Goal: Task Accomplishment & Management: Manage account settings

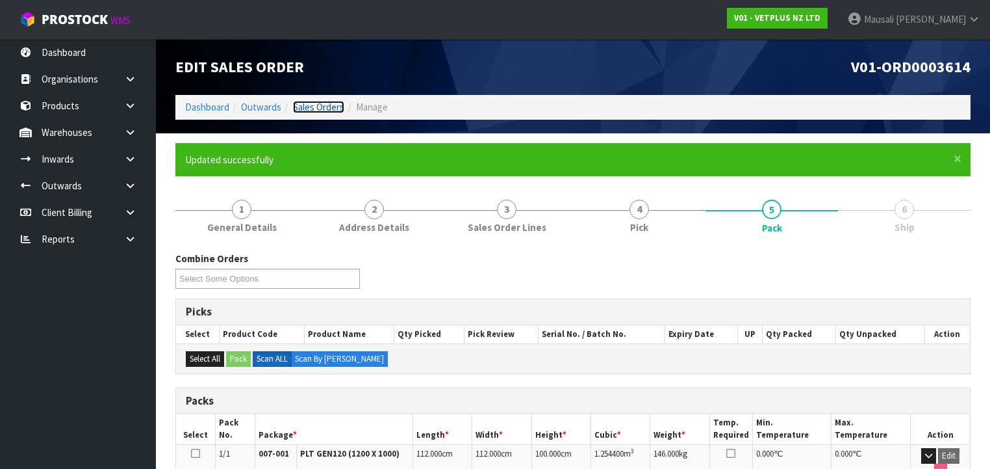
click at [307, 107] on link "Sales Orders" at bounding box center [318, 107] width 51 height 12
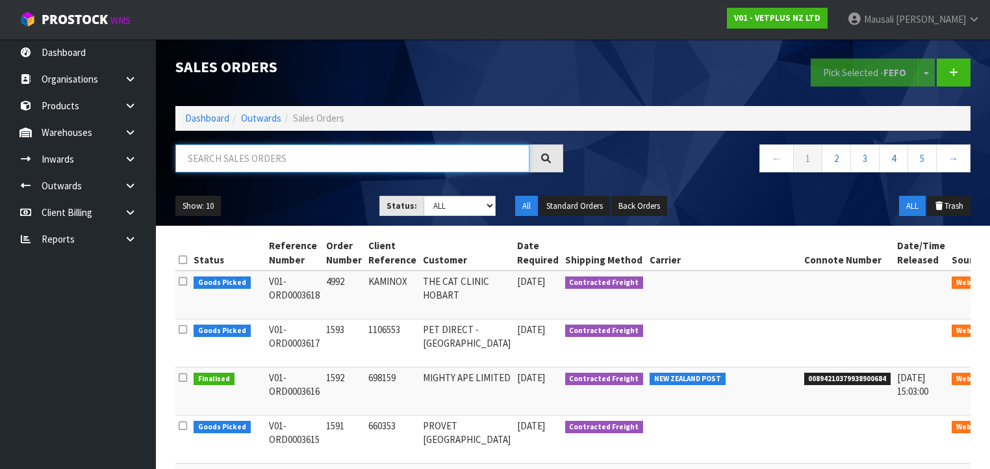
click at [211, 159] on input "text" at bounding box center [352, 158] width 354 height 28
type input "JOB-0407103"
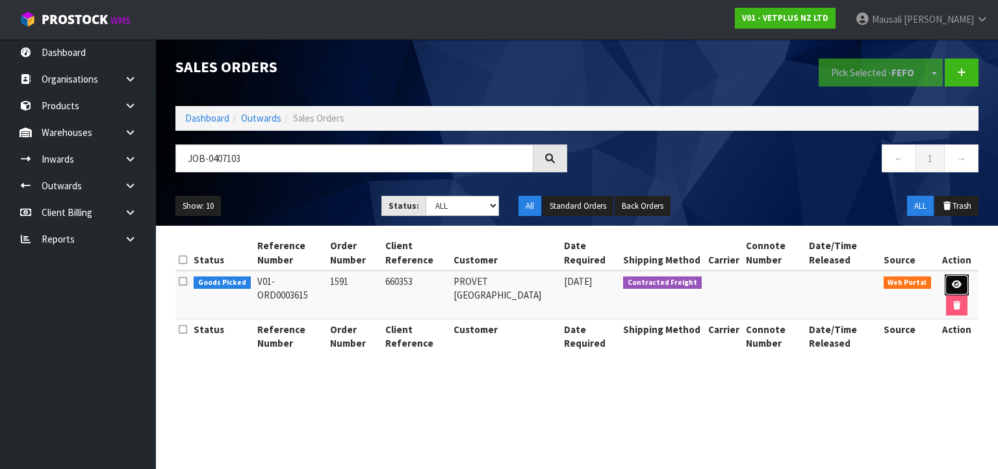
click at [954, 285] on icon at bounding box center [957, 284] width 10 height 8
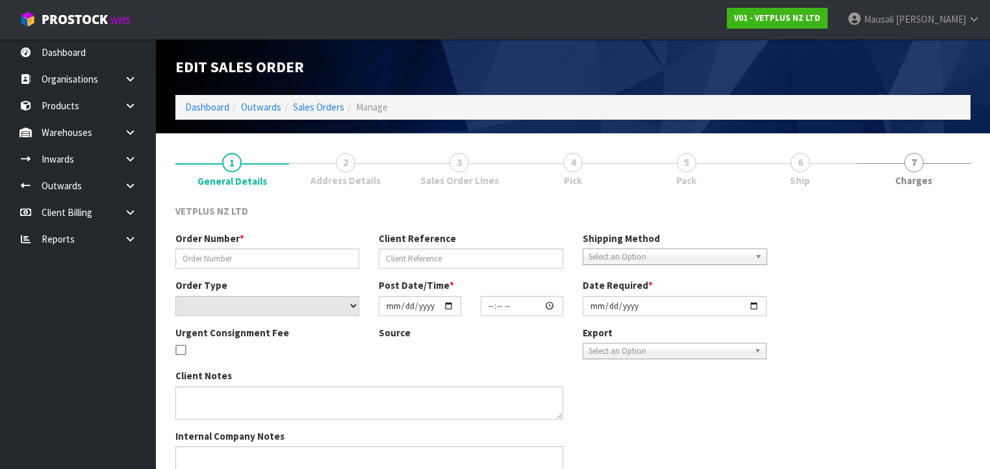
type input "1591"
type input "660353"
select select "number:0"
type input "2025-08-11"
type input "13:03:00.000"
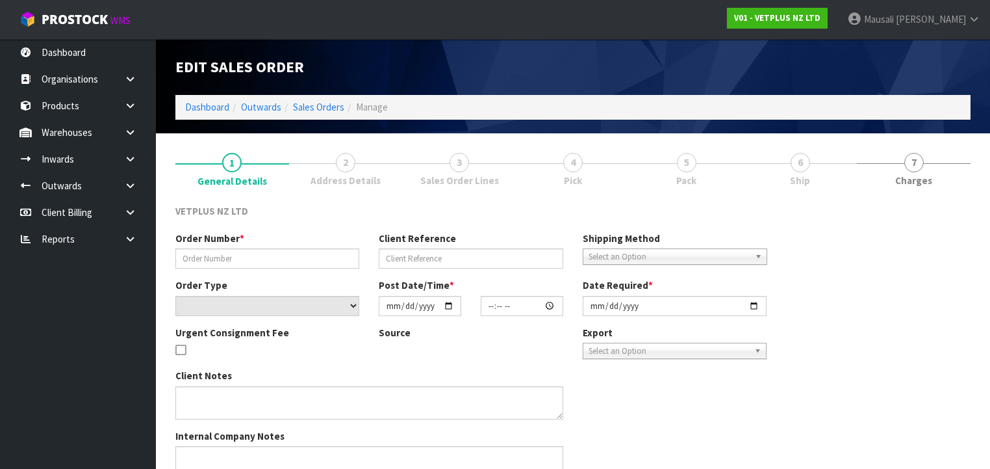
type input "2025-08-12"
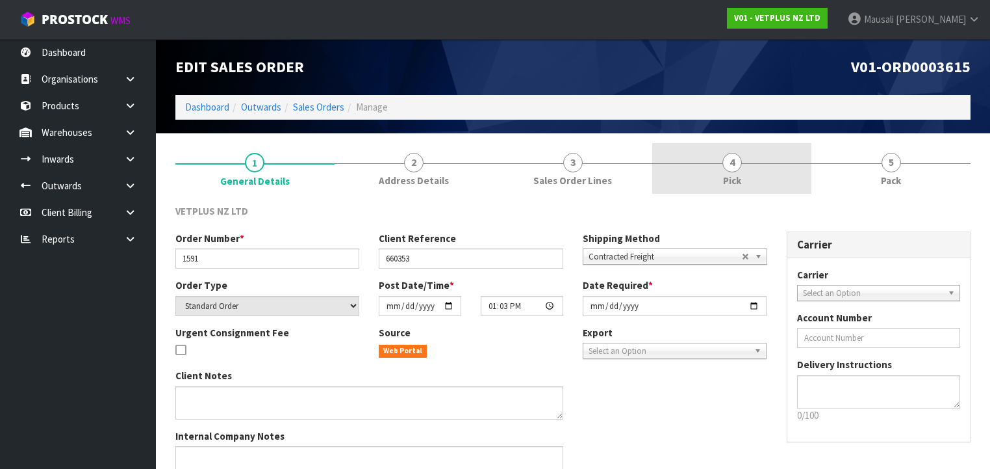
click at [738, 174] on span "Pick" at bounding box center [732, 181] width 18 height 14
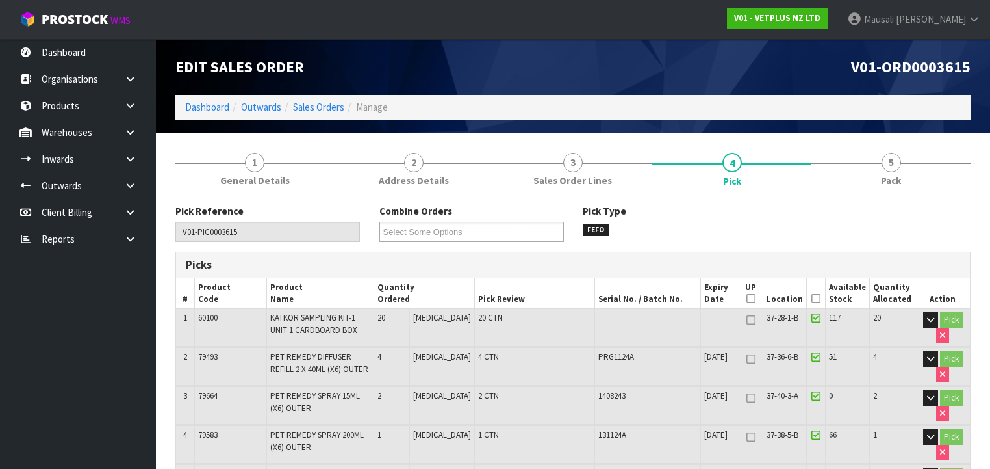
click at [815, 298] on icon at bounding box center [816, 298] width 9 height 1
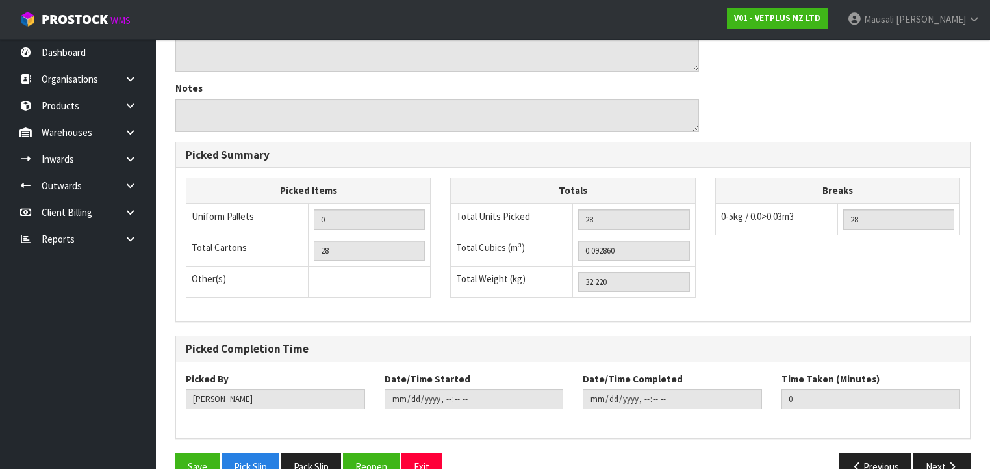
scroll to position [595, 0]
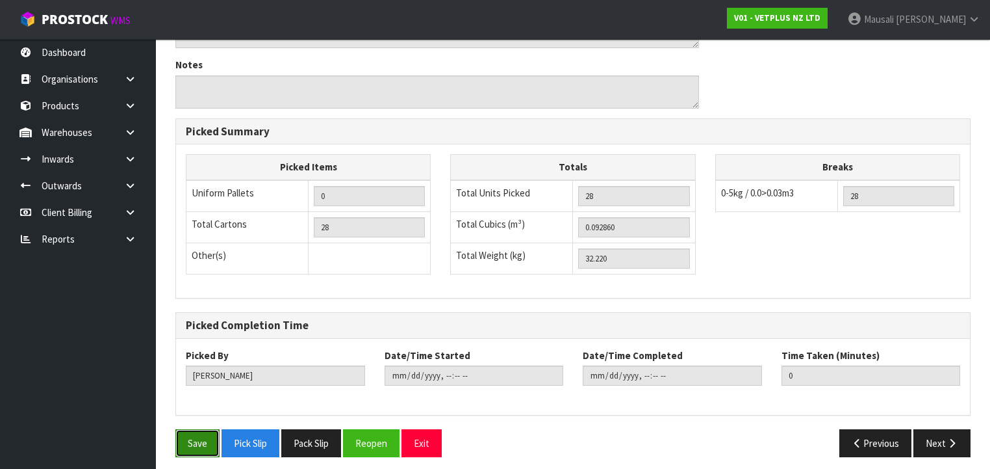
click at [190, 429] on button "Save" at bounding box center [197, 443] width 44 height 28
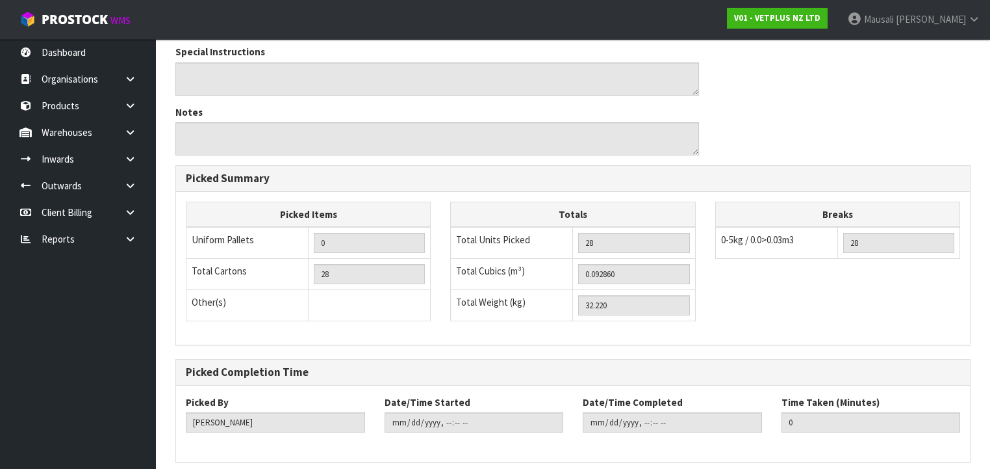
scroll to position [0, 0]
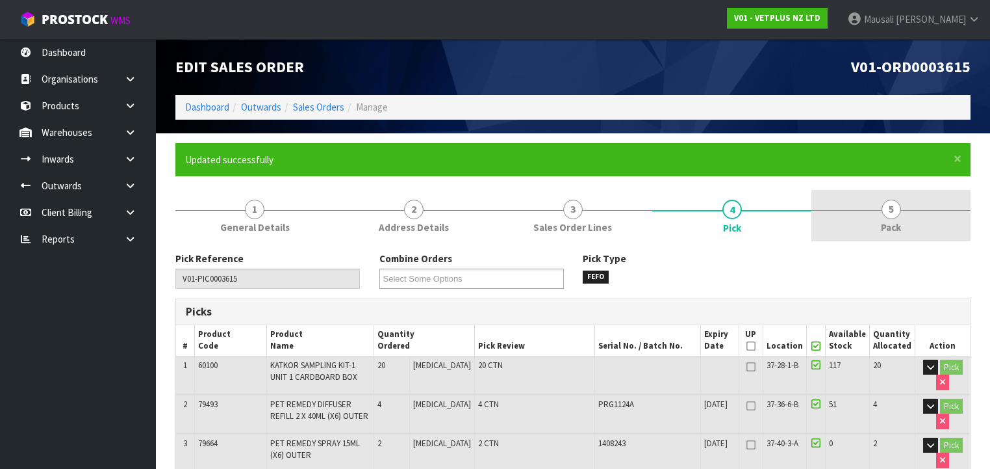
type input "Mausali Tito"
type input "2025-08-14T12:15:55"
click at [888, 222] on span "Pack" at bounding box center [891, 227] width 20 height 14
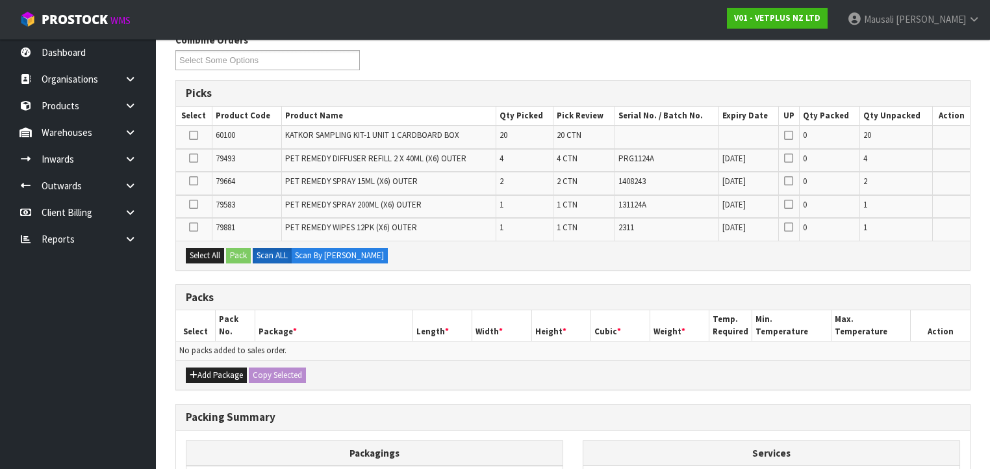
scroll to position [218, 0]
click at [219, 367] on button "Add Package" at bounding box center [216, 375] width 61 height 16
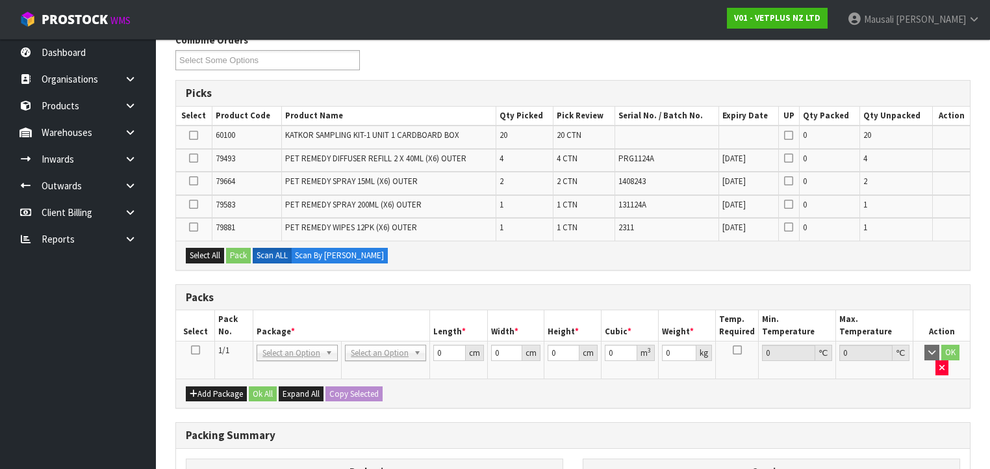
click at [194, 350] on icon at bounding box center [195, 350] width 9 height 1
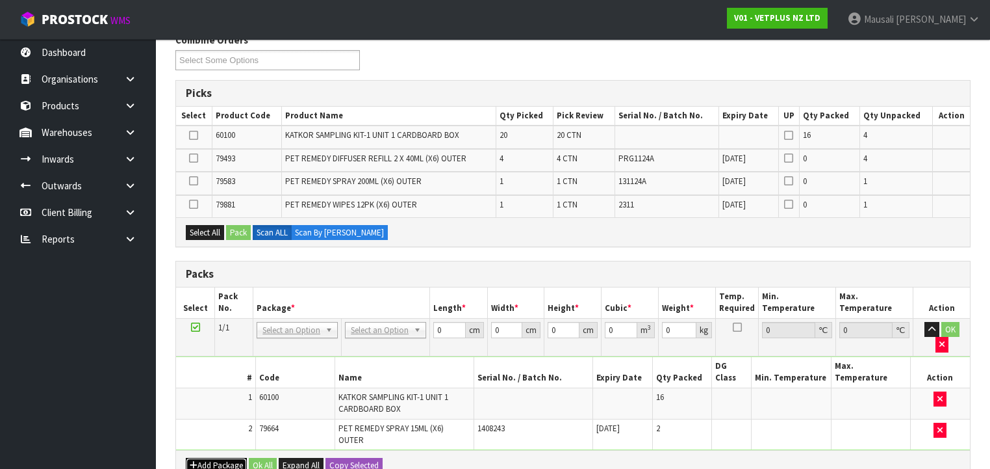
click at [203, 458] on button "Add Package" at bounding box center [216, 466] width 61 height 16
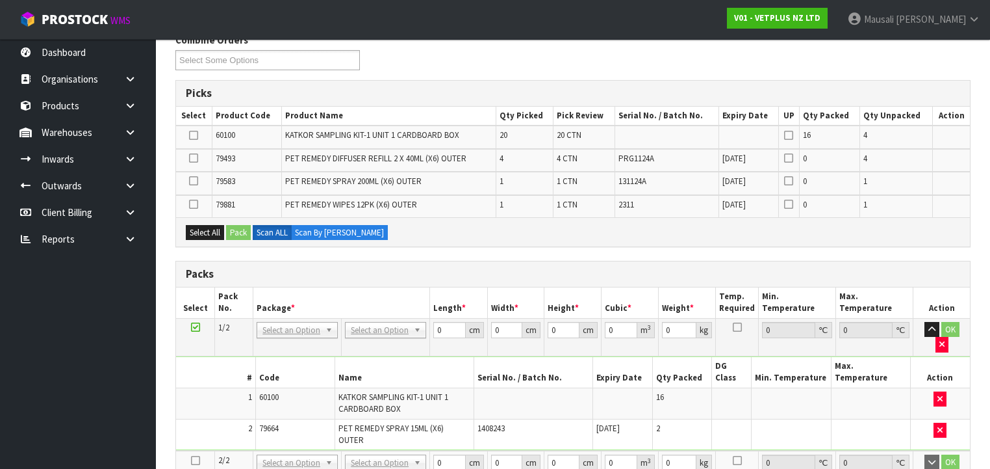
drag, startPoint x: 196, startPoint y: 420, endPoint x: 289, endPoint y: 421, distance: 92.9
click at [197, 460] on icon at bounding box center [195, 460] width 9 height 1
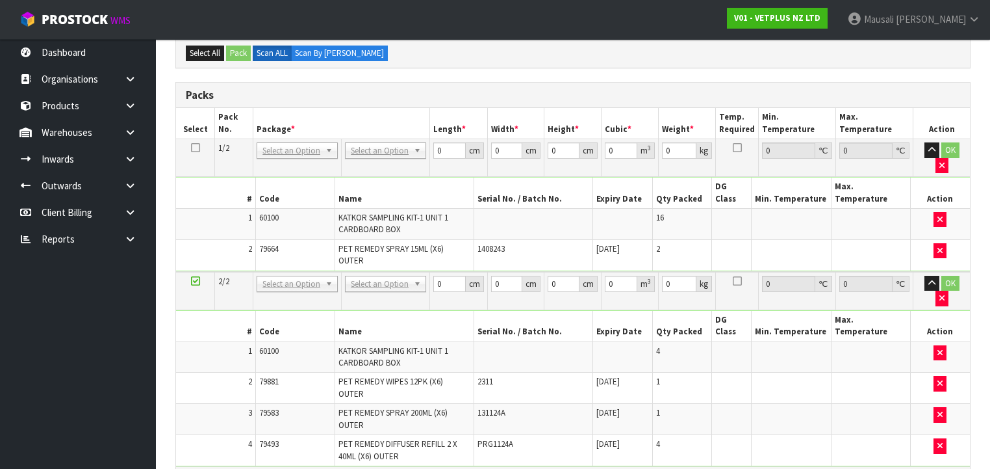
scroll to position [374, 0]
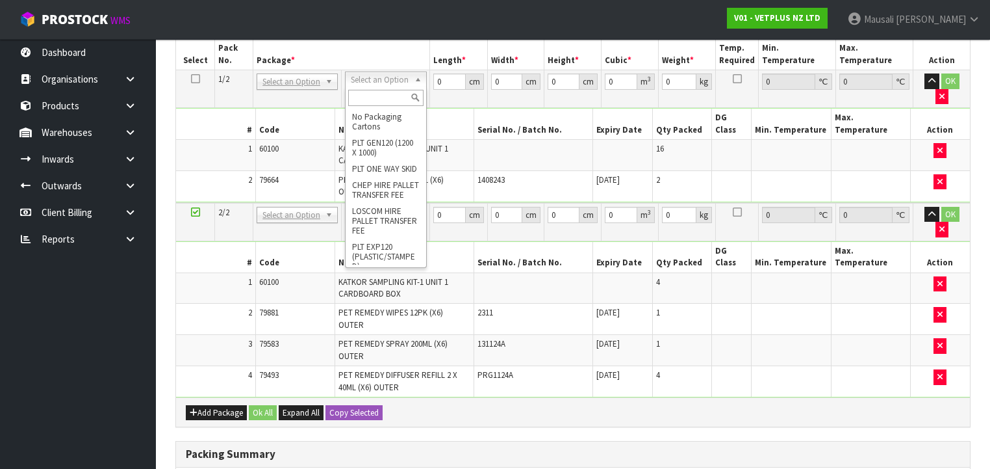
click at [194, 79] on icon at bounding box center [195, 79] width 9 height 1
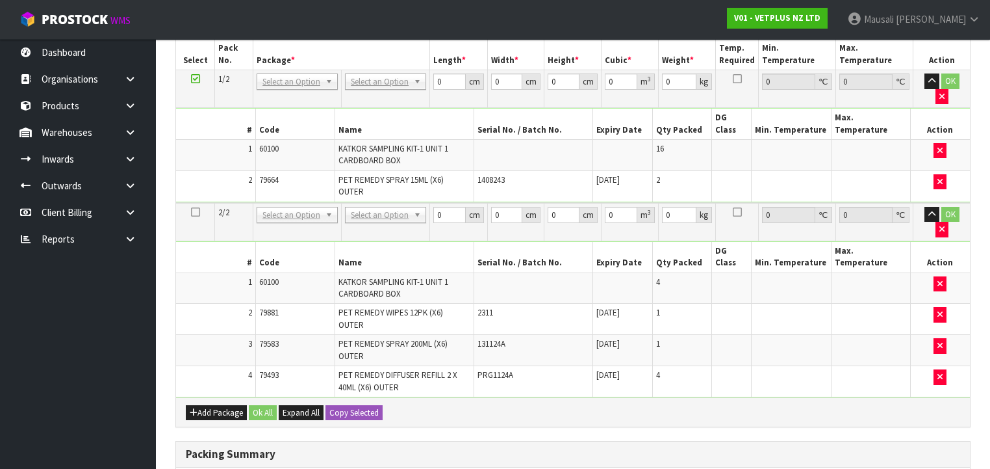
click at [343, 80] on td "No Packaging Cartons PLT GEN120 (1200 X 1000) PLT ONE WAY SKID CHEP HIRE PALLET…" at bounding box center [386, 89] width 88 height 38
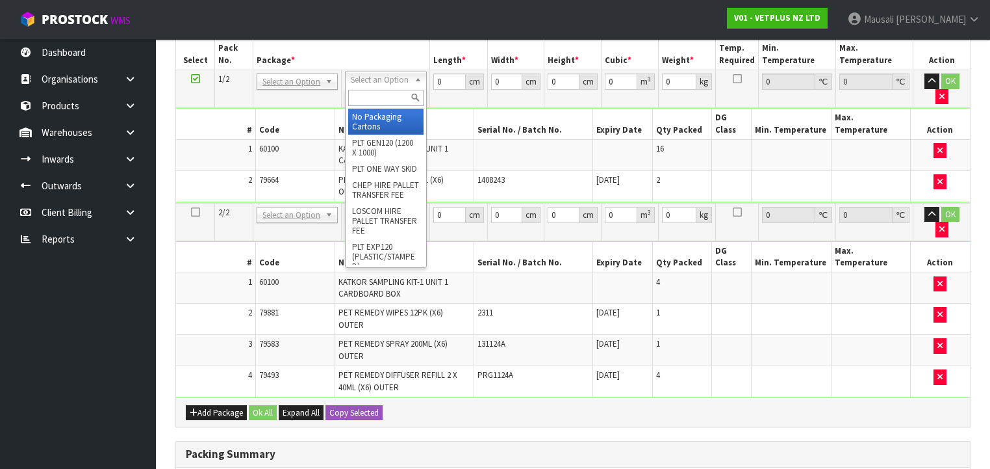
click at [358, 99] on input "text" at bounding box center [385, 98] width 75 height 16
type input "CTN7"
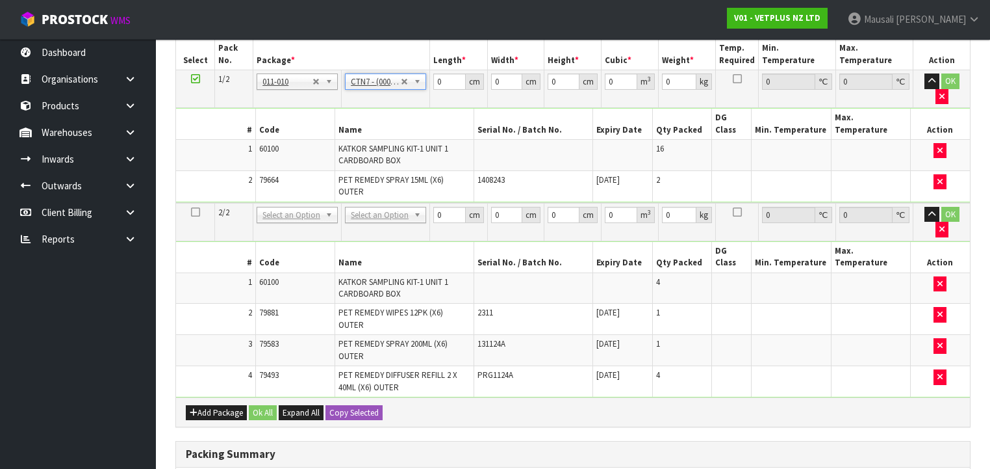
type input "45.5"
type input "35"
type input "0.072459"
type input "21.18"
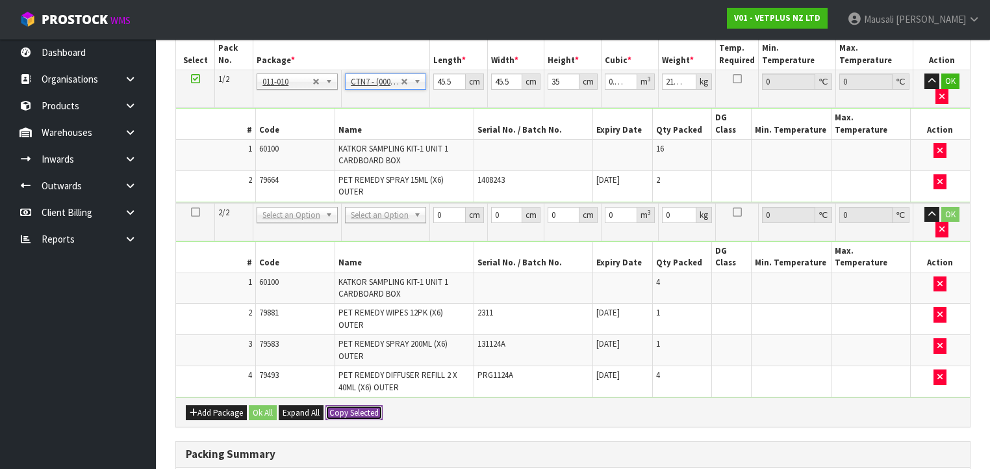
click at [355, 405] on button "Copy Selected" at bounding box center [354, 413] width 57 height 16
click at [356, 407] on span "Confirm" at bounding box center [343, 412] width 29 height 11
type input "45.5"
type input "35"
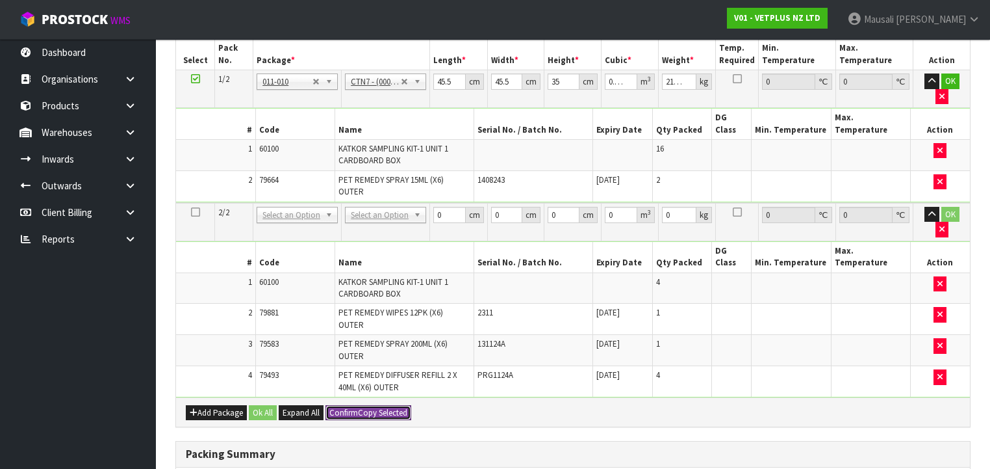
type input "0.072459"
type input "21.18"
type input "2"
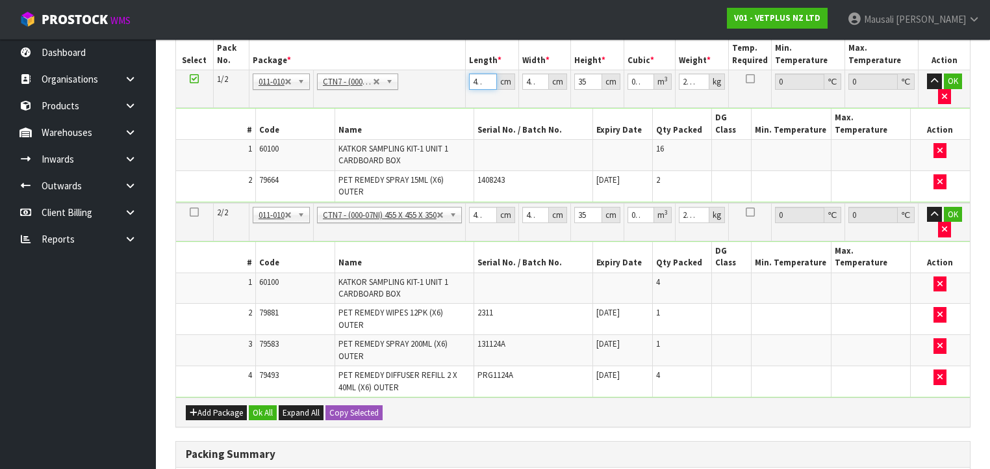
scroll to position [0, 4]
drag, startPoint x: 476, startPoint y: 80, endPoint x: 509, endPoint y: 83, distance: 33.9
click at [509, 83] on div "45.5 cm" at bounding box center [492, 81] width 46 height 16
type input "4"
type input "0.00637"
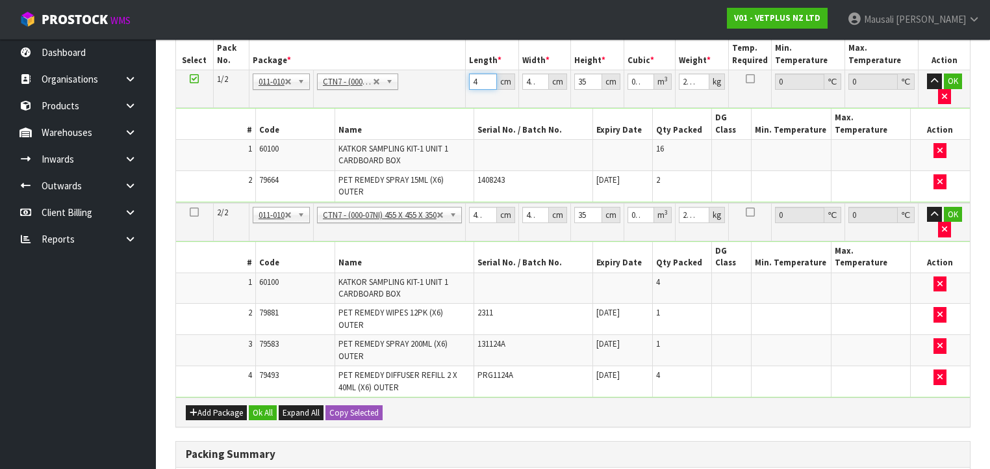
scroll to position [0, 0]
type input "48"
type input "0.07644"
type input "48"
type input "4"
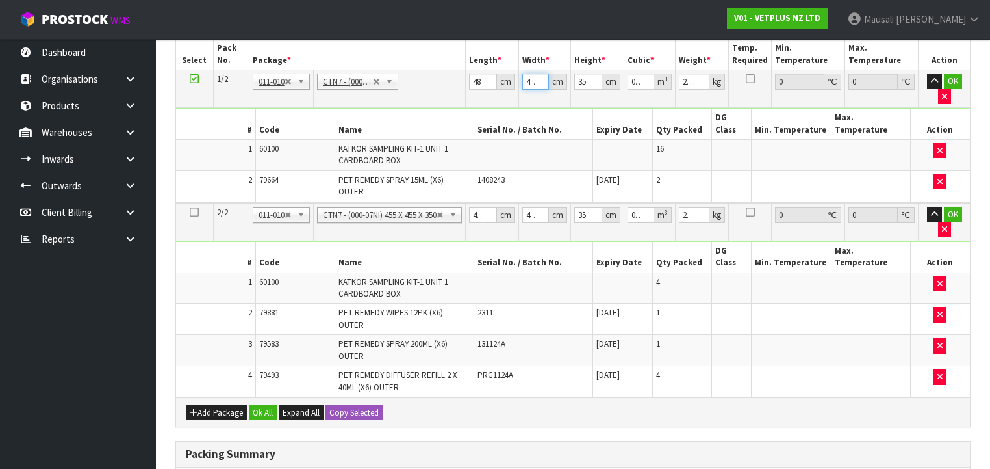
type input "0.00672"
type input "46"
type input "0.07728"
type input "46"
type input "2"
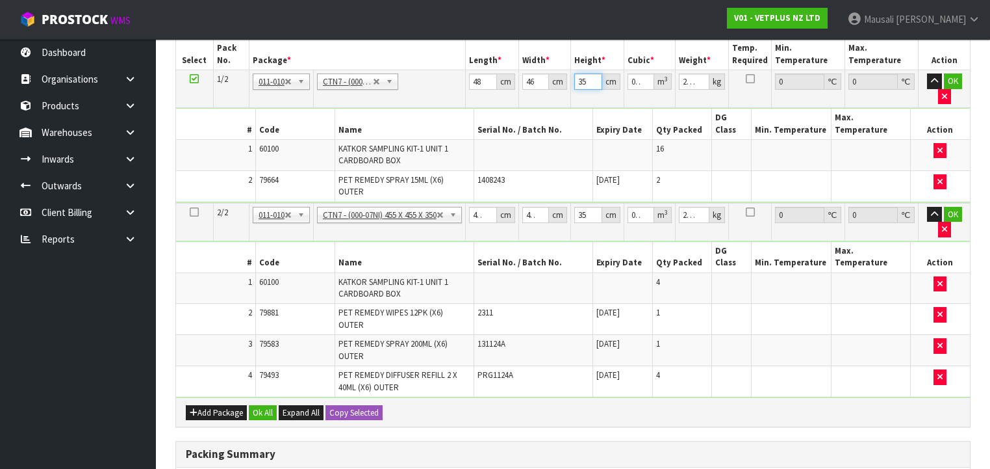
type input "0.004416"
type input "29"
type input "0.064032"
type input "29"
type input "2"
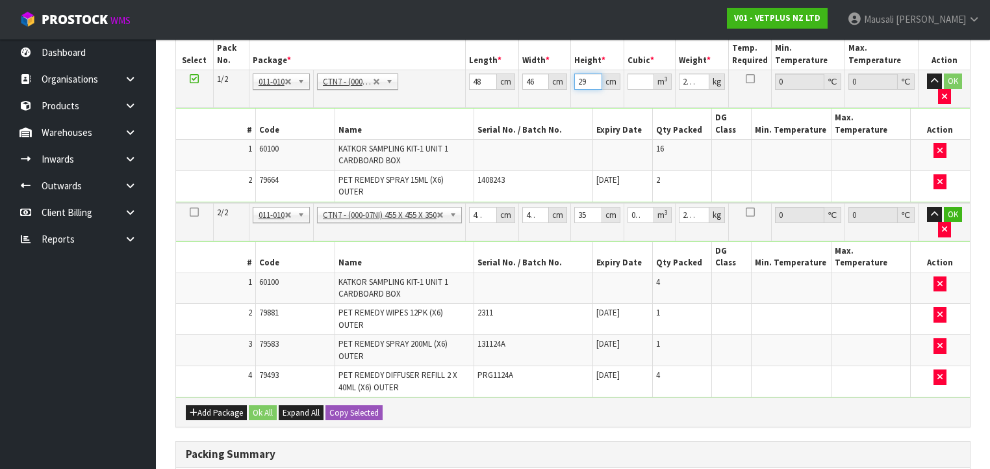
drag, startPoint x: 580, startPoint y: 79, endPoint x: 600, endPoint y: 78, distance: 20.2
click at [600, 78] on input "29" at bounding box center [588, 81] width 28 height 16
type input "2"
type input "0.004416"
type input "29"
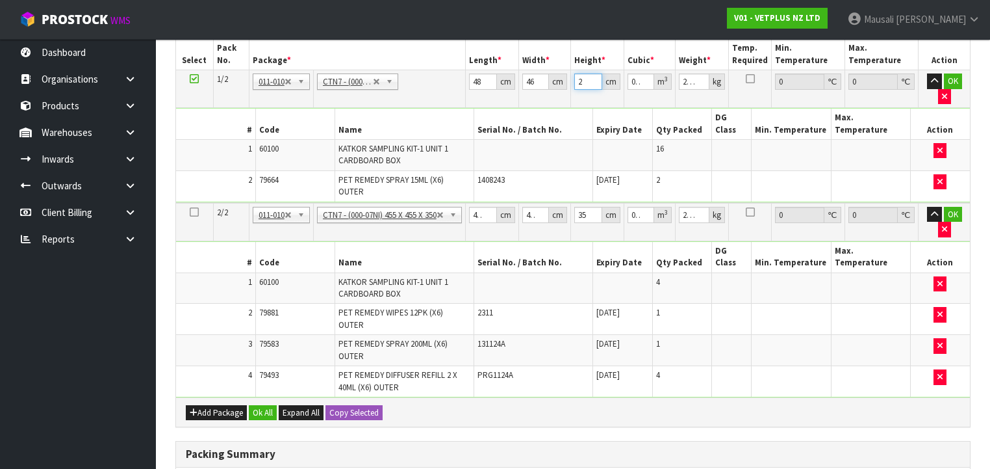
type input "0.064032"
type input "23"
type input "4"
type input "0.00637"
type input "47"
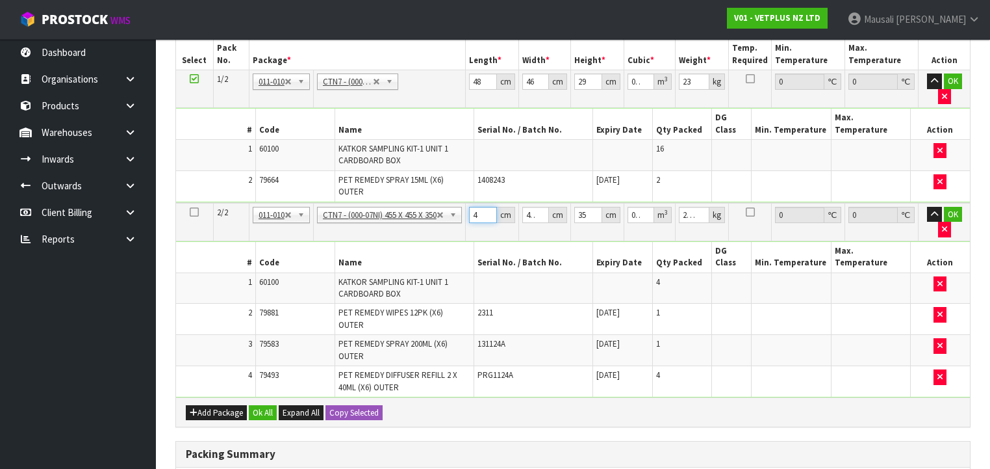
type input "0.074847"
type input "47"
type input "4"
type input "0.00658"
type input "47"
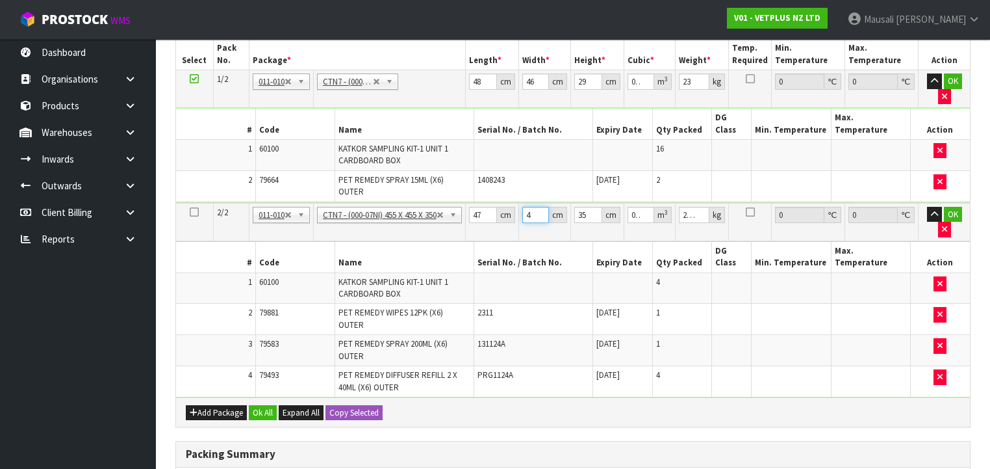
type input "0.077315"
type input "47"
type input "2"
type input "0.004418"
type input "28"
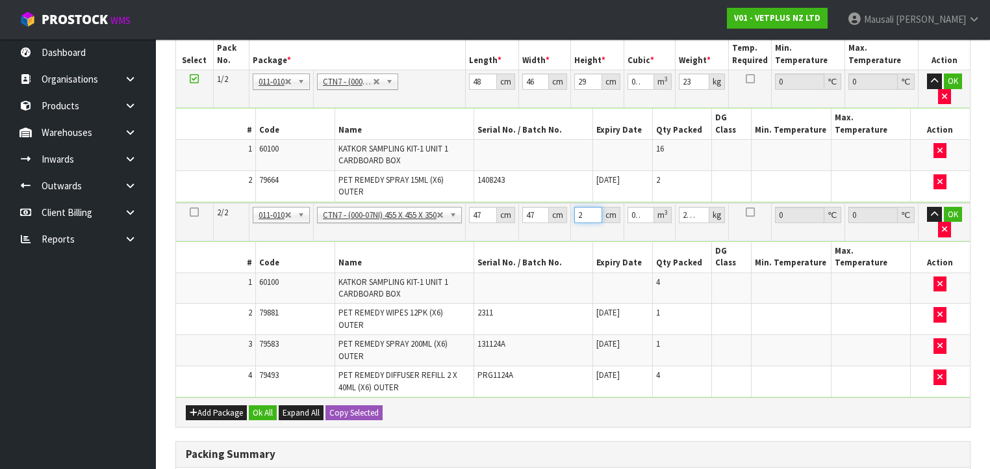
type input "0.061852"
type input "28"
type input "12"
click at [264, 405] on button "Ok All" at bounding box center [263, 413] width 28 height 16
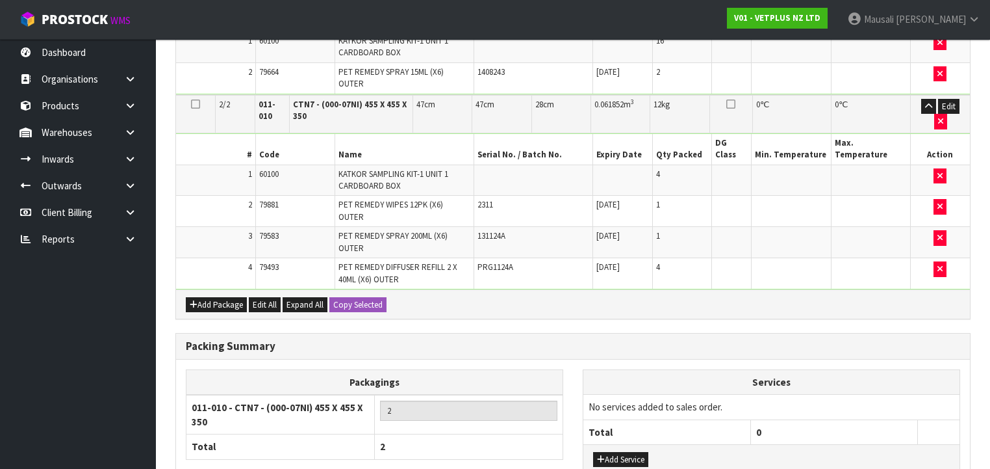
scroll to position [525, 0]
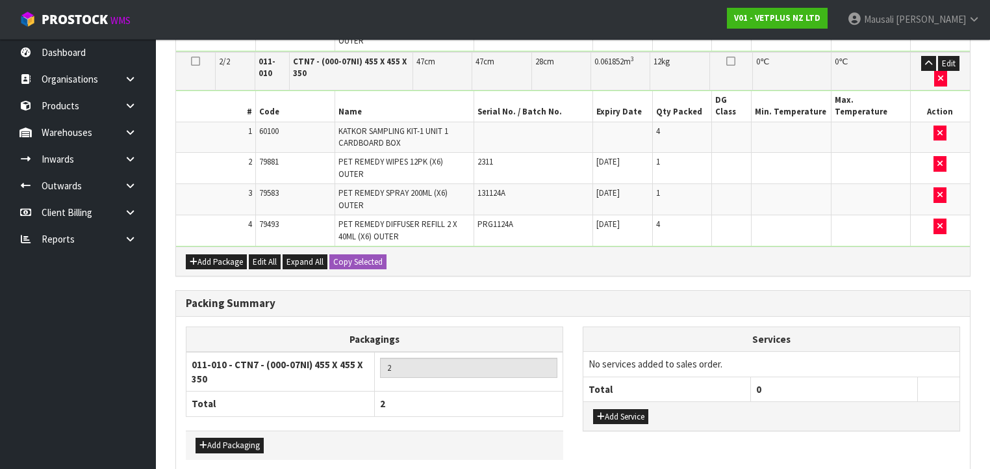
drag, startPoint x: 296, startPoint y: 432, endPoint x: 445, endPoint y: 429, distance: 148.9
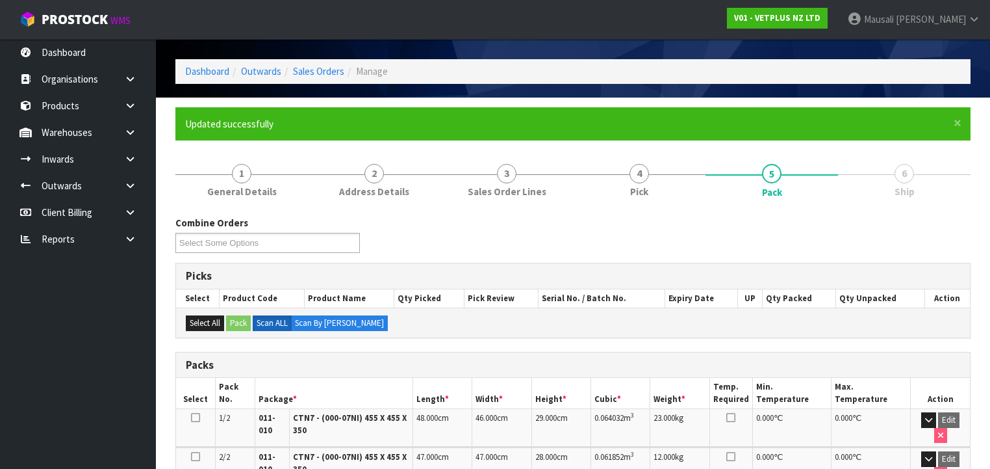
scroll to position [290, 0]
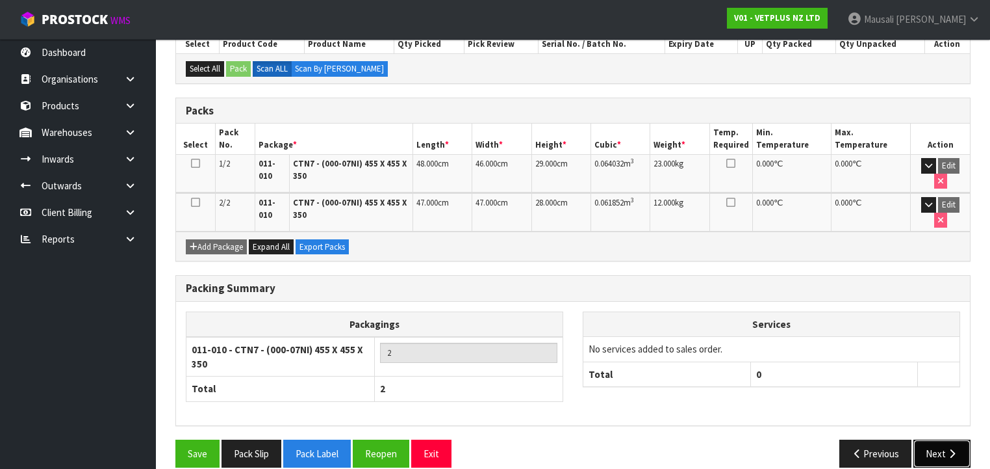
click at [933, 439] on button "Next" at bounding box center [942, 453] width 57 height 28
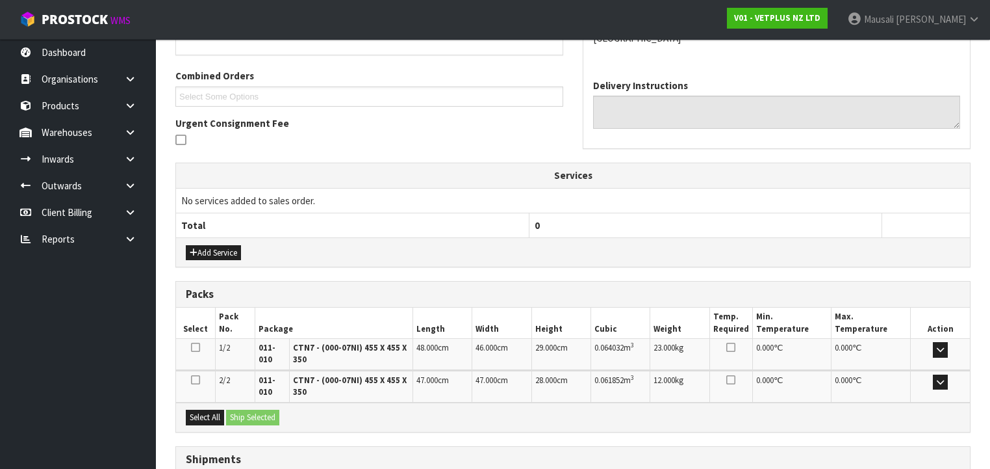
scroll to position [411, 0]
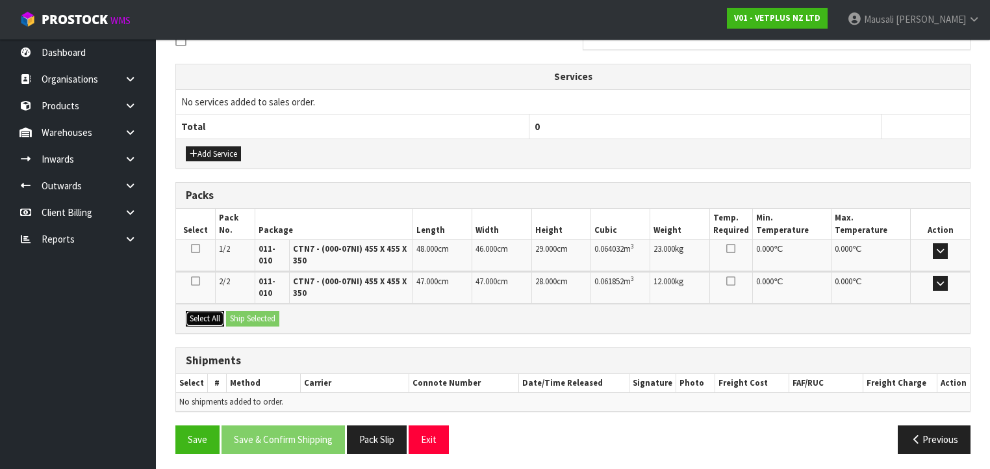
click at [216, 312] on button "Select All" at bounding box center [205, 319] width 38 height 16
drag, startPoint x: 226, startPoint y: 314, endPoint x: 255, endPoint y: 333, distance: 34.2
click at [227, 315] on div "Select All Ship Selected" at bounding box center [573, 317] width 794 height 29
click at [259, 318] on button "Ship Selected" at bounding box center [252, 319] width 53 height 16
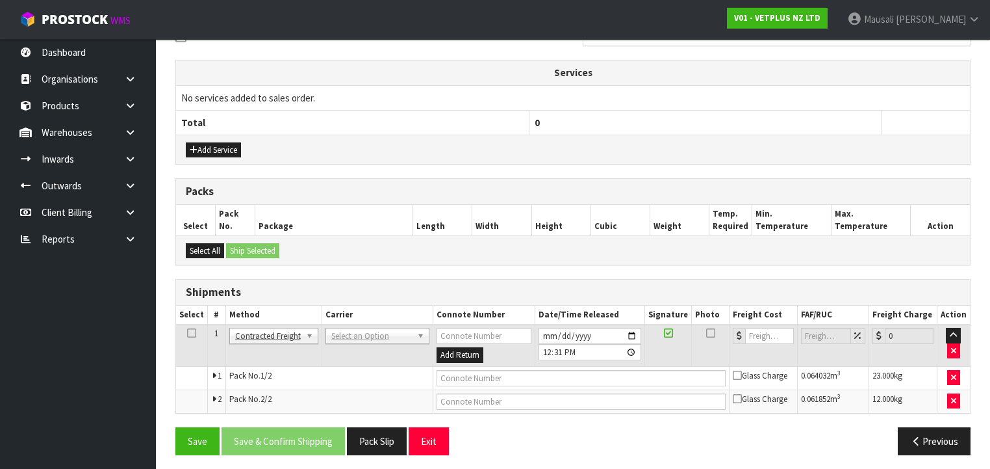
scroll to position [416, 0]
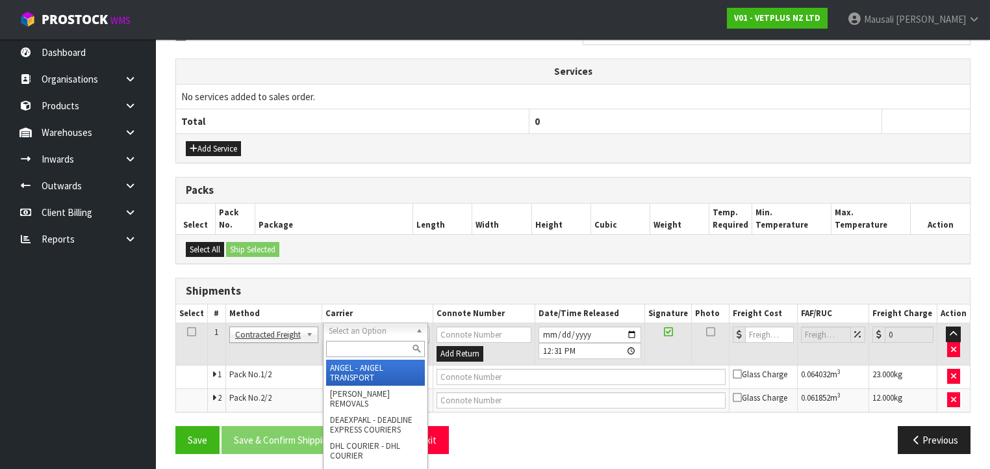
click at [344, 351] on input "text" at bounding box center [375, 349] width 99 height 16
type input "NZP"
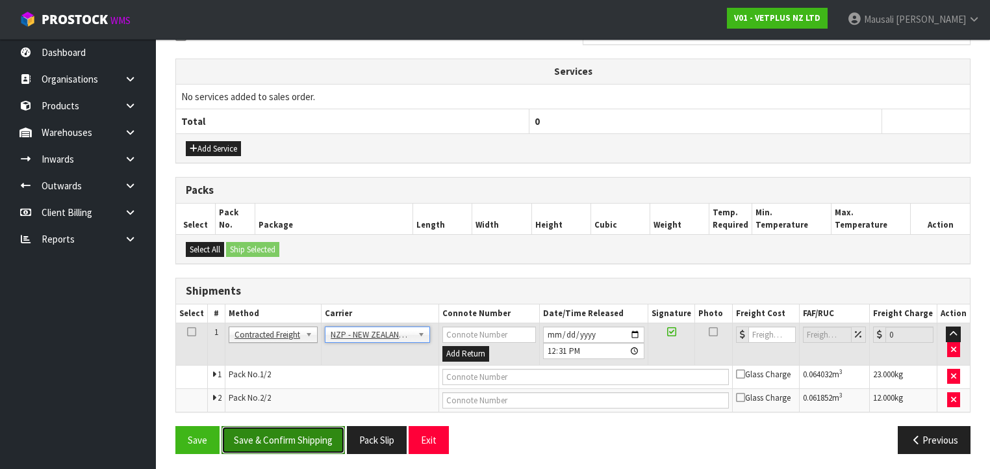
click at [307, 439] on button "Save & Confirm Shipping" at bounding box center [283, 440] width 123 height 28
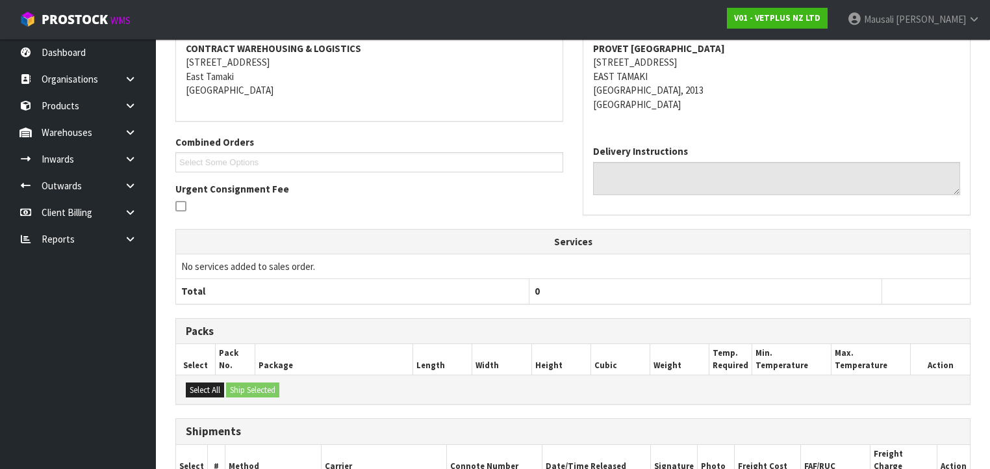
scroll to position [397, 0]
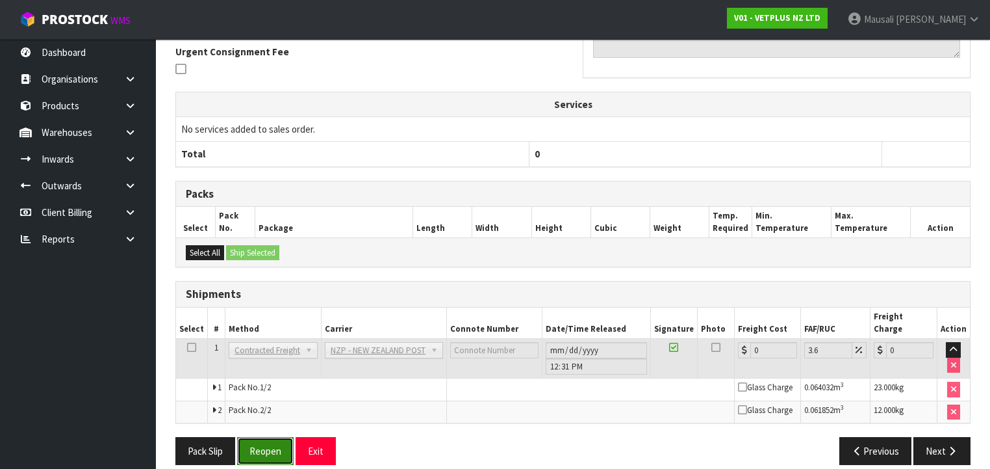
click at [259, 437] on button "Reopen" at bounding box center [265, 451] width 57 height 28
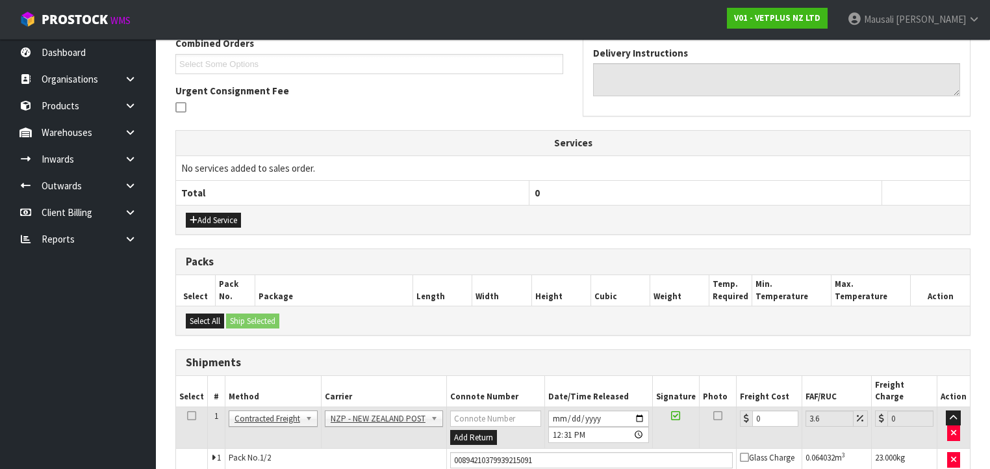
scroll to position [428, 0]
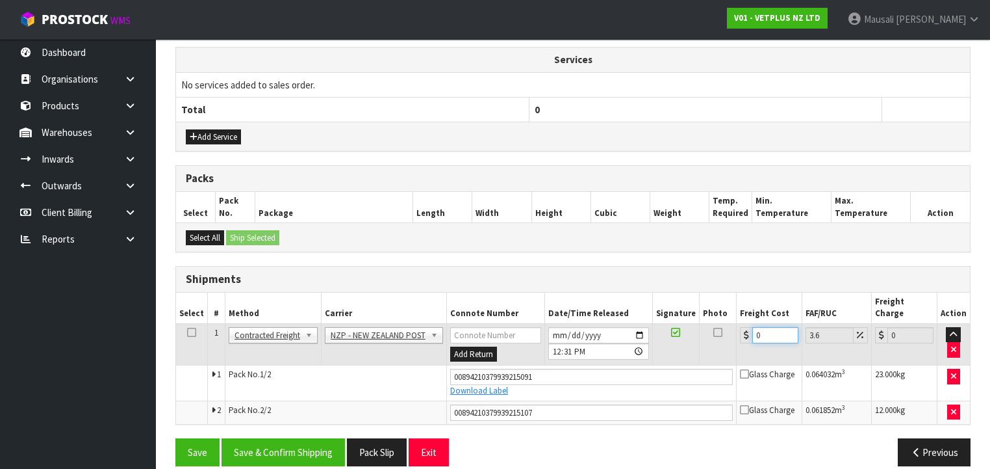
drag, startPoint x: 760, startPoint y: 322, endPoint x: 745, endPoint y: 326, distance: 15.3
click at [745, 327] on div "0" at bounding box center [769, 335] width 58 height 16
type input "8"
type input "8.29"
type input "8.6"
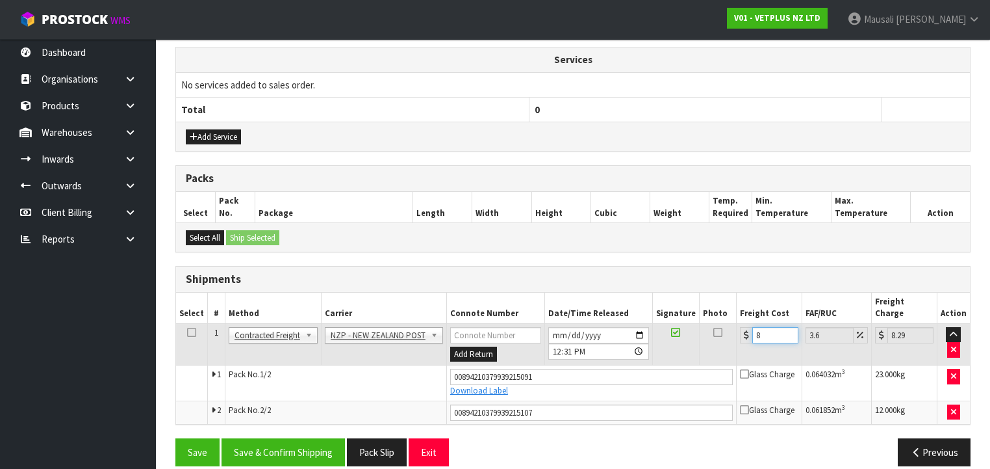
type input "8.91"
type input "8.66"
type input "8.97"
type input "8.66"
click at [310, 438] on button "Save & Confirm Shipping" at bounding box center [283, 452] width 123 height 28
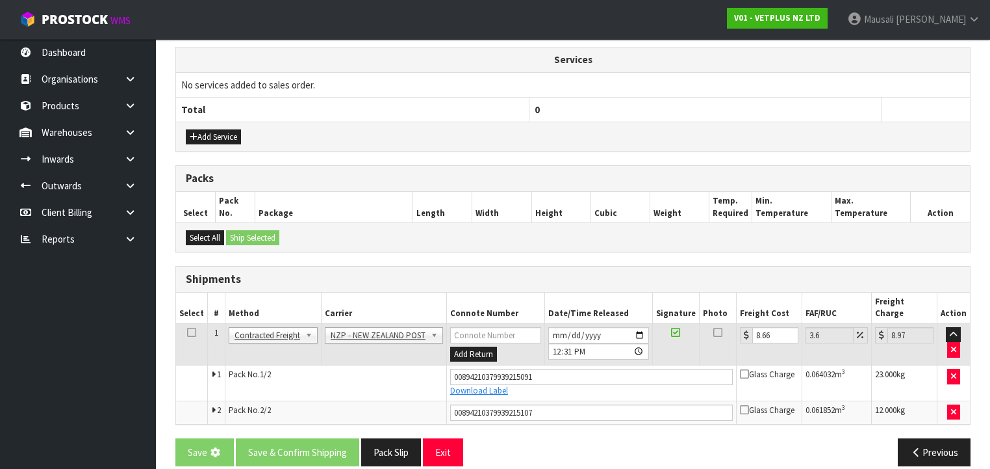
scroll to position [0, 0]
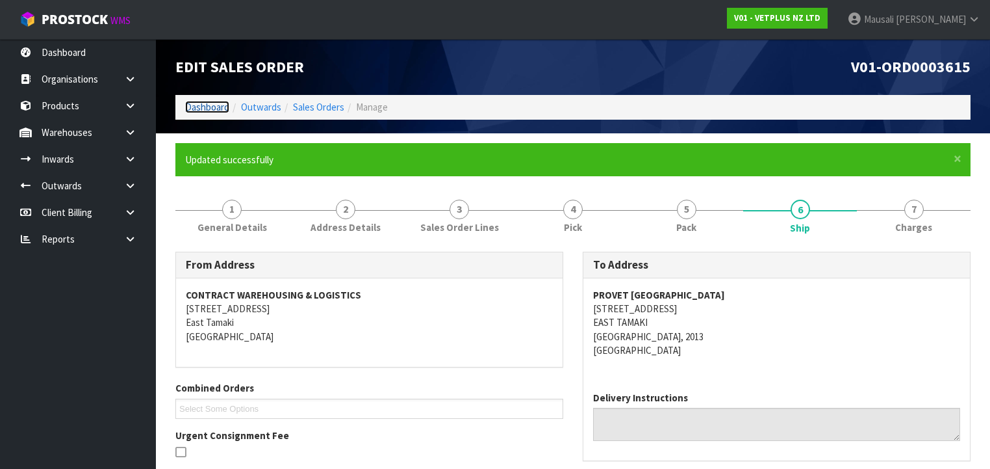
click at [190, 105] on link "Dashboard" at bounding box center [207, 107] width 44 height 12
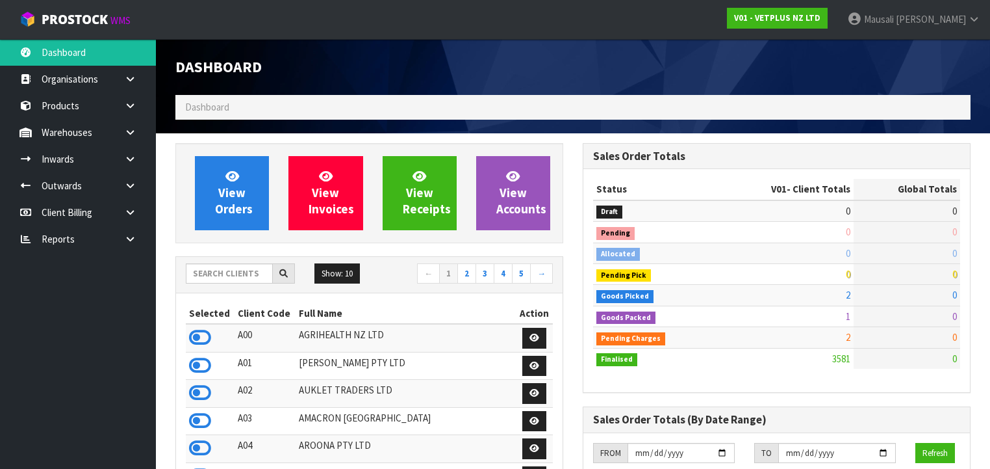
scroll to position [980, 407]
click at [213, 276] on input "text" at bounding box center [229, 273] width 87 height 20
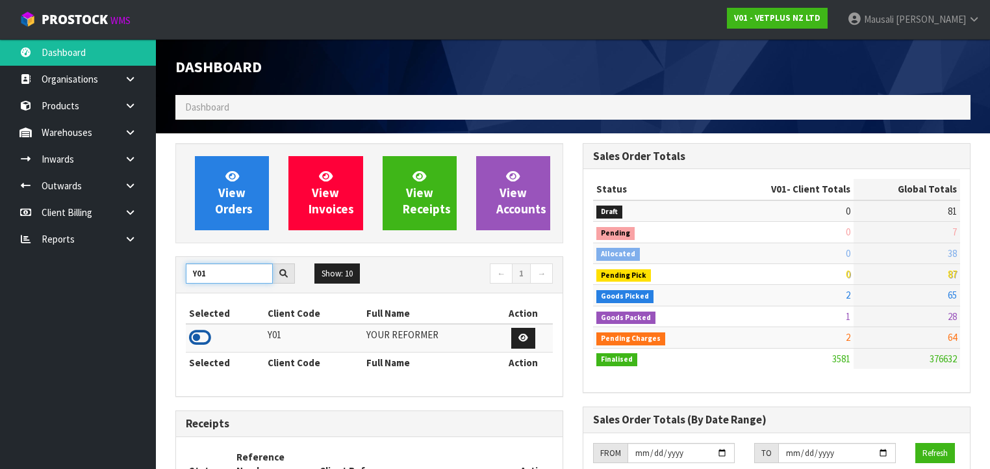
type input "Y01"
click at [204, 335] on icon at bounding box center [200, 337] width 22 height 19
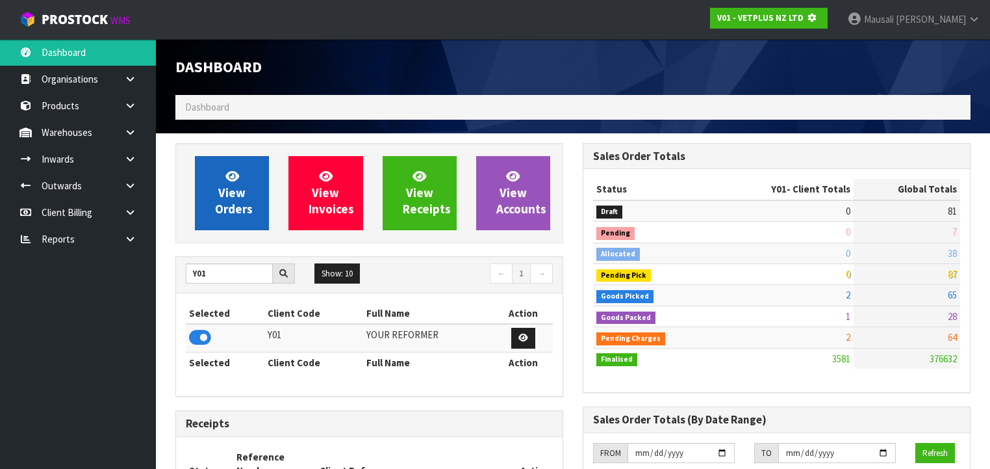
scroll to position [807, 407]
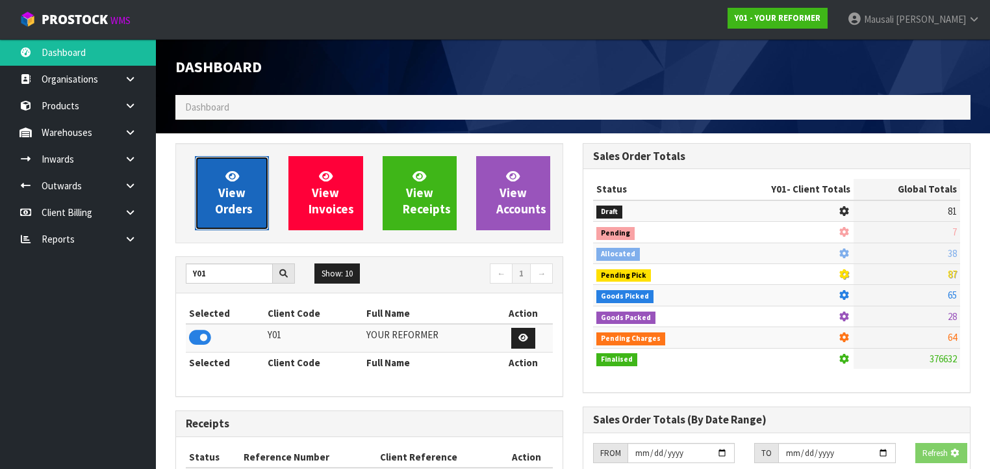
drag, startPoint x: 242, startPoint y: 200, endPoint x: 233, endPoint y: 198, distance: 8.8
click at [242, 200] on link "View Orders" at bounding box center [232, 193] width 74 height 74
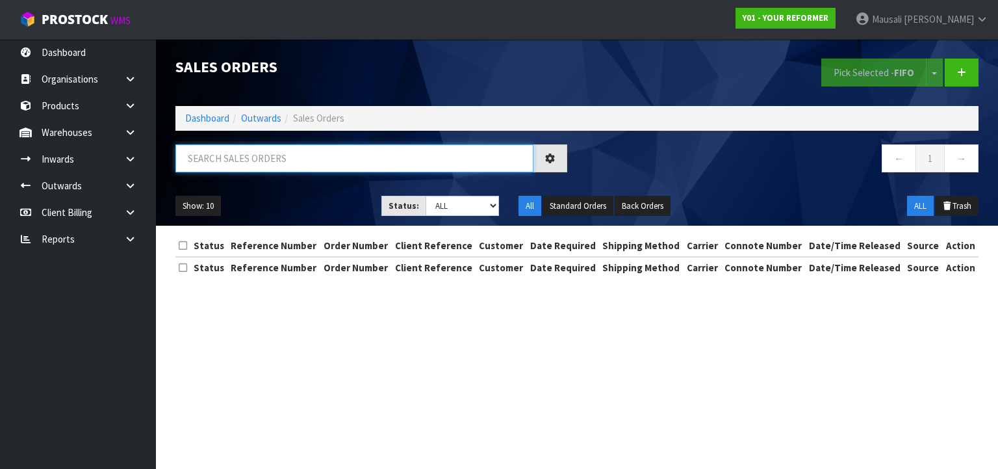
click at [218, 154] on input "text" at bounding box center [354, 158] width 358 height 28
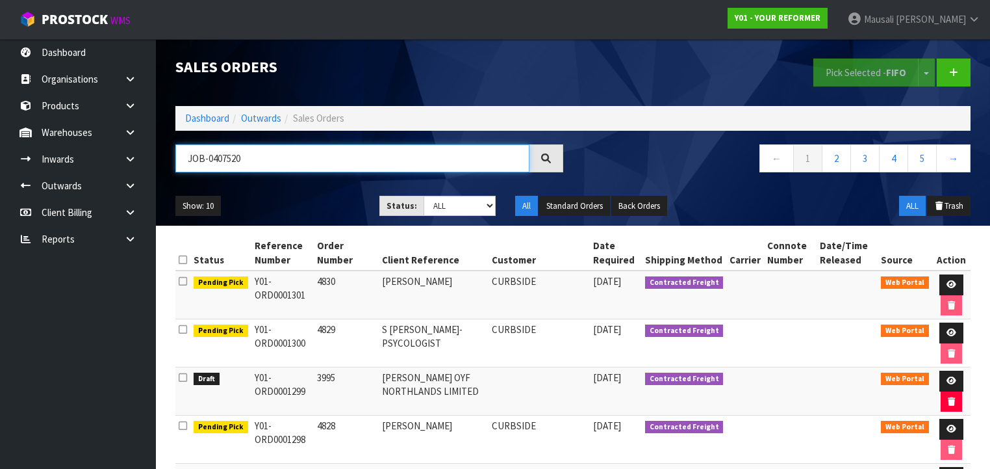
type input "JOB-0407520"
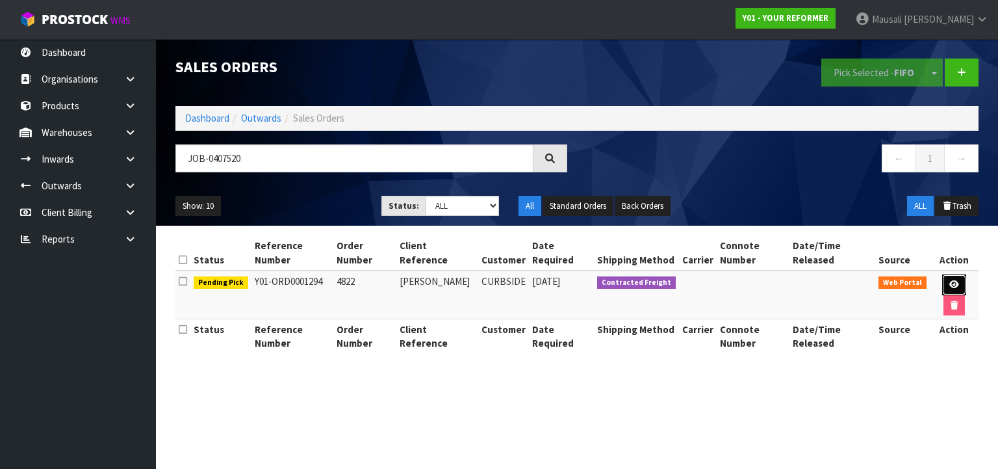
click at [949, 282] on icon at bounding box center [954, 284] width 10 height 8
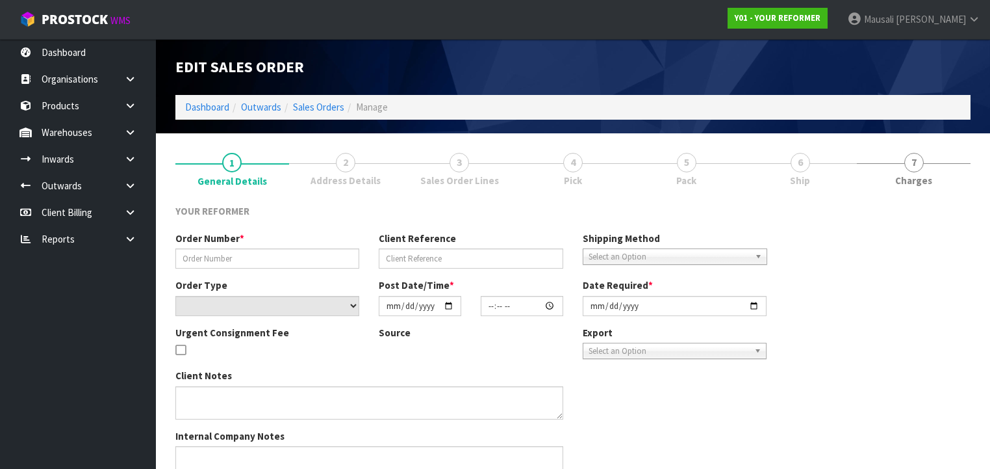
type input "4822"
type input "GURPREET KAUR"
select select "number:0"
type input "2025-08-13"
type input "12:11:00.000"
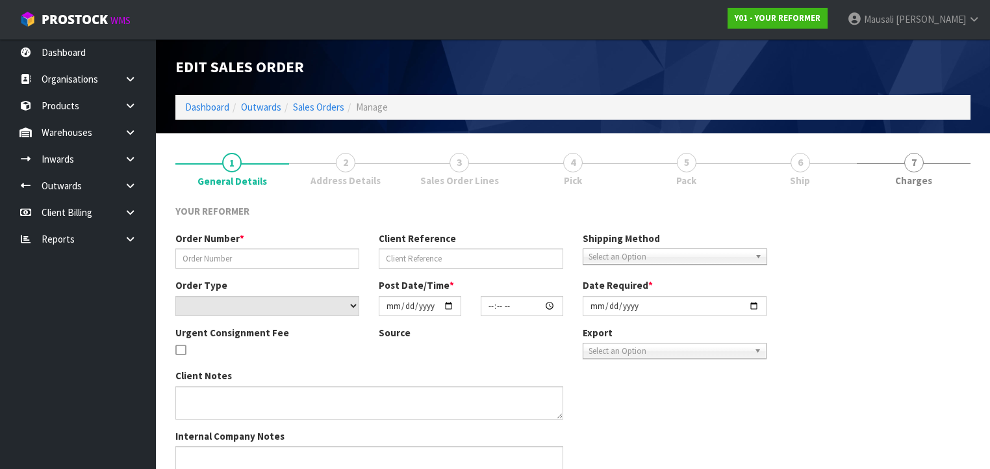
type input "2025-08-13"
type textarea "GURPREET KAUR 25 BROOMFIELDS ROAD AUK WHITFORD 2571 NEW ZEALAND +64 210 251 2429"
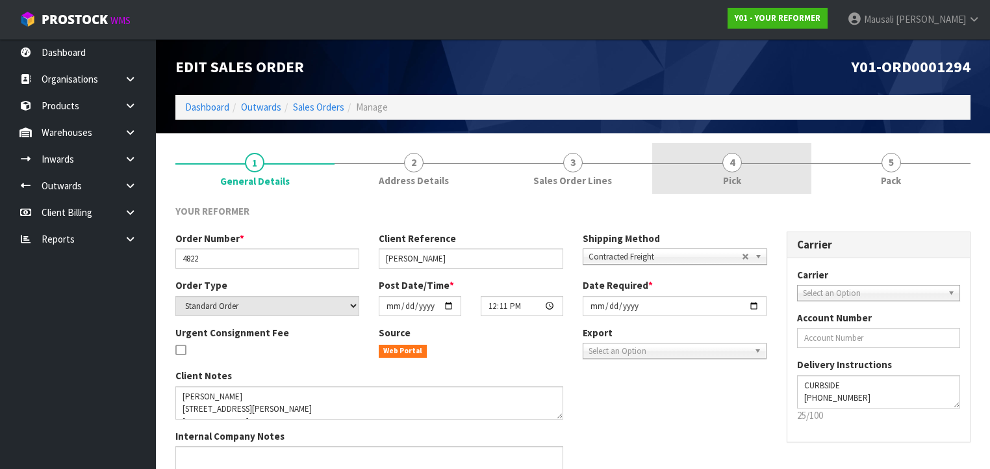
click at [747, 164] on link "4 Pick" at bounding box center [731, 168] width 159 height 51
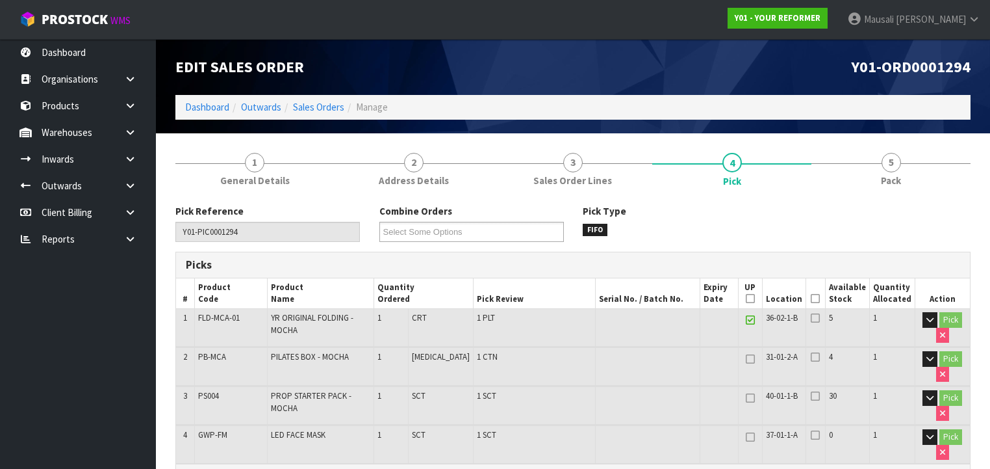
click at [818, 298] on icon at bounding box center [815, 298] width 9 height 1
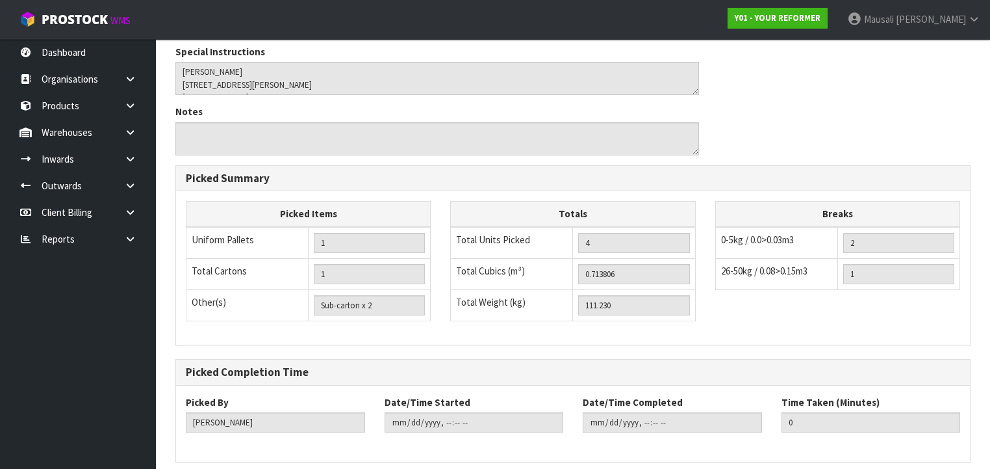
scroll to position [557, 0]
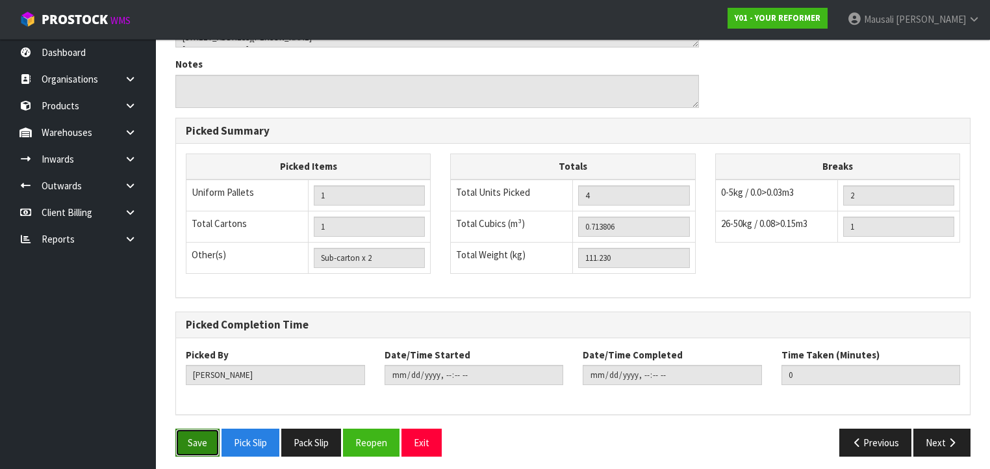
drag, startPoint x: 182, startPoint y: 427, endPoint x: 256, endPoint y: 409, distance: 76.3
click at [187, 428] on button "Save" at bounding box center [197, 442] width 44 height 28
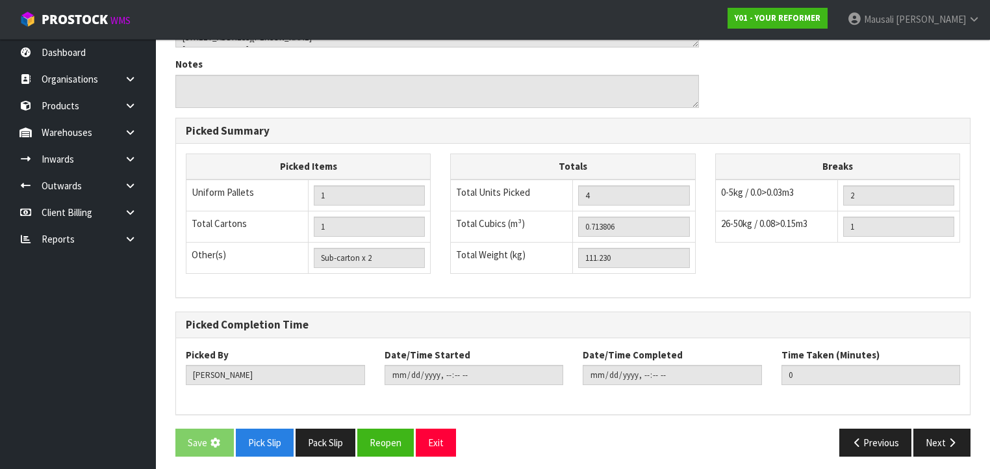
scroll to position [0, 0]
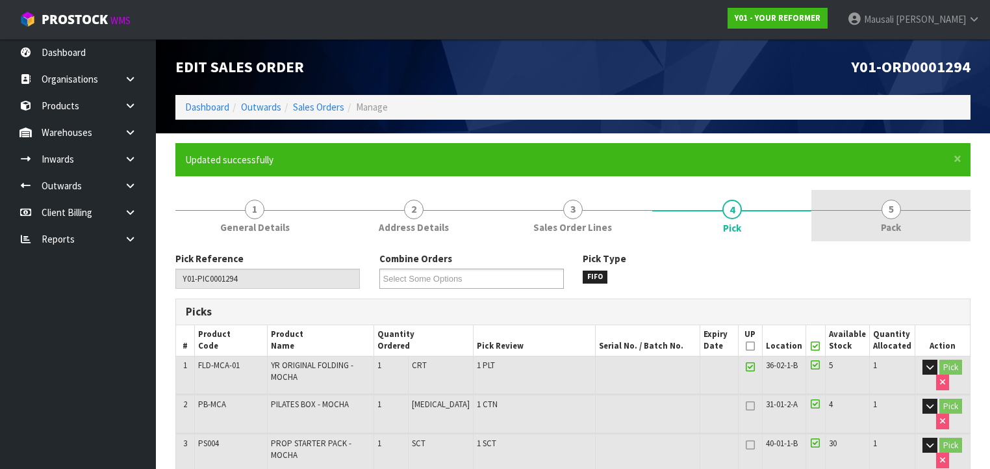
type input "Mausali Tito"
type input "2025-08-14T12:55:33"
click at [884, 220] on span "Pack" at bounding box center [891, 227] width 20 height 14
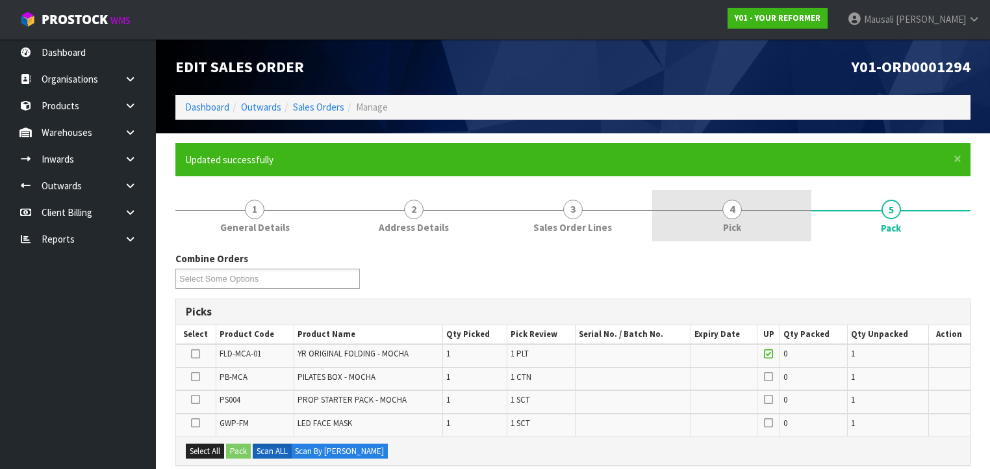
click at [732, 222] on span "Pick" at bounding box center [732, 227] width 18 height 14
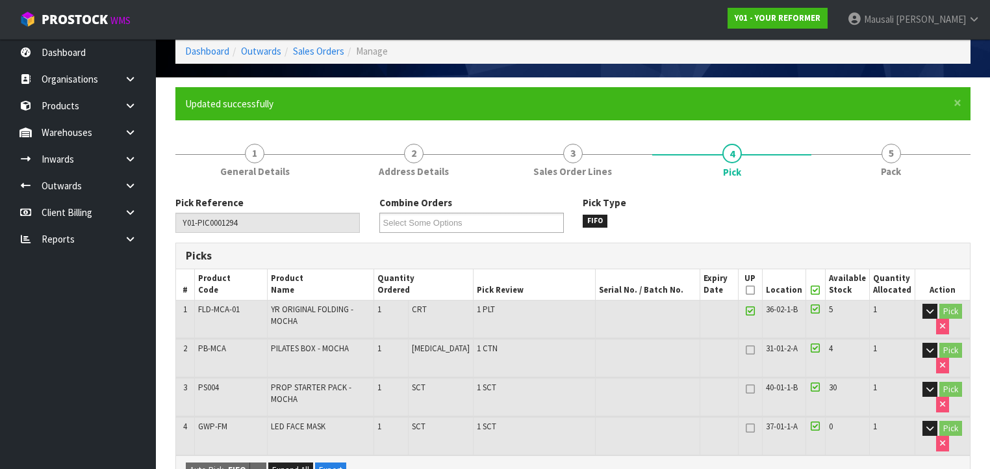
scroll to position [156, 0]
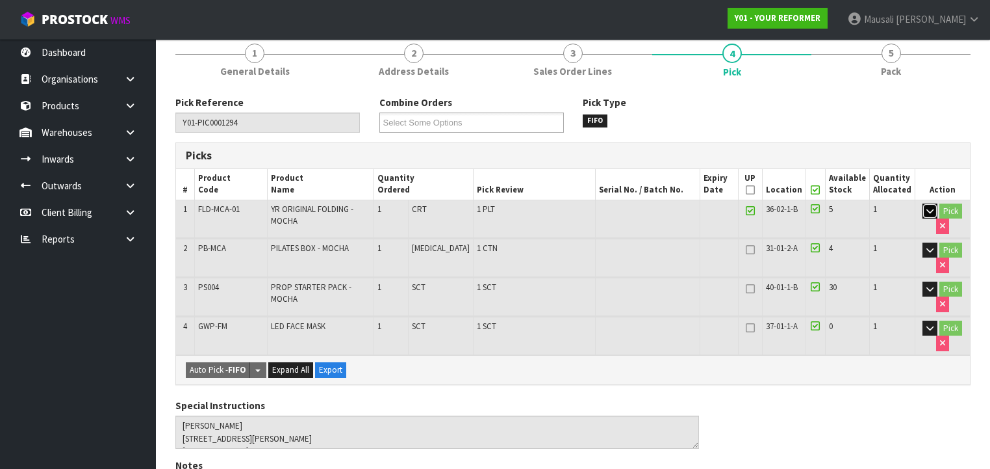
click at [929, 209] on icon "button" at bounding box center [930, 211] width 7 height 8
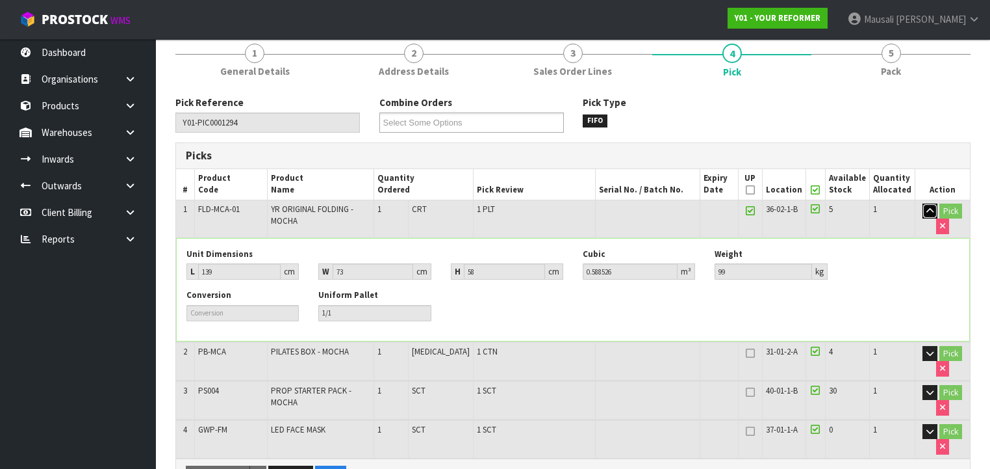
click at [931, 210] on icon "button" at bounding box center [930, 211] width 7 height 8
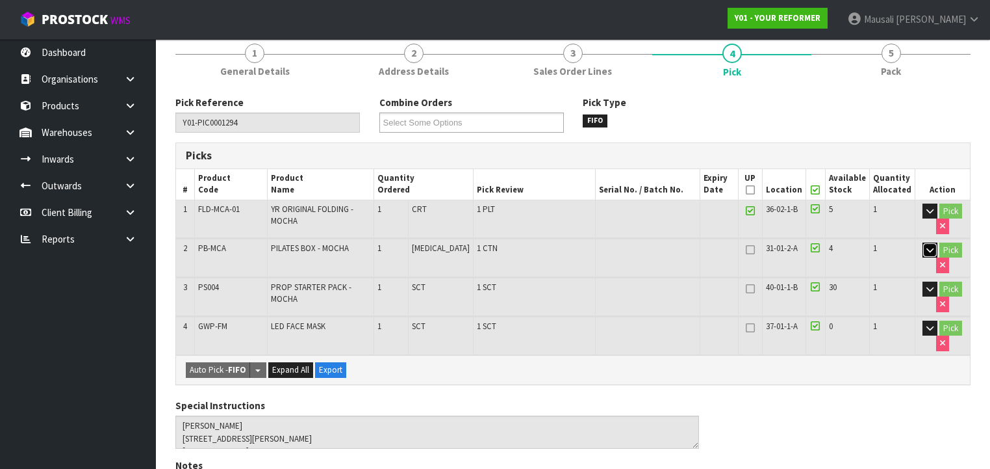
click at [928, 250] on icon "button" at bounding box center [930, 250] width 7 height 8
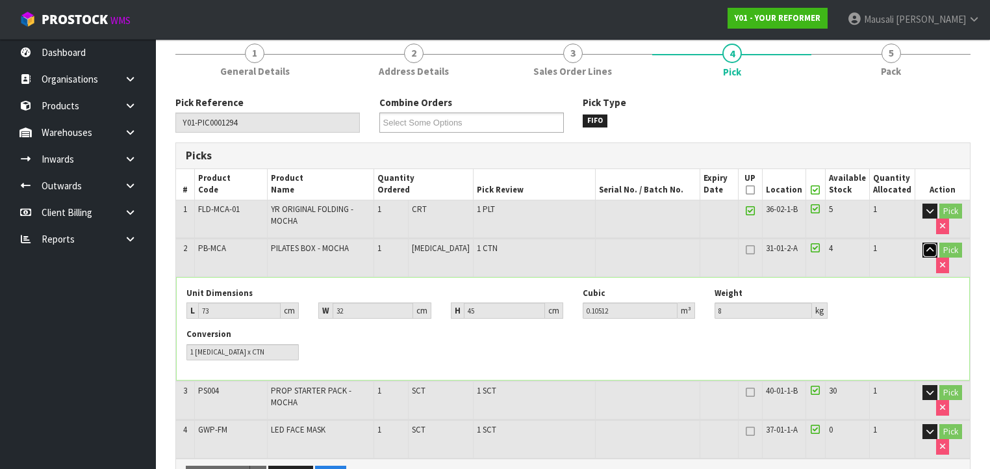
click at [923, 246] on button "button" at bounding box center [930, 250] width 15 height 16
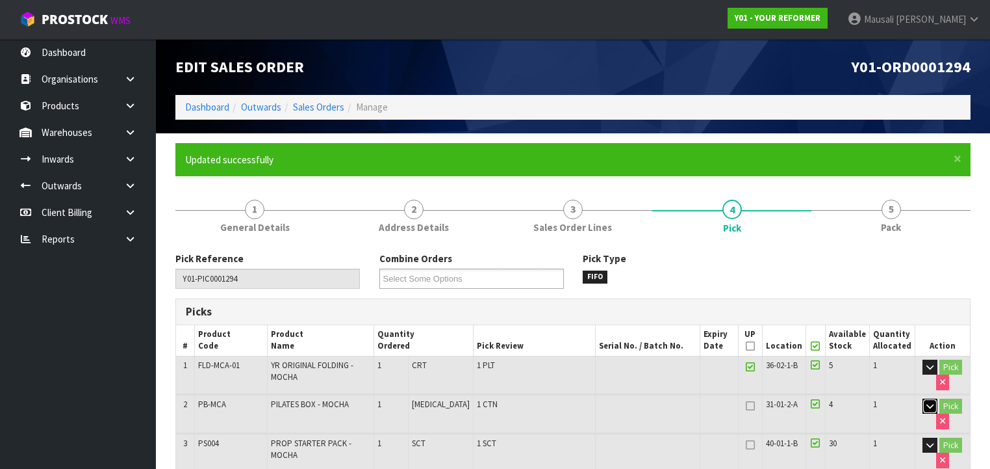
scroll to position [0, 0]
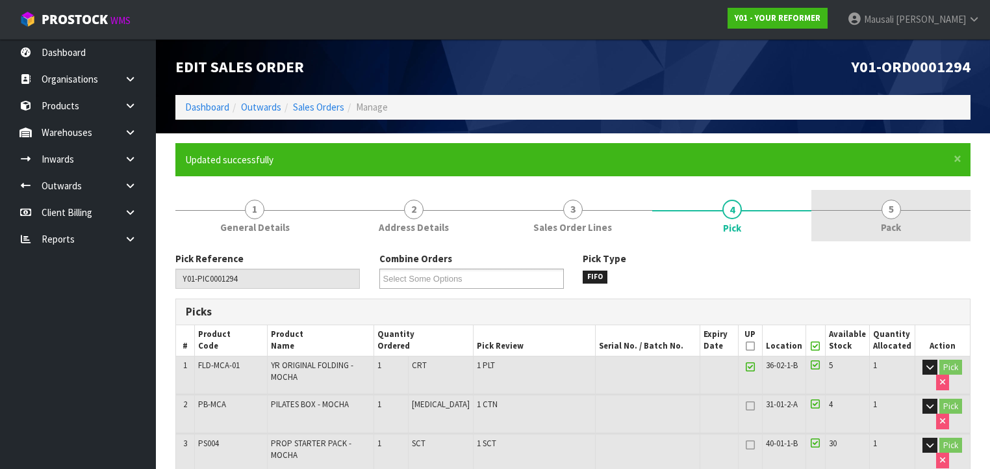
click at [877, 226] on link "5 Pack" at bounding box center [891, 215] width 159 height 51
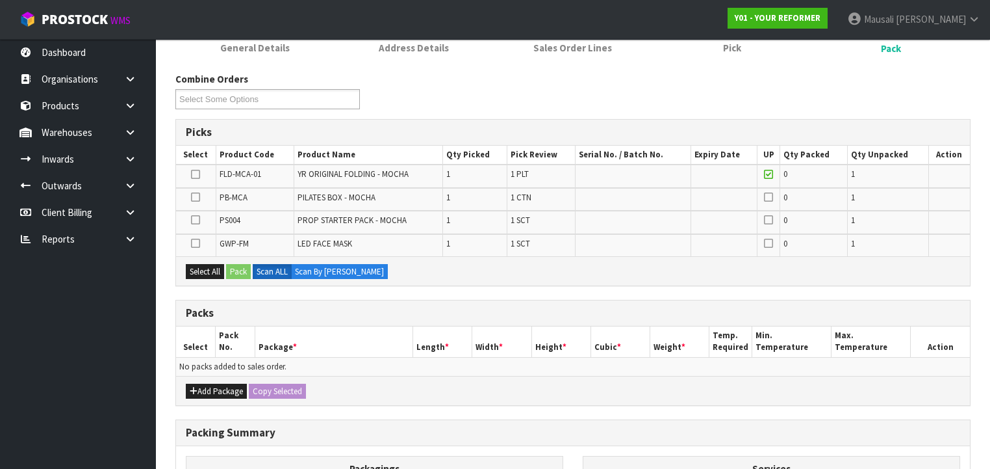
scroll to position [260, 0]
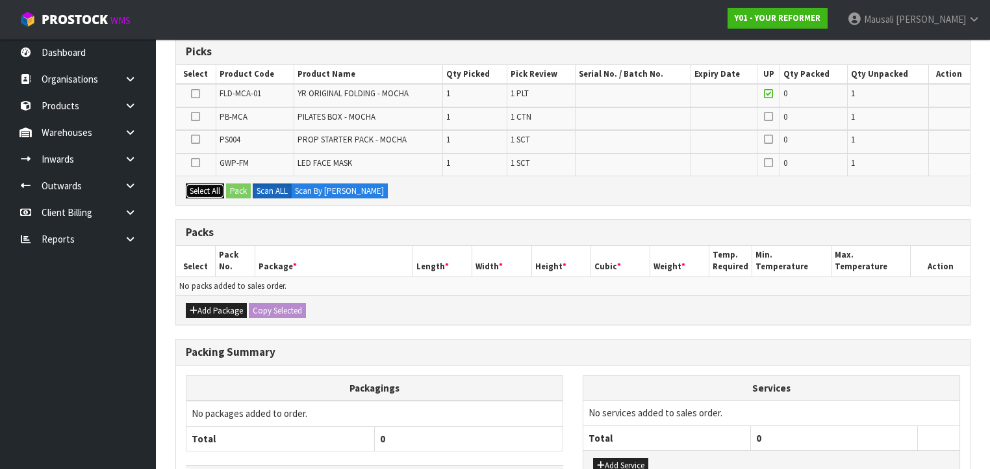
click at [209, 190] on button "Select All" at bounding box center [205, 191] width 38 height 16
click at [230, 187] on button "Pack" at bounding box center [238, 191] width 25 height 16
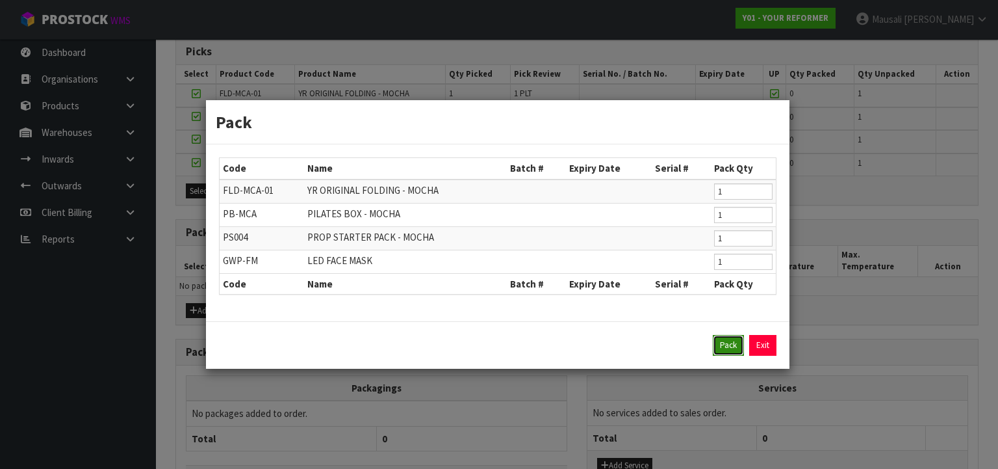
click at [723, 342] on button "Pack" at bounding box center [728, 345] width 31 height 21
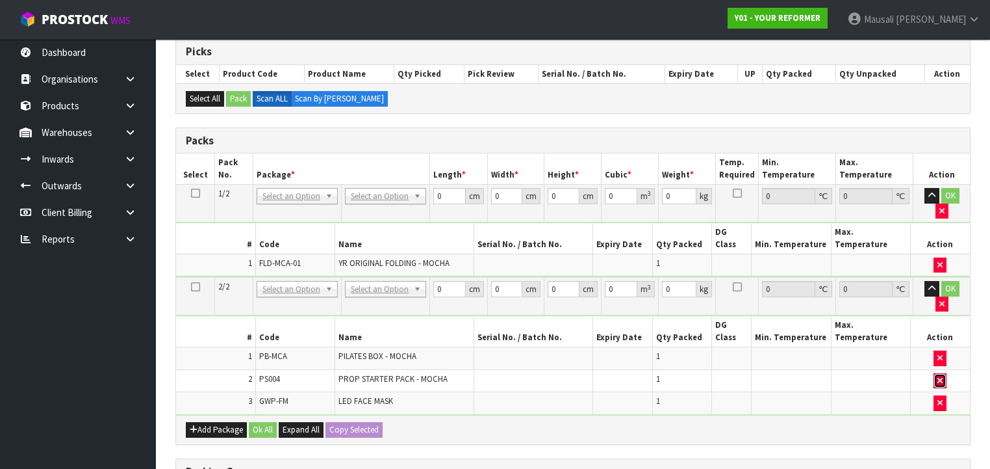
click at [939, 376] on icon "button" at bounding box center [940, 380] width 5 height 8
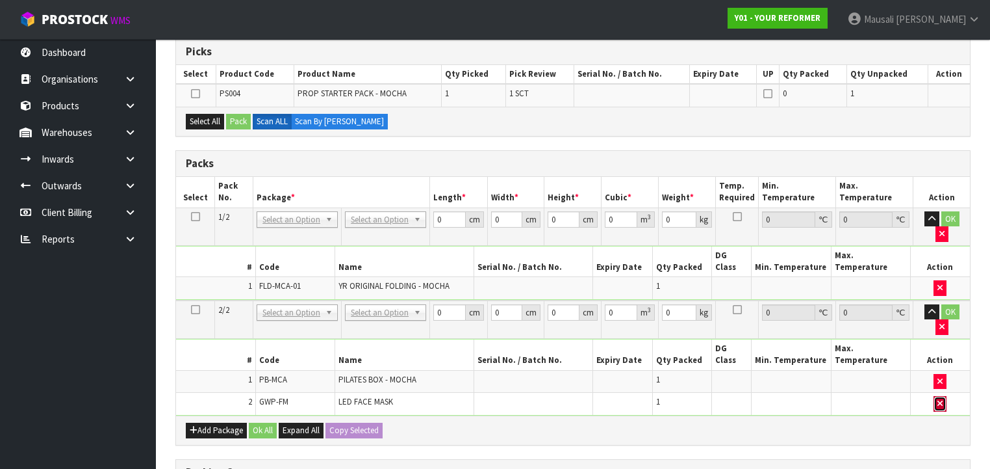
drag, startPoint x: 942, startPoint y: 348, endPoint x: 754, endPoint y: 313, distance: 191.1
click at [941, 399] on icon "button" at bounding box center [940, 403] width 5 height 8
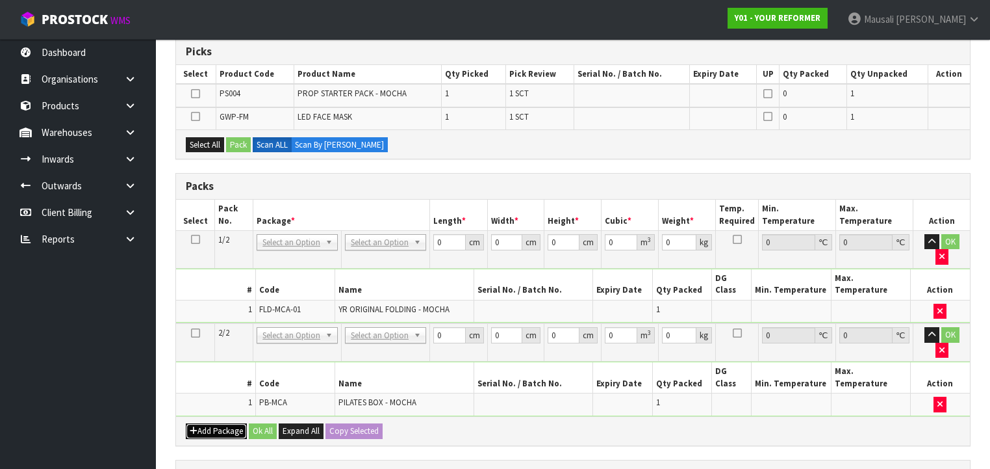
click at [221, 423] on button "Add Package" at bounding box center [216, 431] width 61 height 16
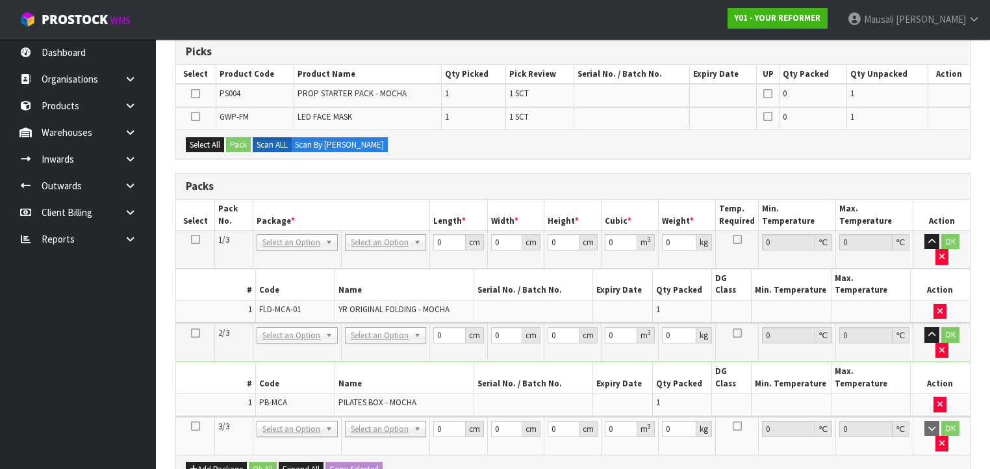
click at [198, 426] on icon at bounding box center [195, 426] width 9 height 1
click at [211, 137] on button "Select All" at bounding box center [205, 145] width 38 height 16
click at [231, 138] on button "Pack" at bounding box center [238, 145] width 25 height 16
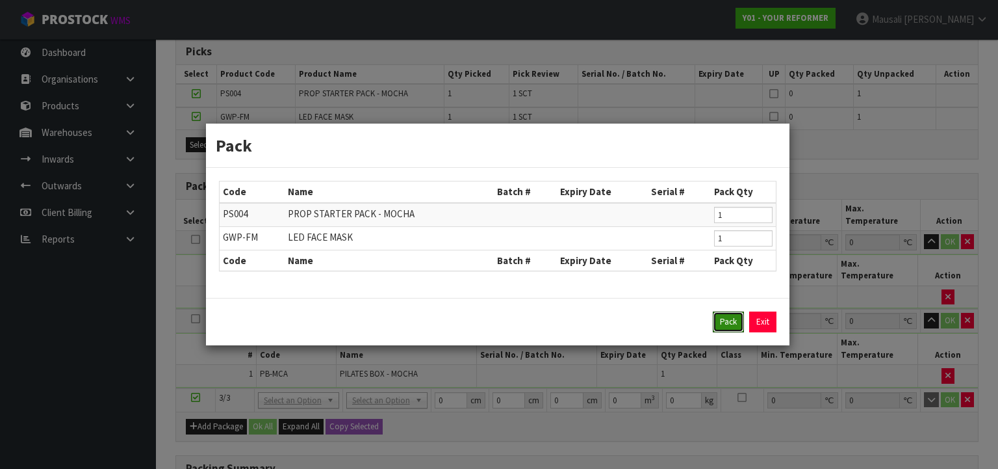
drag, startPoint x: 723, startPoint y: 327, endPoint x: 626, endPoint y: 299, distance: 100.8
click at [720, 325] on button "Pack" at bounding box center [728, 321] width 31 height 21
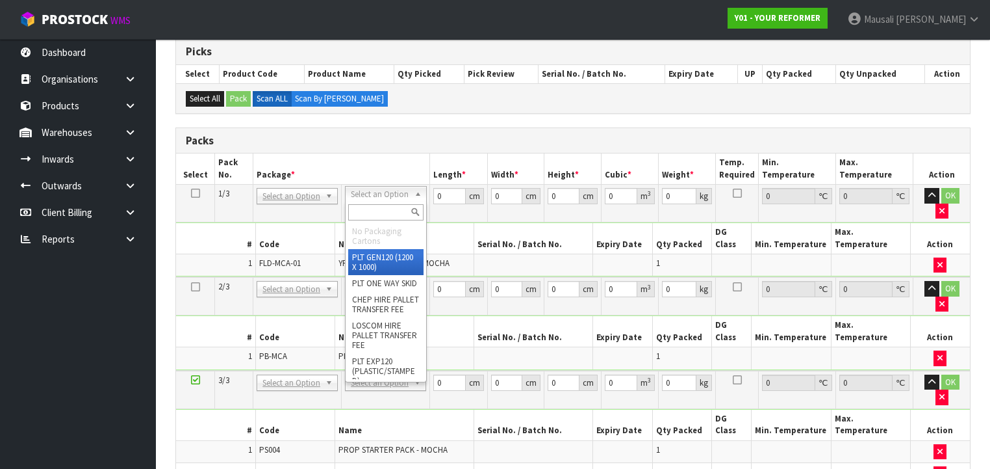
click at [379, 207] on input "text" at bounding box center [385, 212] width 75 height 16
type input "U"
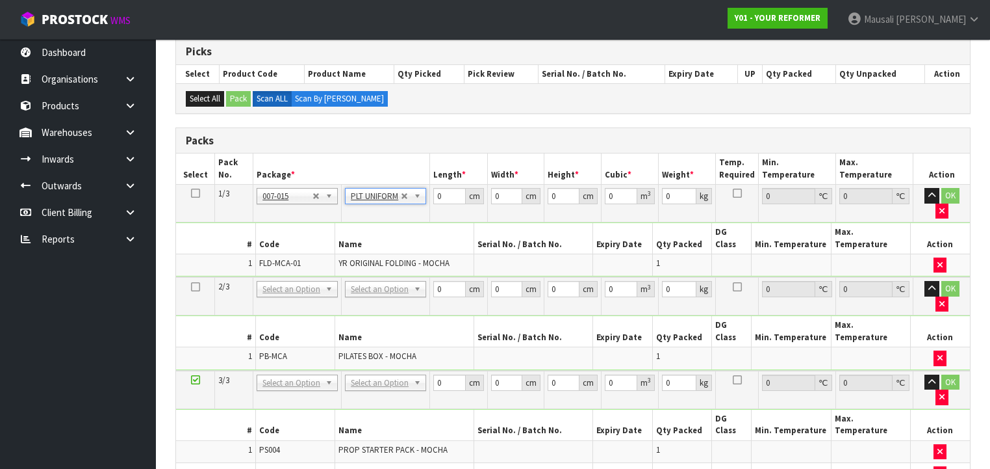
type input "99"
drag, startPoint x: 443, startPoint y: 197, endPoint x: 428, endPoint y: 196, distance: 15.6
click at [428, 196] on tr "1/3 NONE 007-001 007-002 007-004 007-009 007-013 007-014 007-015 007-017 007-01…" at bounding box center [573, 204] width 794 height 38
type input "7"
type input "139"
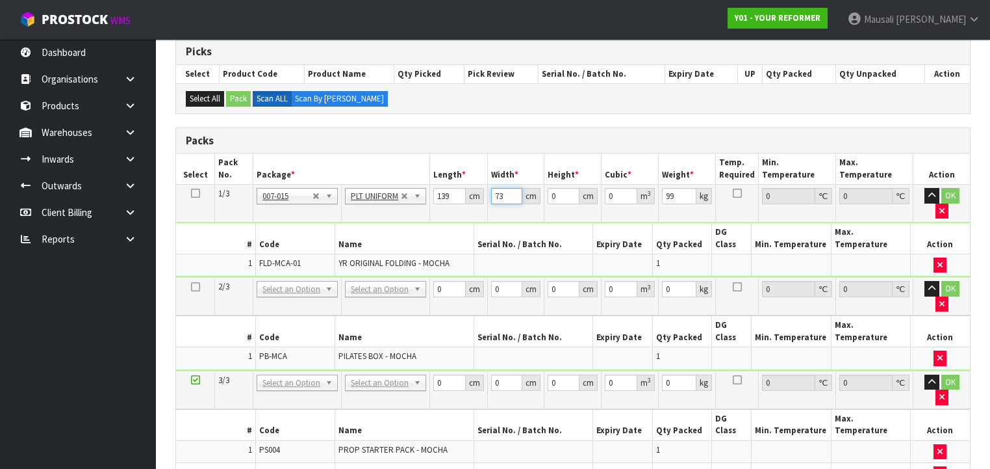
type input "73"
type input "5"
type input "0.050735"
type input "58"
type input "0.588526"
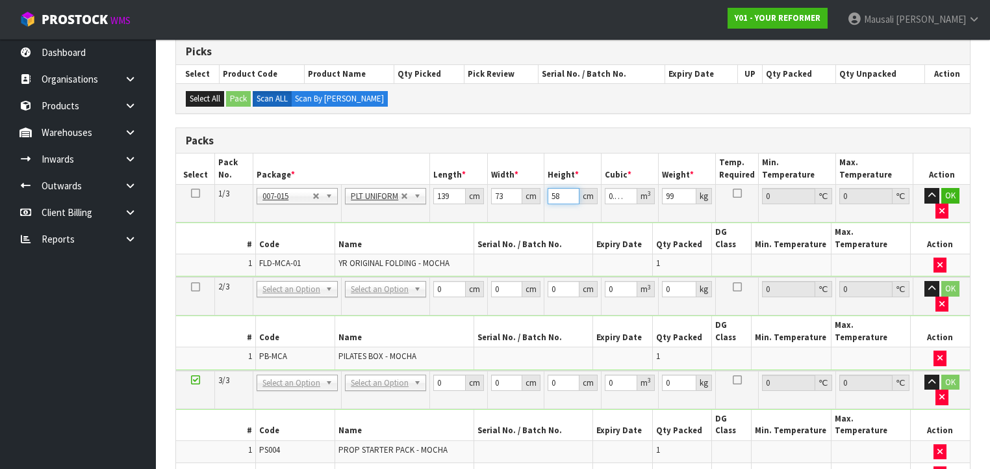
type input "58"
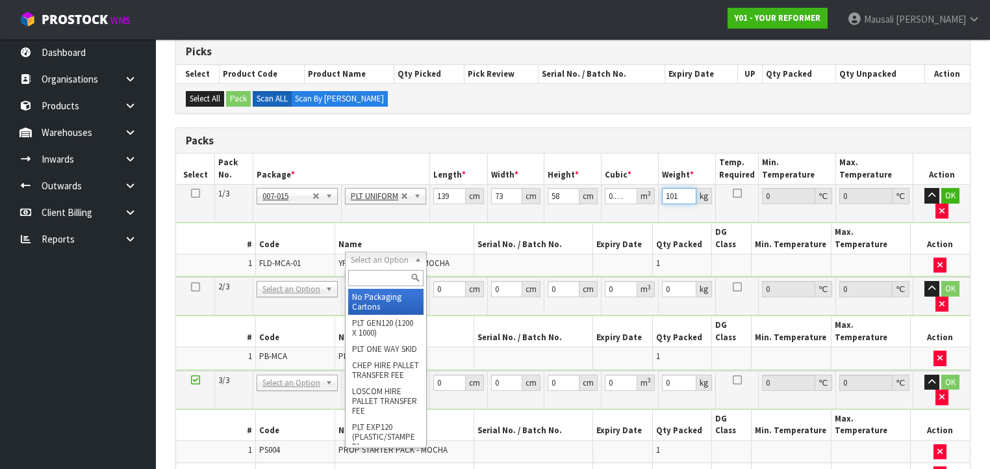
drag, startPoint x: 382, startPoint y: 260, endPoint x: 383, endPoint y: 286, distance: 26.0
type input "101"
drag, startPoint x: 386, startPoint y: 307, endPoint x: 426, endPoint y: 278, distance: 48.9
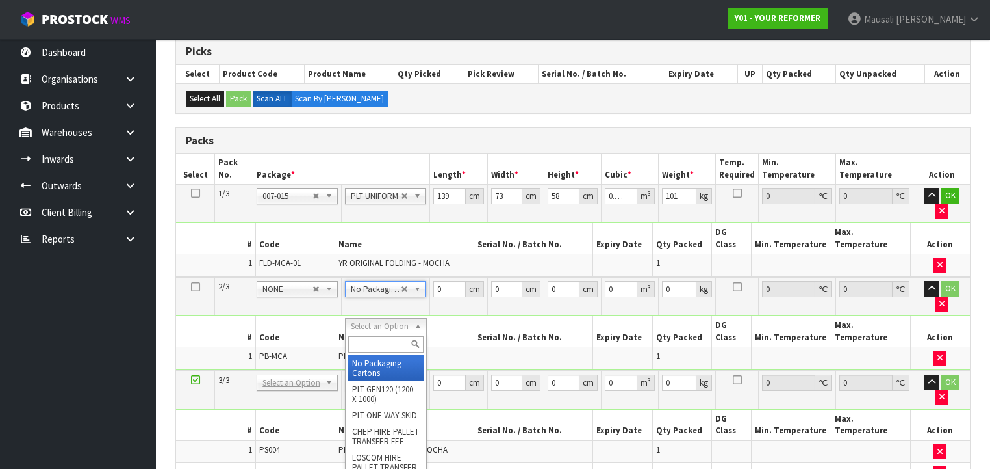
drag, startPoint x: 385, startPoint y: 360, endPoint x: 398, endPoint y: 337, distance: 26.2
type input "2"
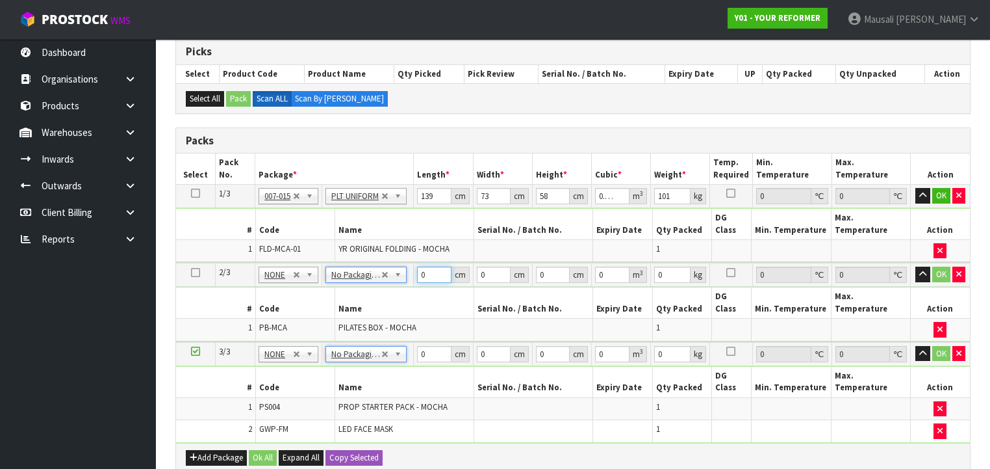
drag, startPoint x: 432, startPoint y: 255, endPoint x: 400, endPoint y: 277, distance: 38.8
click at [411, 272] on tbody "2/3 NONE 007-001 007-002 007-004 007-009 007-013 007-014 007-015 007-017 007-01…" at bounding box center [573, 302] width 794 height 79
type input "73"
type input "32"
type input "4"
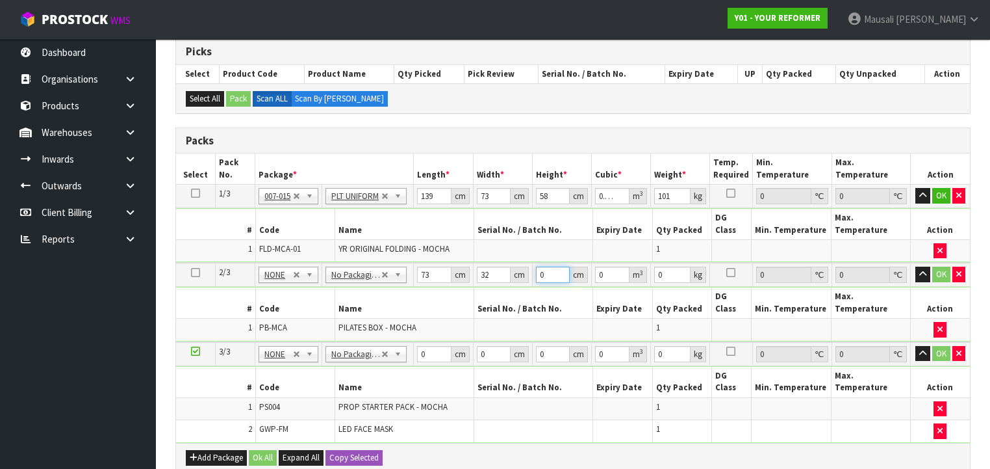
type input "0.009344"
type input "45"
type input "0.10512"
type input "45"
type input "8"
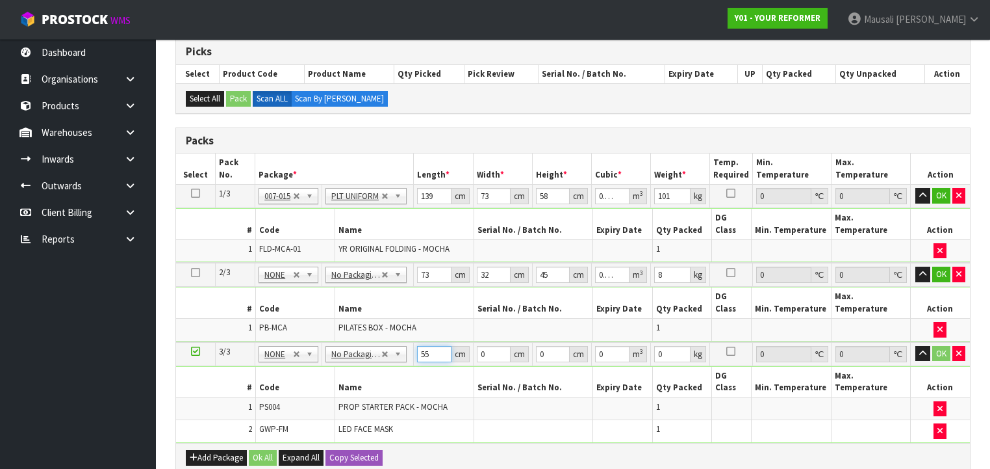
type input "55"
type input "41"
type input "1"
type input "0.002255"
type input "14"
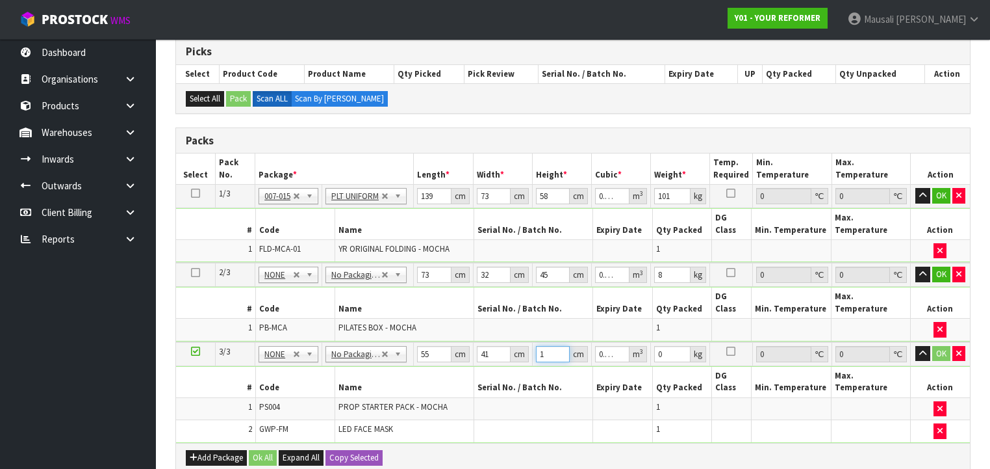
type input "0.03157"
type input "14"
type input "5"
click at [265, 450] on button "Ok All" at bounding box center [263, 458] width 28 height 16
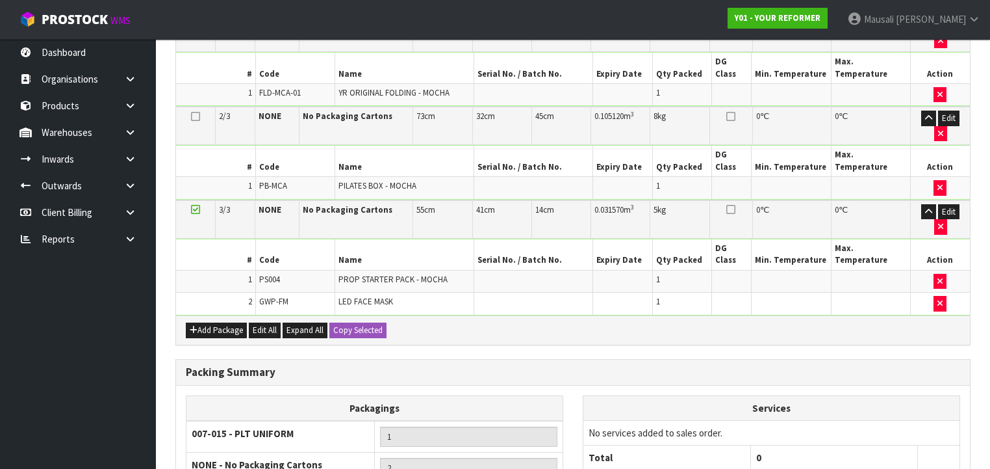
scroll to position [494, 0]
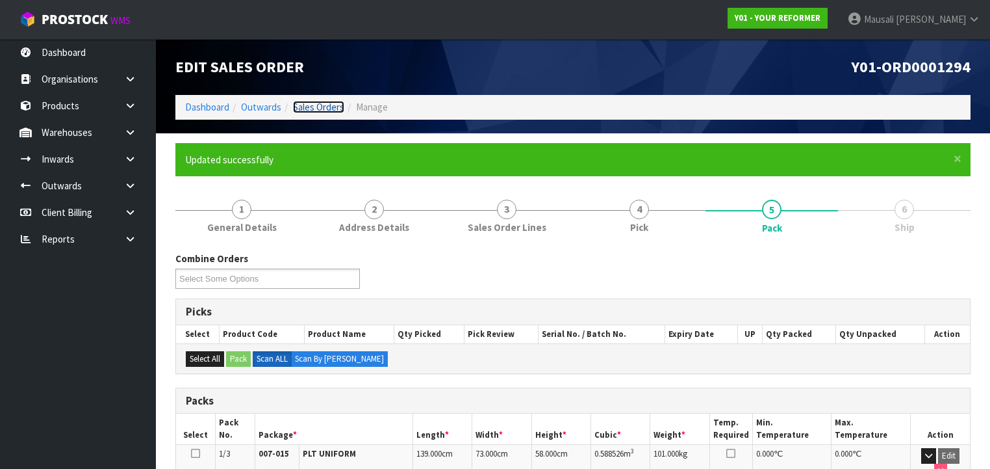
click at [321, 108] on link "Sales Orders" at bounding box center [318, 107] width 51 height 12
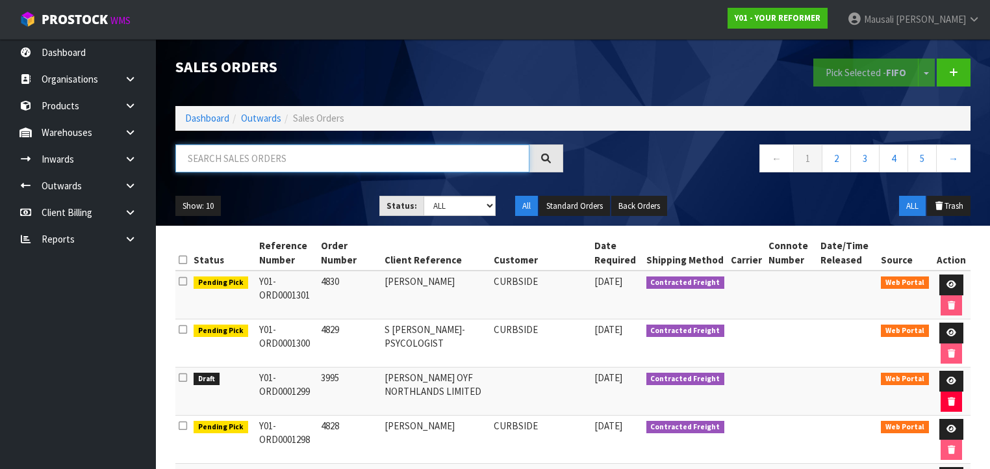
click at [213, 159] on input "text" at bounding box center [352, 158] width 354 height 28
type input "JOB-0407115"
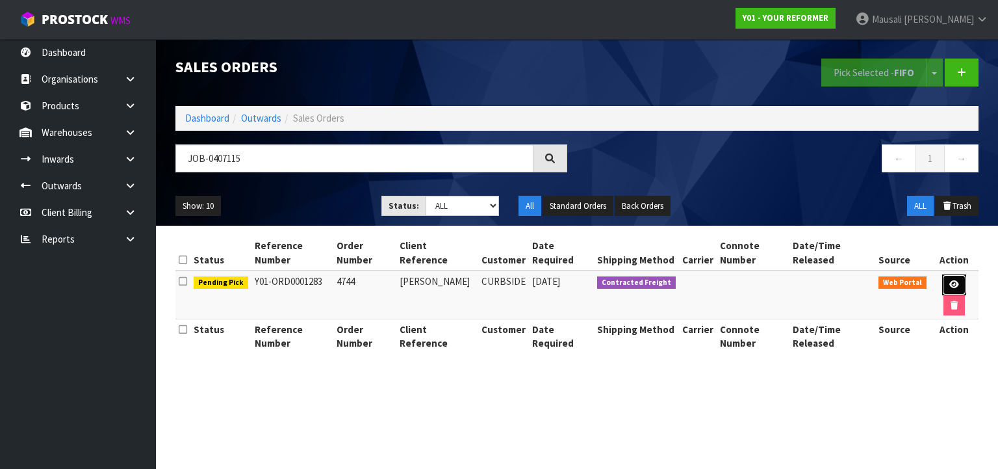
click at [946, 283] on link at bounding box center [954, 284] width 24 height 21
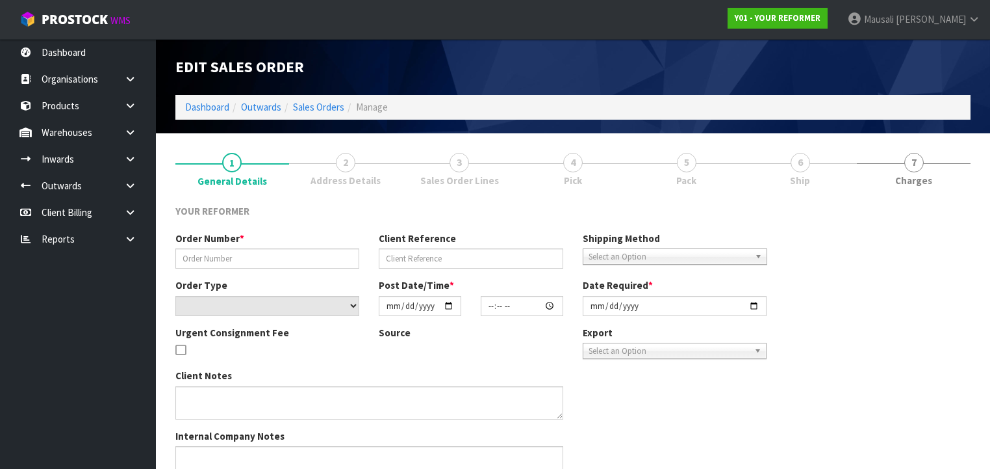
type input "4744"
type input "JADE WILKES"
select select "number:0"
type input "2025-08-11"
type input "13:23:00.000"
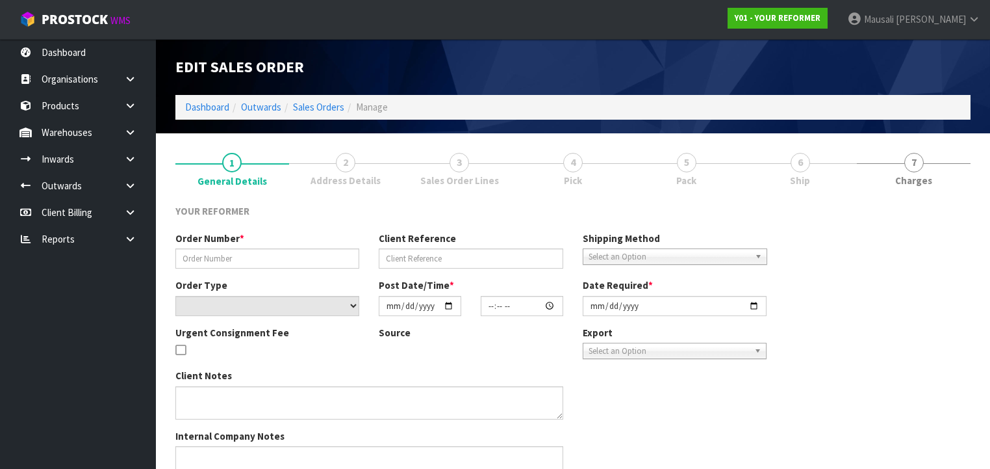
type input "2025-08-12"
type textarea "JADE WILKES 78 VINISTRA ROAD AUK HUAPAI 0810 NEW ZEALAND +64 27 346 2490"
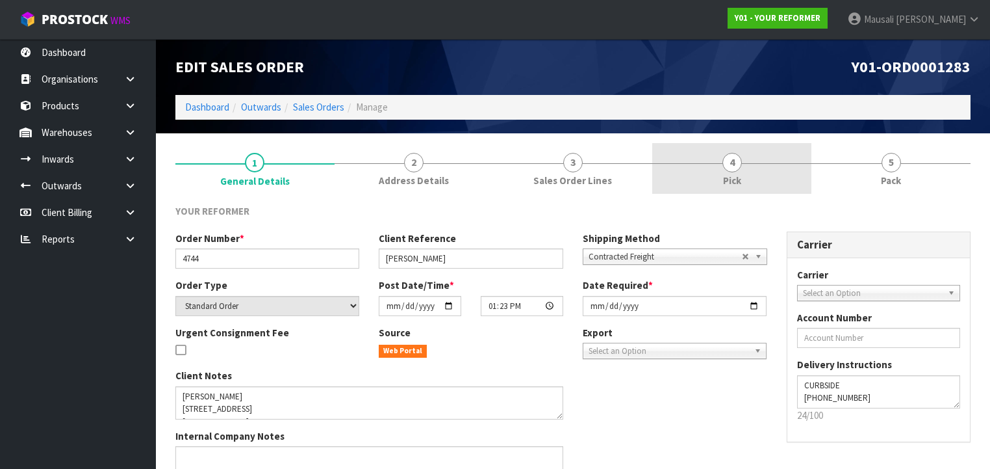
click at [733, 182] on span "Pick" at bounding box center [732, 181] width 18 height 14
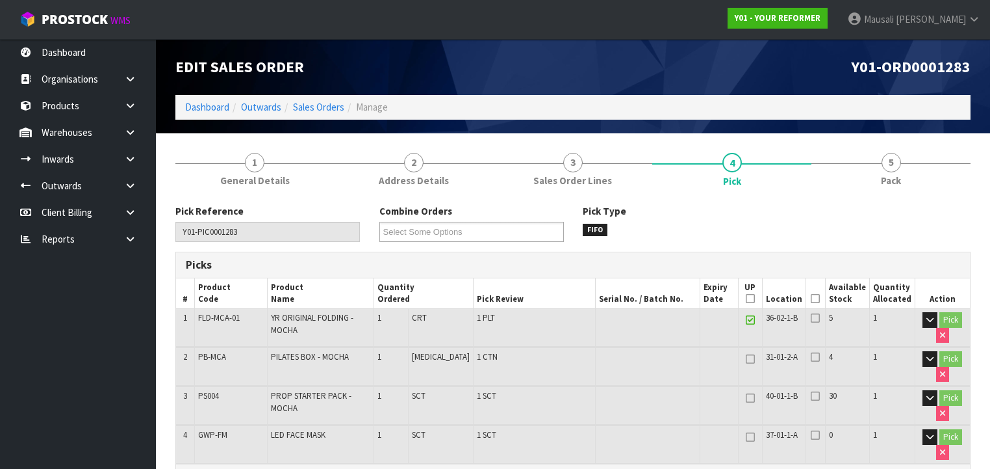
click at [819, 299] on icon at bounding box center [815, 298] width 9 height 1
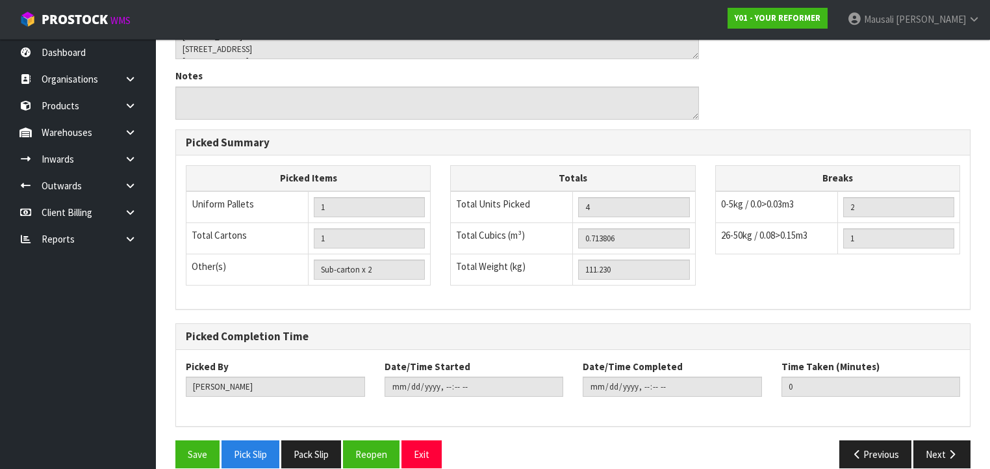
scroll to position [557, 0]
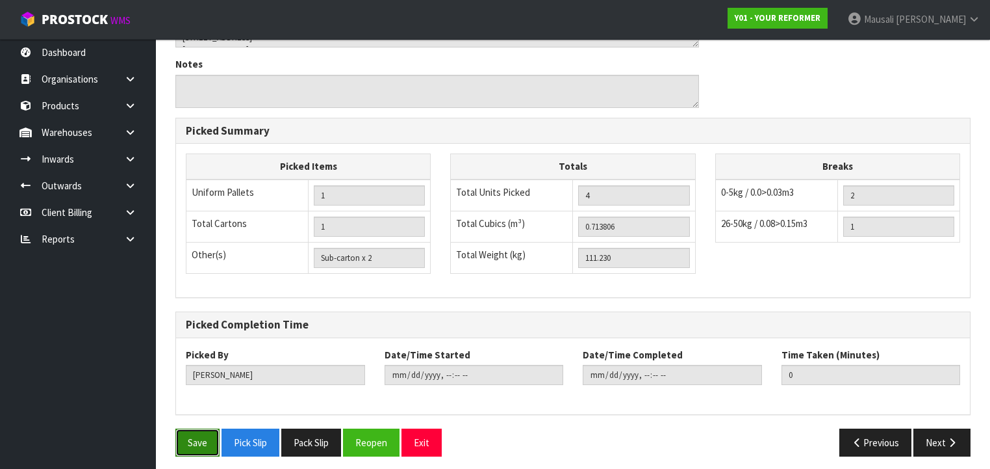
drag, startPoint x: 191, startPoint y: 424, endPoint x: 283, endPoint y: 399, distance: 94.9
click at [192, 428] on button "Save" at bounding box center [197, 442] width 44 height 28
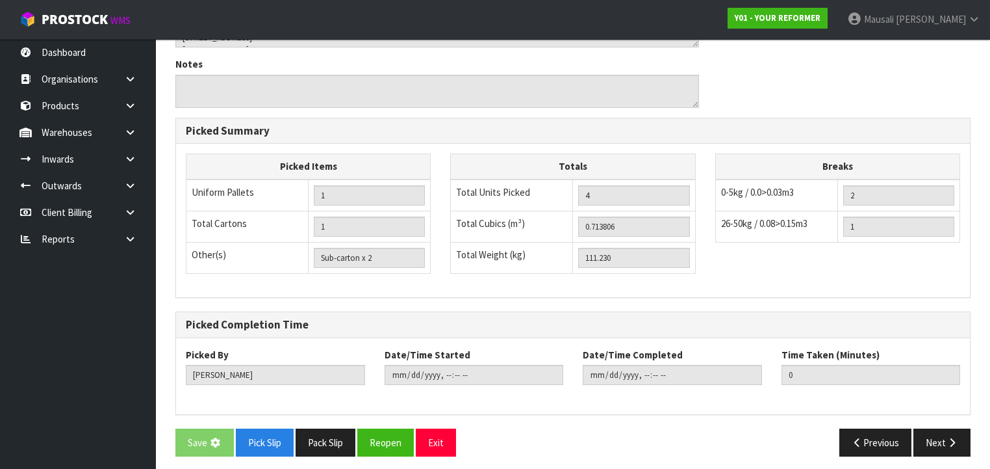
scroll to position [0, 0]
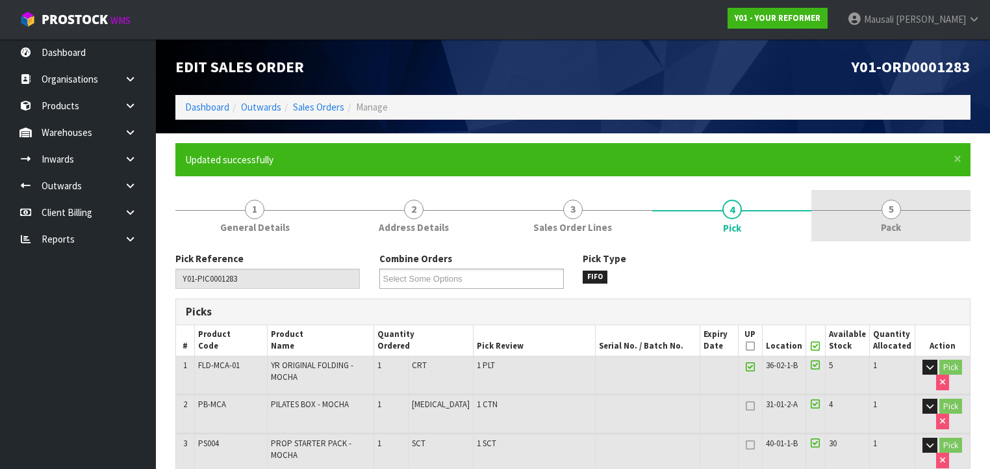
type input "Mausali Tito"
type input "2025-08-14T13:16:22"
drag, startPoint x: 886, startPoint y: 208, endPoint x: 796, endPoint y: 205, distance: 90.4
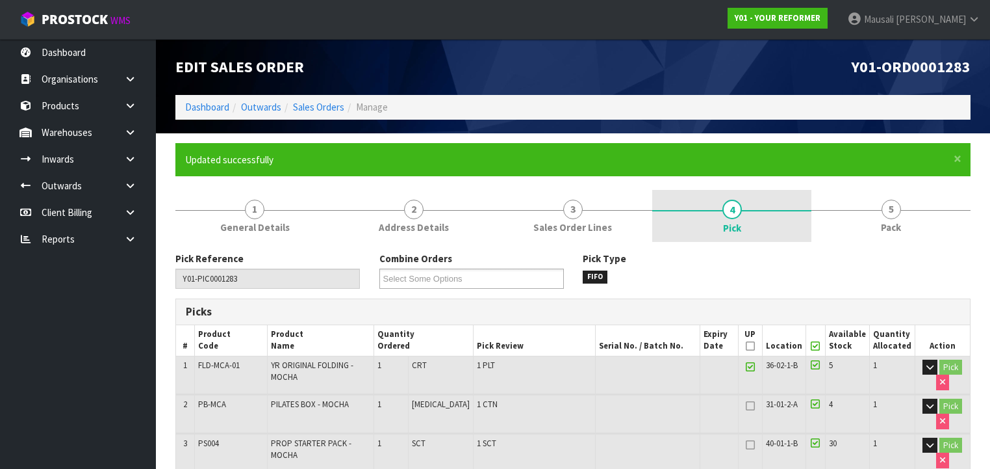
click at [883, 208] on span "5" at bounding box center [891, 209] width 19 height 19
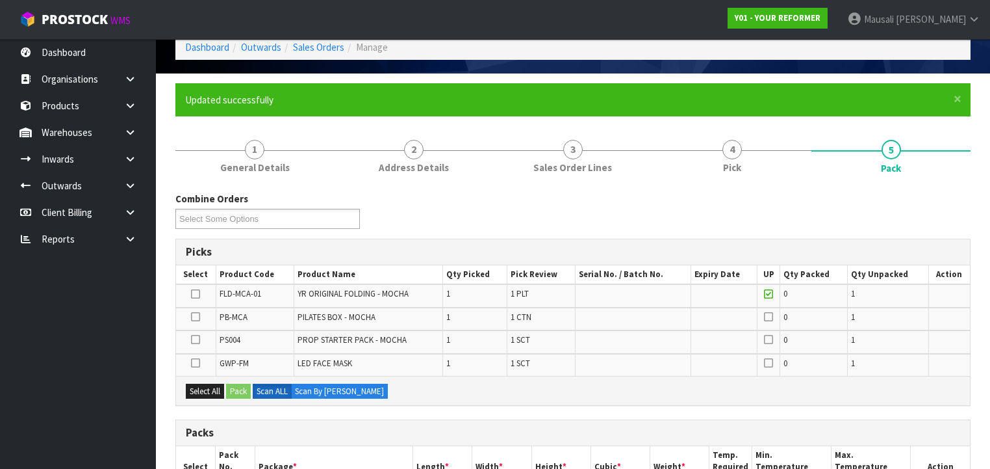
scroll to position [156, 0]
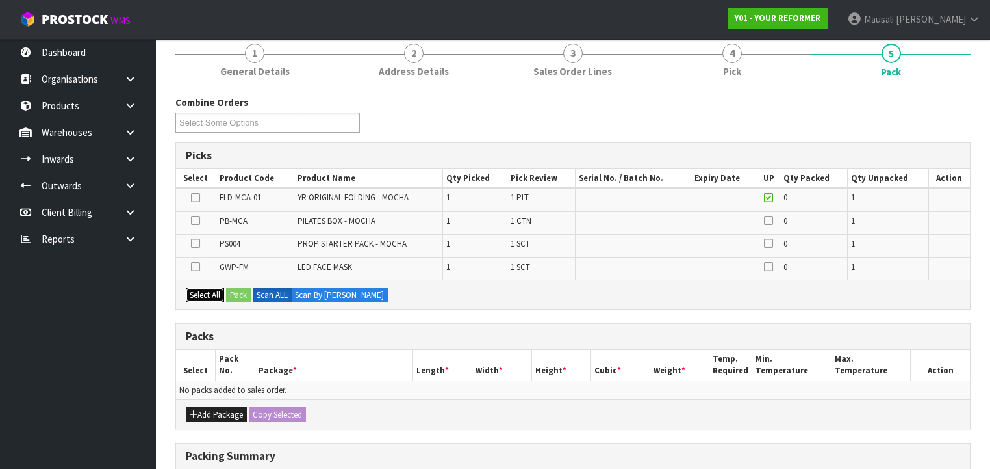
drag, startPoint x: 200, startPoint y: 292, endPoint x: 224, endPoint y: 292, distance: 23.4
click at [203, 292] on button "Select All" at bounding box center [205, 295] width 38 height 16
click at [231, 292] on button "Pack" at bounding box center [238, 295] width 25 height 16
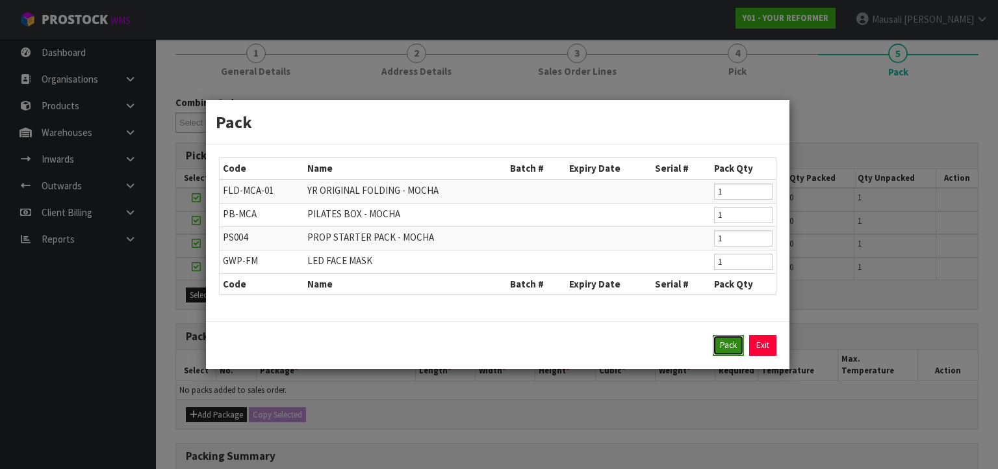
click at [729, 344] on button "Pack" at bounding box center [728, 345] width 31 height 21
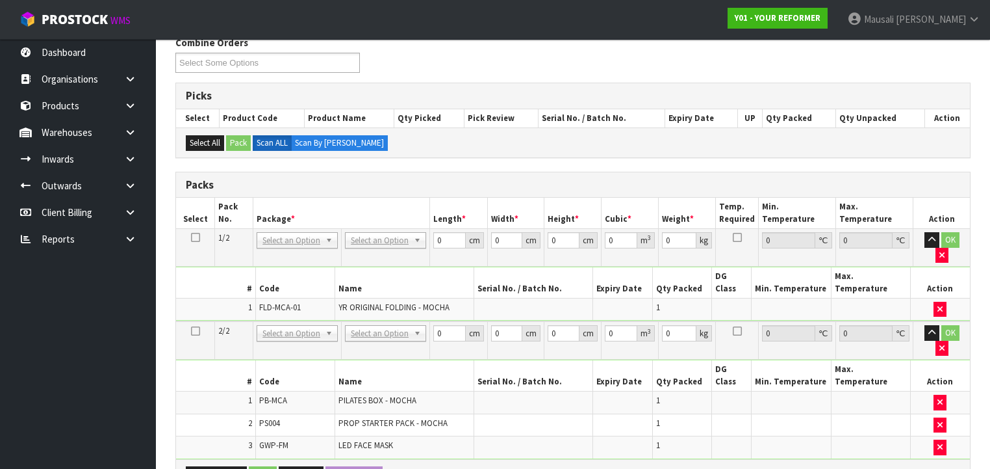
scroll to position [312, 0]
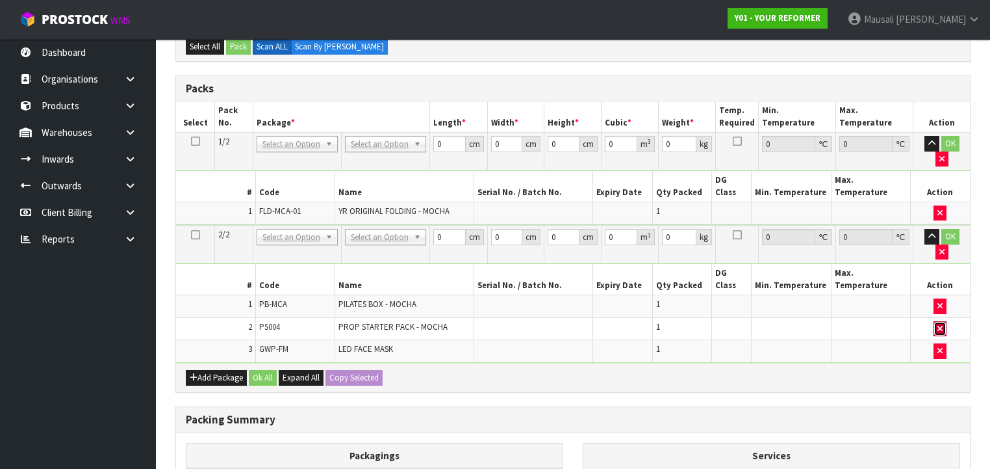
click at [936, 321] on button "button" at bounding box center [940, 329] width 13 height 16
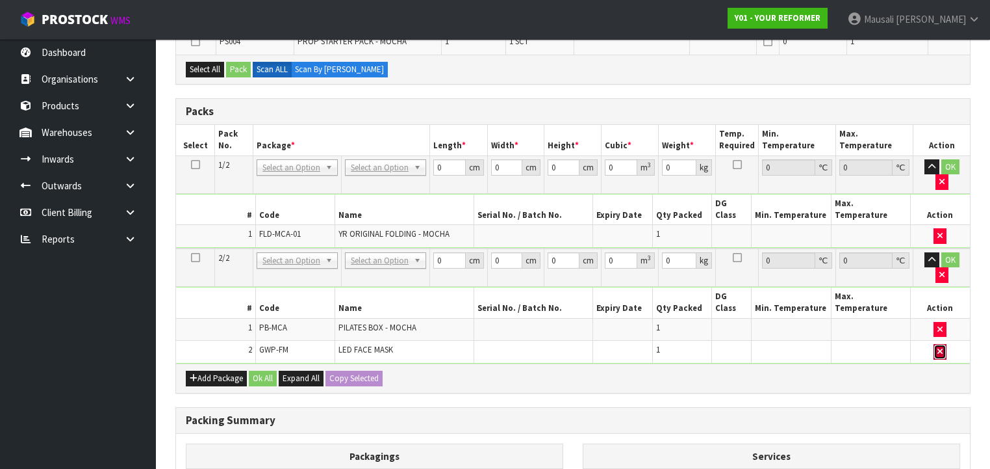
click at [939, 344] on button "button" at bounding box center [940, 352] width 13 height 16
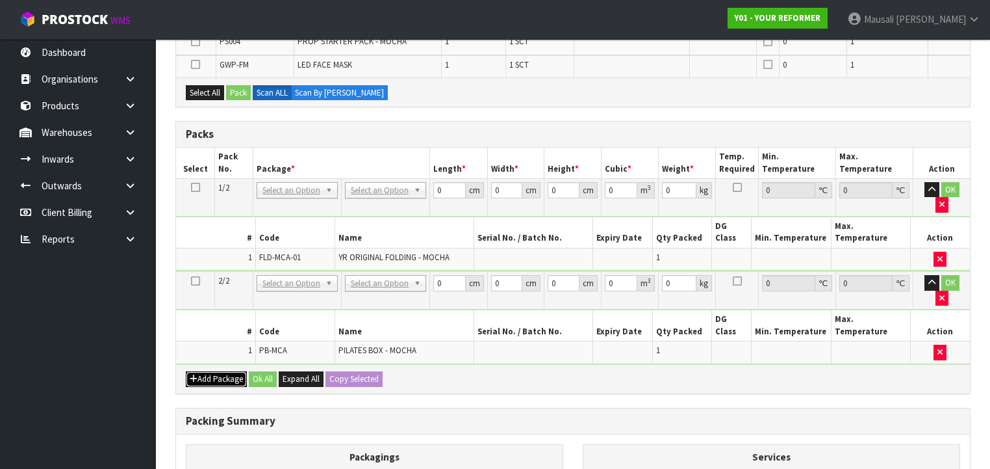
click at [215, 371] on button "Add Package" at bounding box center [216, 379] width 61 height 16
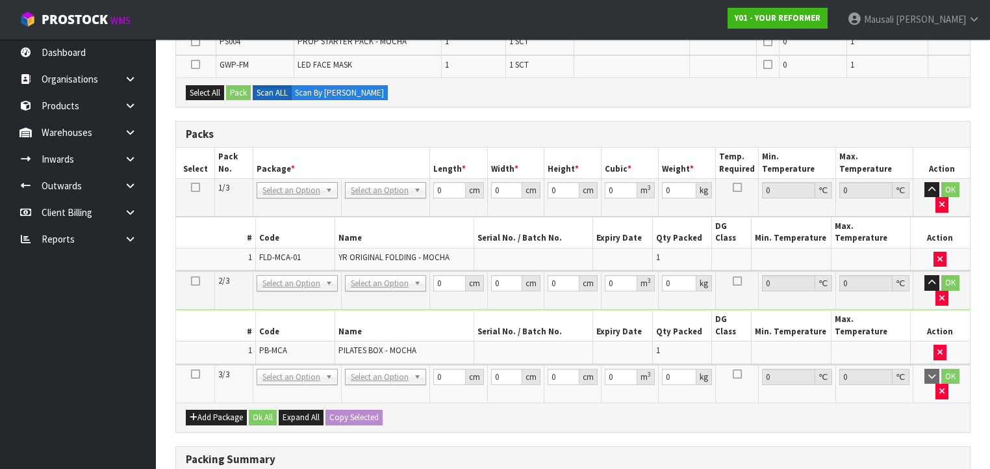
click at [198, 374] on icon at bounding box center [195, 374] width 9 height 1
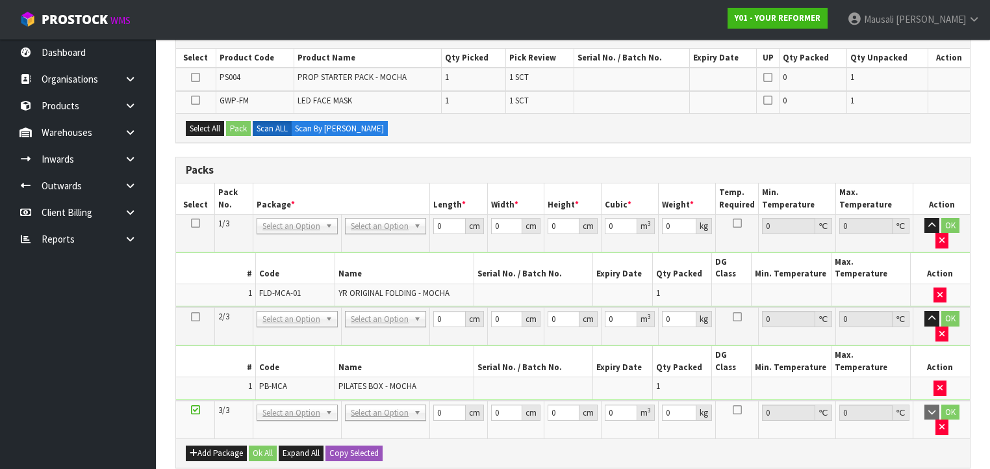
scroll to position [208, 0]
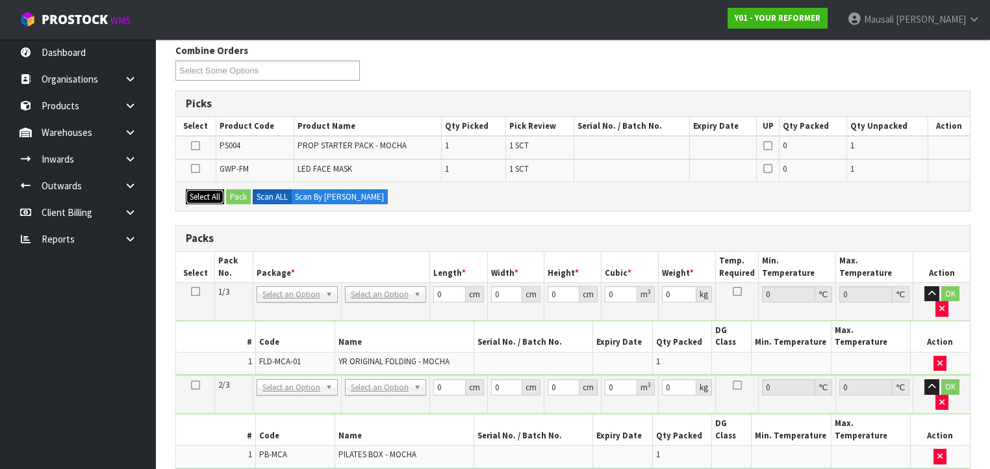
click at [204, 192] on button "Select All" at bounding box center [205, 197] width 38 height 16
click at [237, 192] on button "Pack" at bounding box center [238, 197] width 25 height 16
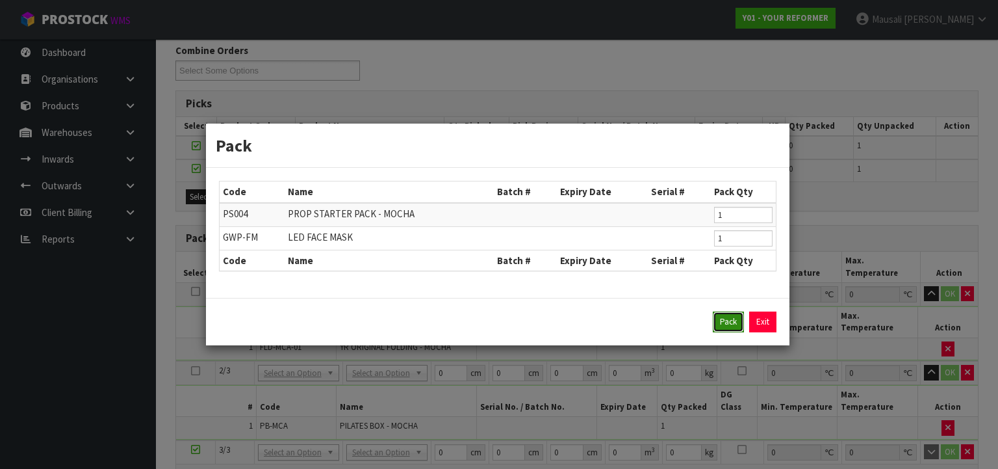
click at [717, 322] on button "Pack" at bounding box center [728, 321] width 31 height 21
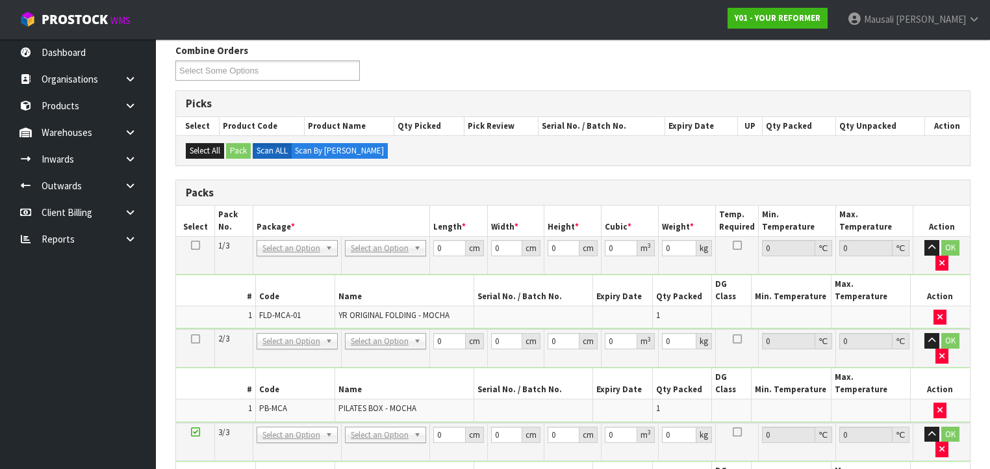
click at [192, 245] on icon at bounding box center [195, 245] width 9 height 1
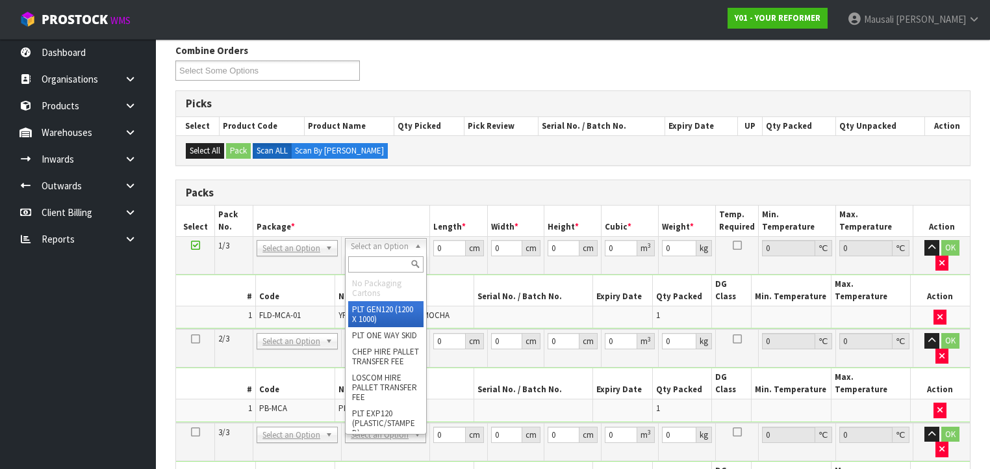
click at [370, 265] on input "text" at bounding box center [385, 264] width 75 height 16
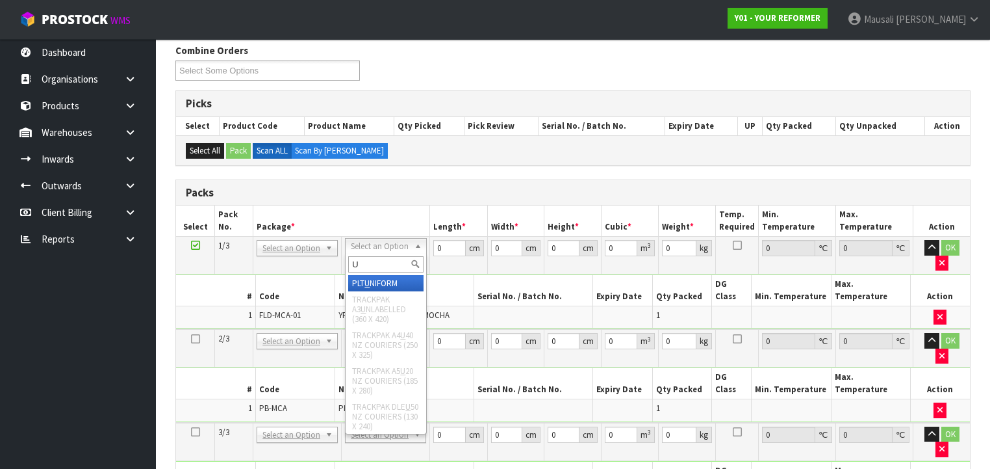
type input "U"
drag, startPoint x: 380, startPoint y: 279, endPoint x: 388, endPoint y: 293, distance: 16.1
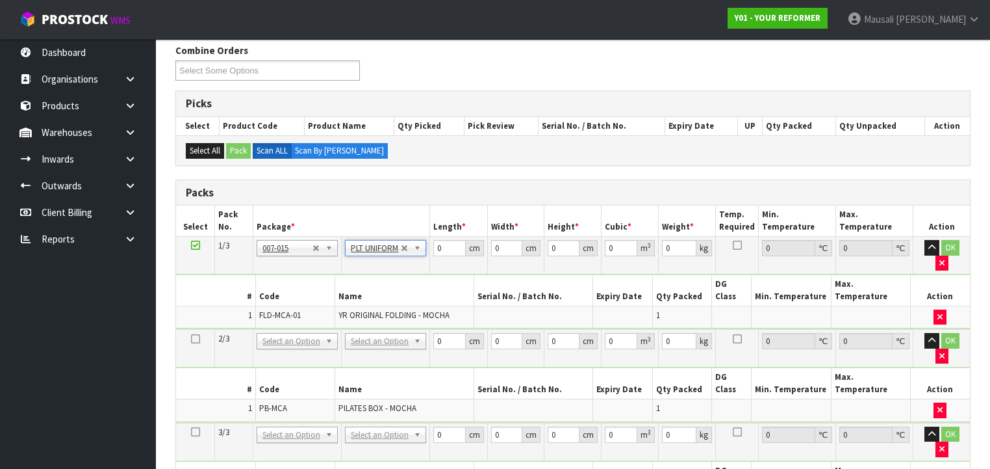
type input "99"
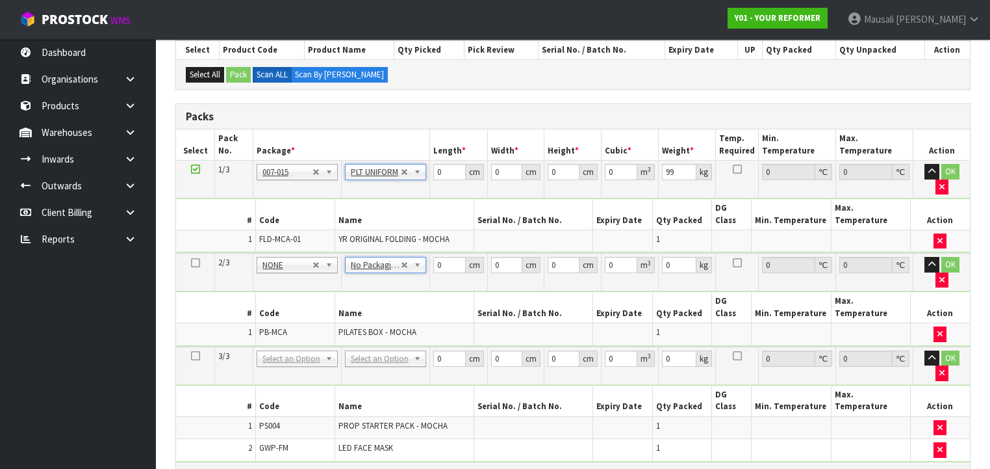
scroll to position [364, 0]
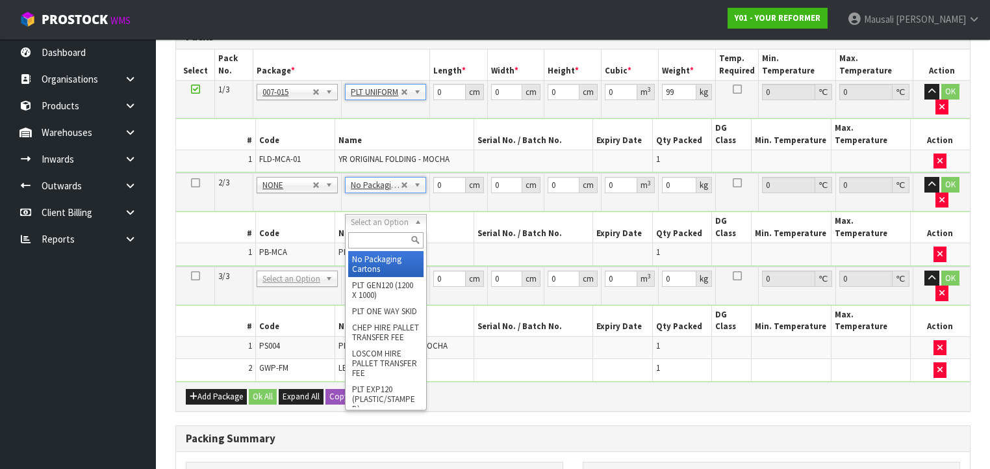
drag, startPoint x: 386, startPoint y: 256, endPoint x: 393, endPoint y: 248, distance: 10.6
type input "2"
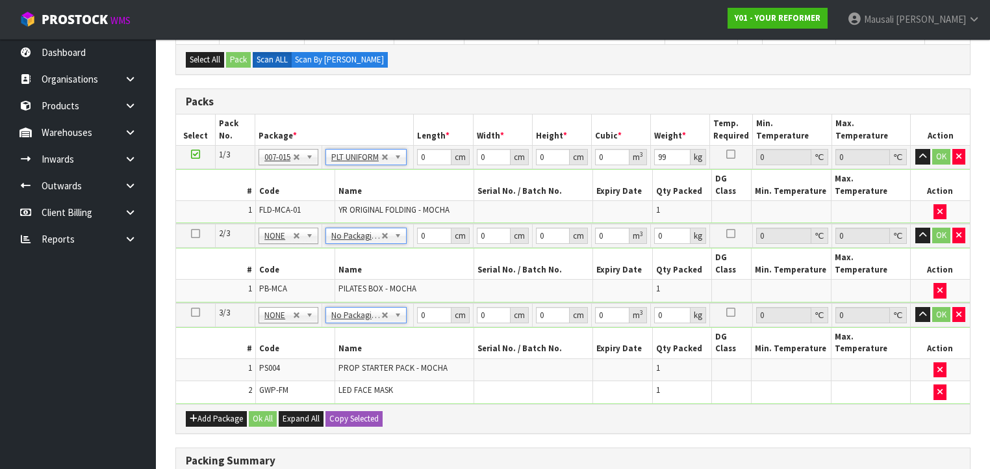
scroll to position [208, 0]
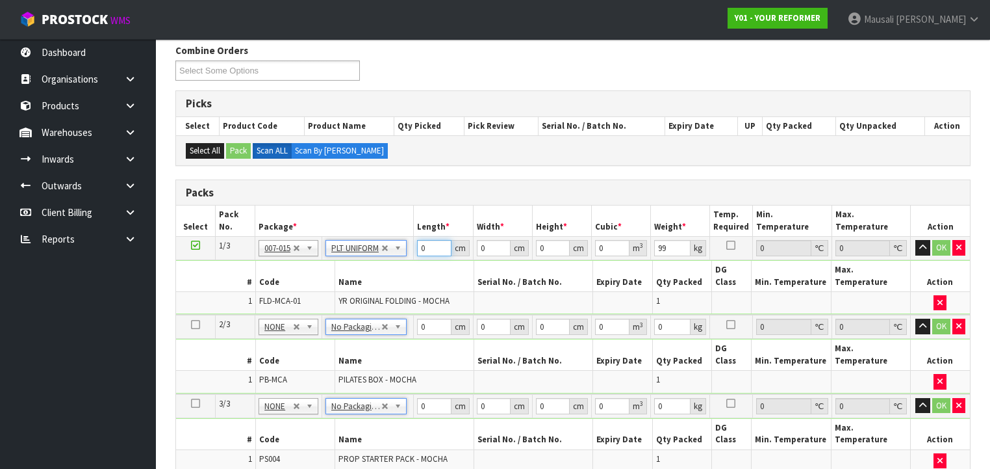
drag, startPoint x: 434, startPoint y: 245, endPoint x: 412, endPoint y: 262, distance: 27.8
click at [413, 262] on tbody "1/3 NONE 007-001 007-002 007-004 007-009 007-013 007-014 007-015 007-017 007-01…" at bounding box center [573, 276] width 794 height 79
type input "139"
type input "73"
type input "5"
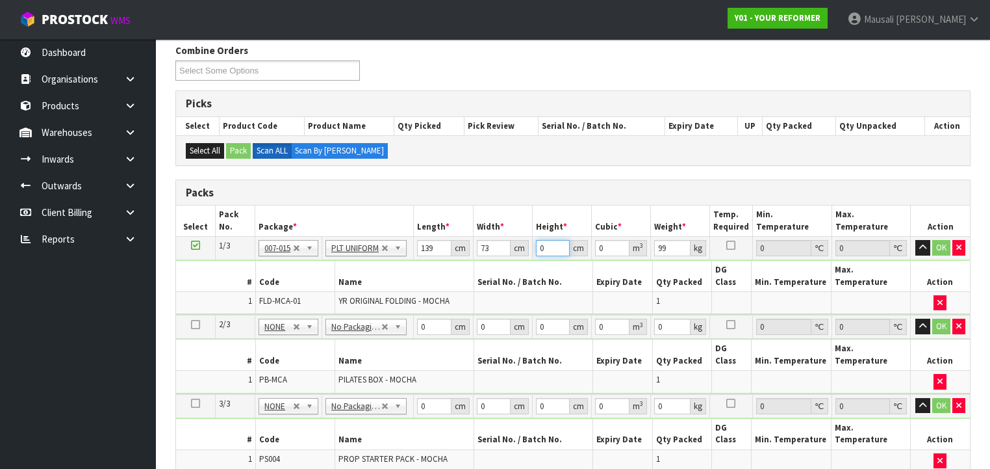
type input "0.050735"
type input "58"
type input "0.588526"
type input "58"
type input "101"
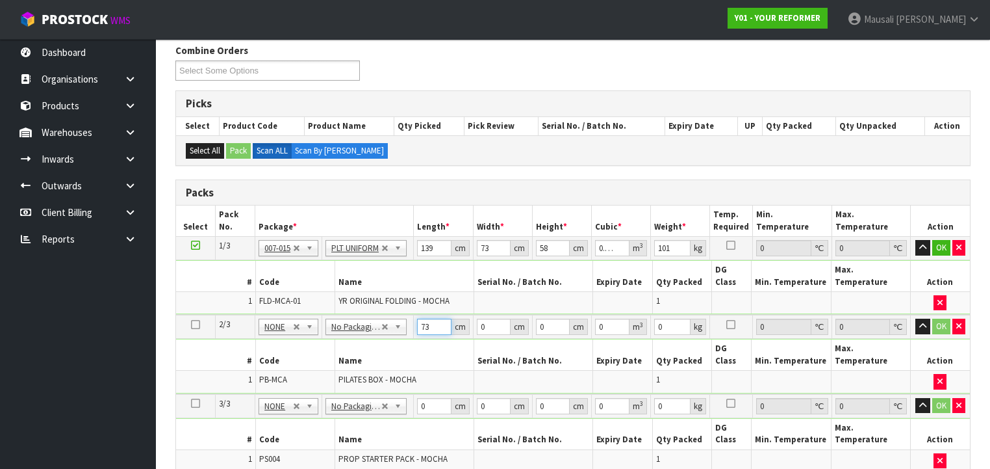
type input "73"
type input "32"
type input "4"
type input "0.009344"
type input "45"
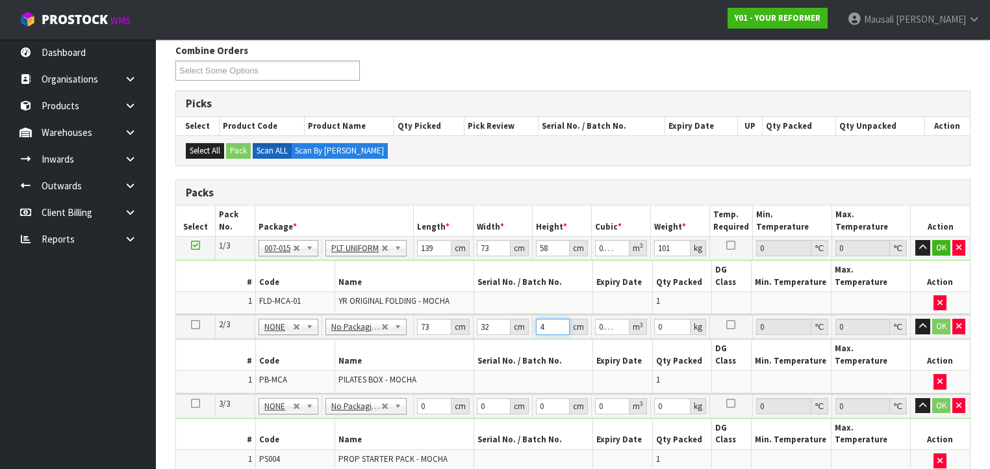
type input "0.10512"
type input "45"
type input "8"
type input "55"
type input "41"
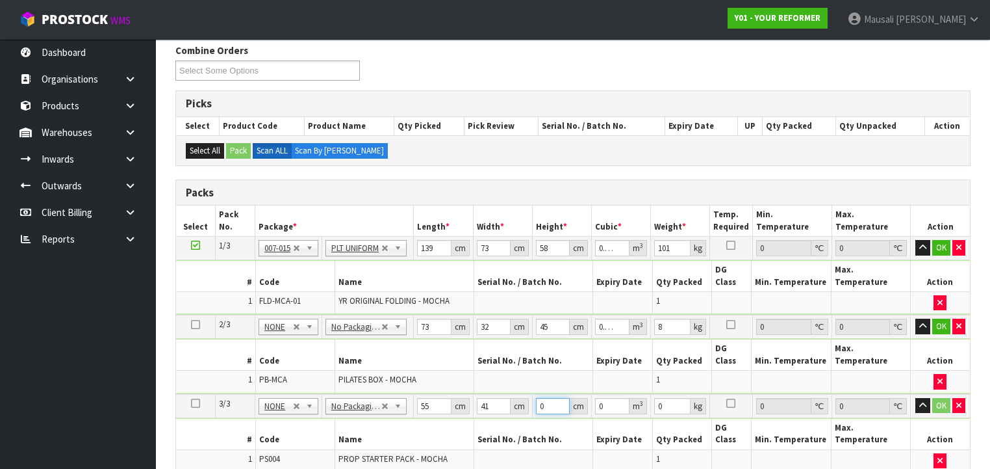
type input "1"
type input "0.002255"
type input "14"
type input "0.03157"
type input "14"
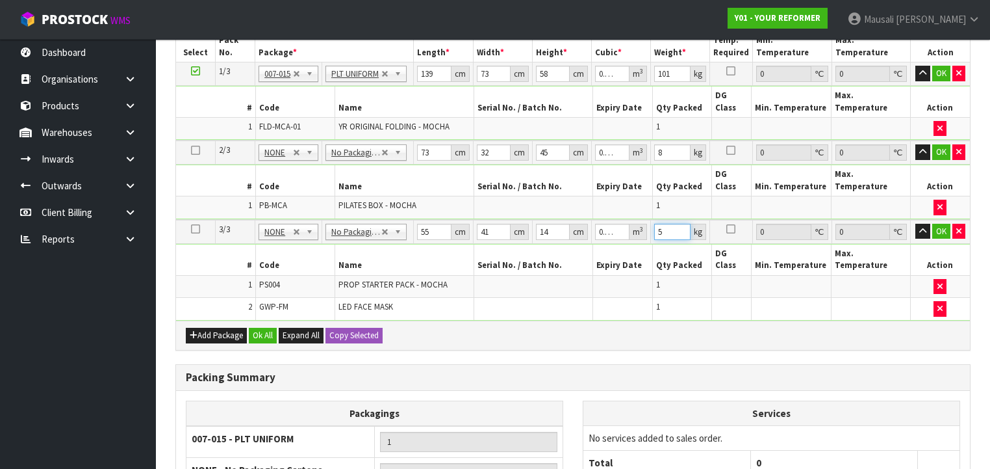
scroll to position [497, 0]
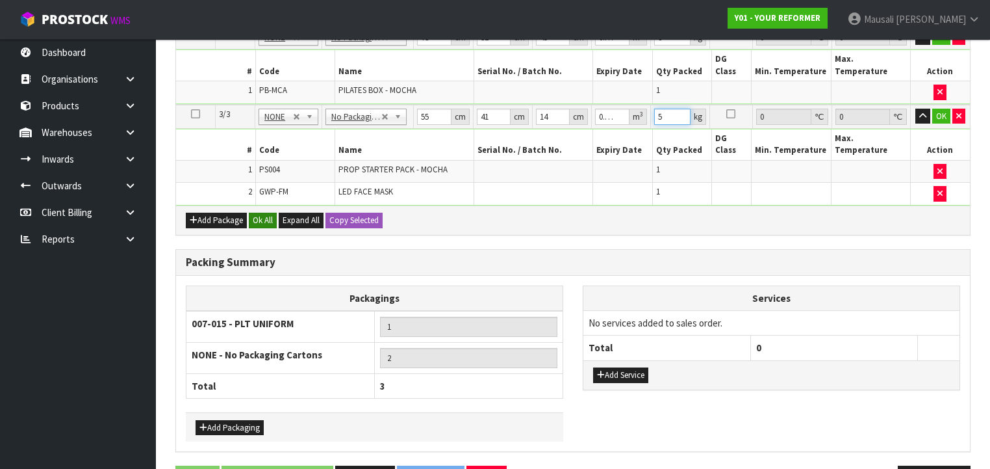
type input "5"
click at [267, 213] on button "Ok All" at bounding box center [263, 221] width 28 height 16
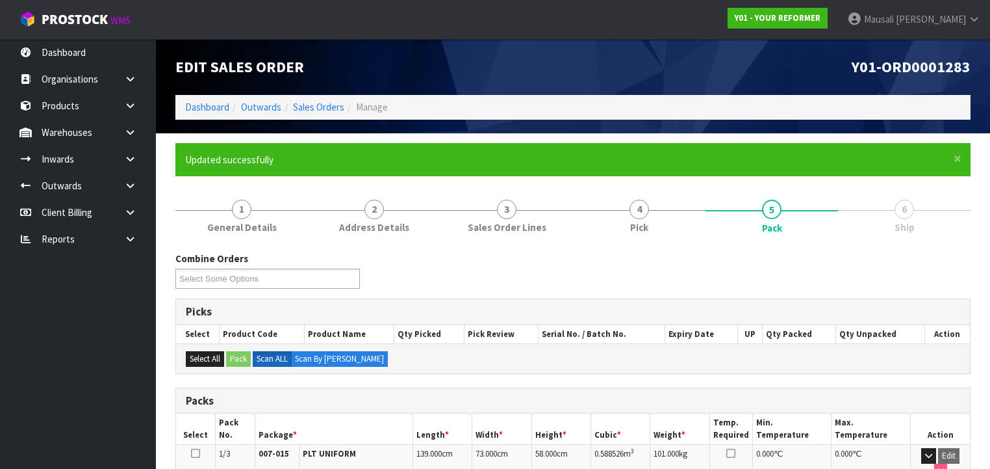
scroll to position [319, 0]
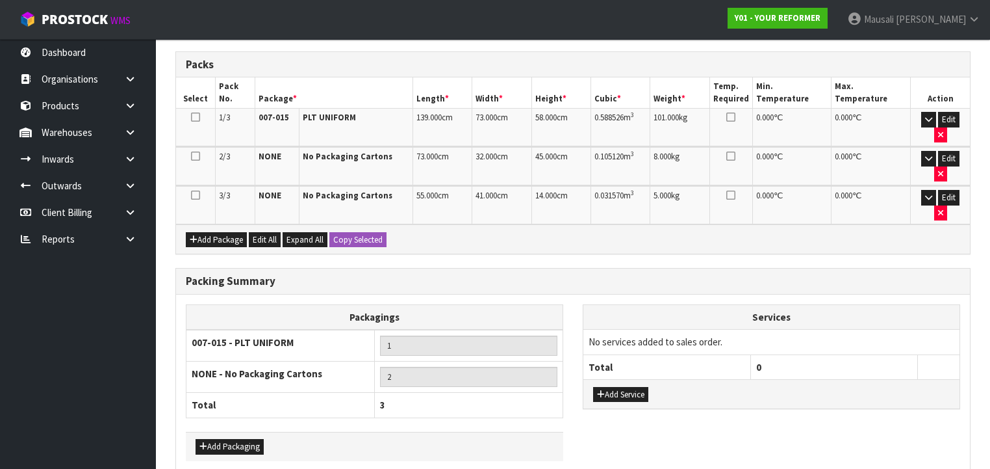
scroll to position [348, 0]
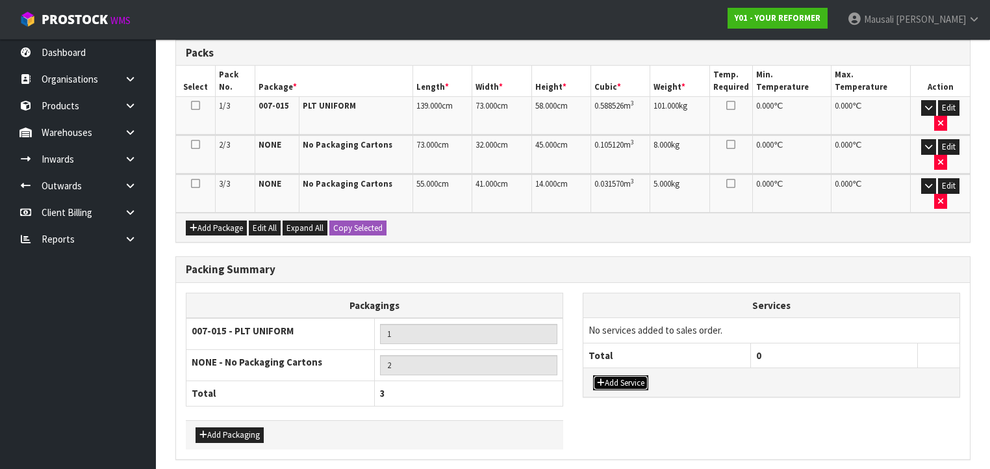
drag, startPoint x: 625, startPoint y: 330, endPoint x: 626, endPoint y: 305, distance: 25.4
click at [624, 375] on button "Add Service" at bounding box center [620, 383] width 55 height 16
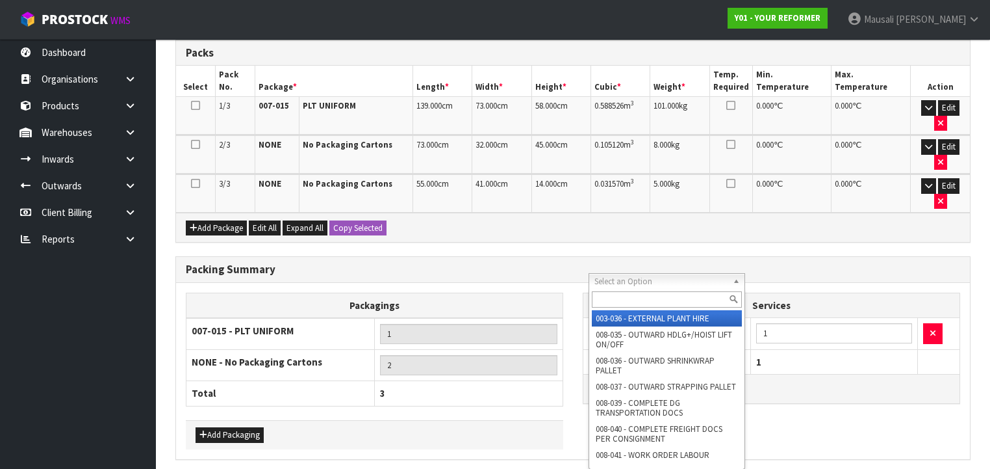
click at [629, 294] on input "text" at bounding box center [667, 299] width 150 height 16
type input "044"
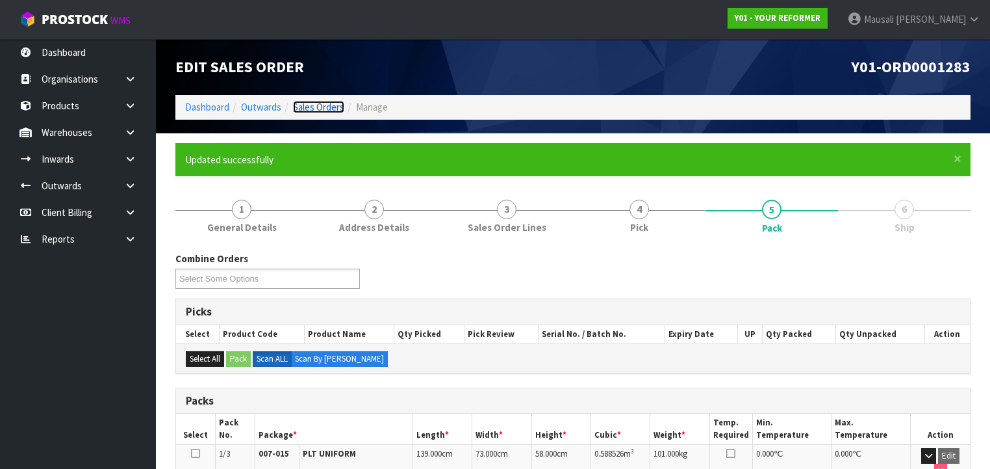
click at [307, 108] on link "Sales Orders" at bounding box center [318, 107] width 51 height 12
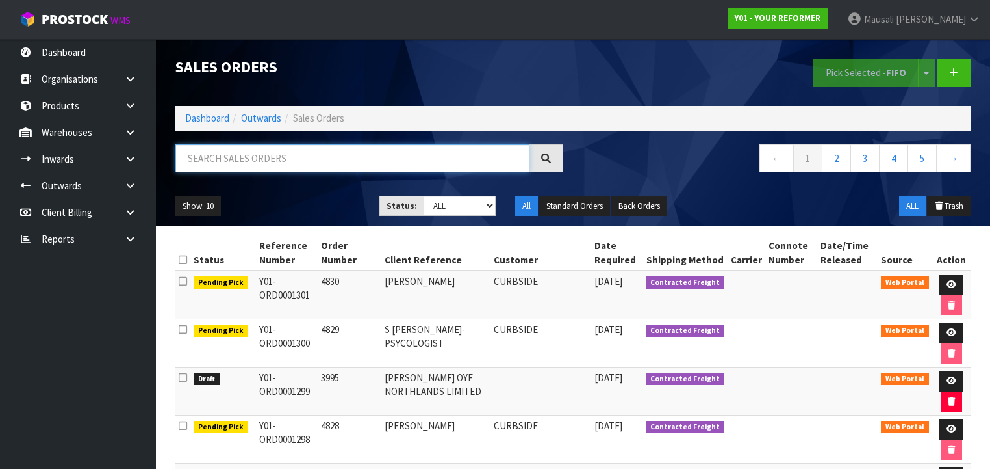
click at [240, 144] on input "text" at bounding box center [352, 158] width 354 height 28
type input "JOB-0407520"
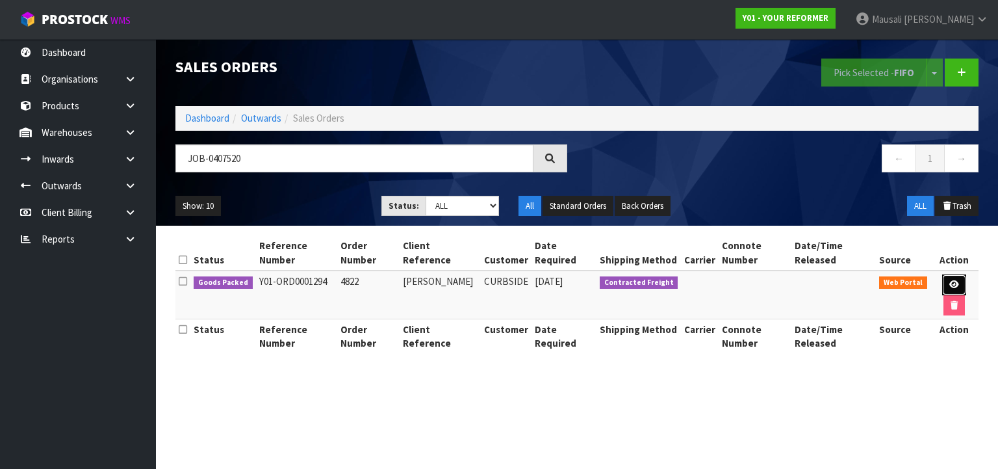
click at [942, 278] on link at bounding box center [954, 284] width 24 height 21
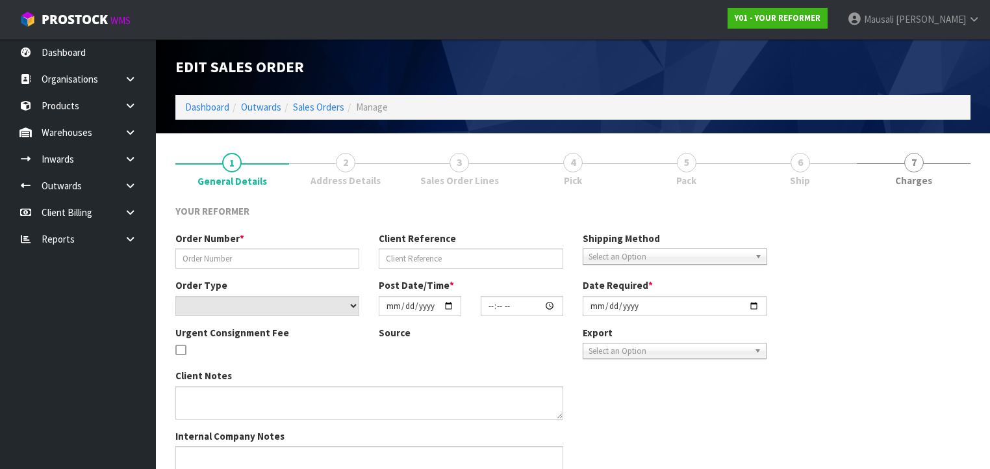
type input "4822"
type input "GURPREET KAUR"
select select "number:0"
type input "2025-08-13"
type input "12:11:00.000"
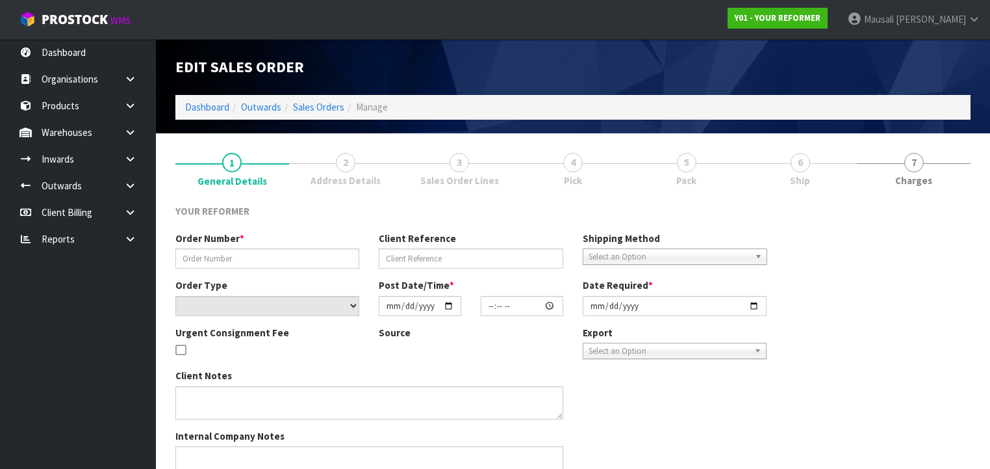
type input "2025-08-13"
type textarea "GURPREET KAUR 25 BROOMFIELDS ROAD AUK WHITFORD 2571 NEW ZEALAND +64 210 251 2429"
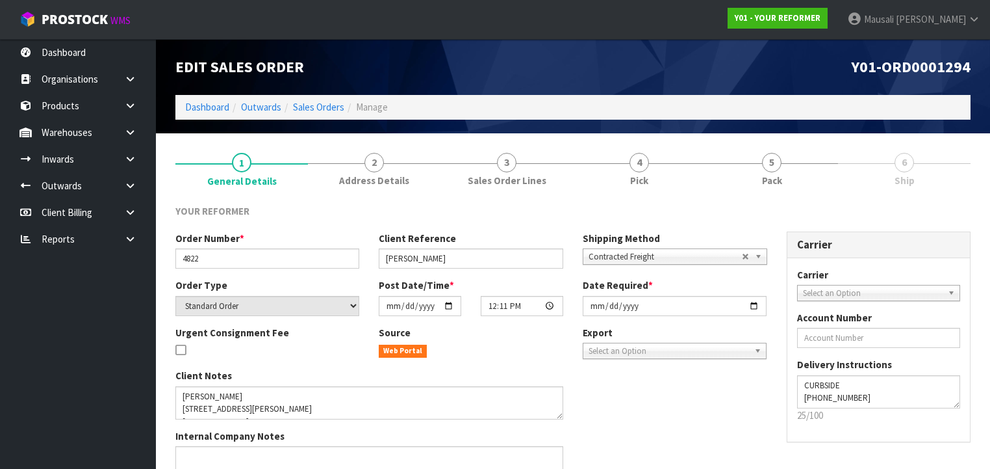
click at [795, 171] on link "5 Pack" at bounding box center [772, 168] width 133 height 51
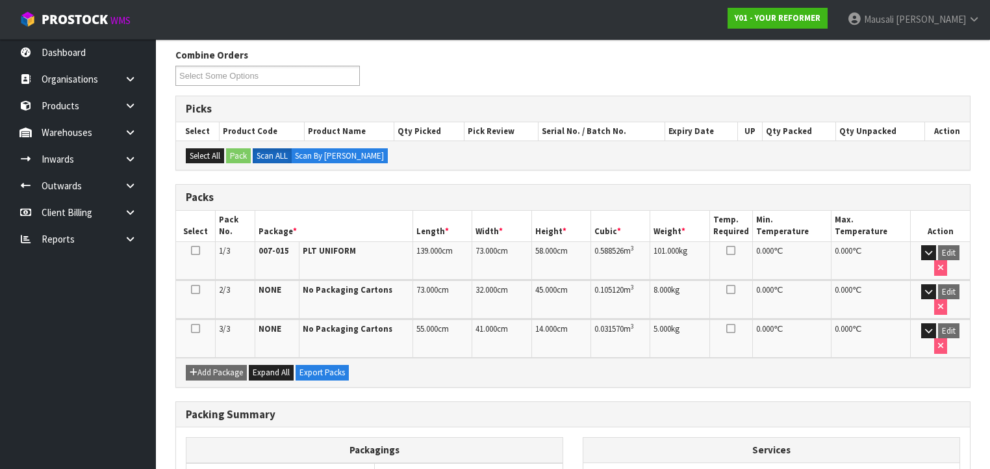
scroll to position [260, 0]
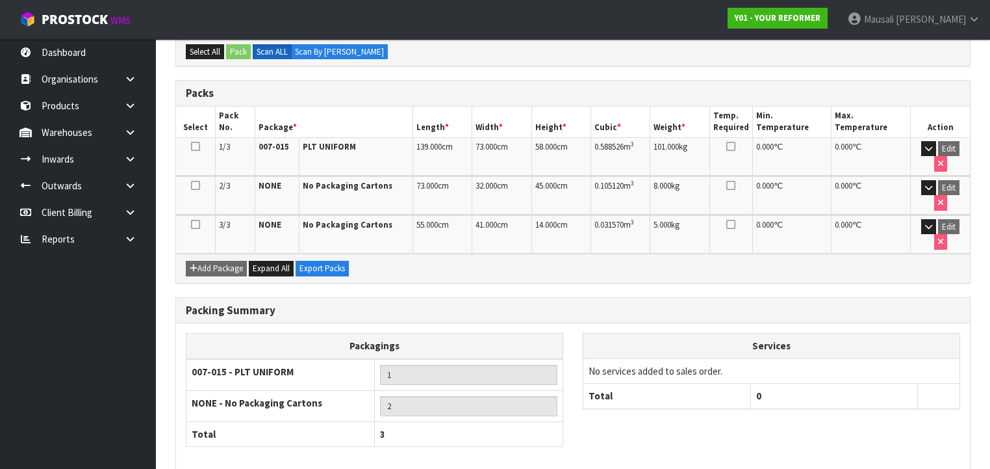
drag, startPoint x: 392, startPoint y: 445, endPoint x: 398, endPoint y: 445, distance: 6.5
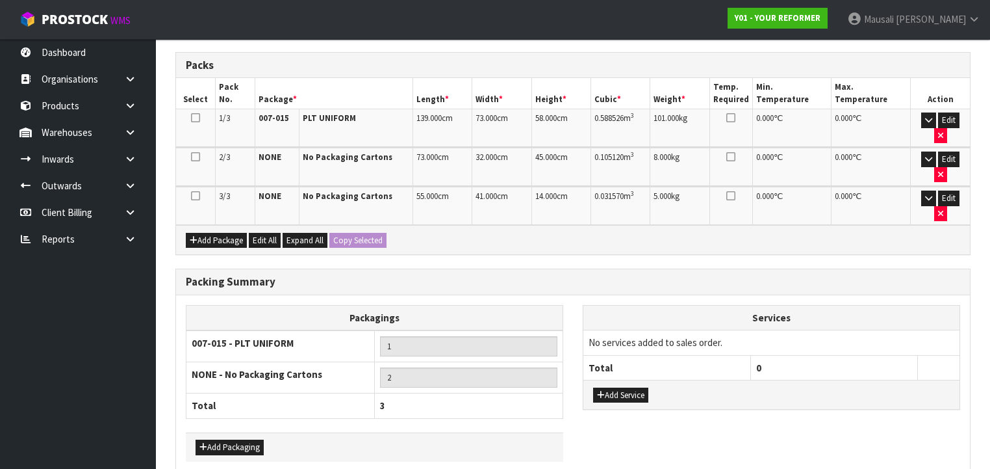
scroll to position [348, 0]
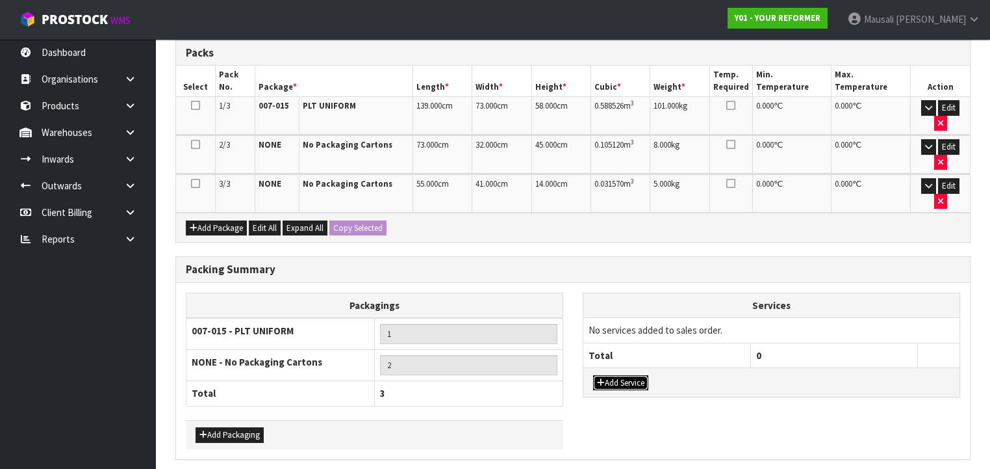
drag, startPoint x: 623, startPoint y: 331, endPoint x: 632, endPoint y: 298, distance: 35.2
click at [623, 375] on button "Add Service" at bounding box center [620, 383] width 55 height 16
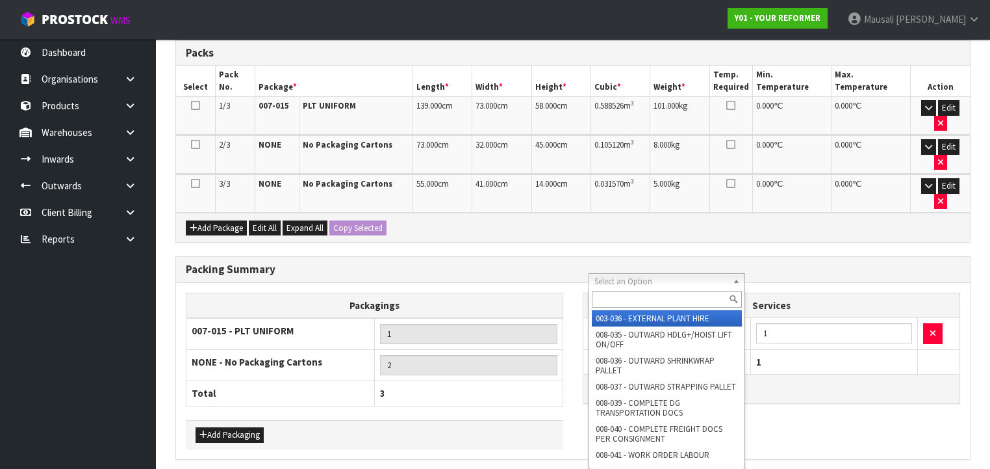
click at [632, 295] on input "text" at bounding box center [667, 299] width 150 height 16
type input "044"
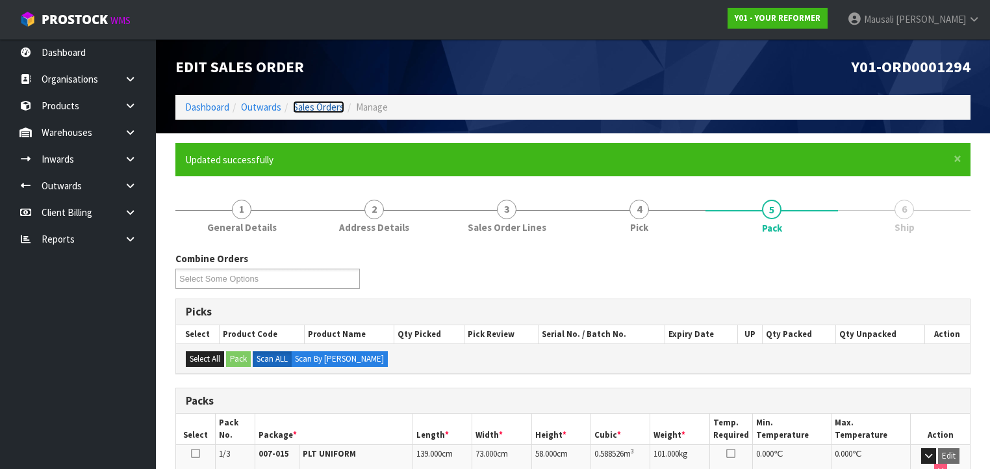
click at [329, 104] on link "Sales Orders" at bounding box center [318, 107] width 51 height 12
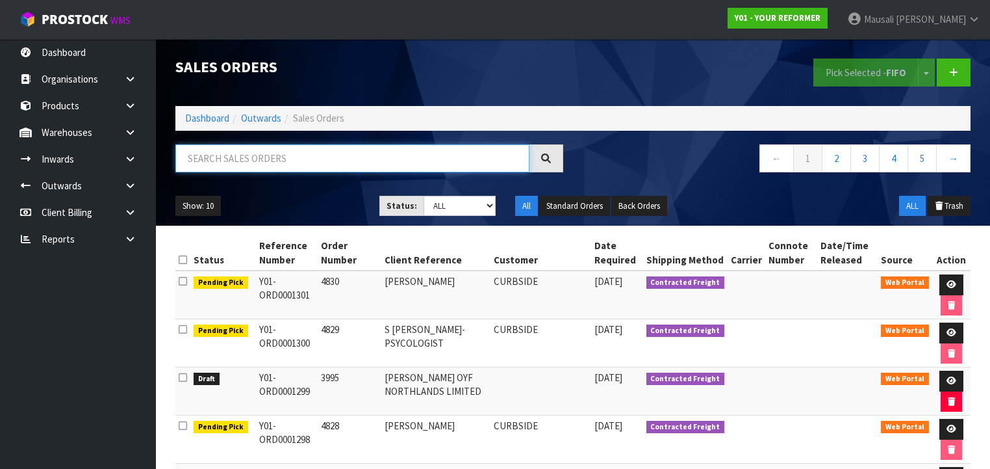
click at [213, 154] on input "text" at bounding box center [352, 158] width 354 height 28
type input "JOB-0407116"
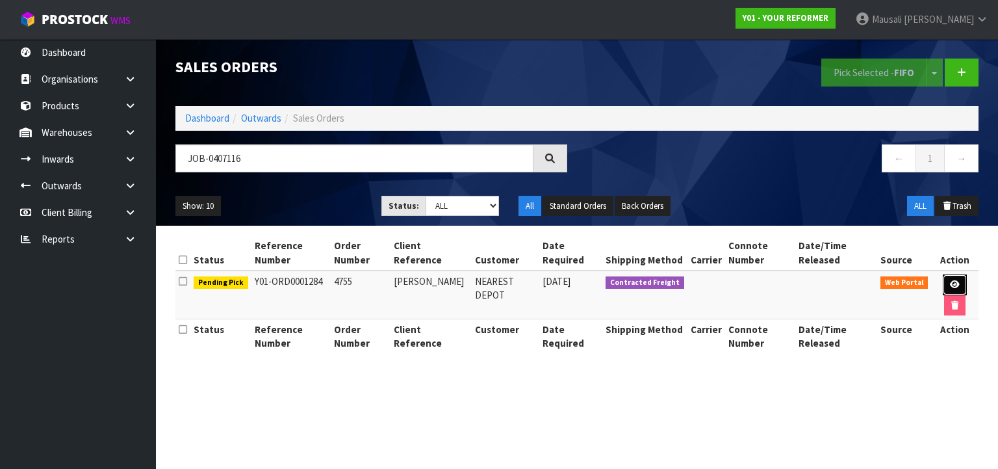
click at [950, 277] on link at bounding box center [955, 284] width 24 height 21
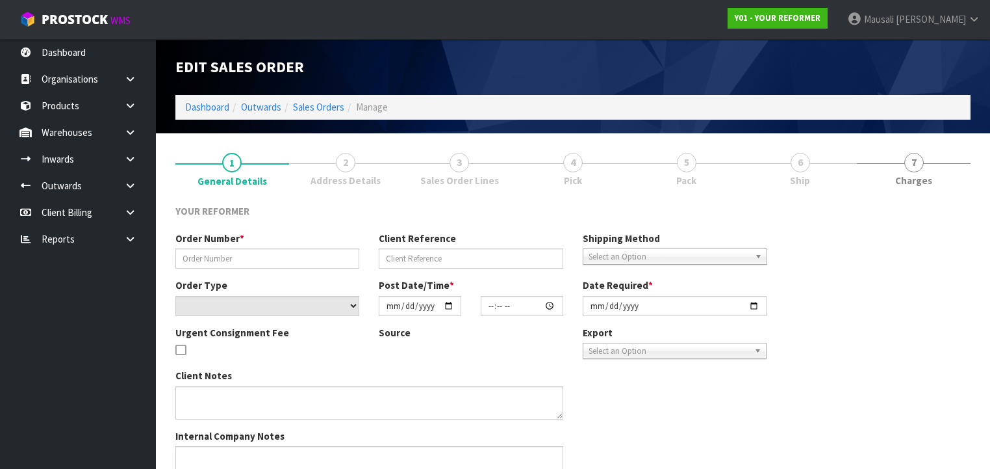
type input "4755"
type input "SARAH WEEKES"
select select "number:0"
type input "2025-08-11"
type input "13:26:00.000"
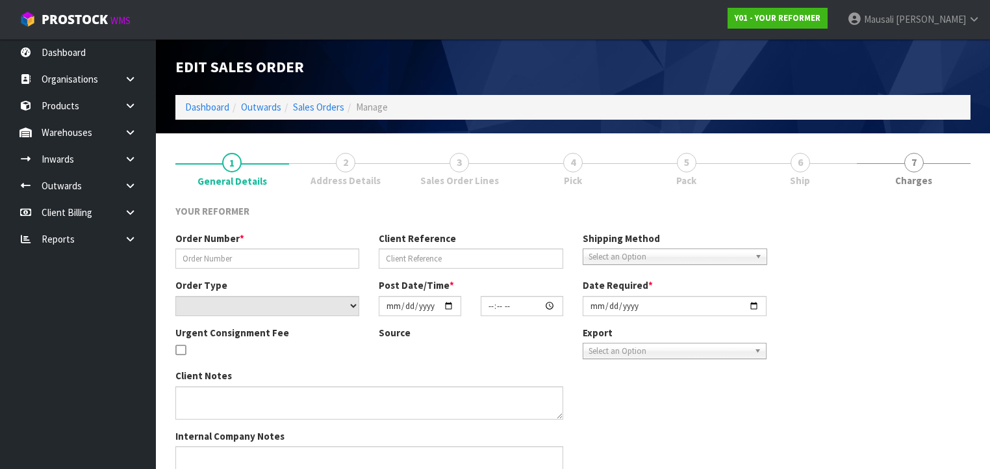
type input "2025-08-12"
type textarea "SARAH WEEKES 704 HENRY STREET RAUREKA HKB HASTINGS 4120 NEW ZEALAND +64 27 810 …"
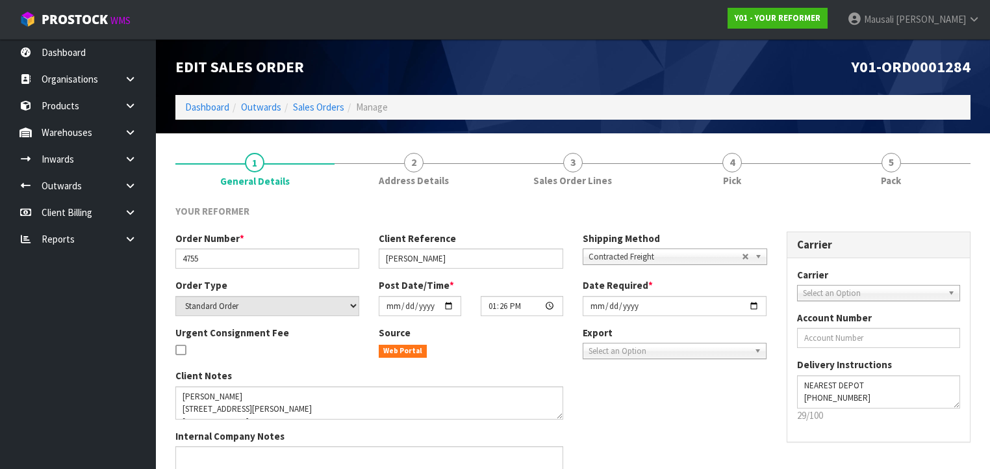
drag, startPoint x: 748, startPoint y: 172, endPoint x: 780, endPoint y: 196, distance: 40.8
click at [753, 176] on link "4 Pick" at bounding box center [731, 168] width 159 height 51
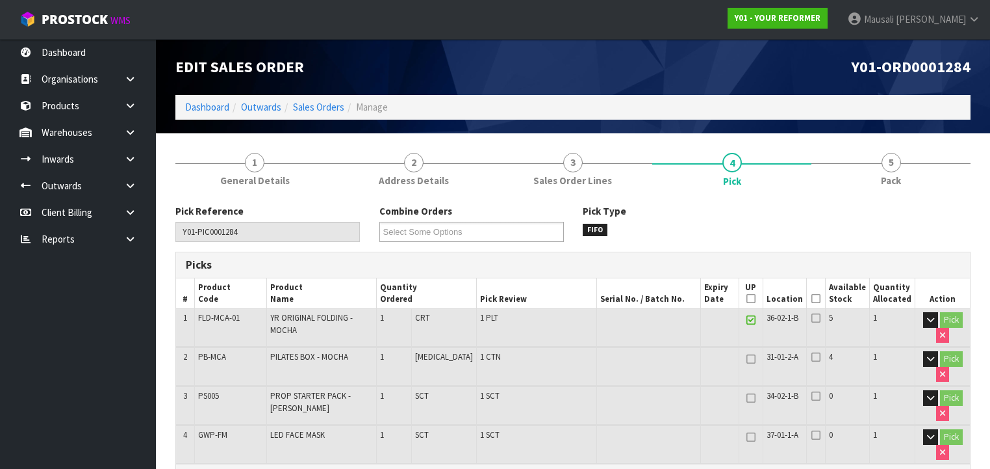
drag, startPoint x: 819, startPoint y: 297, endPoint x: 803, endPoint y: 312, distance: 21.6
click at [818, 298] on icon at bounding box center [816, 298] width 9 height 1
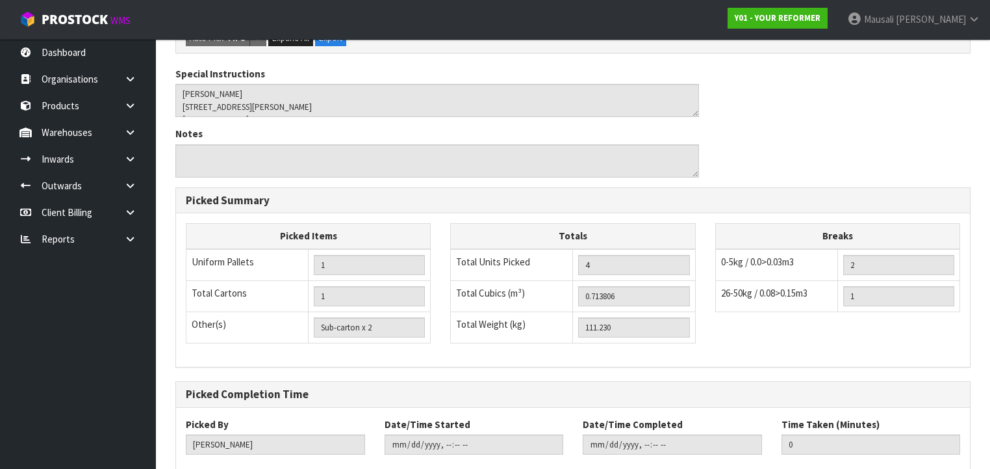
scroll to position [557, 0]
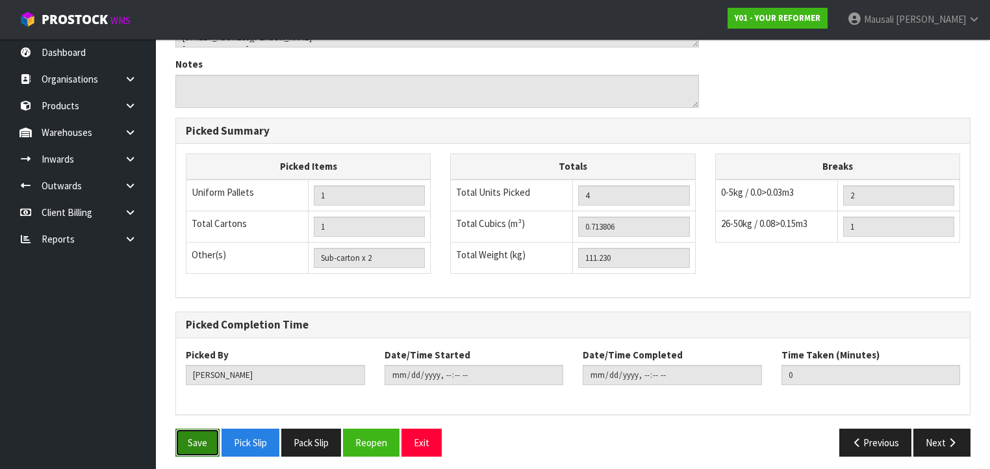
click at [185, 430] on button "Save" at bounding box center [197, 442] width 44 height 28
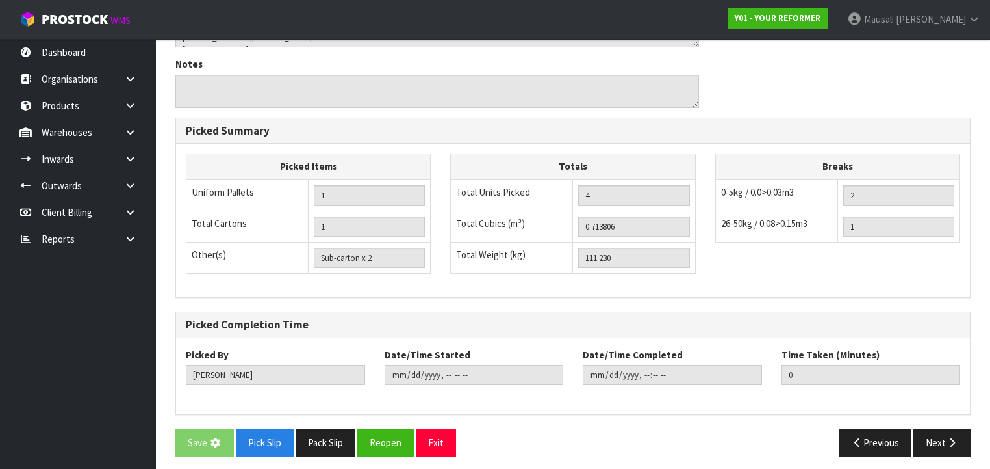
scroll to position [0, 0]
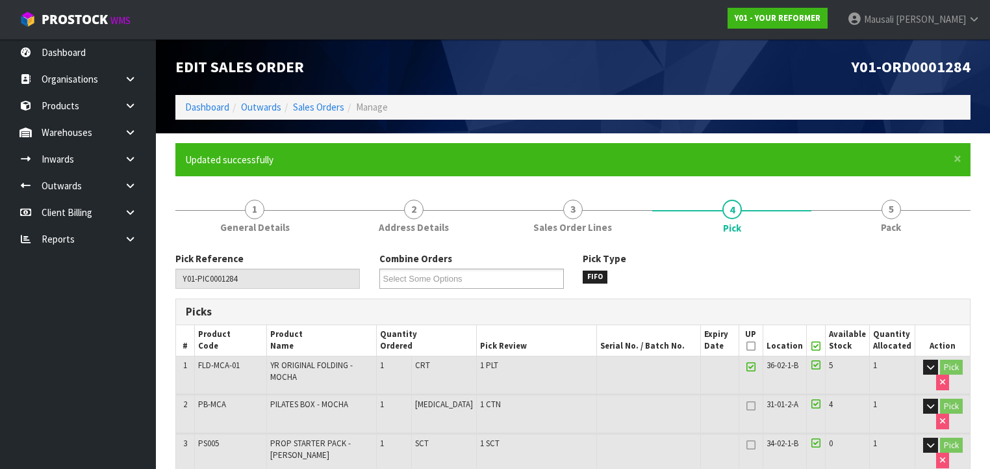
type input "Mausali Tito"
type input "2025-08-14T13:19:41"
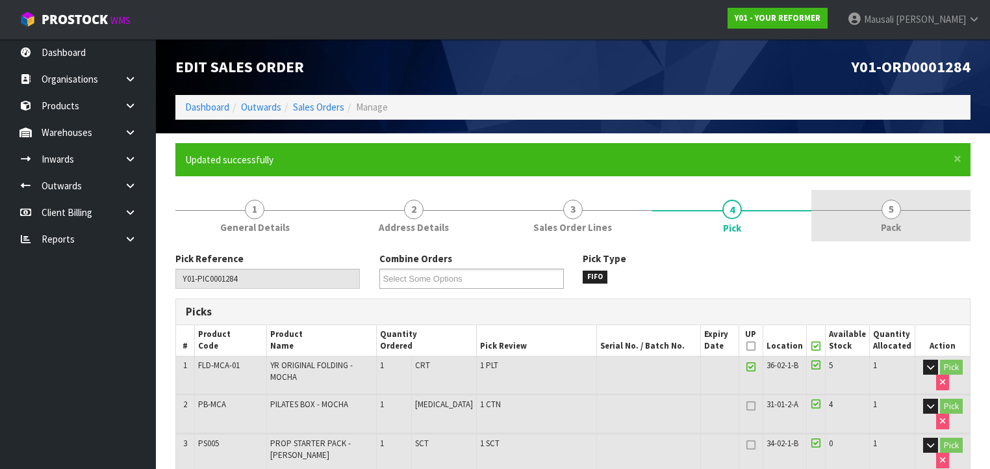
drag, startPoint x: 890, startPoint y: 216, endPoint x: 853, endPoint y: 236, distance: 41.6
click at [889, 216] on span "5" at bounding box center [891, 209] width 19 height 19
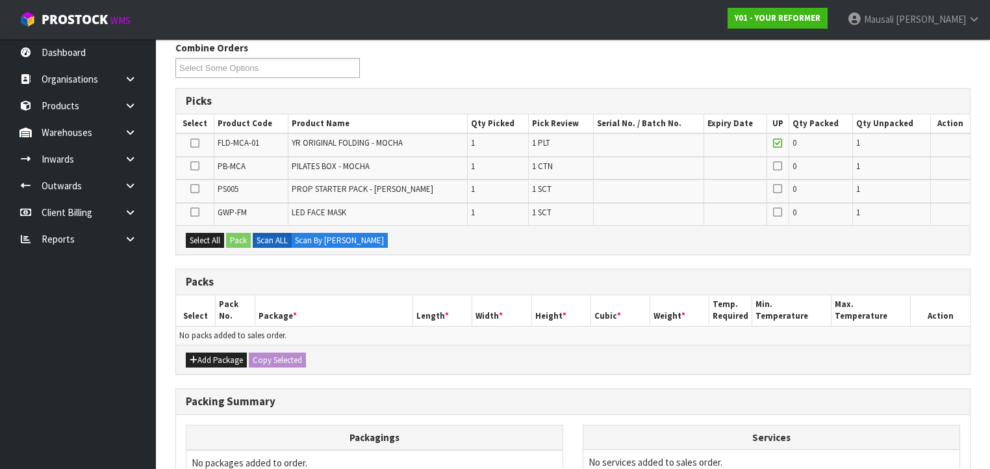
scroll to position [208, 0]
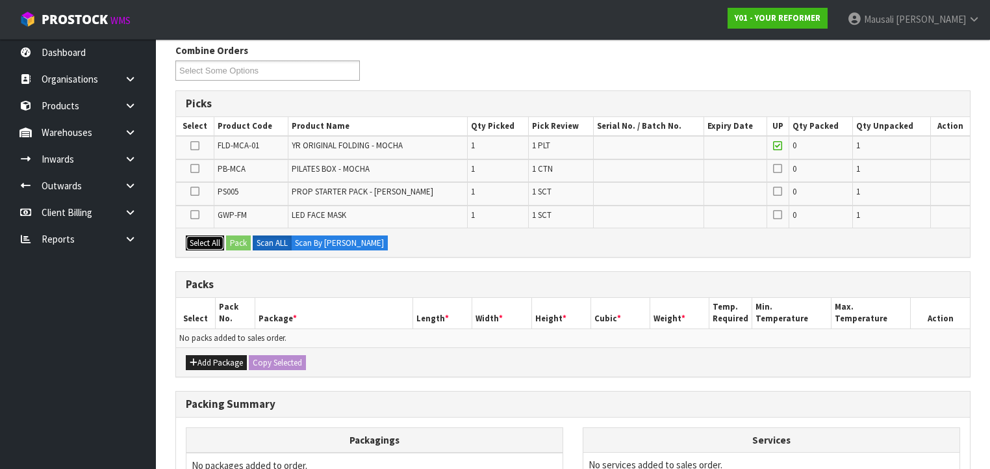
click at [210, 242] on button "Select All" at bounding box center [205, 243] width 38 height 16
click at [237, 242] on button "Pack" at bounding box center [238, 243] width 25 height 16
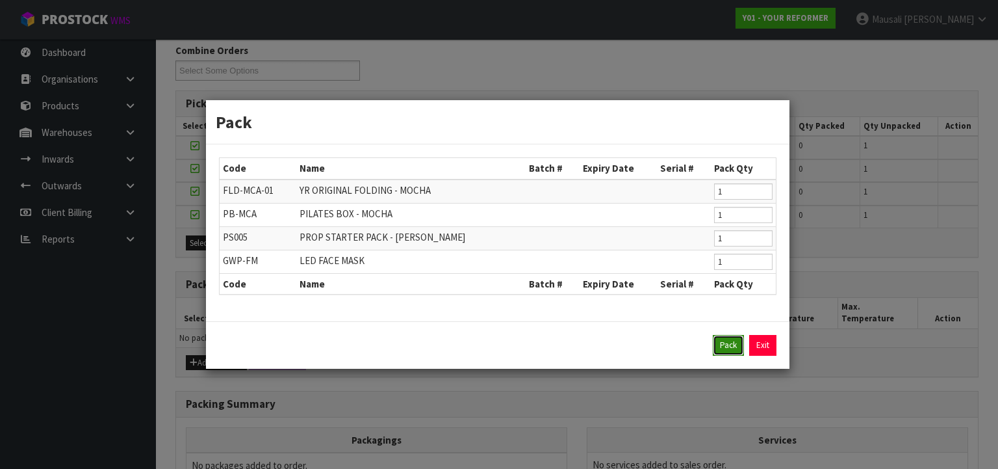
click at [729, 343] on button "Pack" at bounding box center [728, 345] width 31 height 21
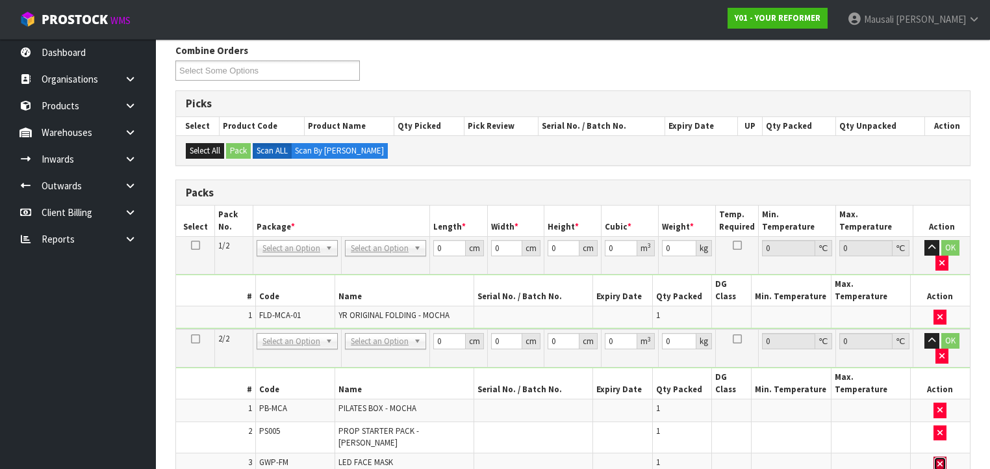
click at [941, 459] on icon "button" at bounding box center [940, 463] width 5 height 8
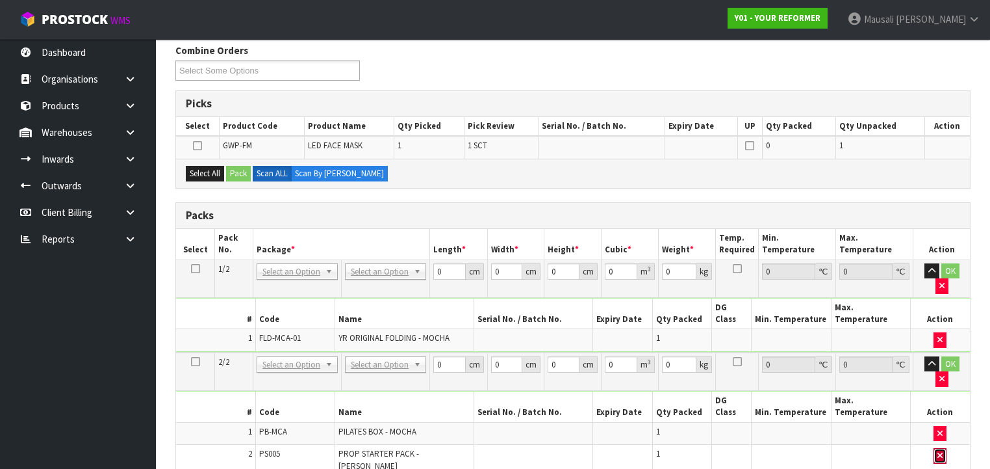
click at [938, 451] on icon "button" at bounding box center [940, 455] width 5 height 8
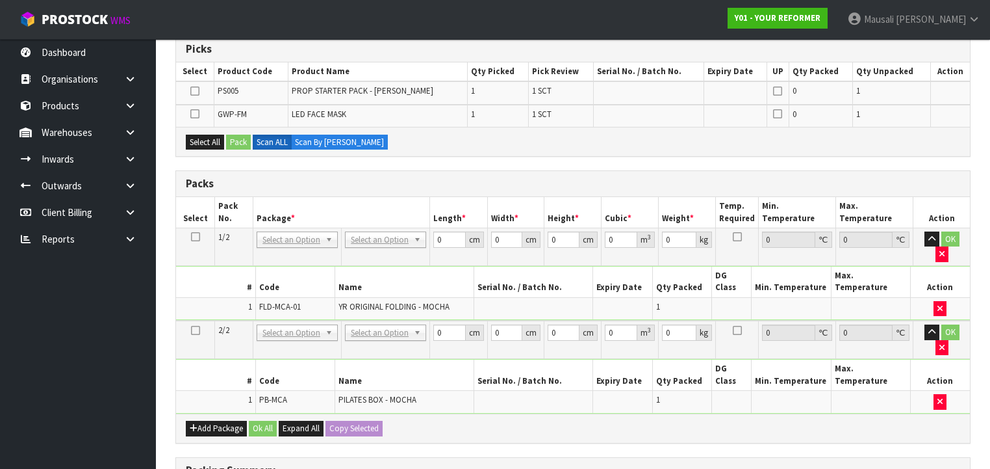
scroll to position [209, 0]
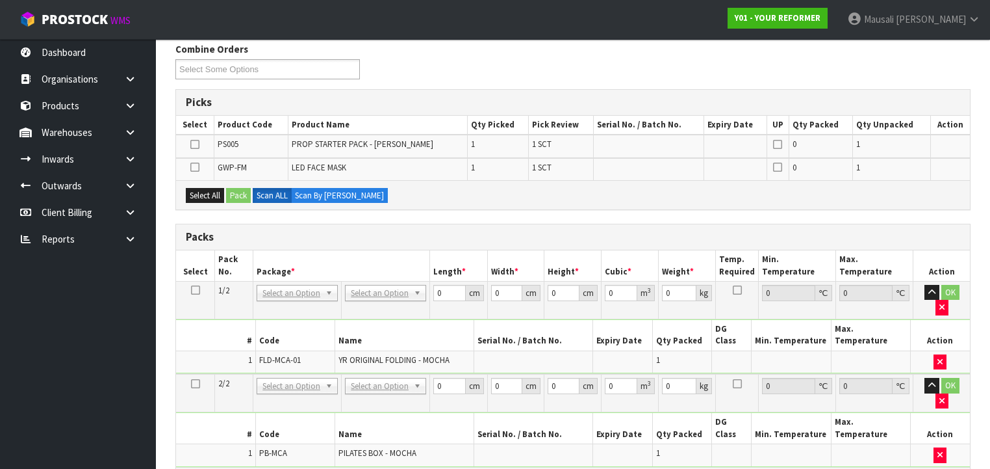
click at [195, 468] on icon at bounding box center [195, 476] width 9 height 1
drag, startPoint x: 211, startPoint y: 188, endPoint x: 231, endPoint y: 188, distance: 20.8
click at [214, 188] on button "Select All" at bounding box center [205, 196] width 38 height 16
click at [237, 188] on button "Pack" at bounding box center [238, 196] width 25 height 16
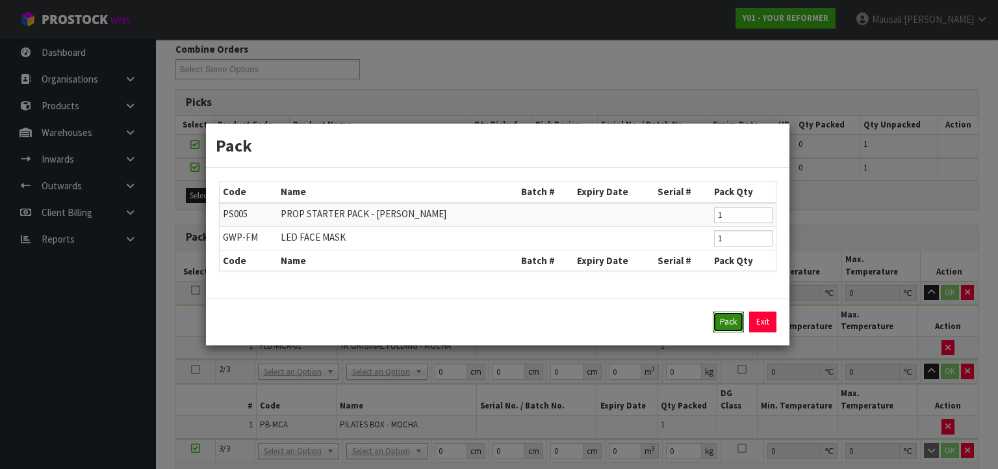
click at [727, 322] on button "Pack" at bounding box center [728, 321] width 31 height 21
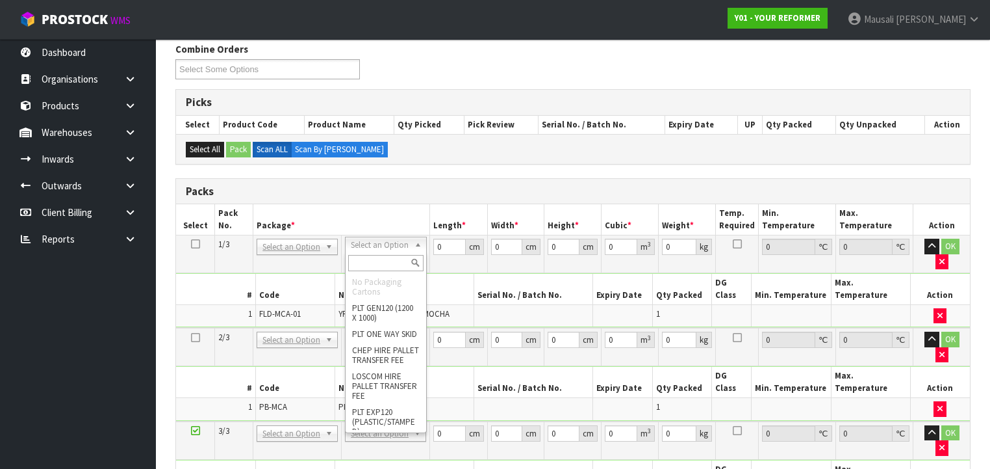
click at [373, 260] on input "text" at bounding box center [385, 263] width 75 height 16
type input "U"
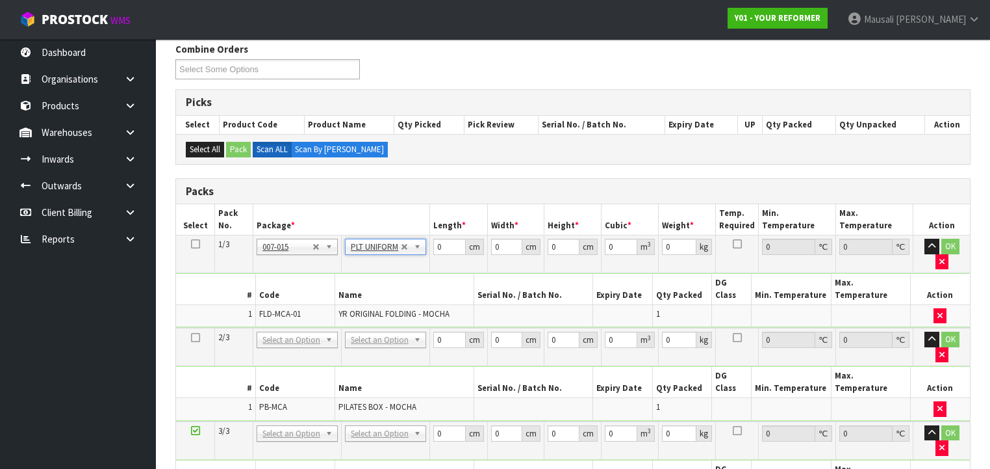
type input "99"
drag, startPoint x: 379, startPoint y: 308, endPoint x: 380, endPoint y: 328, distance: 19.5
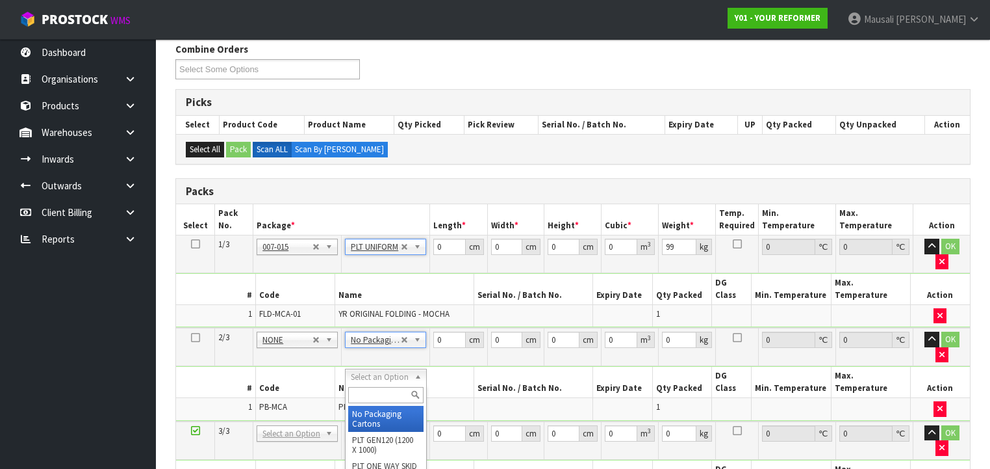
drag, startPoint x: 378, startPoint y: 372, endPoint x: 376, endPoint y: 390, distance: 17.7
drag, startPoint x: 378, startPoint y: 419, endPoint x: 385, endPoint y: 402, distance: 17.7
type input "2"
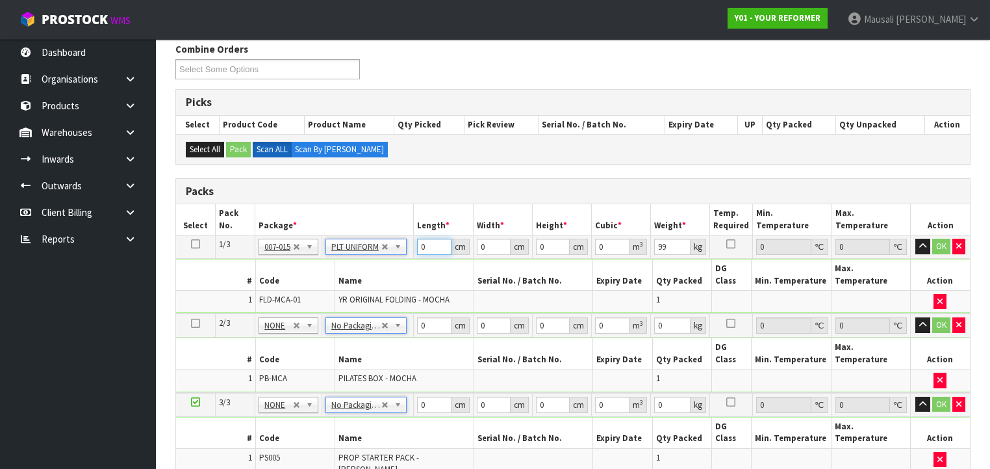
drag, startPoint x: 432, startPoint y: 248, endPoint x: 406, endPoint y: 257, distance: 27.5
click at [407, 257] on tbody "1/3 NONE 007-001 007-002 007-004 007-009 007-013 007-014 007-015 007-017 007-01…" at bounding box center [573, 274] width 794 height 79
type input "139"
type input "73"
type input "5"
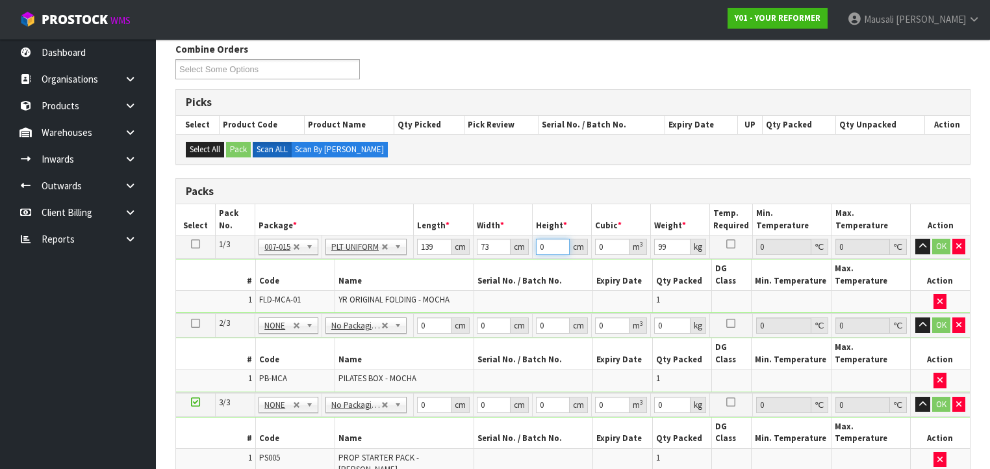
type input "0.050735"
type input "58"
type input "0.588526"
type input "58"
type input "105"
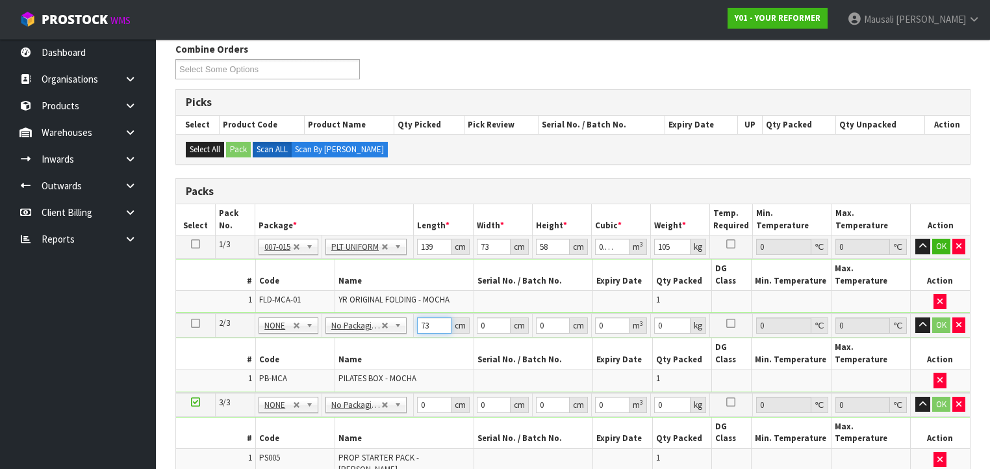
type input "73"
type input "32"
type input "4"
type input "0.009344"
type input "45"
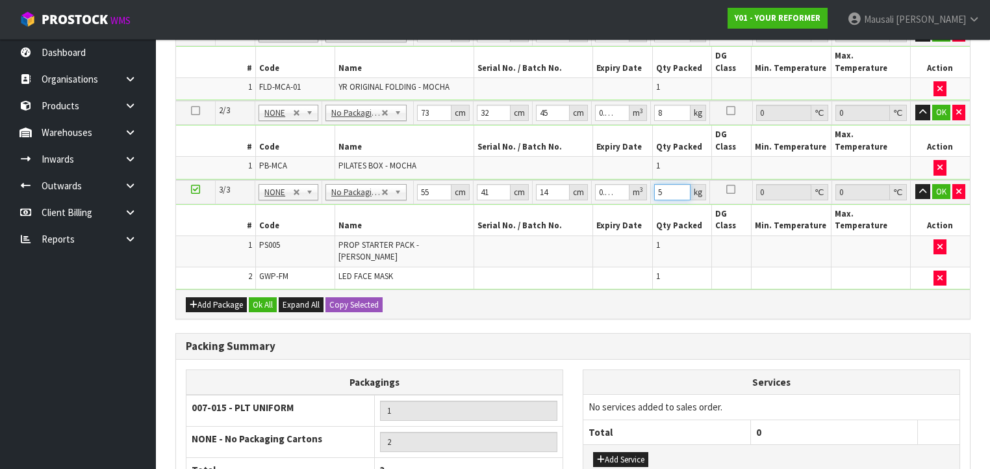
scroll to position [497, 0]
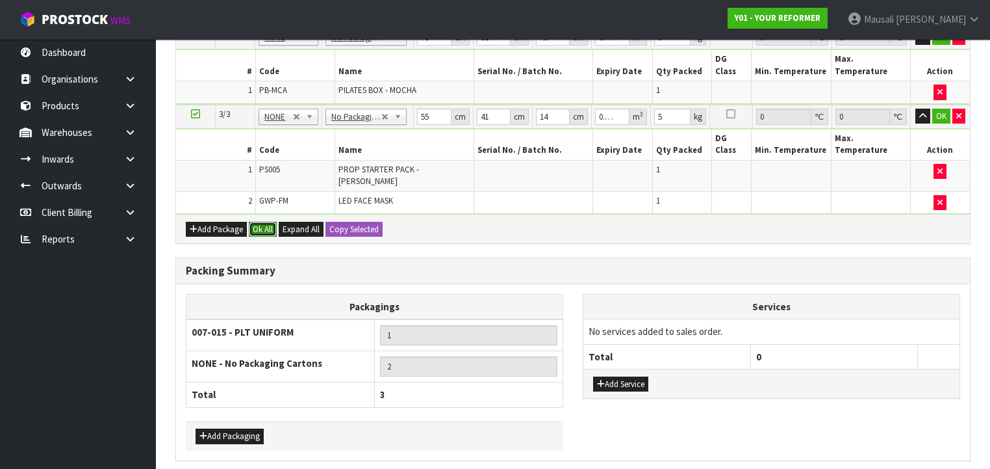
click at [263, 222] on button "Ok All" at bounding box center [263, 230] width 28 height 16
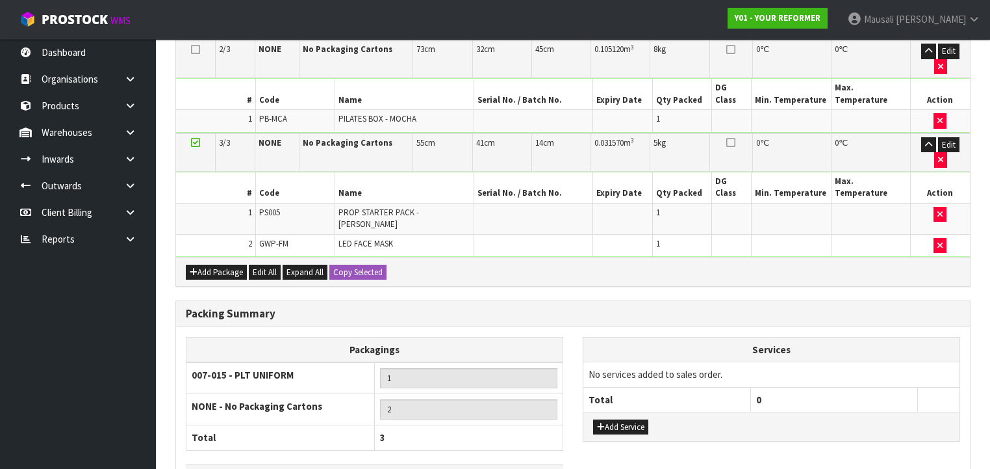
scroll to position [494, 0]
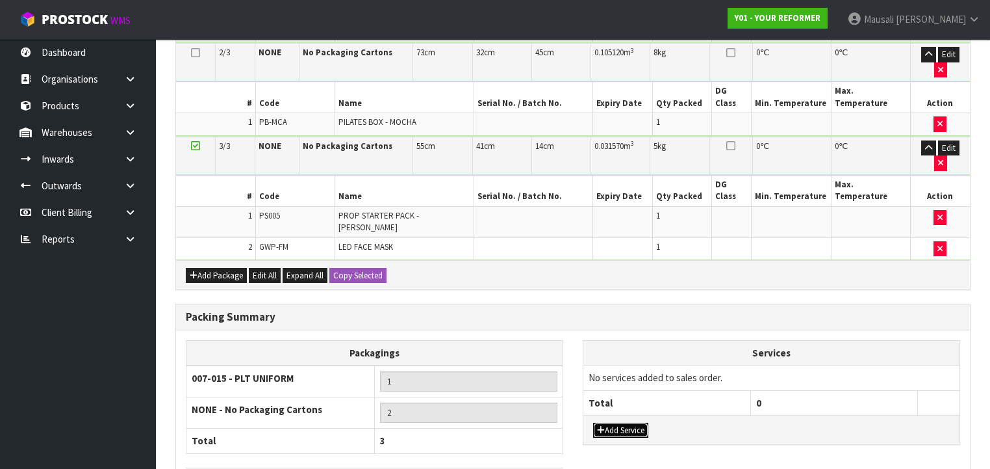
drag, startPoint x: 604, startPoint y: 331, endPoint x: 616, endPoint y: 298, distance: 35.4
click at [604, 422] on button "Add Service" at bounding box center [620, 430] width 55 height 16
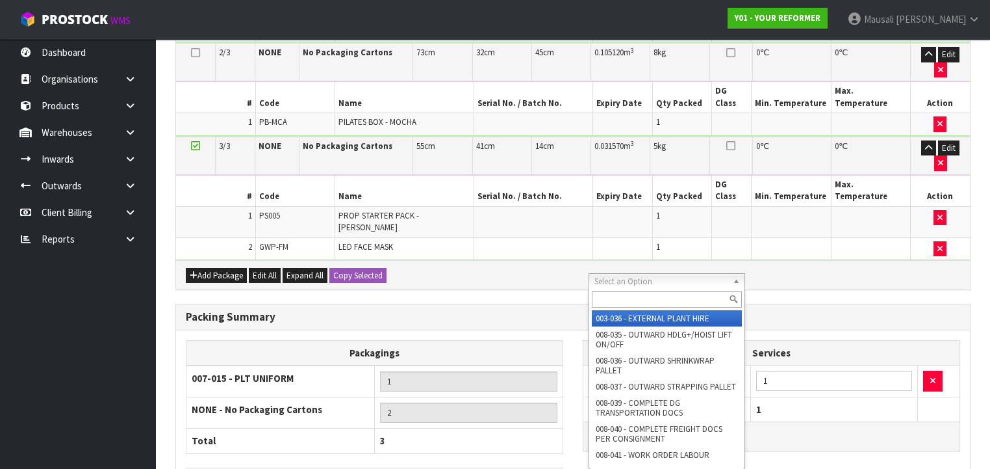
click at [619, 294] on input "text" at bounding box center [667, 299] width 150 height 16
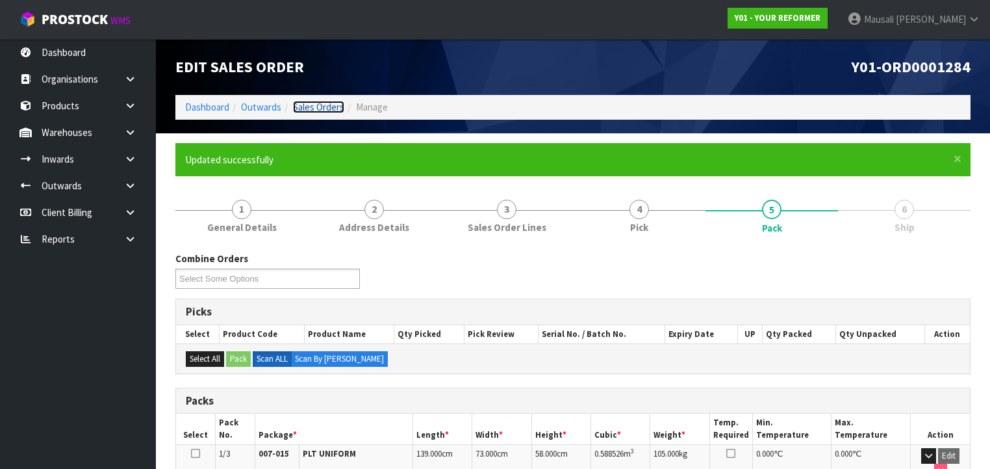
click at [307, 107] on link "Sales Orders" at bounding box center [318, 107] width 51 height 12
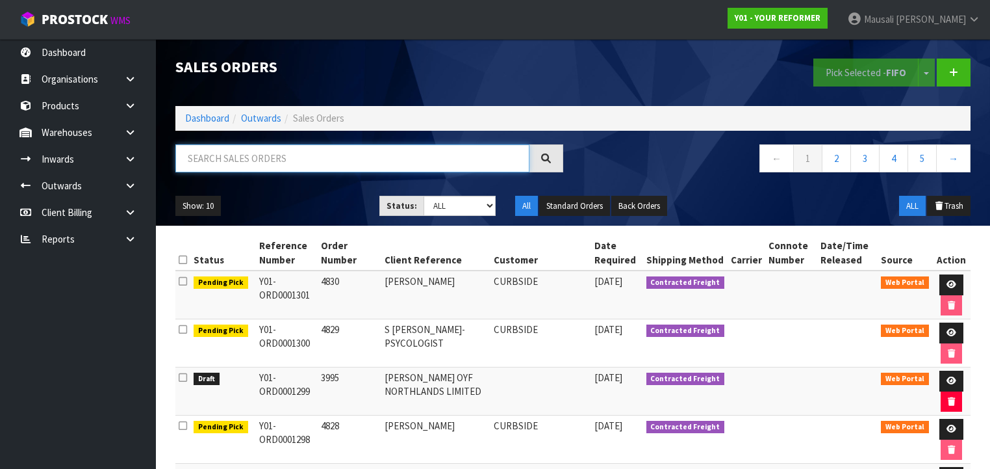
click at [250, 161] on input "text" at bounding box center [352, 158] width 354 height 28
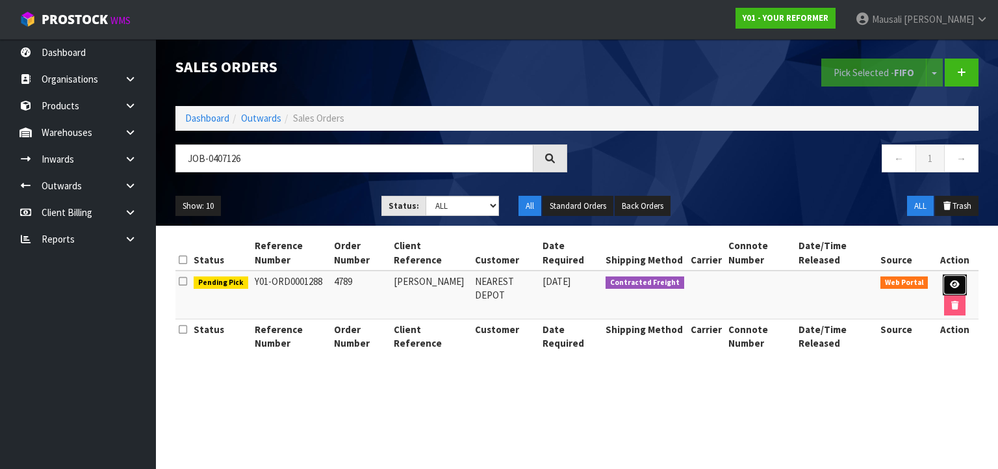
click at [953, 283] on icon at bounding box center [955, 284] width 10 height 8
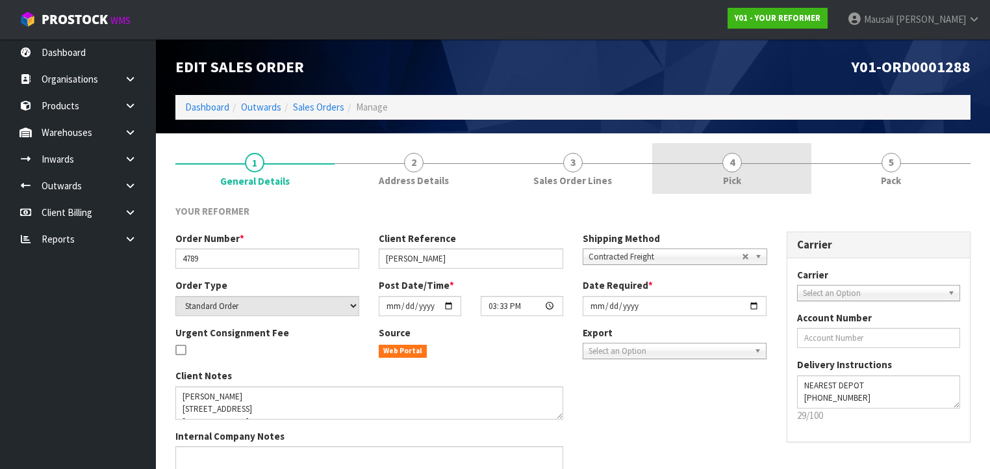
click at [754, 164] on link "4 Pick" at bounding box center [731, 168] width 159 height 51
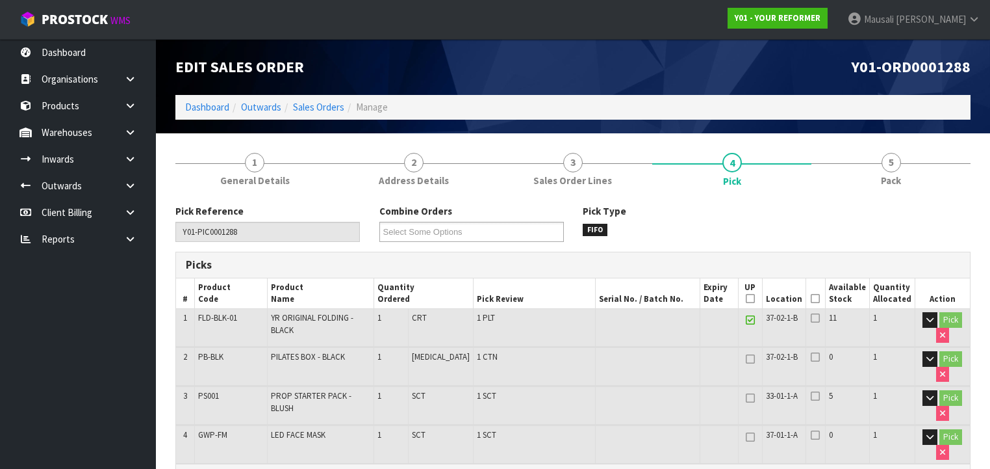
click at [819, 298] on icon at bounding box center [815, 298] width 9 height 1
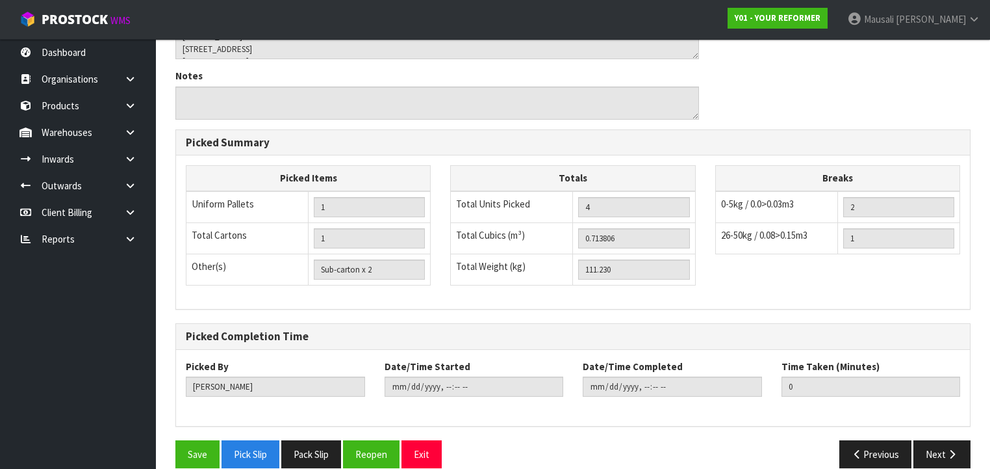
scroll to position [557, 0]
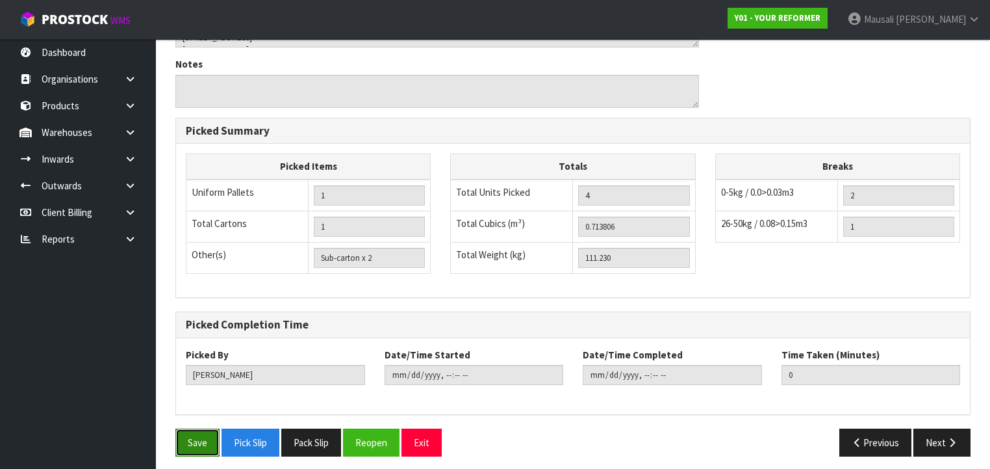
drag, startPoint x: 188, startPoint y: 435, endPoint x: 200, endPoint y: 432, distance: 11.5
click at [190, 435] on button "Save" at bounding box center [197, 442] width 44 height 28
click at [190, 430] on button "Save" at bounding box center [197, 442] width 44 height 28
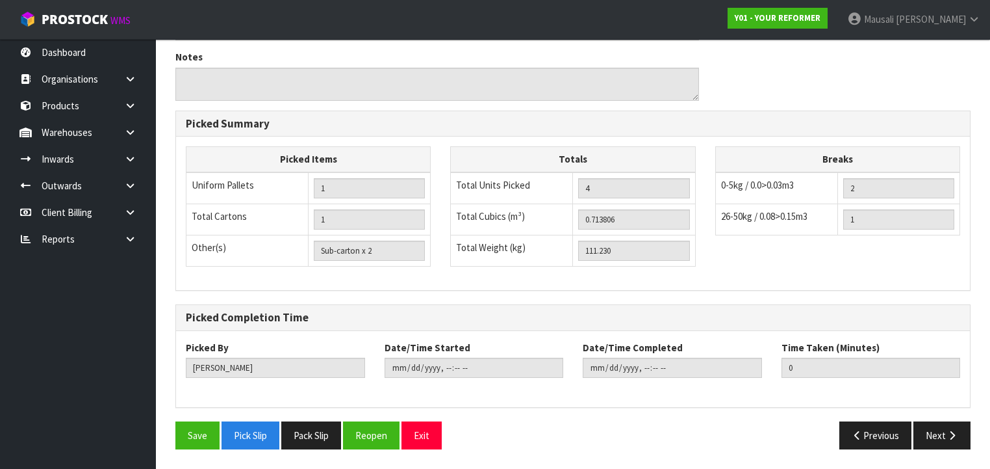
scroll to position [0, 0]
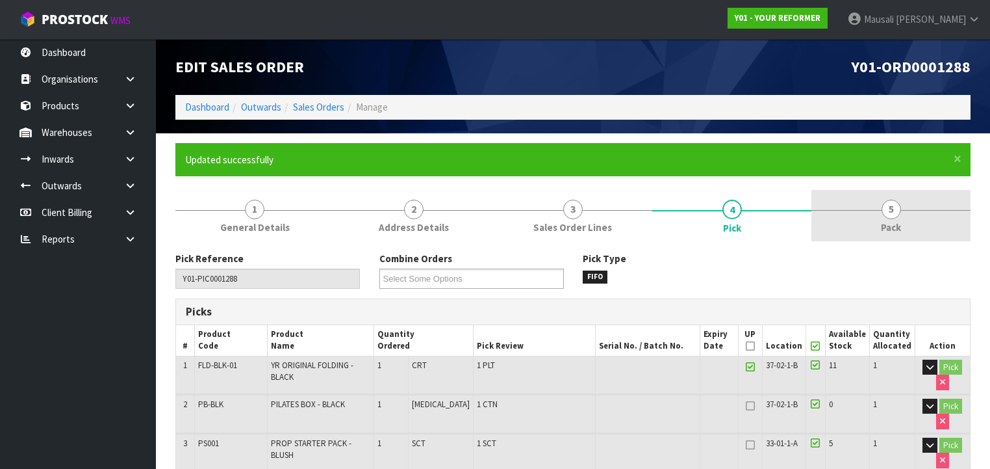
click at [892, 214] on span "5" at bounding box center [891, 209] width 19 height 19
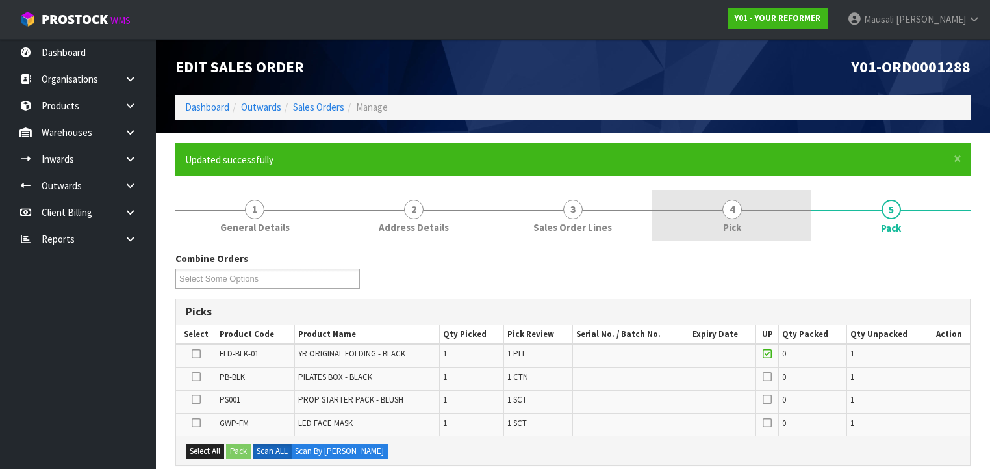
click at [743, 222] on link "4 Pick" at bounding box center [731, 215] width 159 height 51
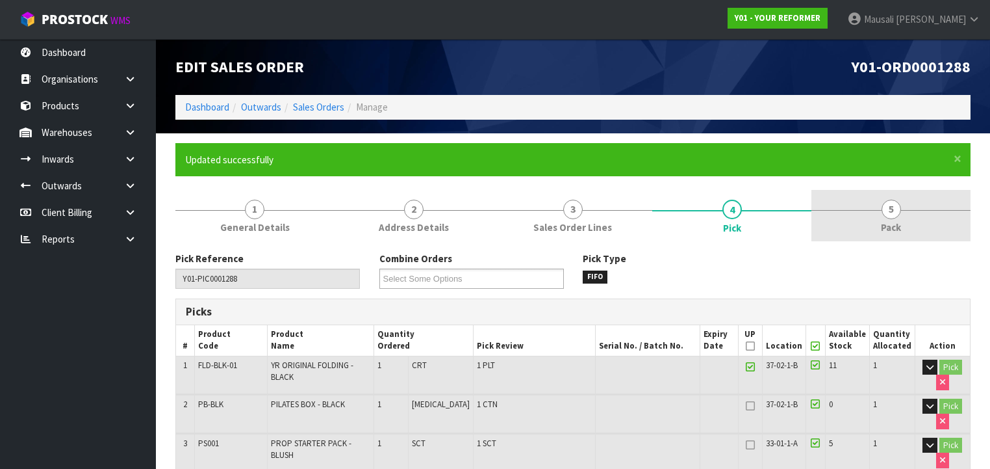
click at [892, 216] on span "5" at bounding box center [891, 209] width 19 height 19
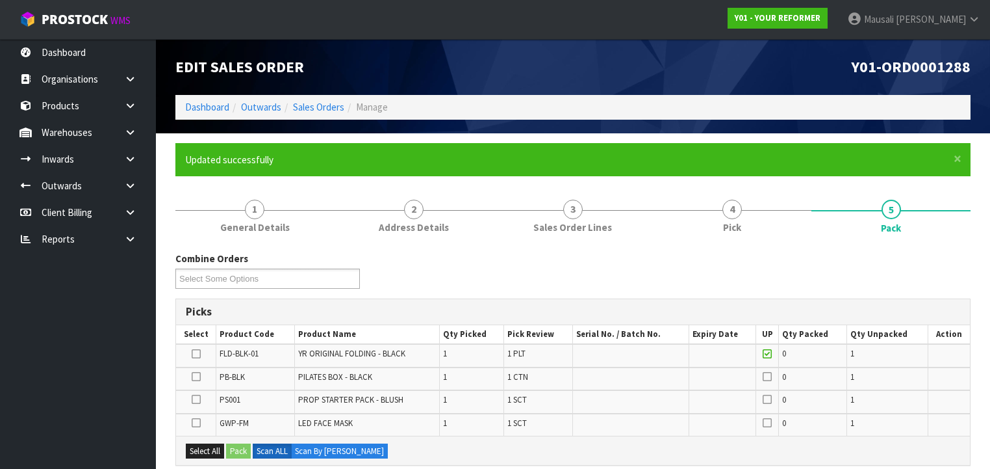
scroll to position [208, 0]
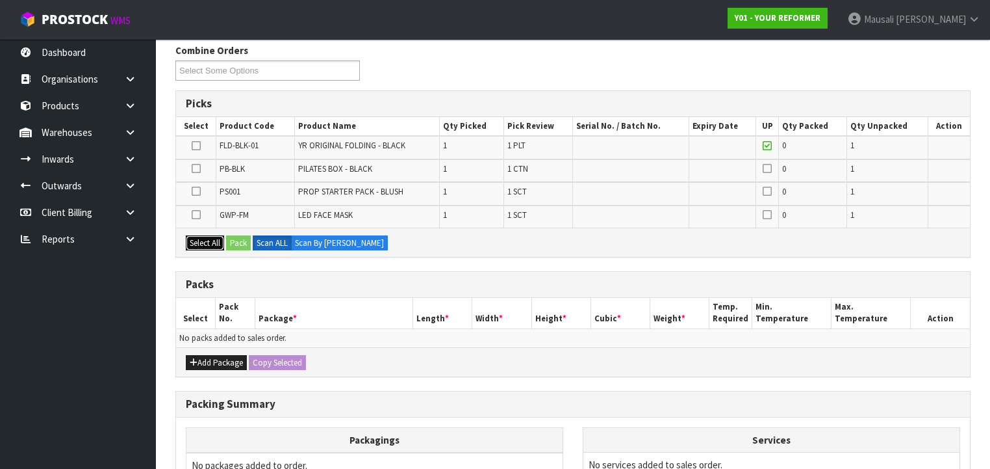
drag, startPoint x: 211, startPoint y: 235, endPoint x: 248, endPoint y: 236, distance: 37.7
click at [211, 235] on button "Select All" at bounding box center [205, 243] width 38 height 16
click at [246, 238] on button "Pack" at bounding box center [238, 243] width 25 height 16
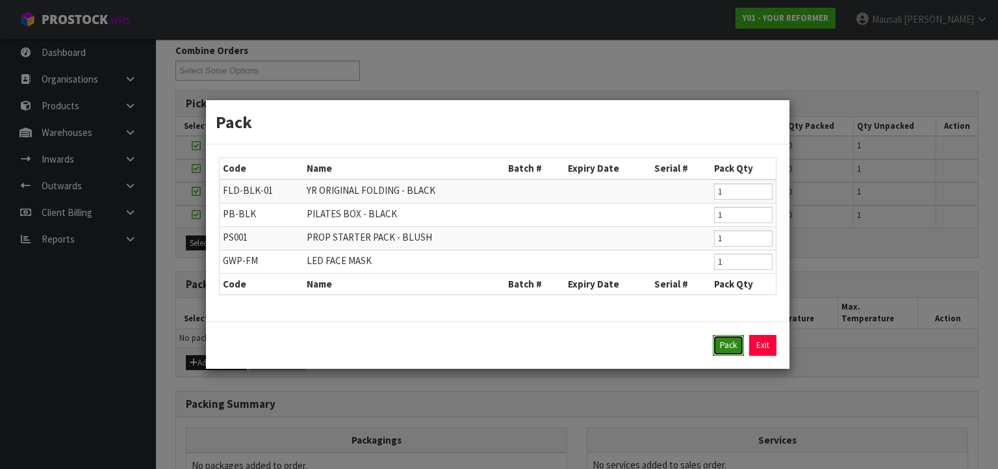
drag, startPoint x: 733, startPoint y: 343, endPoint x: 718, endPoint y: 333, distance: 17.8
click at [733, 343] on button "Pack" at bounding box center [728, 345] width 31 height 21
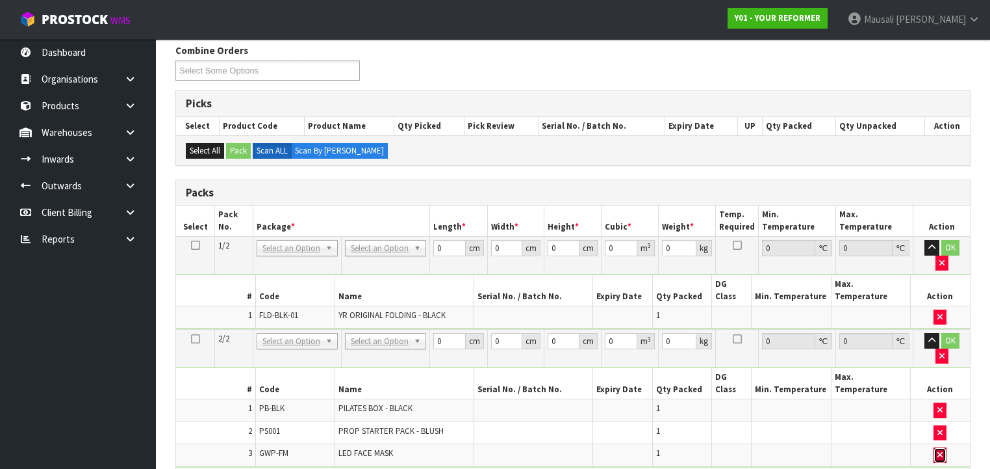
click at [934, 447] on button "button" at bounding box center [940, 455] width 13 height 16
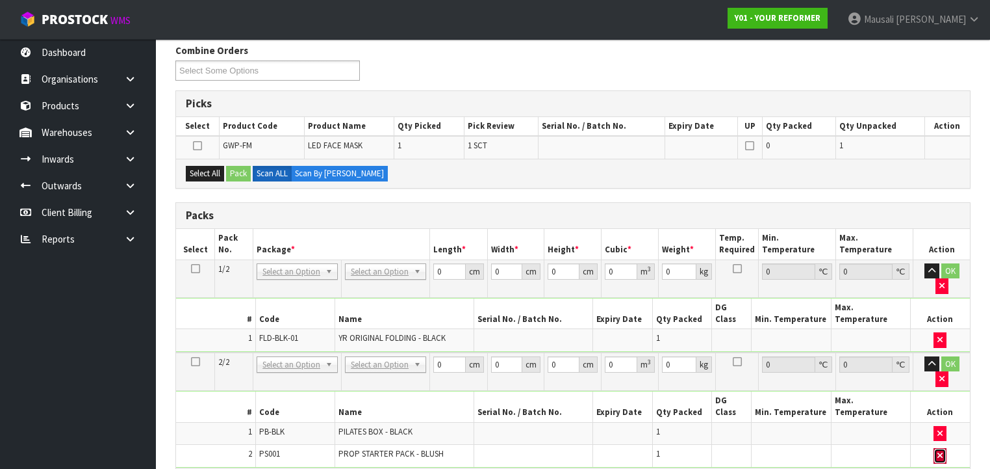
click at [941, 451] on icon "button" at bounding box center [940, 455] width 5 height 8
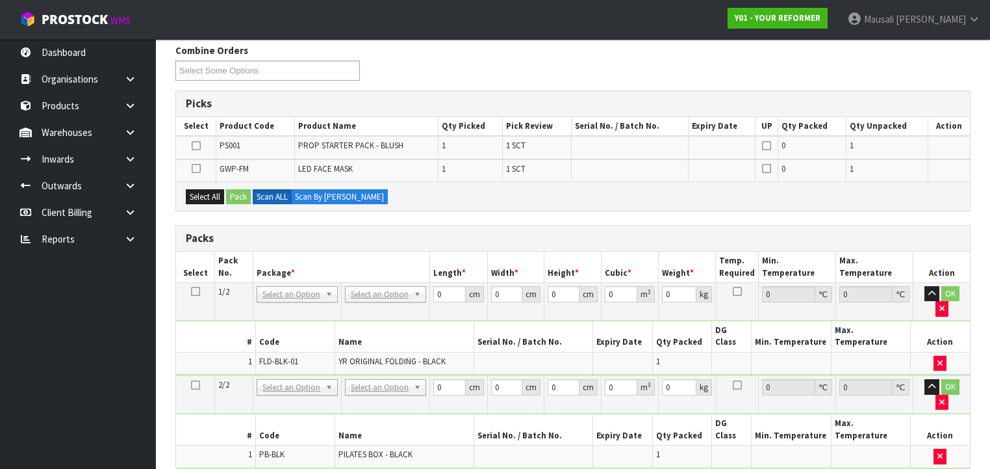
click at [195, 468] on icon at bounding box center [195, 478] width 9 height 1
drag, startPoint x: 208, startPoint y: 192, endPoint x: 226, endPoint y: 195, distance: 18.5
click at [213, 193] on button "Select All" at bounding box center [205, 197] width 38 height 16
click at [233, 195] on button "Pack" at bounding box center [238, 197] width 25 height 16
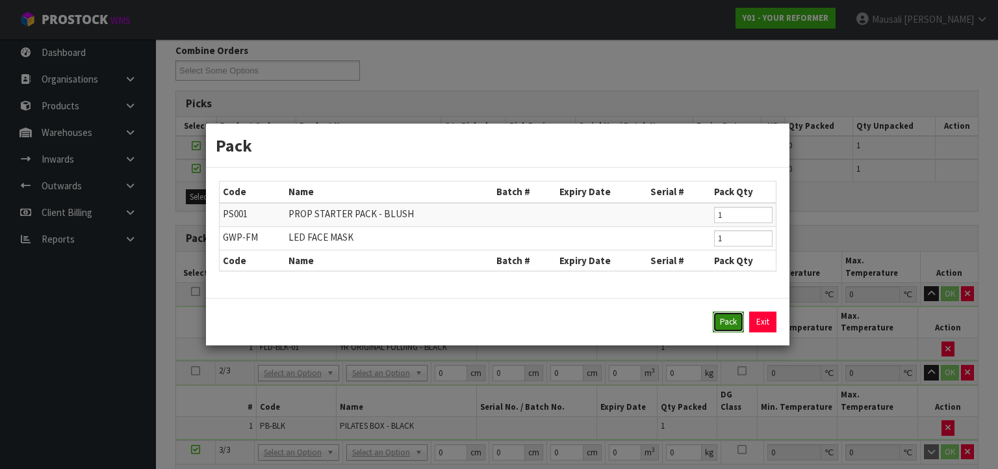
click at [726, 316] on button "Pack" at bounding box center [728, 321] width 31 height 21
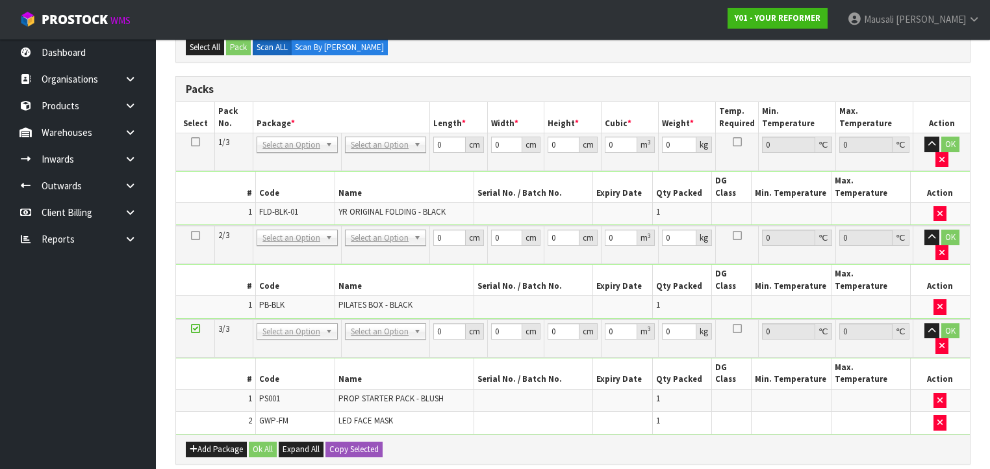
scroll to position [312, 0]
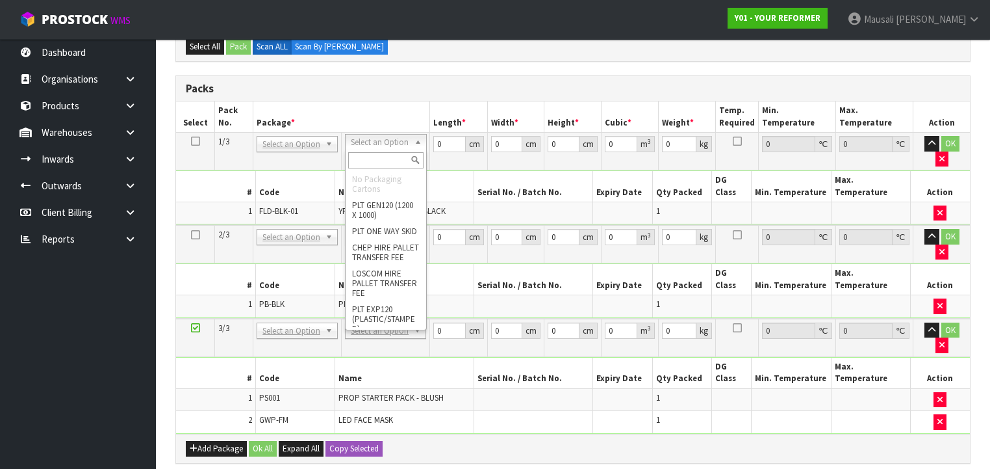
click at [369, 160] on input "text" at bounding box center [385, 160] width 75 height 16
click at [381, 161] on input "text" at bounding box center [385, 160] width 75 height 16
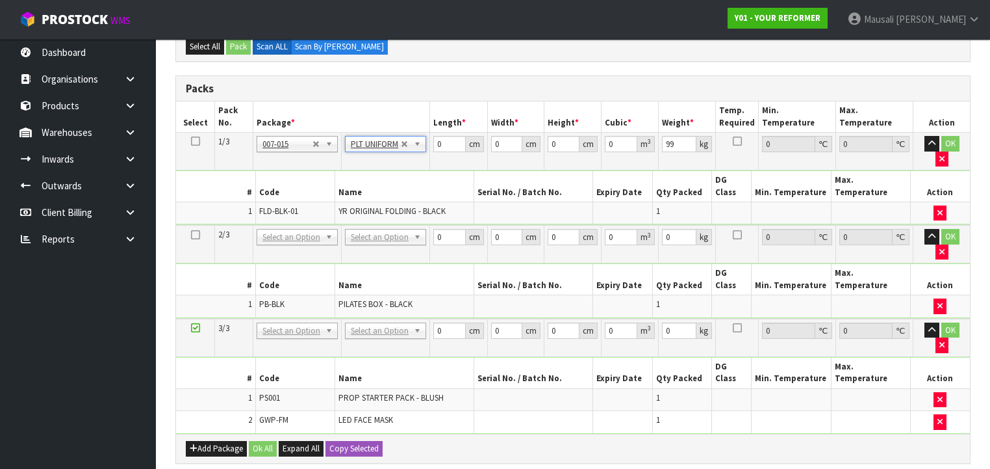
drag, startPoint x: 381, startPoint y: 208, endPoint x: 382, endPoint y: 220, distance: 11.8
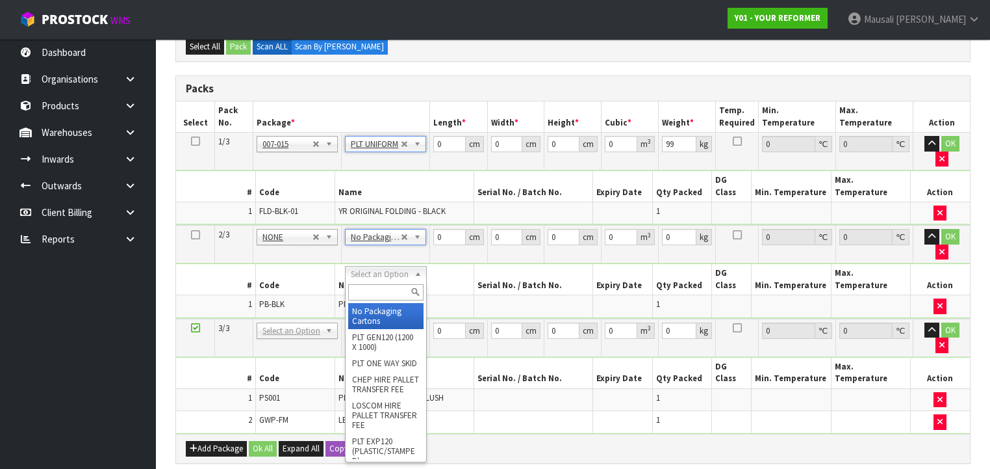
drag, startPoint x: 380, startPoint y: 309, endPoint x: 392, endPoint y: 299, distance: 15.7
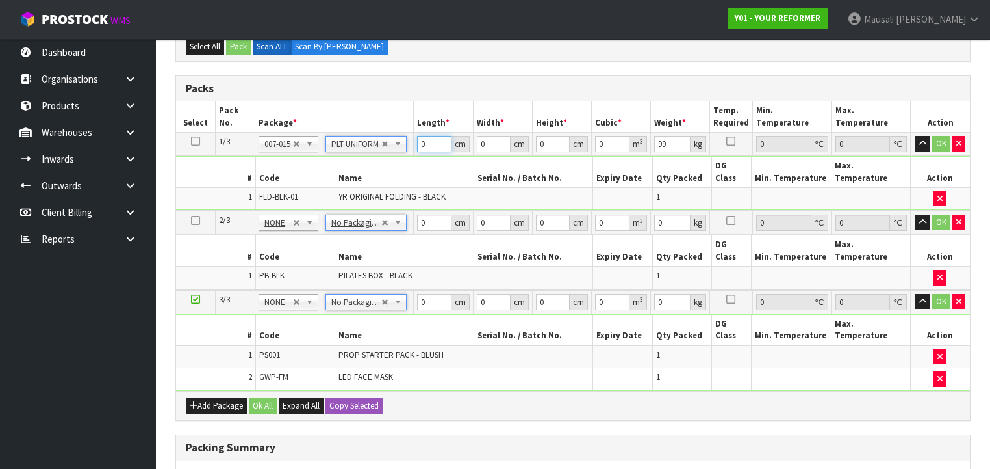
drag, startPoint x: 430, startPoint y: 141, endPoint x: 385, endPoint y: 168, distance: 52.5
click at [393, 166] on tbody "1/3 NONE 007-001 007-002 007-004 007-009 007-013 007-014 007-015 007-017 007-01…" at bounding box center [573, 172] width 794 height 79
click at [255, 398] on button "Ok All" at bounding box center [263, 406] width 28 height 16
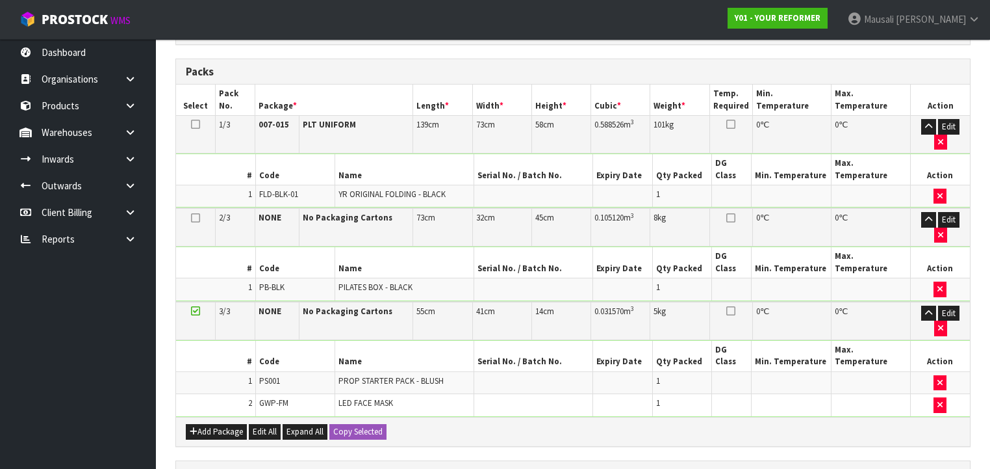
scroll to position [494, 0]
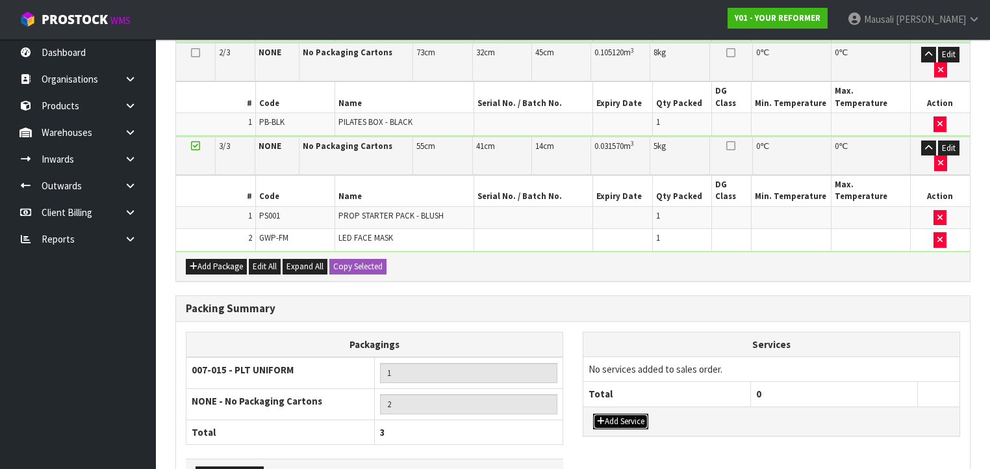
click at [612, 413] on button "Add Service" at bounding box center [620, 421] width 55 height 16
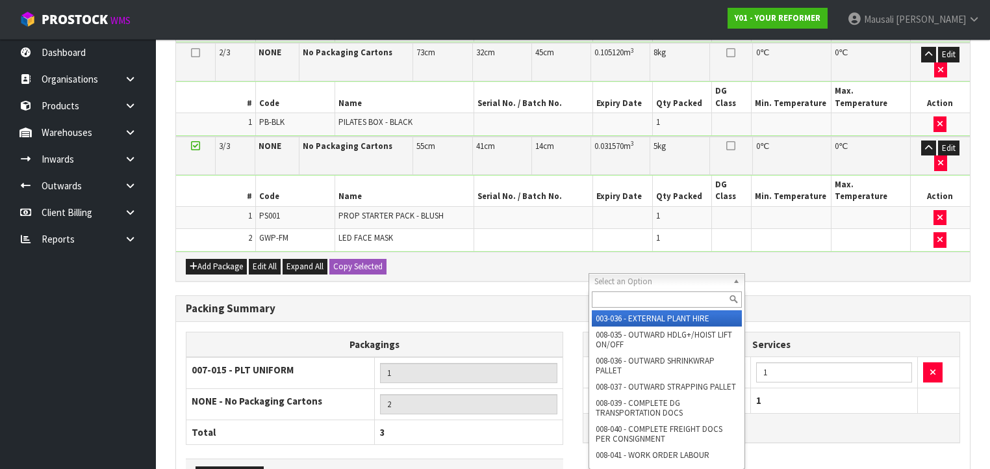
click at [628, 300] on input "text" at bounding box center [667, 299] width 150 height 16
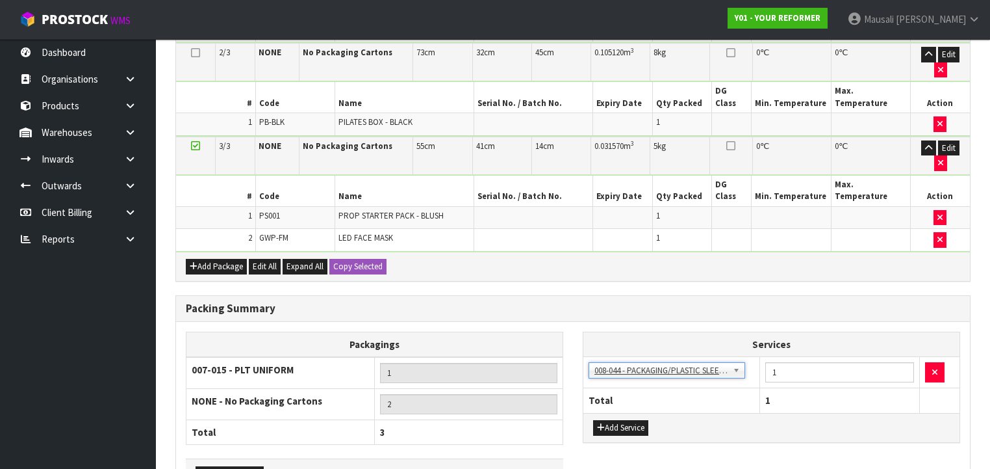
drag, startPoint x: 274, startPoint y: 432, endPoint x: 302, endPoint y: 419, distance: 30.8
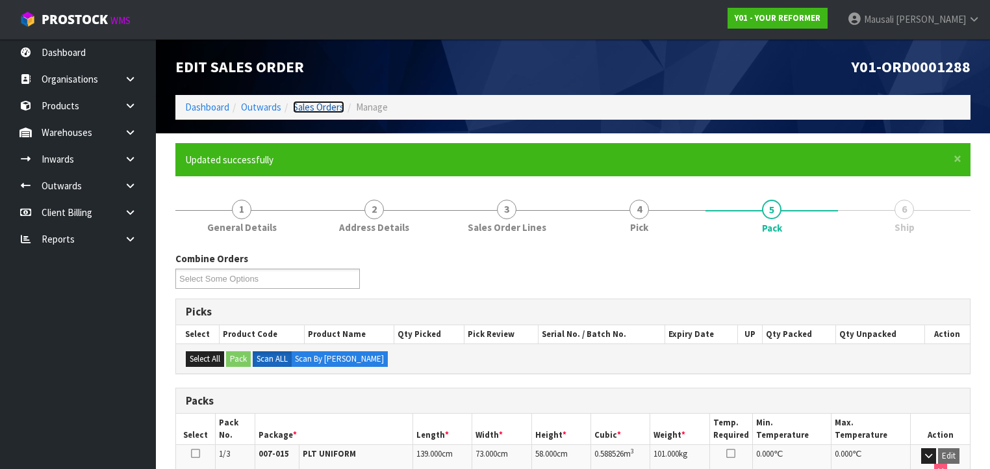
click at [318, 105] on link "Sales Orders" at bounding box center [318, 107] width 51 height 12
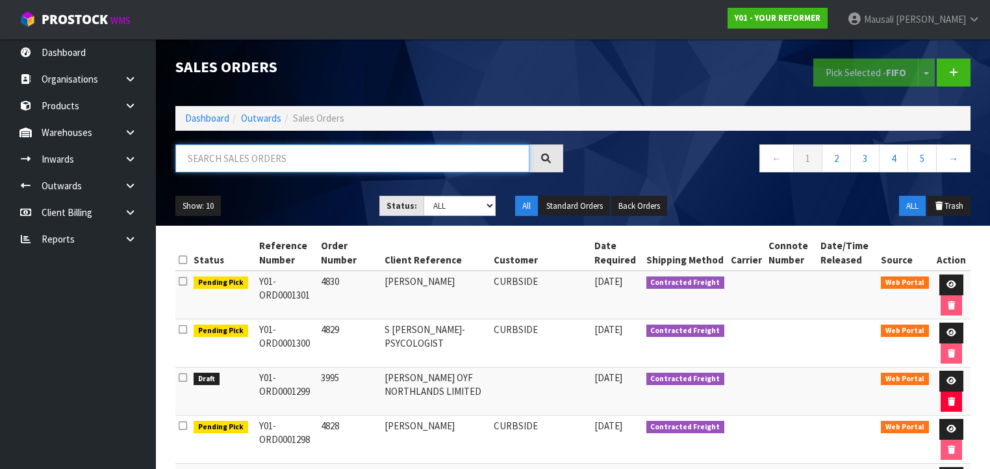
click at [227, 154] on input "text" at bounding box center [352, 158] width 354 height 28
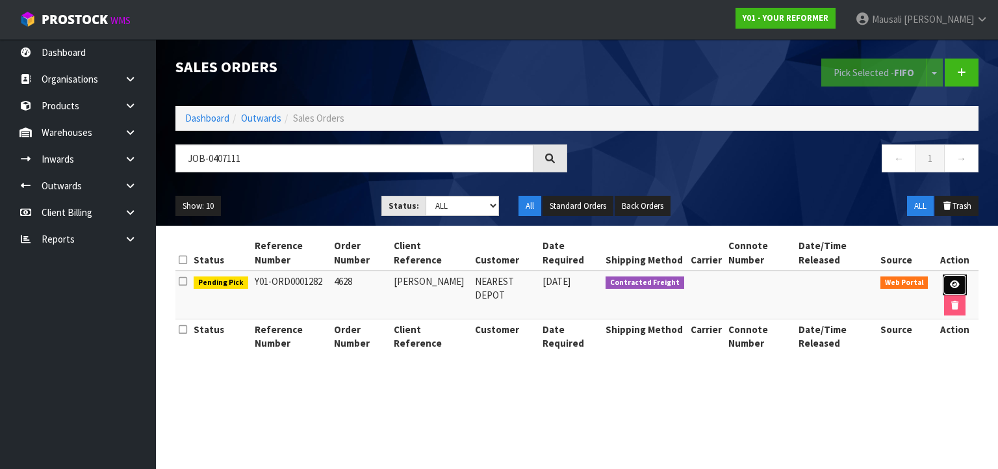
click at [950, 282] on icon at bounding box center [955, 284] width 10 height 8
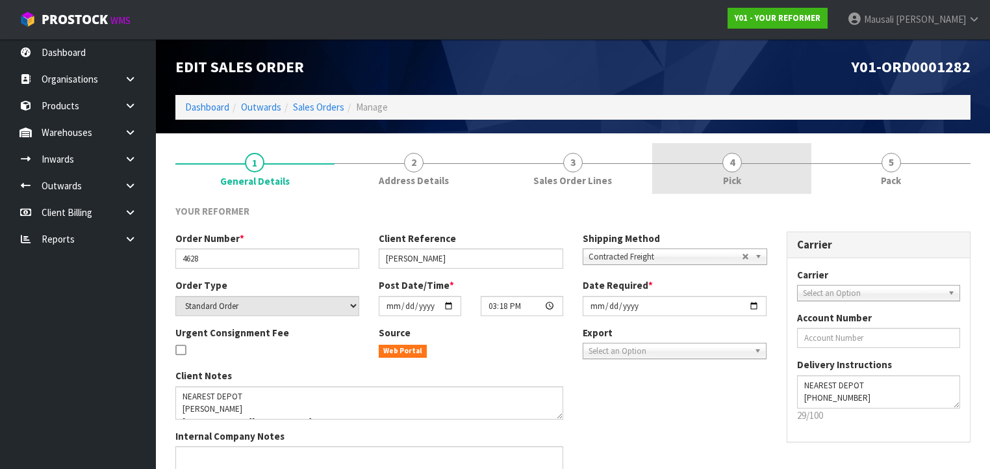
click at [745, 166] on link "4 Pick" at bounding box center [731, 168] width 159 height 51
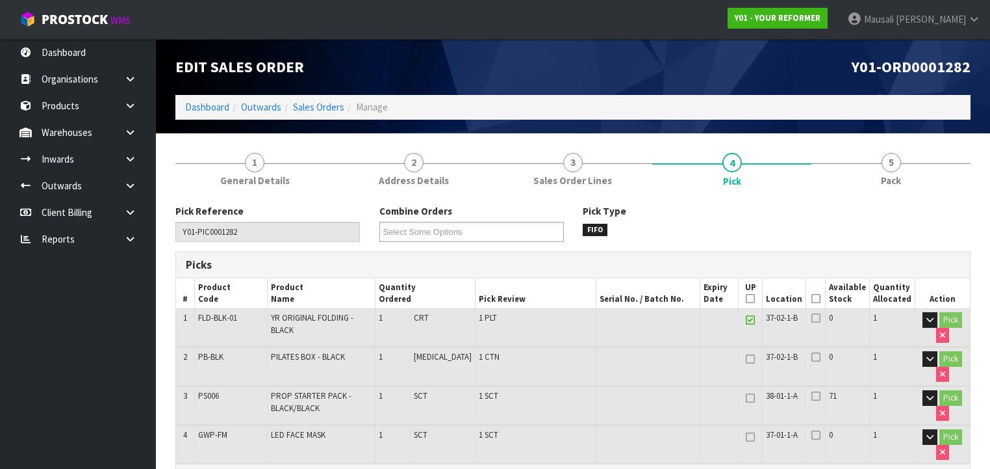
click at [819, 299] on icon at bounding box center [816, 298] width 9 height 1
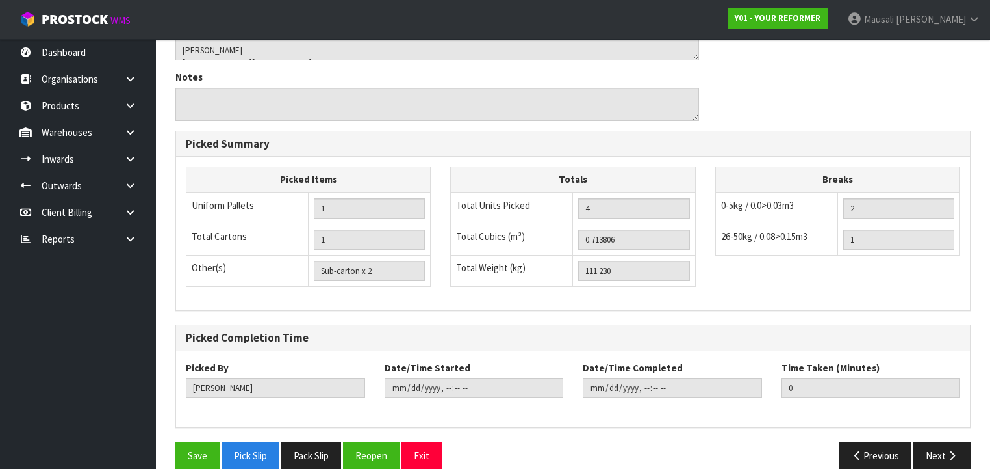
scroll to position [557, 0]
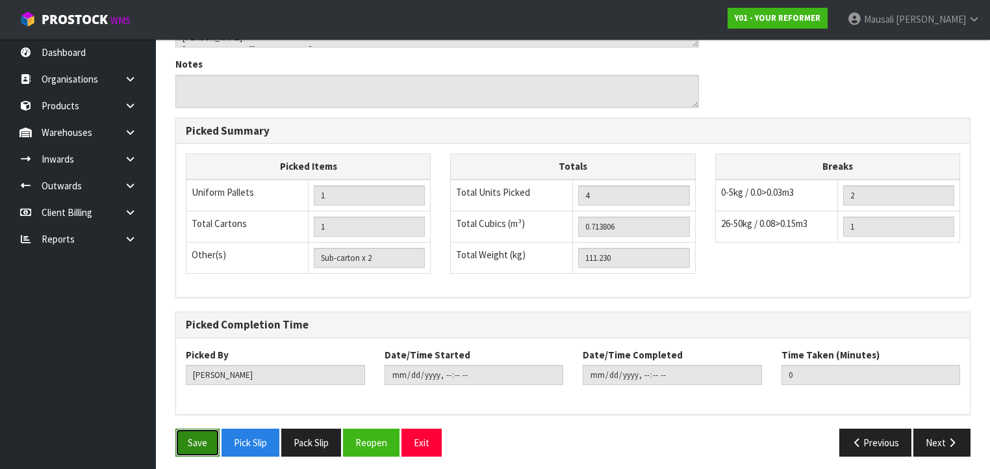
click at [203, 428] on button "Save" at bounding box center [197, 442] width 44 height 28
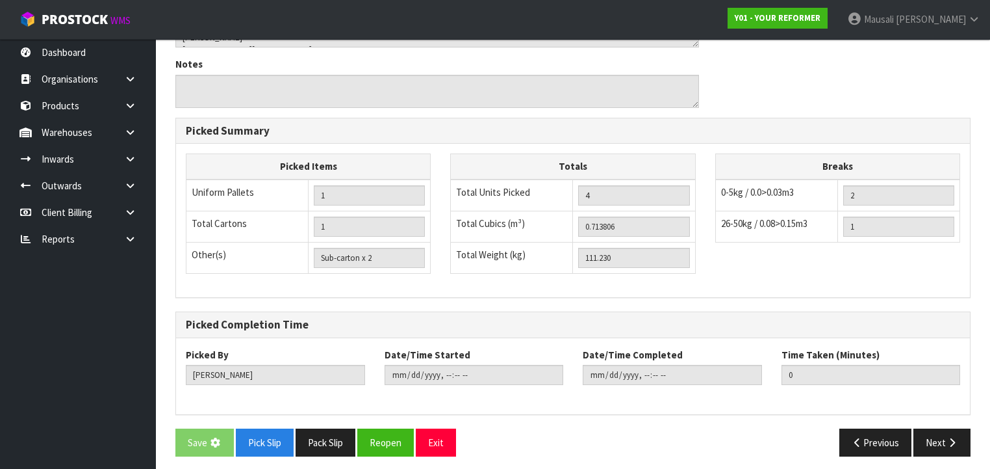
scroll to position [0, 0]
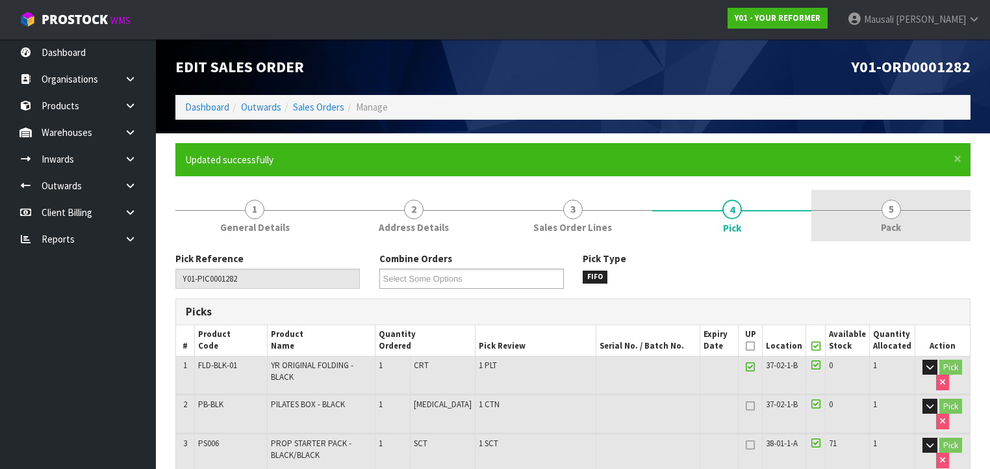
click at [871, 201] on link "5 Pack" at bounding box center [891, 215] width 159 height 51
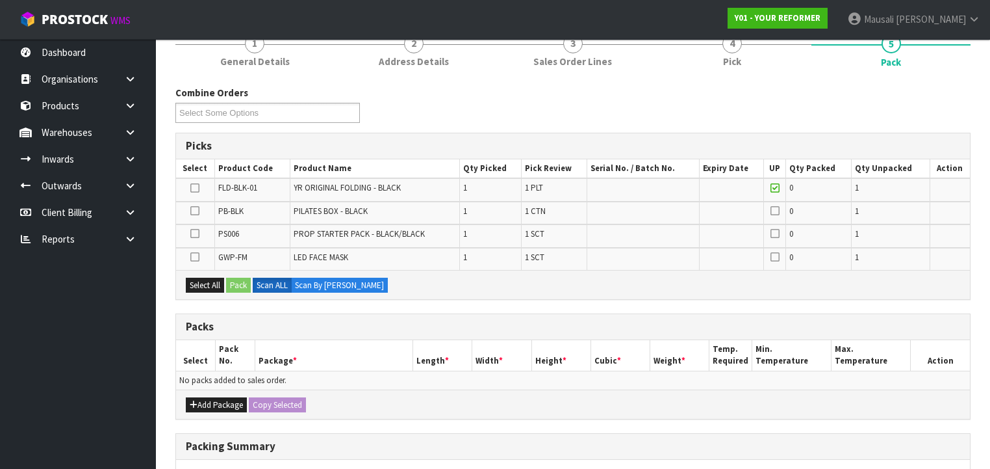
scroll to position [260, 0]
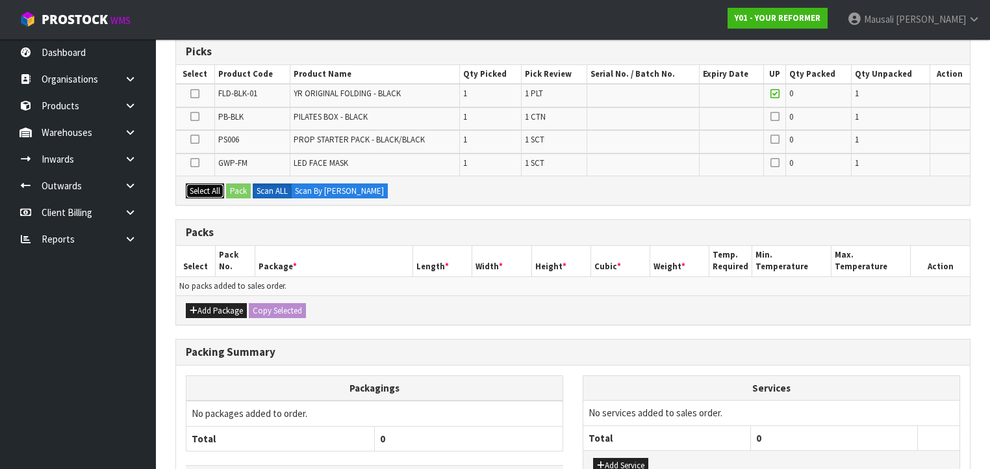
drag, startPoint x: 213, startPoint y: 190, endPoint x: 224, endPoint y: 190, distance: 10.4
click at [218, 190] on button "Select All" at bounding box center [205, 191] width 38 height 16
click at [239, 188] on button "Pack" at bounding box center [238, 191] width 25 height 16
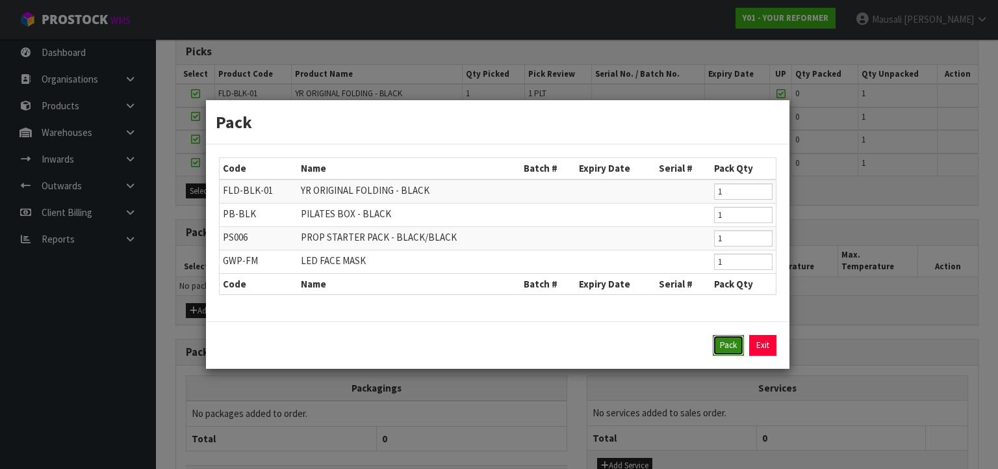
click at [725, 346] on button "Pack" at bounding box center [728, 345] width 31 height 21
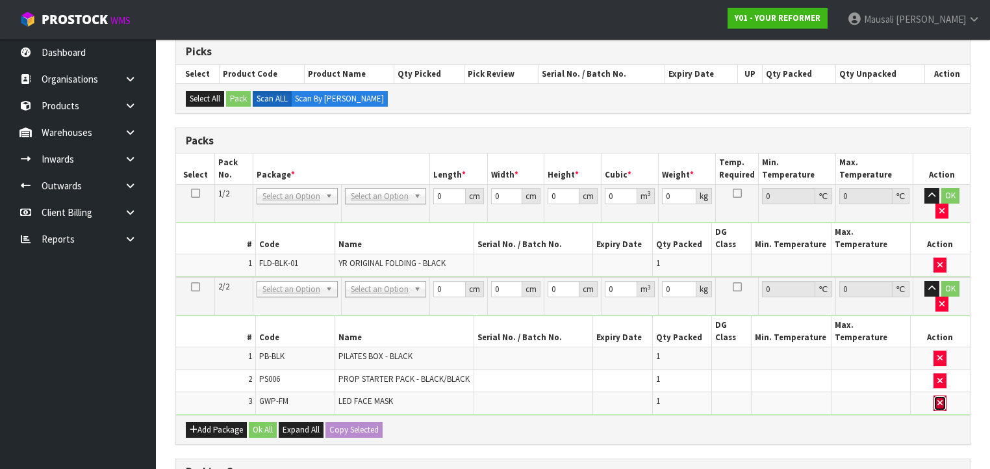
click at [936, 395] on button "button" at bounding box center [940, 403] width 13 height 16
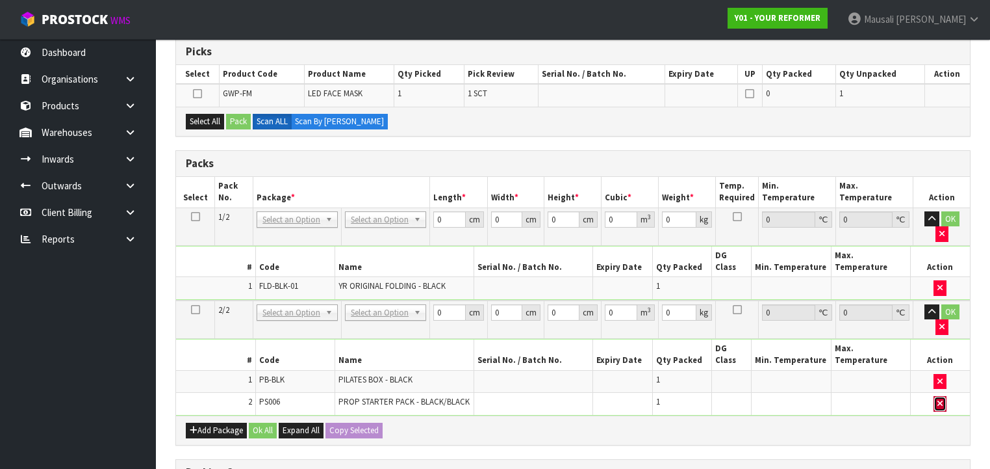
click at [941, 399] on icon "button" at bounding box center [940, 403] width 5 height 8
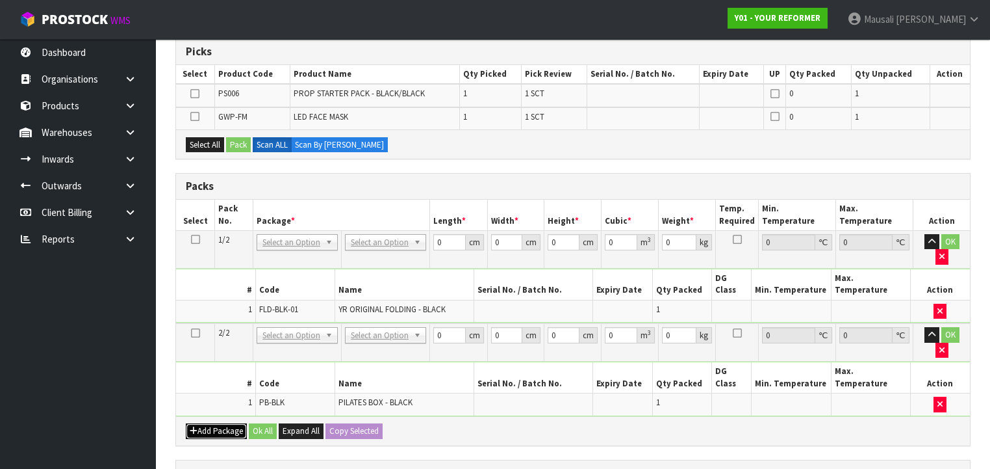
click at [220, 423] on button "Add Package" at bounding box center [216, 431] width 61 height 16
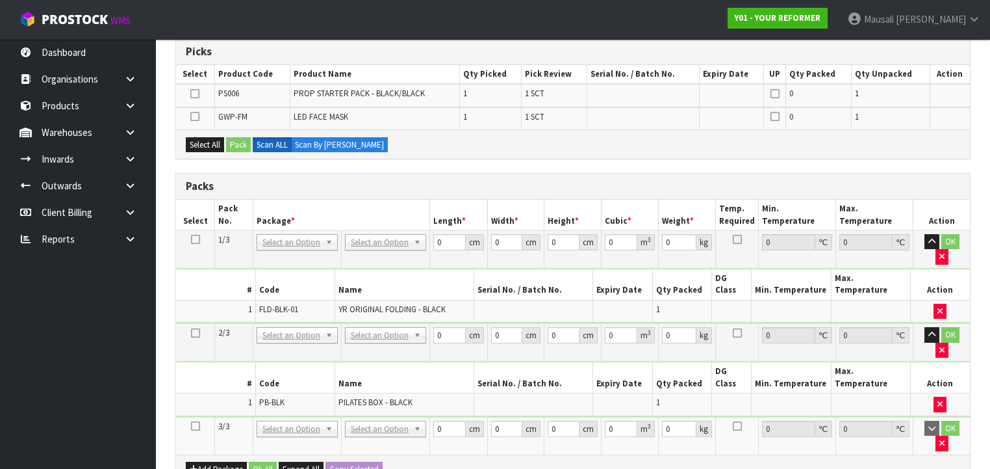
click at [192, 426] on icon at bounding box center [195, 426] width 9 height 1
drag, startPoint x: 215, startPoint y: 140, endPoint x: 233, endPoint y: 140, distance: 17.5
click at [217, 140] on button "Select All" at bounding box center [205, 145] width 38 height 16
click at [235, 140] on button "Pack" at bounding box center [238, 145] width 25 height 16
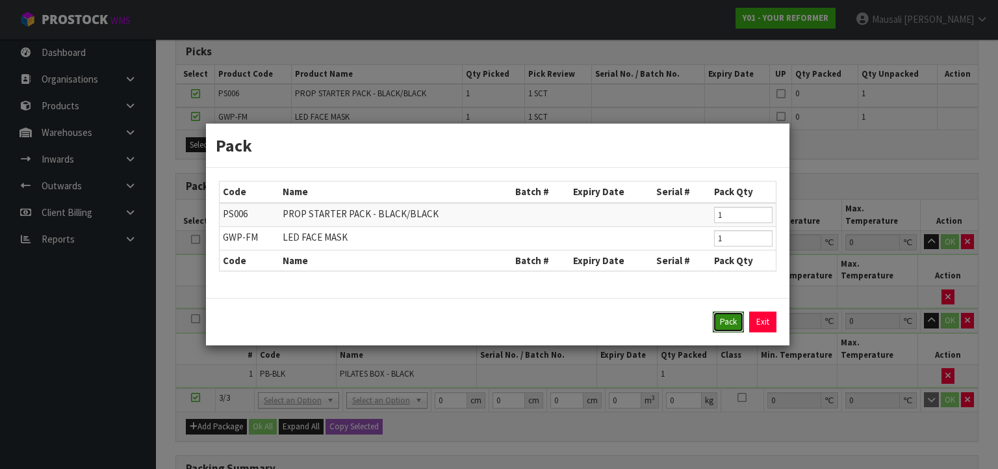
drag, startPoint x: 720, startPoint y: 315, endPoint x: 710, endPoint y: 308, distance: 11.7
click at [719, 315] on button "Pack" at bounding box center [728, 321] width 31 height 21
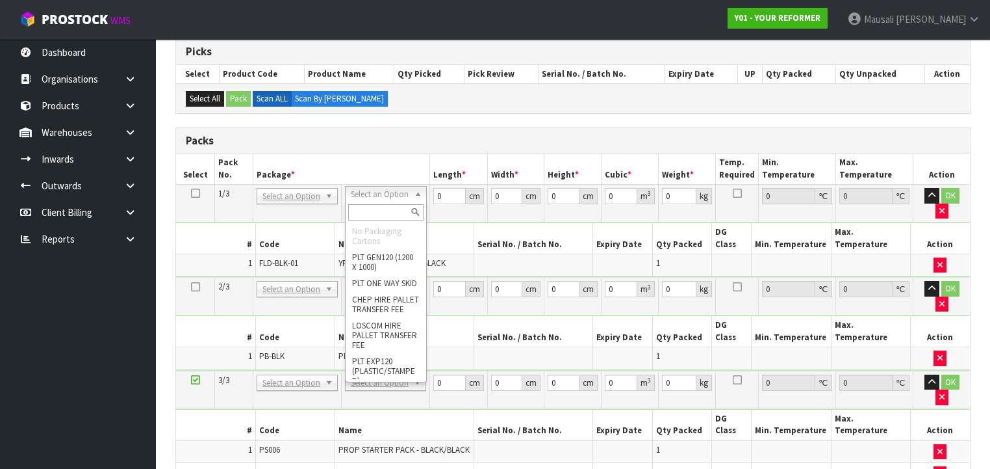
click at [372, 209] on input "text" at bounding box center [385, 212] width 75 height 16
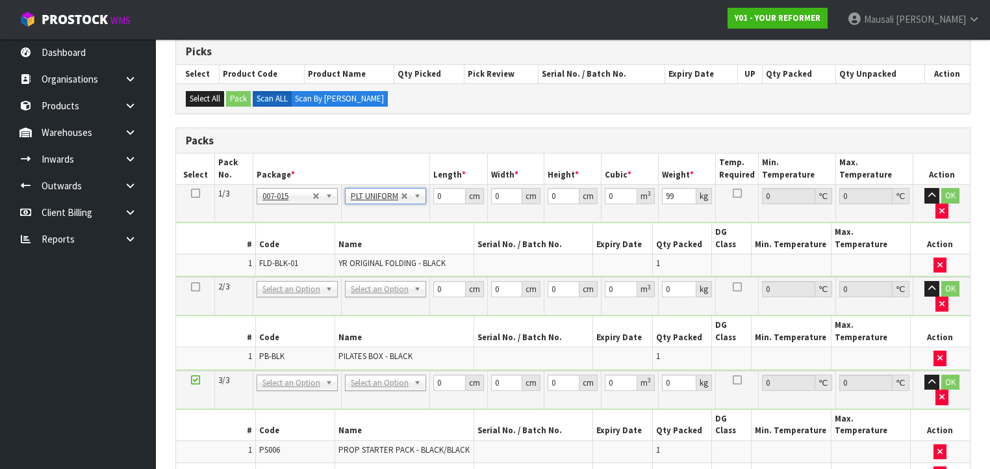
drag, startPoint x: 374, startPoint y: 257, endPoint x: 380, endPoint y: 264, distance: 9.2
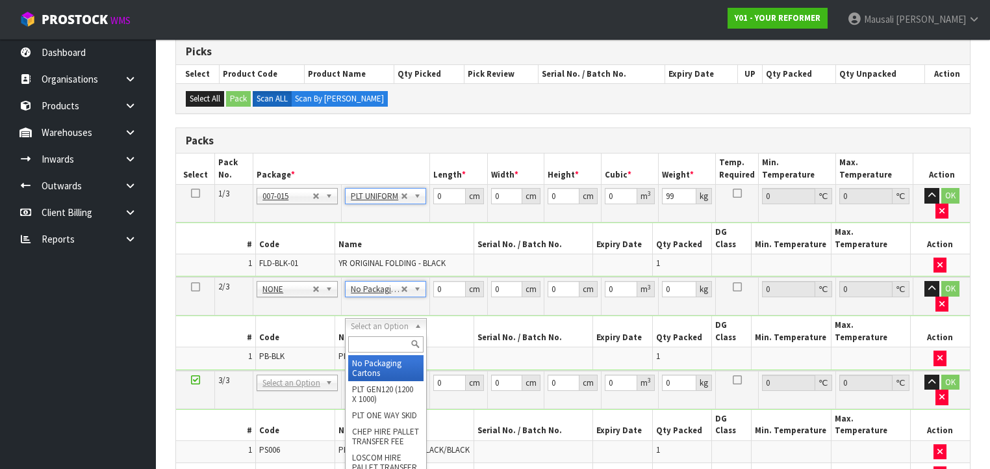
drag, startPoint x: 382, startPoint y: 361, endPoint x: 390, endPoint y: 335, distance: 27.1
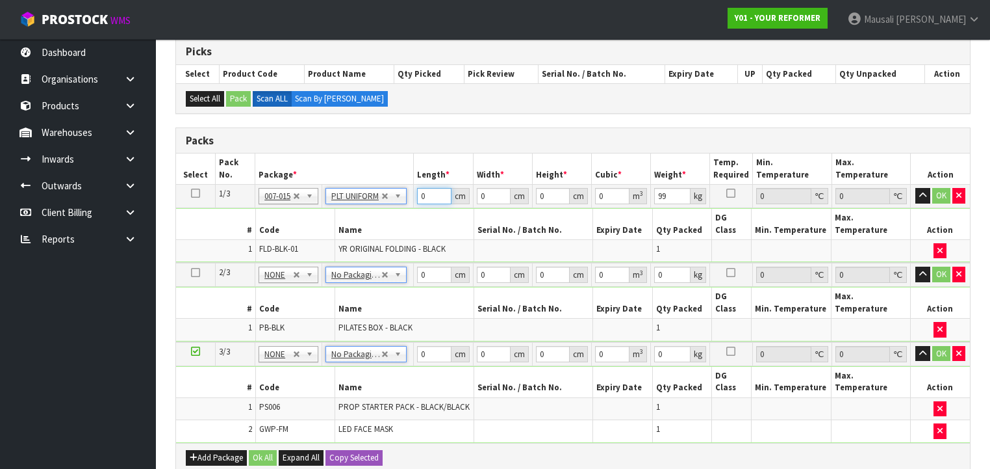
drag, startPoint x: 426, startPoint y: 198, endPoint x: 391, endPoint y: 214, distance: 39.3
click at [393, 215] on tbody "1/3 NONE 007-001 007-002 007-004 007-009 007-013 007-014 007-015 007-017 007-01…" at bounding box center [573, 224] width 794 height 79
drag, startPoint x: 551, startPoint y: 328, endPoint x: 521, endPoint y: 346, distance: 35.6
click at [521, 346] on tbody "3/3 NONE 007-001 007-002 007-004 007-009 007-013 007-014 007-015 007-017 007-01…" at bounding box center [573, 392] width 794 height 101
drag, startPoint x: 267, startPoint y: 409, endPoint x: 276, endPoint y: 413, distance: 9.1
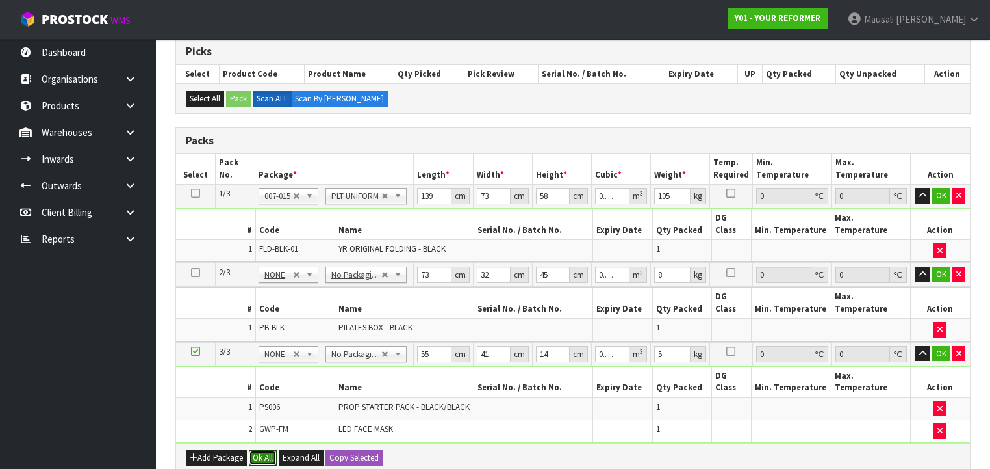
click at [269, 450] on button "Ok All" at bounding box center [263, 458] width 28 height 16
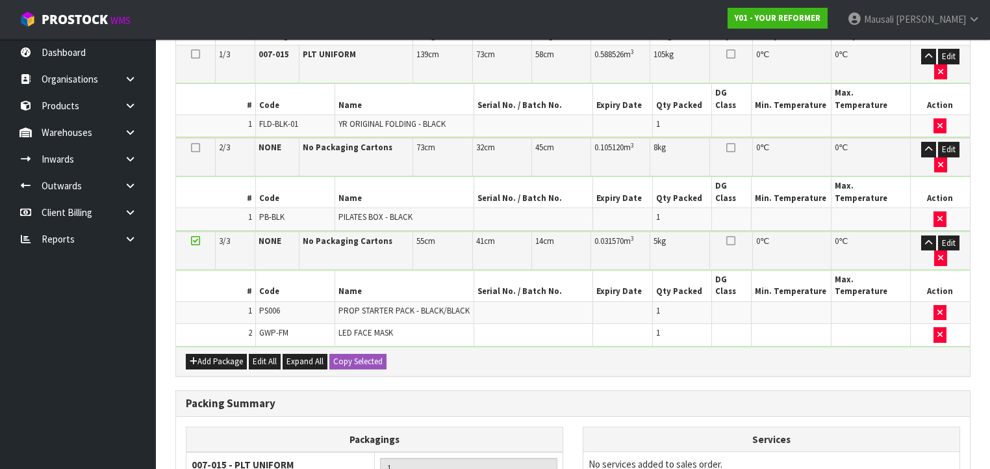
scroll to position [494, 0]
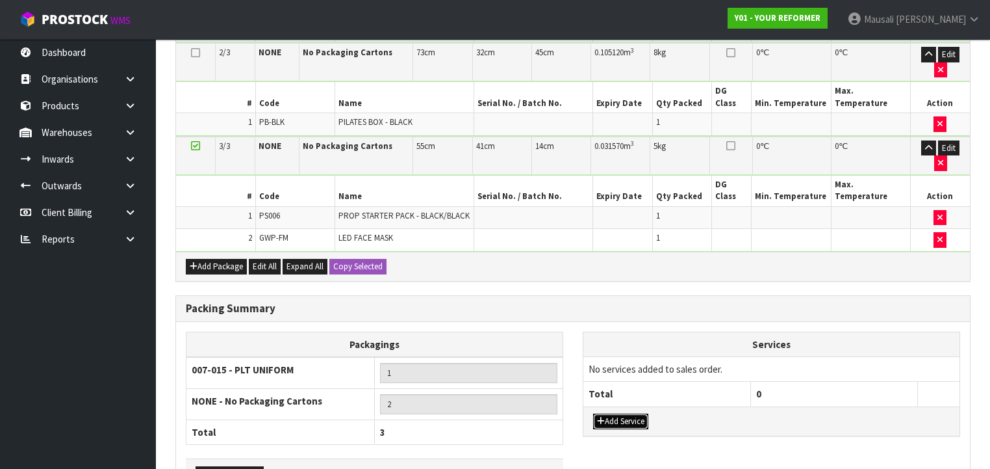
drag, startPoint x: 632, startPoint y: 329, endPoint x: 632, endPoint y: 276, distance: 53.3
click at [632, 406] on div "Add Service" at bounding box center [772, 420] width 376 height 29
click at [626, 413] on button "Add Service" at bounding box center [620, 421] width 55 height 16
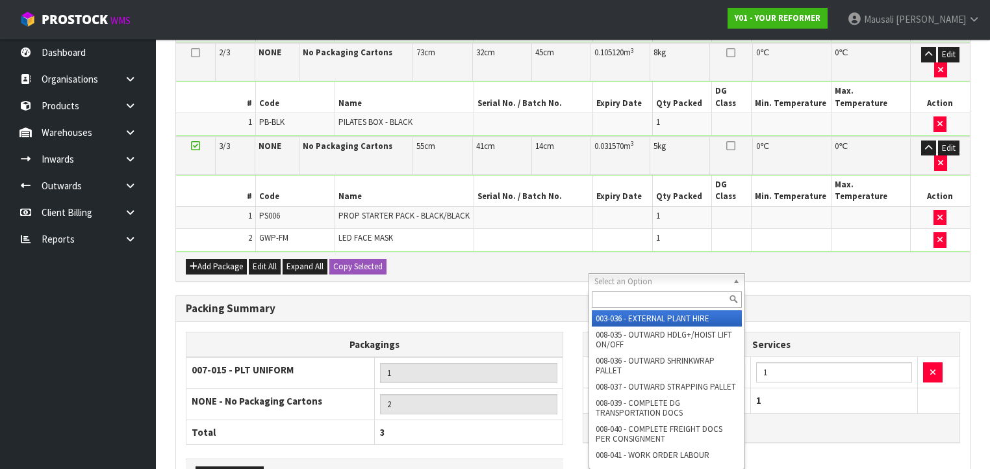
click at [625, 299] on input "text" at bounding box center [667, 299] width 150 height 16
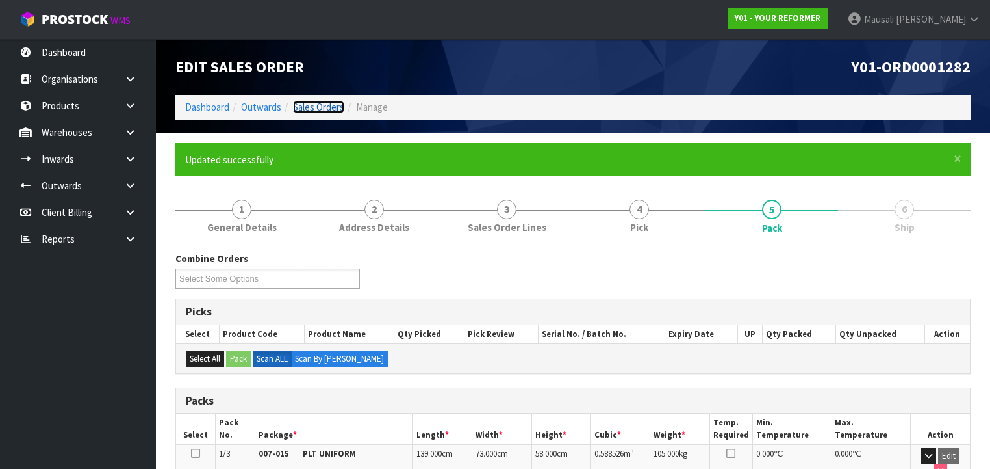
click at [318, 107] on link "Sales Orders" at bounding box center [318, 107] width 51 height 12
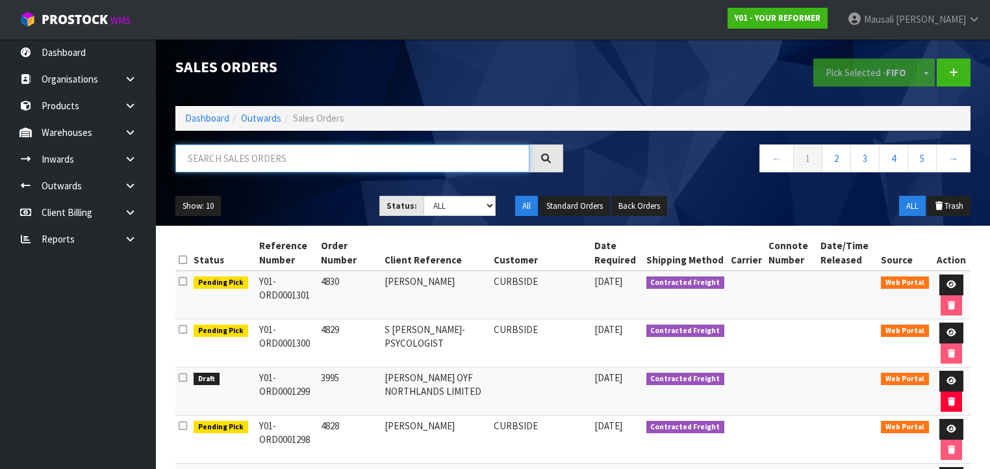
click at [207, 153] on input "text" at bounding box center [352, 158] width 354 height 28
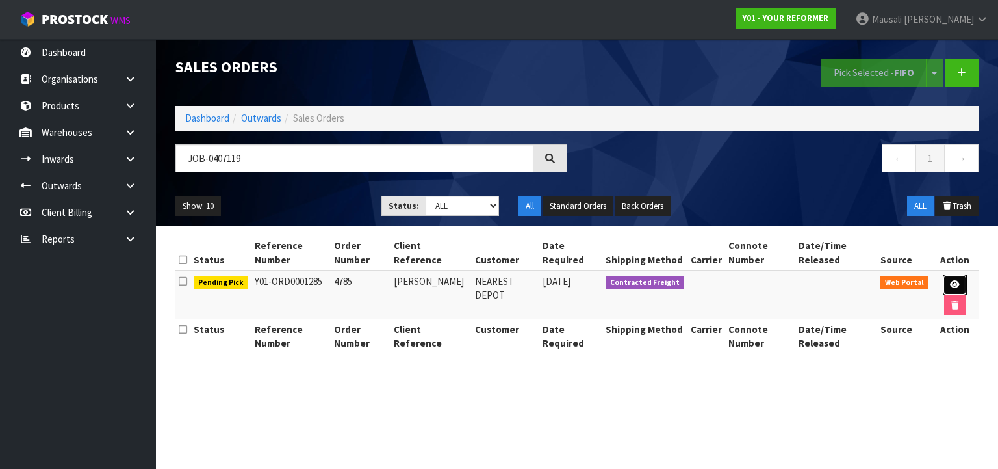
click at [956, 286] on icon at bounding box center [955, 284] width 10 height 8
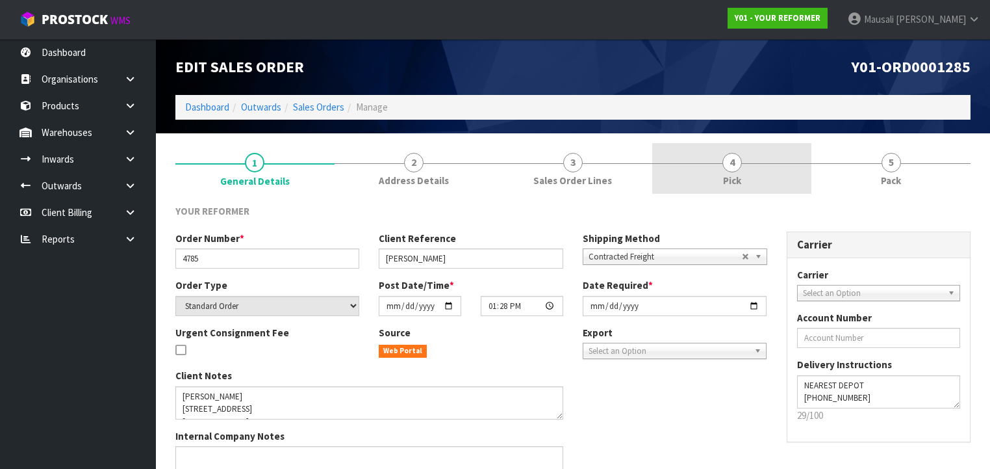
click at [741, 172] on link "4 Pick" at bounding box center [731, 168] width 159 height 51
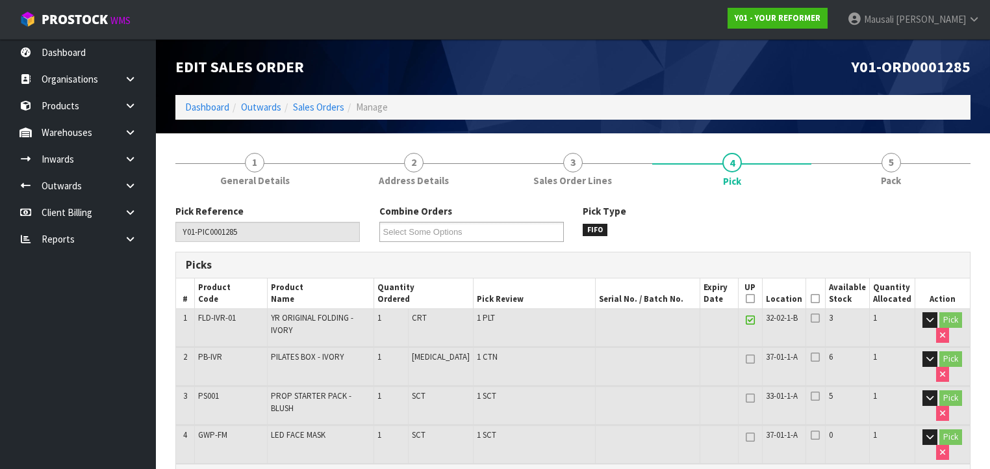
click at [818, 298] on icon at bounding box center [815, 298] width 9 height 1
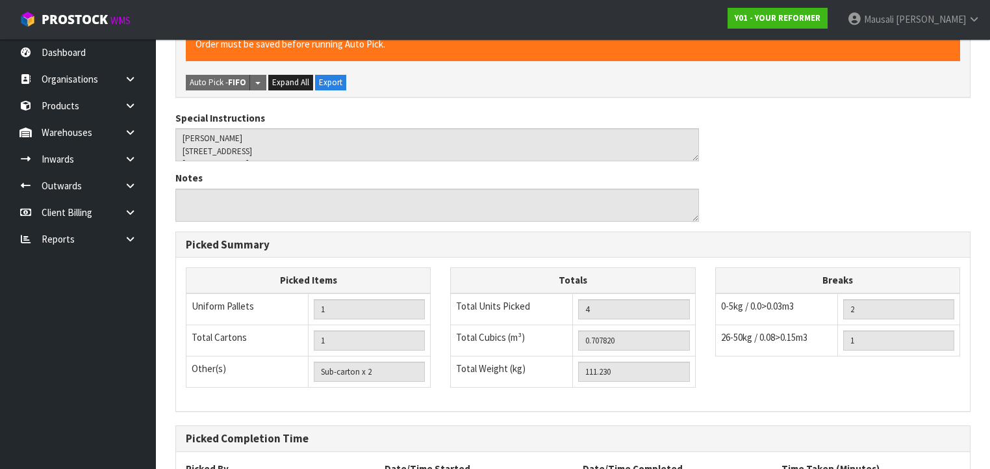
scroll to position [557, 0]
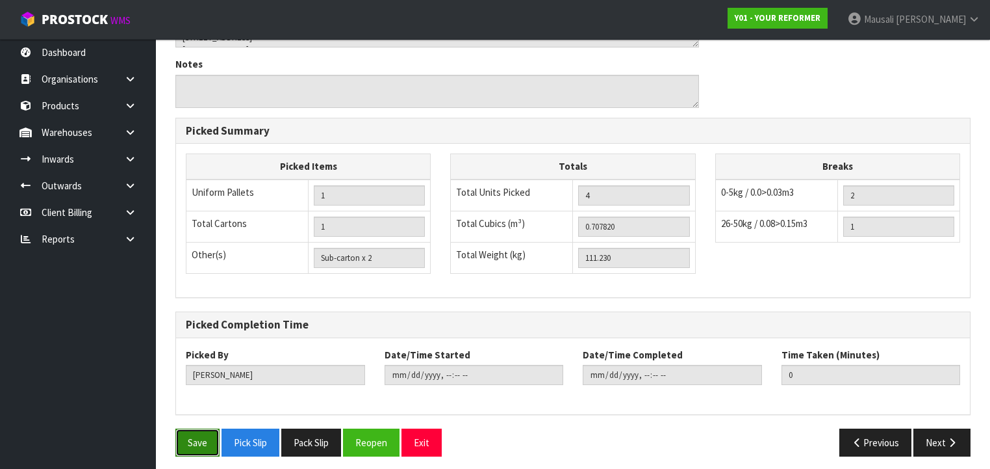
click at [216, 439] on button "Save" at bounding box center [197, 442] width 44 height 28
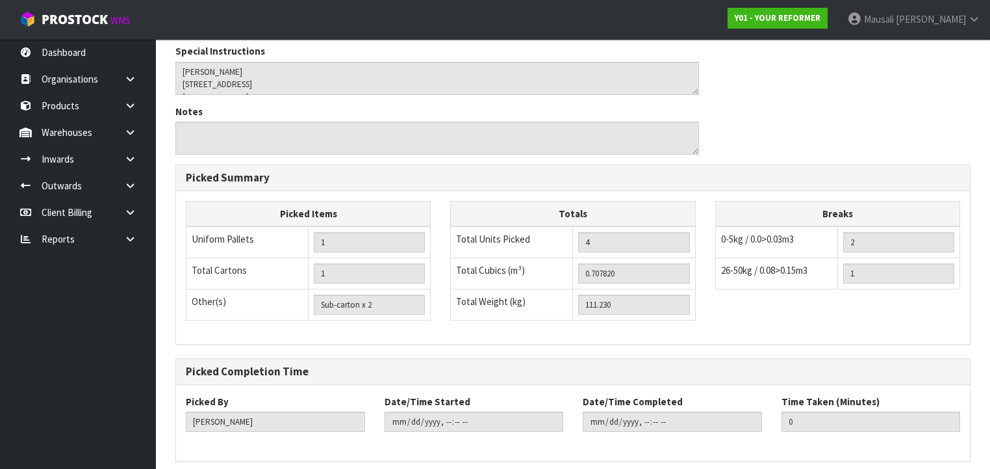
scroll to position [0, 0]
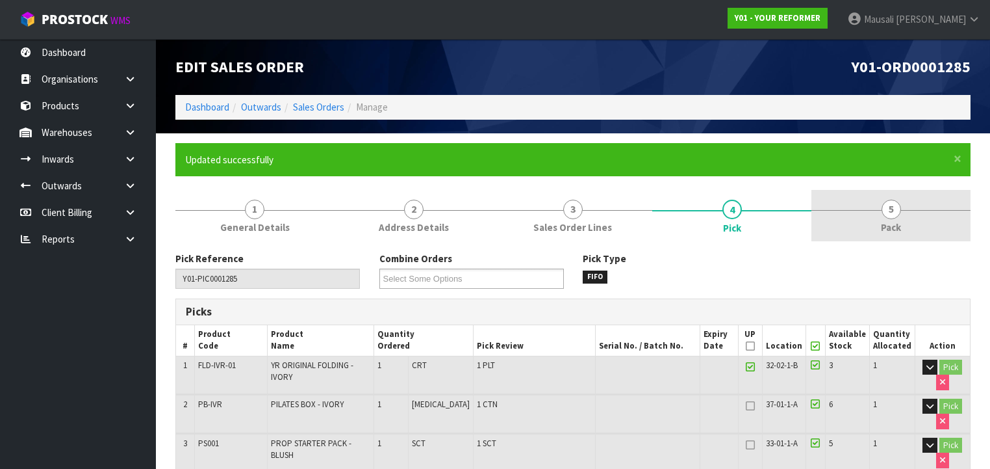
click at [883, 214] on span "5" at bounding box center [891, 209] width 19 height 19
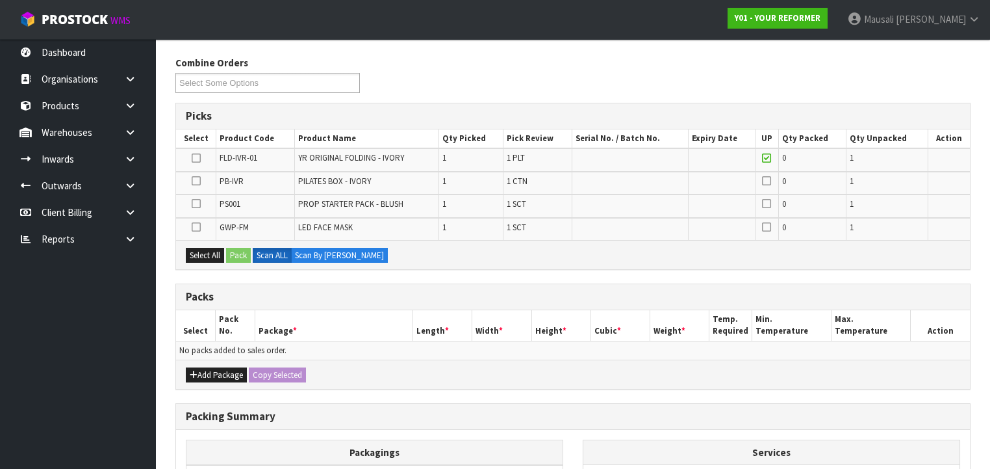
scroll to position [260, 0]
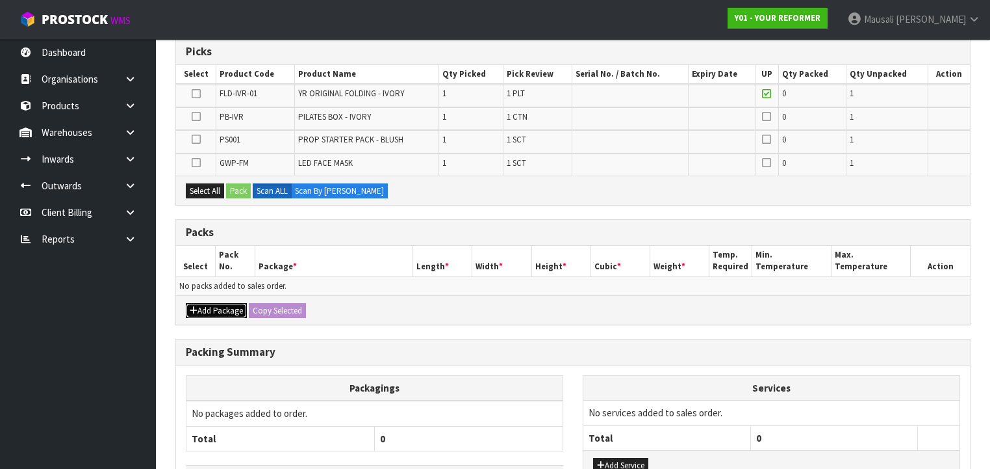
click at [208, 305] on button "Add Package" at bounding box center [216, 311] width 61 height 16
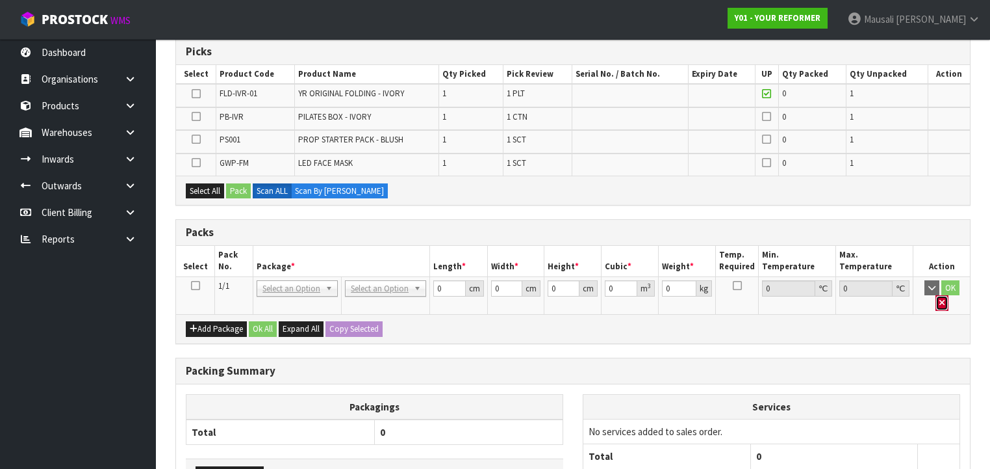
click at [945, 298] on icon "button" at bounding box center [942, 302] width 5 height 8
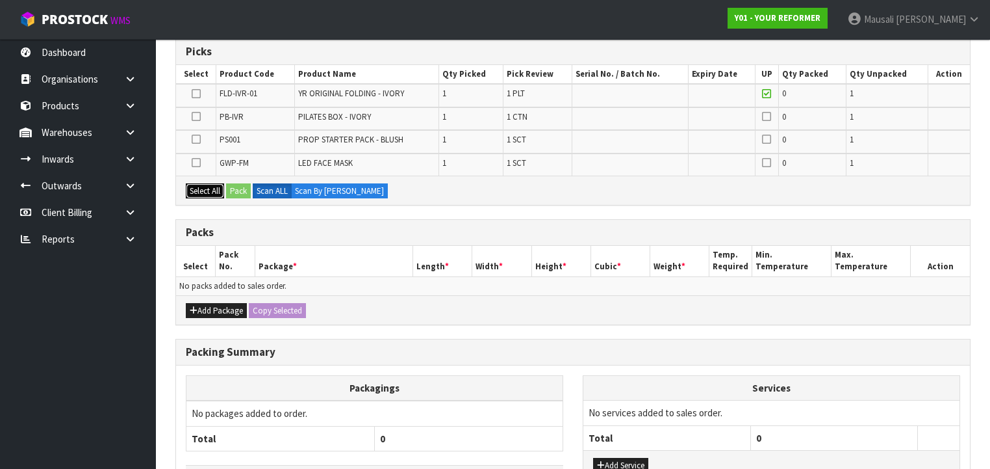
drag, startPoint x: 199, startPoint y: 187, endPoint x: 250, endPoint y: 191, distance: 51.5
click at [204, 188] on button "Select All" at bounding box center [205, 191] width 38 height 16
click at [245, 187] on button "Pack" at bounding box center [238, 191] width 25 height 16
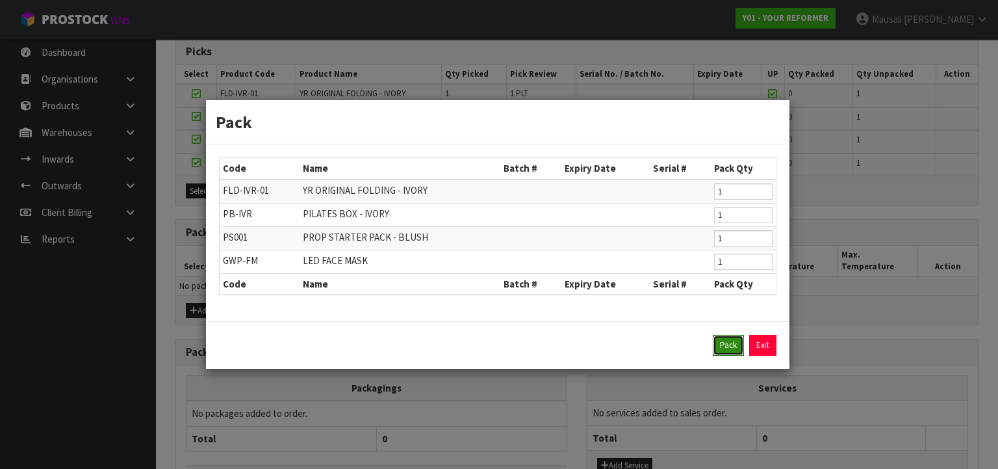
click at [728, 335] on button "Pack" at bounding box center [728, 345] width 31 height 21
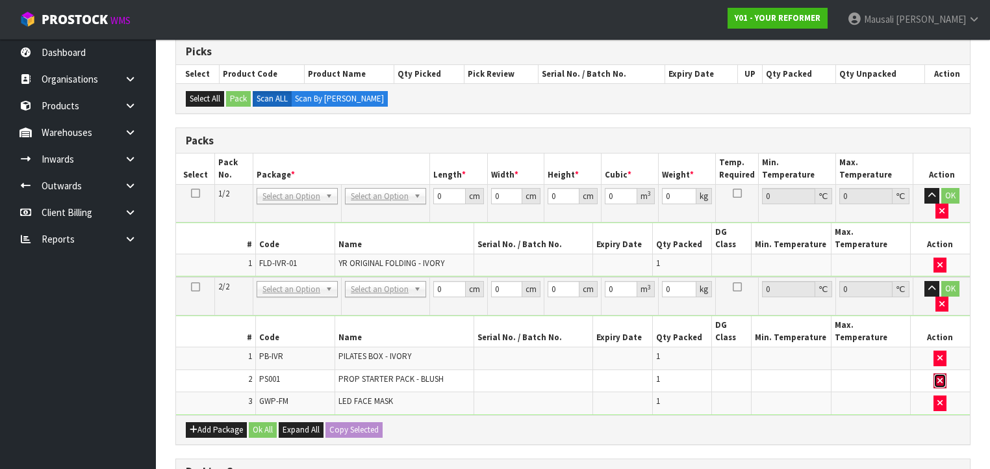
click at [938, 376] on icon "button" at bounding box center [940, 380] width 5 height 8
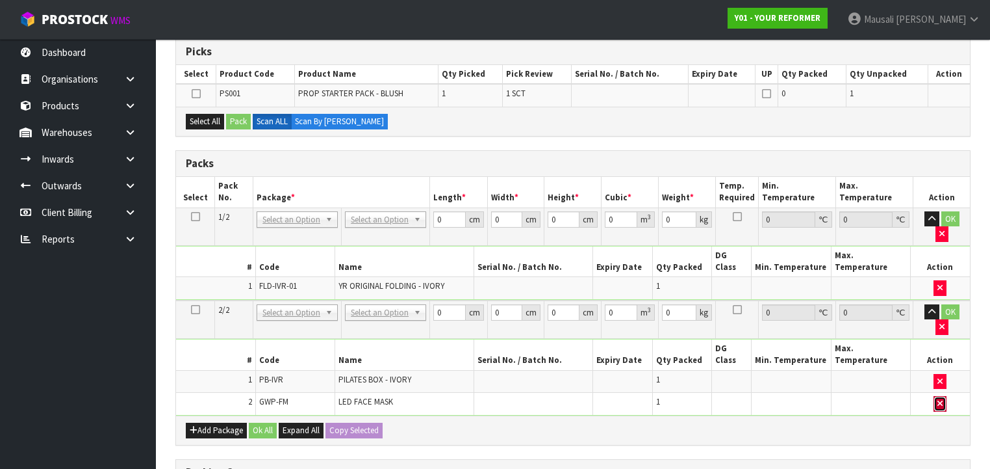
click at [939, 399] on icon "button" at bounding box center [940, 403] width 5 height 8
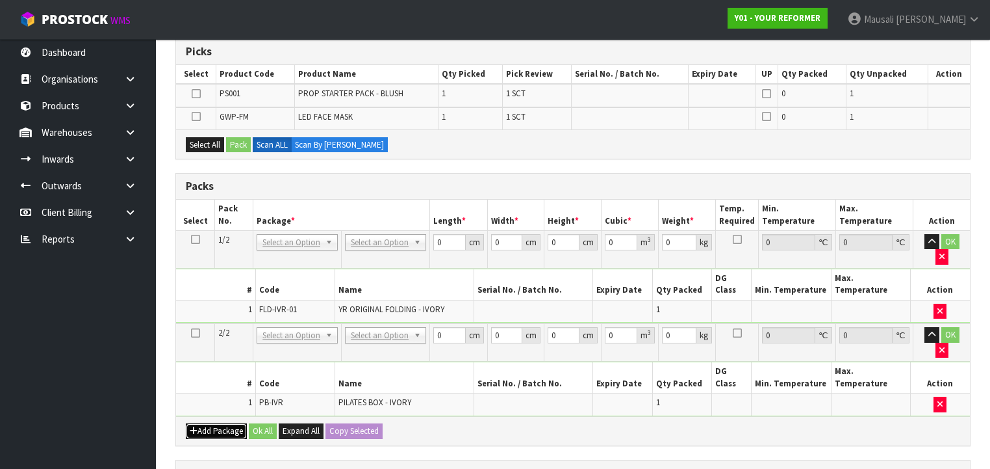
click at [226, 423] on button "Add Package" at bounding box center [216, 431] width 61 height 16
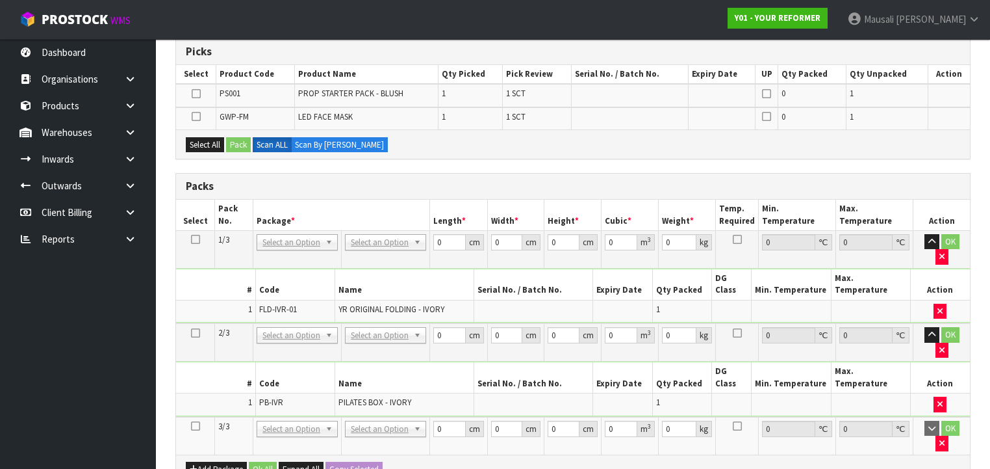
click at [194, 426] on icon at bounding box center [195, 426] width 9 height 1
drag, startPoint x: 205, startPoint y: 142, endPoint x: 235, endPoint y: 142, distance: 30.5
click at [206, 142] on button "Select All" at bounding box center [205, 145] width 38 height 16
click at [237, 142] on button "Pack" at bounding box center [238, 145] width 25 height 16
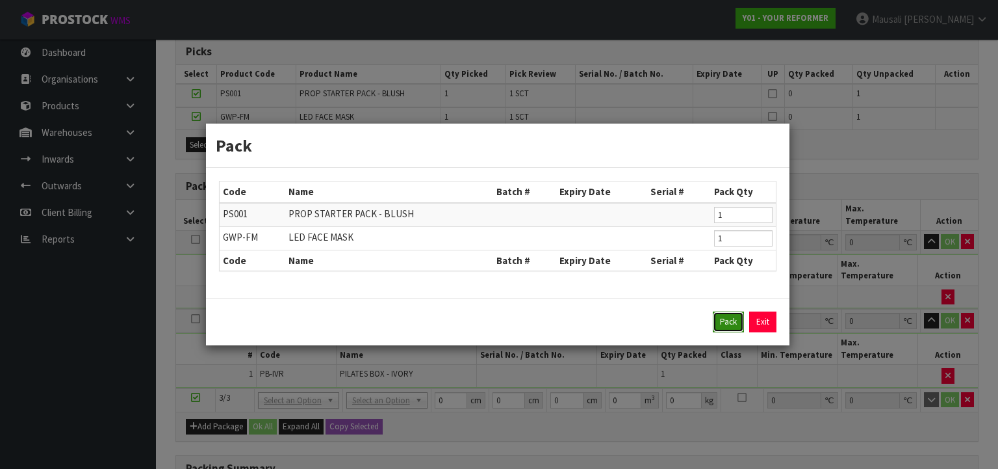
drag, startPoint x: 722, startPoint y: 315, endPoint x: 558, endPoint y: 235, distance: 181.9
click at [721, 312] on button "Pack" at bounding box center [728, 321] width 31 height 21
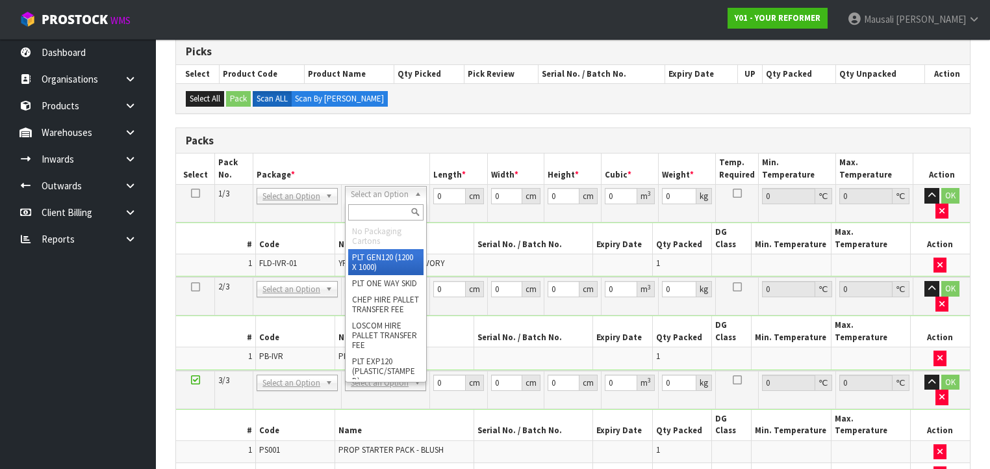
drag, startPoint x: 394, startPoint y: 187, endPoint x: 381, endPoint y: 212, distance: 27.9
click at [375, 208] on input "text" at bounding box center [385, 212] width 75 height 16
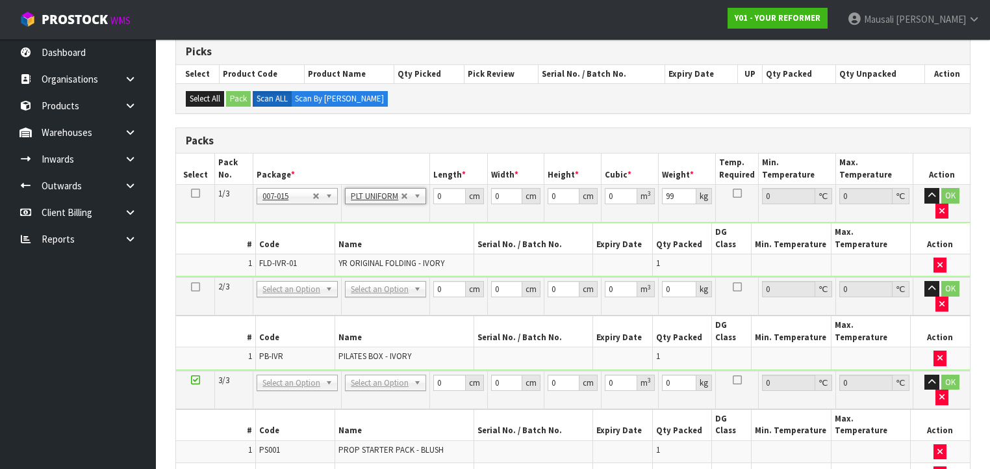
drag, startPoint x: 385, startPoint y: 259, endPoint x: 389, endPoint y: 276, distance: 17.2
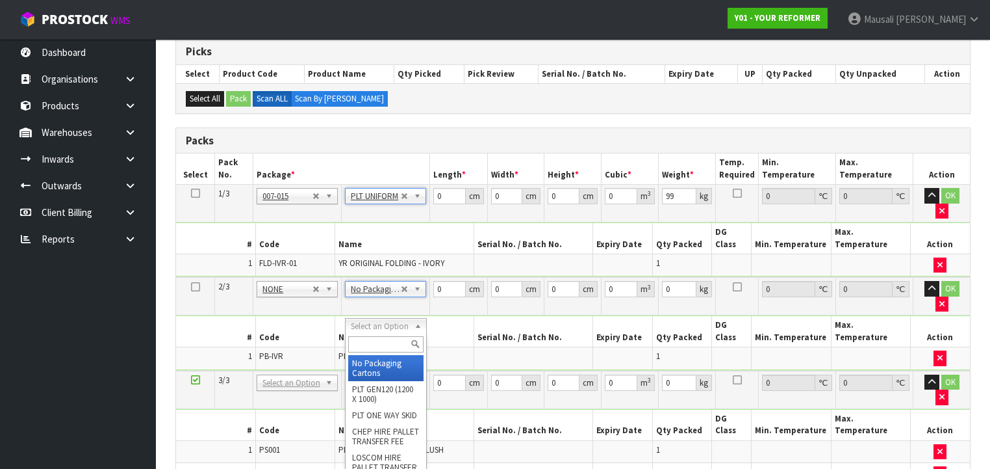
drag, startPoint x: 390, startPoint y: 366, endPoint x: 443, endPoint y: 272, distance: 108.3
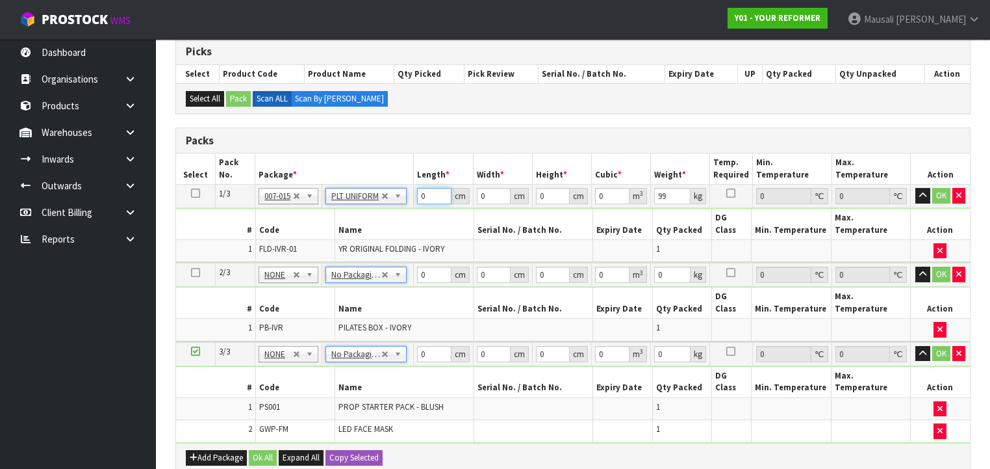
drag, startPoint x: 437, startPoint y: 196, endPoint x: 394, endPoint y: 217, distance: 47.1
click at [394, 216] on tbody "1/3 NONE 007-001 007-002 007-004 007-009 007-013 007-014 007-015 007-017 007-01…" at bounding box center [573, 224] width 794 height 79
drag, startPoint x: 260, startPoint y: 416, endPoint x: 394, endPoint y: 372, distance: 141.6
click at [261, 450] on button "Ok All" at bounding box center [263, 458] width 28 height 16
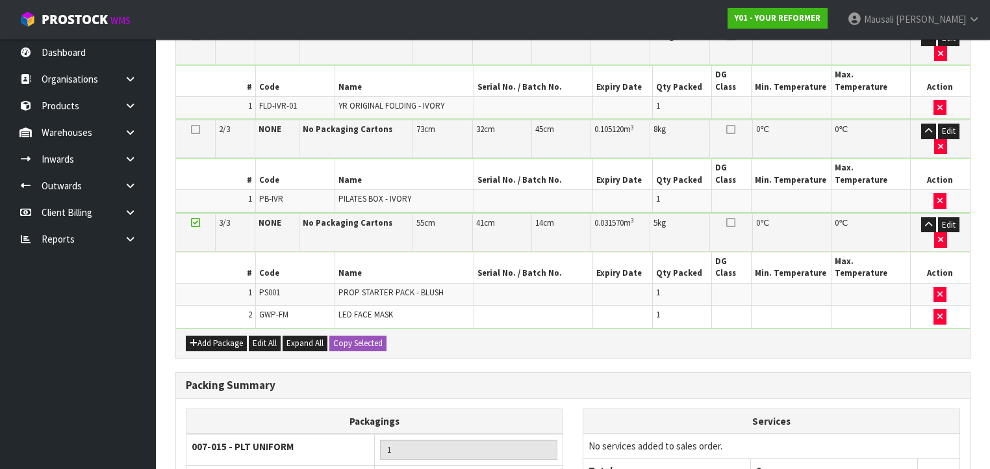
scroll to position [494, 0]
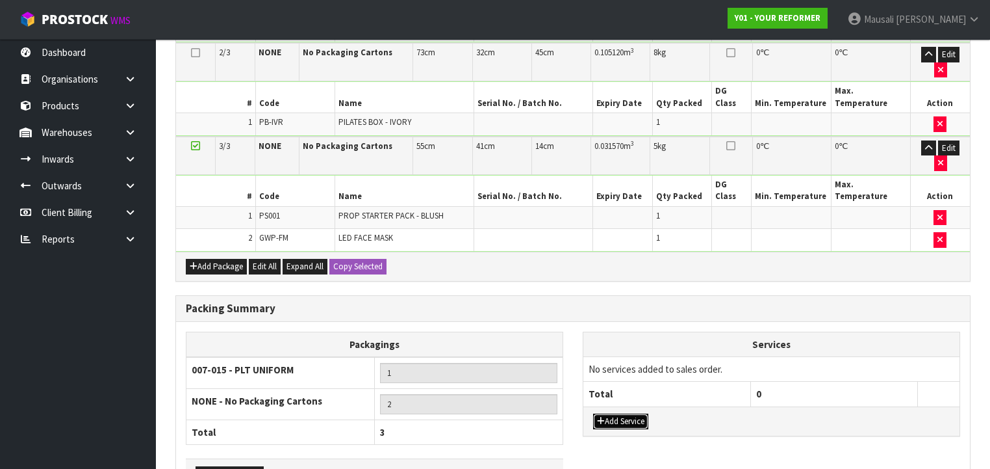
click at [614, 413] on button "Add Service" at bounding box center [620, 421] width 55 height 16
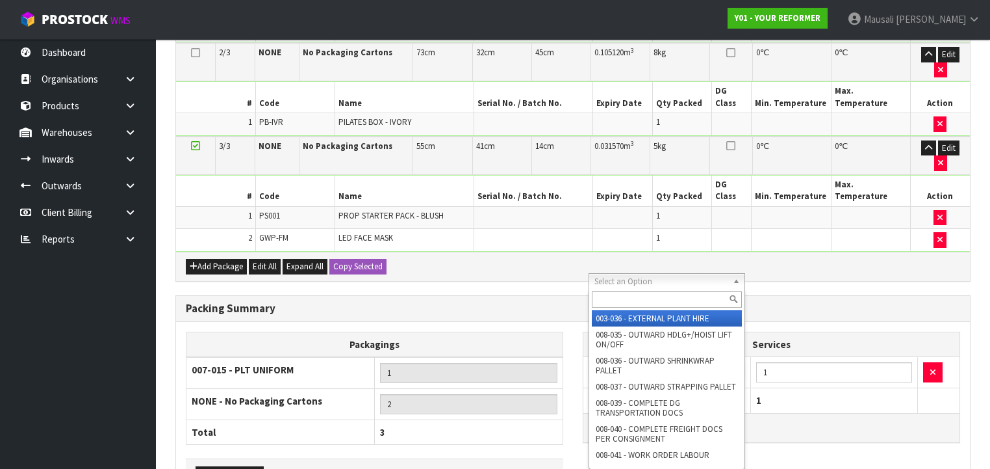
click at [625, 298] on input "text" at bounding box center [667, 299] width 150 height 16
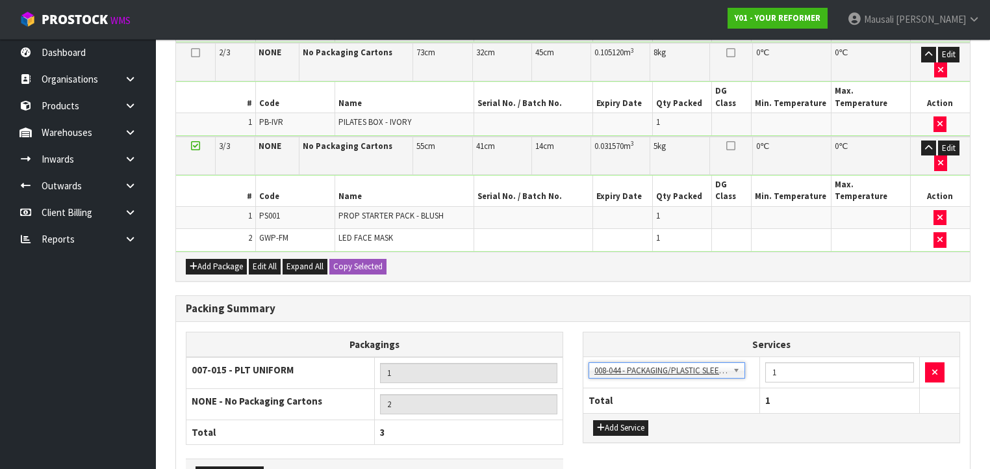
drag, startPoint x: 294, startPoint y: 435, endPoint x: 317, endPoint y: 426, distance: 25.1
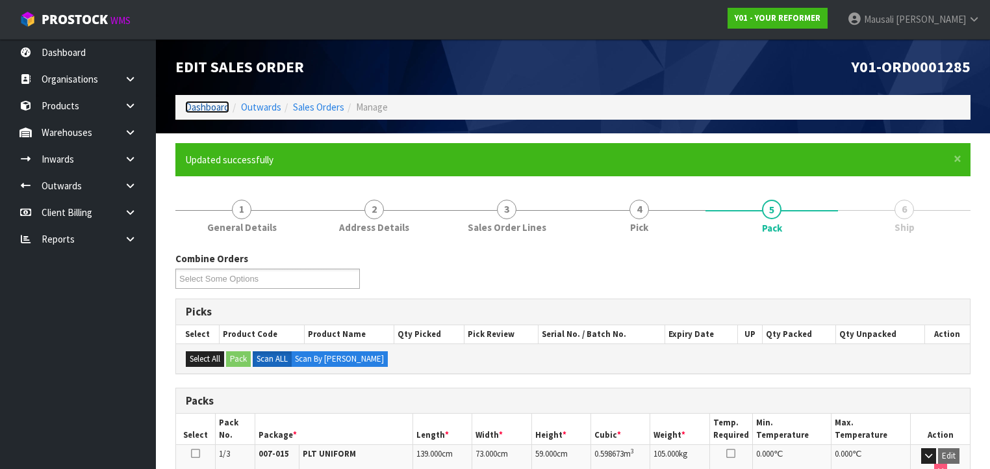
click at [209, 104] on link "Dashboard" at bounding box center [207, 107] width 44 height 12
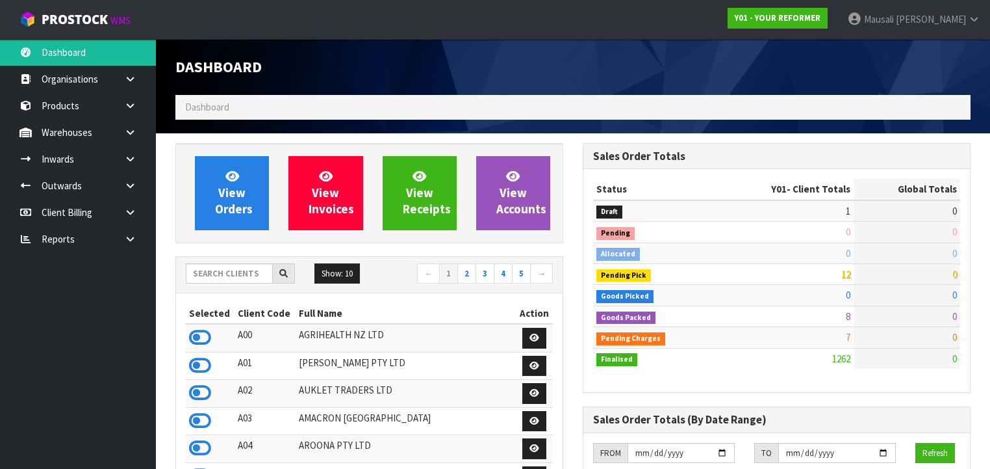
scroll to position [980, 407]
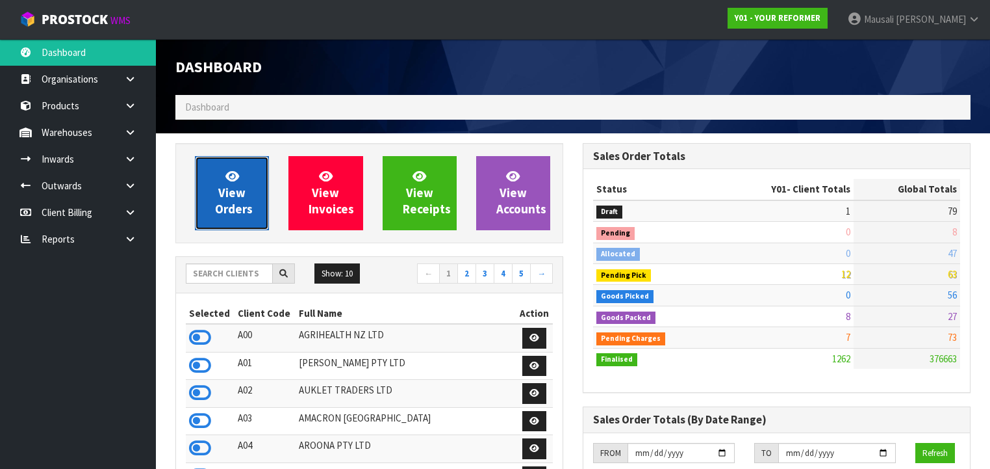
click at [237, 192] on span "View Orders" at bounding box center [234, 192] width 38 height 49
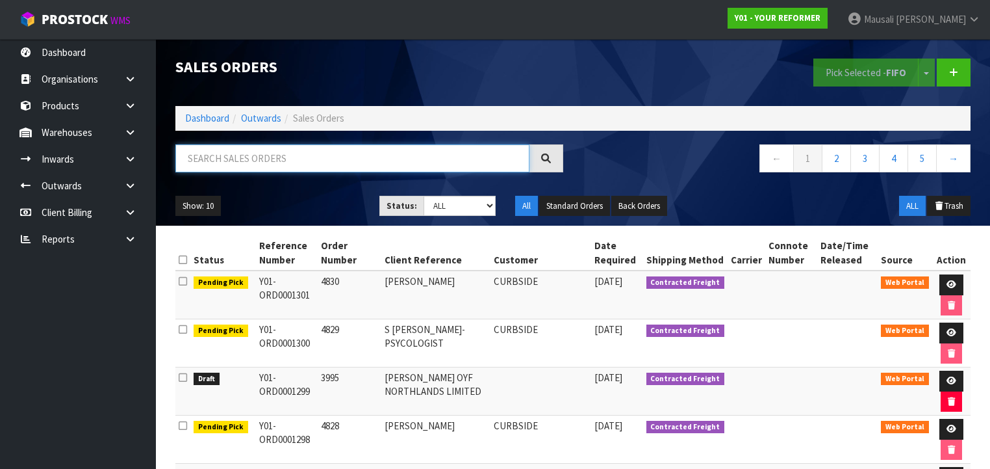
click at [203, 160] on input "text" at bounding box center [352, 158] width 354 height 28
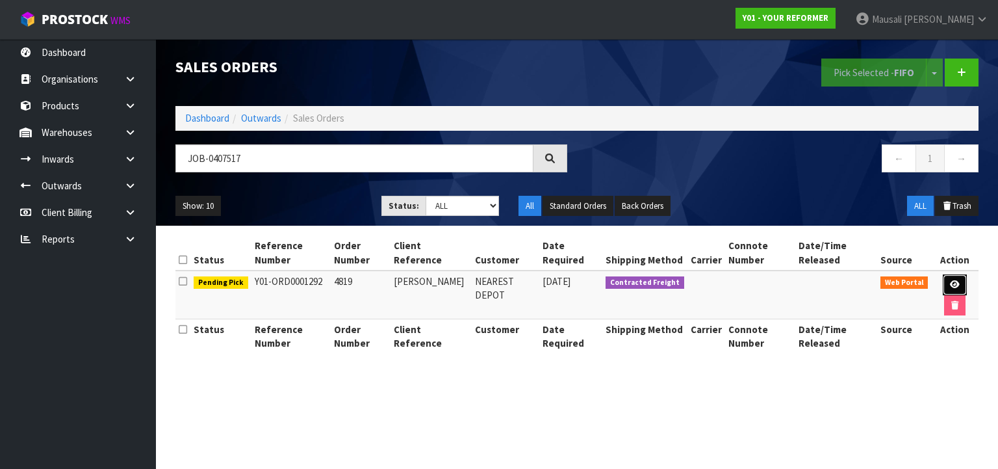
click at [951, 281] on icon at bounding box center [955, 284] width 10 height 8
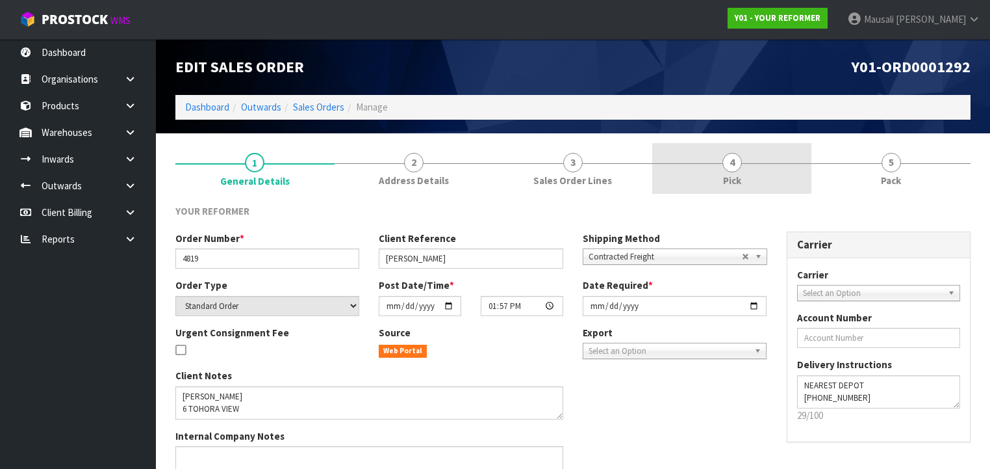
click at [725, 174] on span "Pick" at bounding box center [732, 181] width 18 height 14
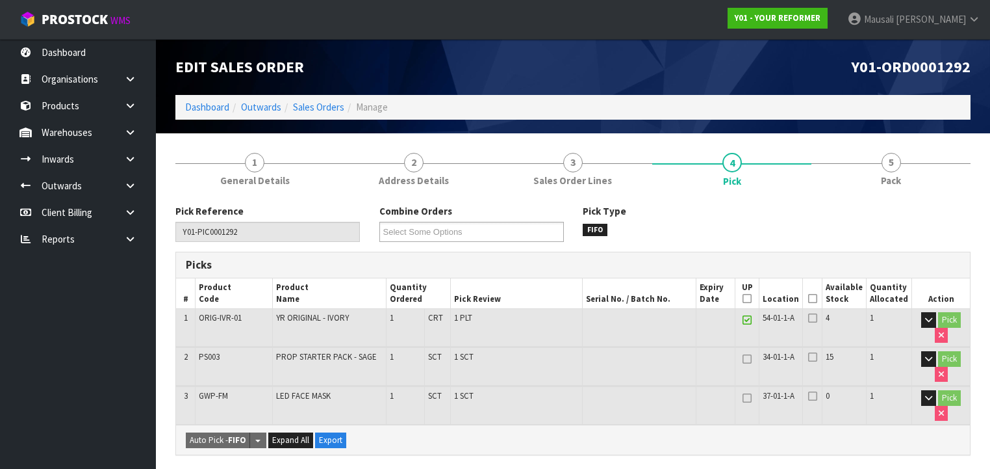
click at [818, 298] on icon at bounding box center [812, 298] width 9 height 1
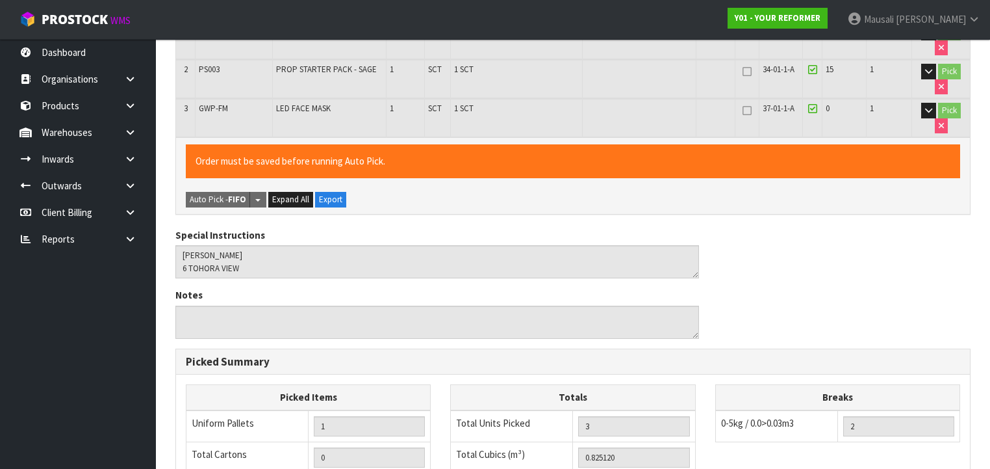
scroll to position [519, 0]
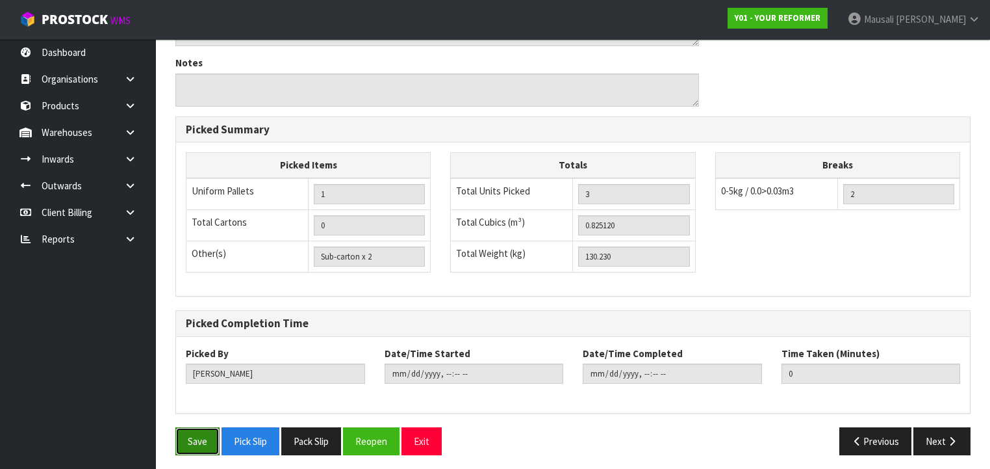
click at [188, 436] on button "Save" at bounding box center [197, 441] width 44 height 28
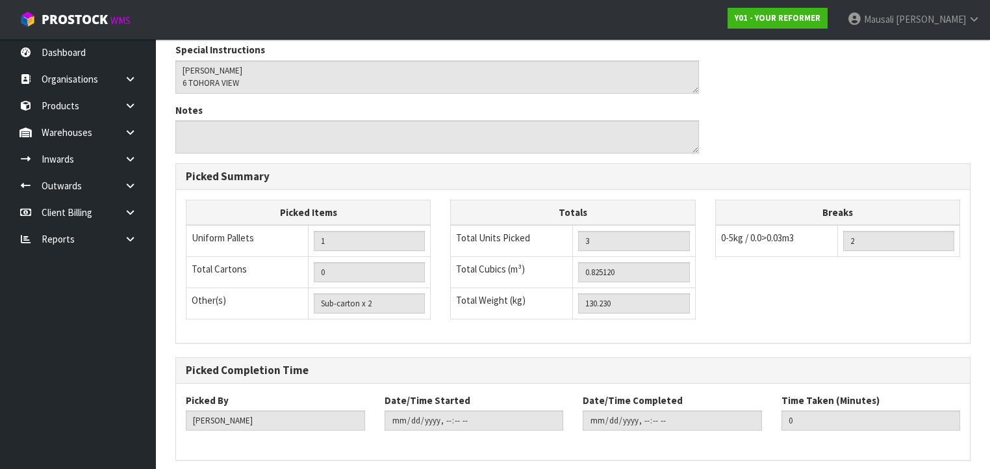
scroll to position [0, 0]
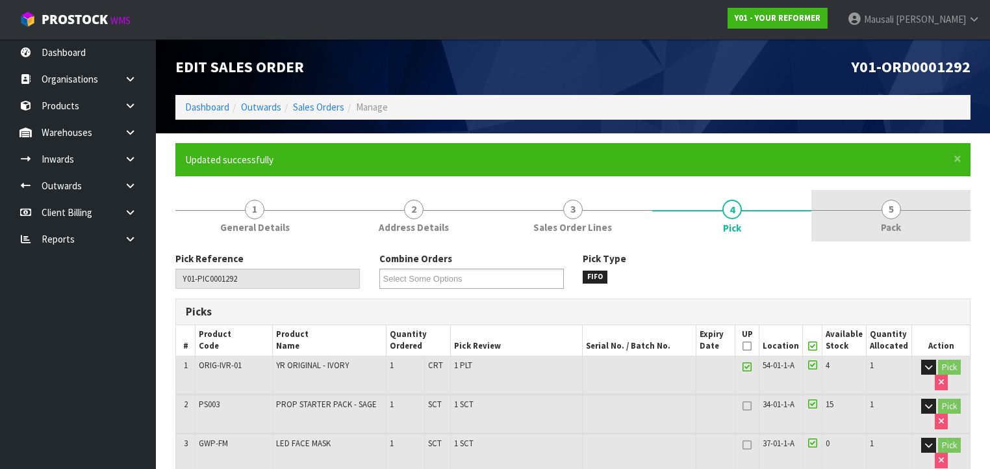
click at [849, 219] on link "5 Pack" at bounding box center [891, 215] width 159 height 51
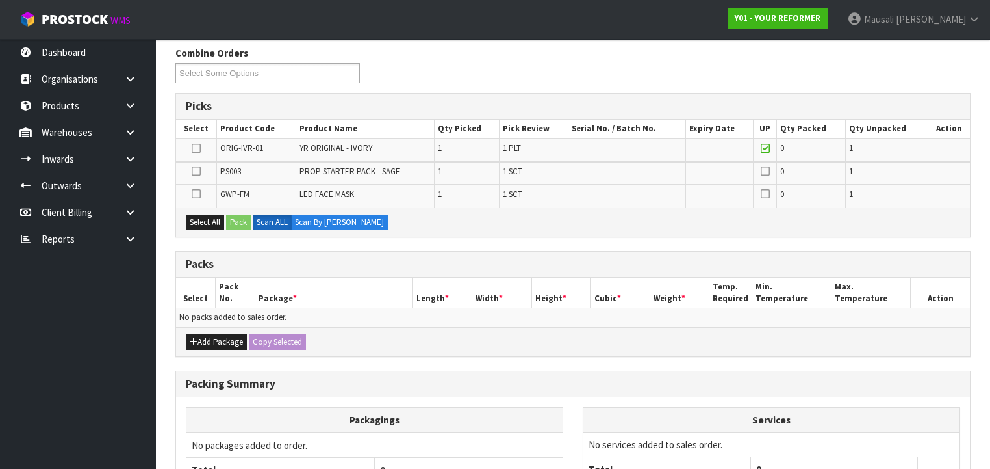
scroll to position [208, 0]
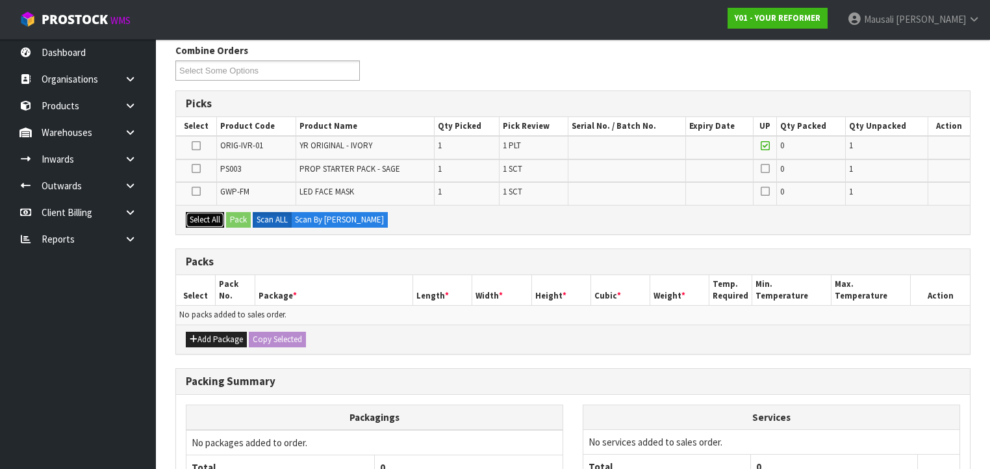
click at [200, 224] on button "Select All" at bounding box center [205, 220] width 38 height 16
click at [233, 218] on button "Pack" at bounding box center [238, 220] width 25 height 16
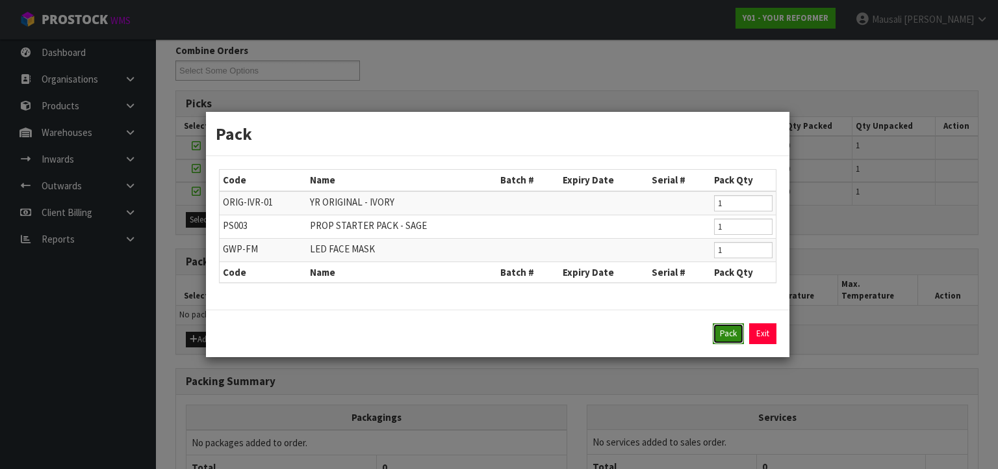
click at [725, 333] on button "Pack" at bounding box center [728, 333] width 31 height 21
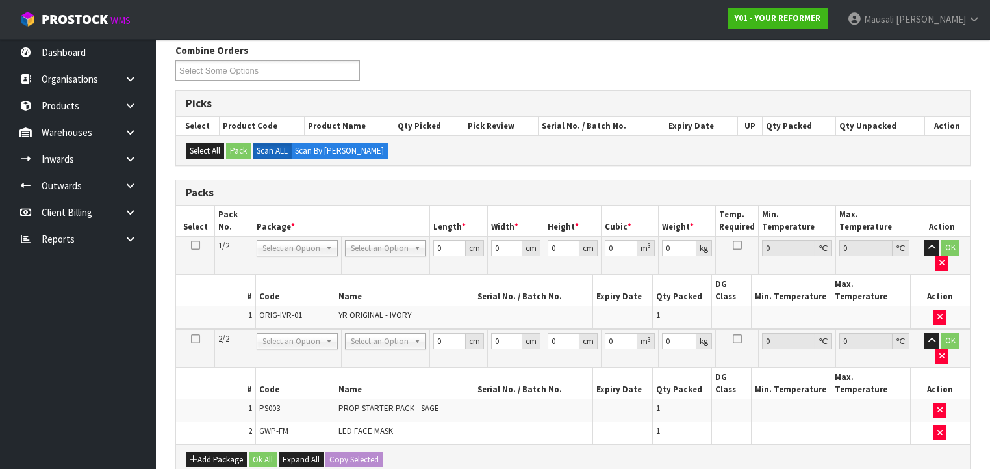
drag, startPoint x: 389, startPoint y: 241, endPoint x: 398, endPoint y: 254, distance: 15.9
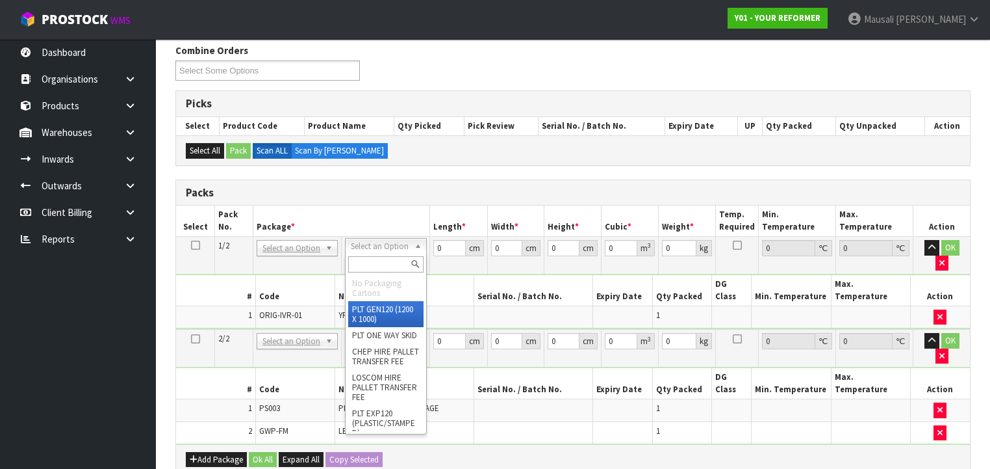
click at [387, 261] on input "text" at bounding box center [385, 264] width 75 height 16
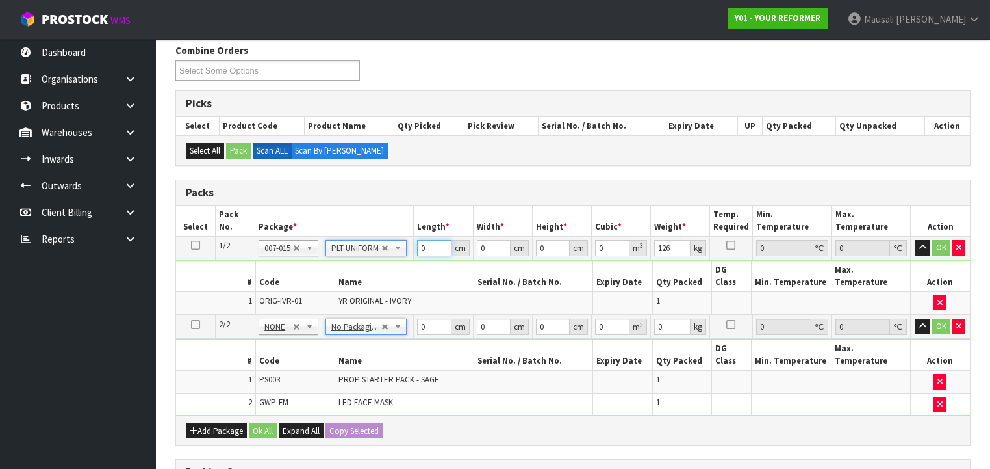
drag, startPoint x: 426, startPoint y: 248, endPoint x: 403, endPoint y: 263, distance: 26.9
click at [404, 263] on tbody "1/2 NONE 007-001 007-002 007-004 007-009 007-013 007-014 007-015 007-017 007-01…" at bounding box center [573, 276] width 794 height 79
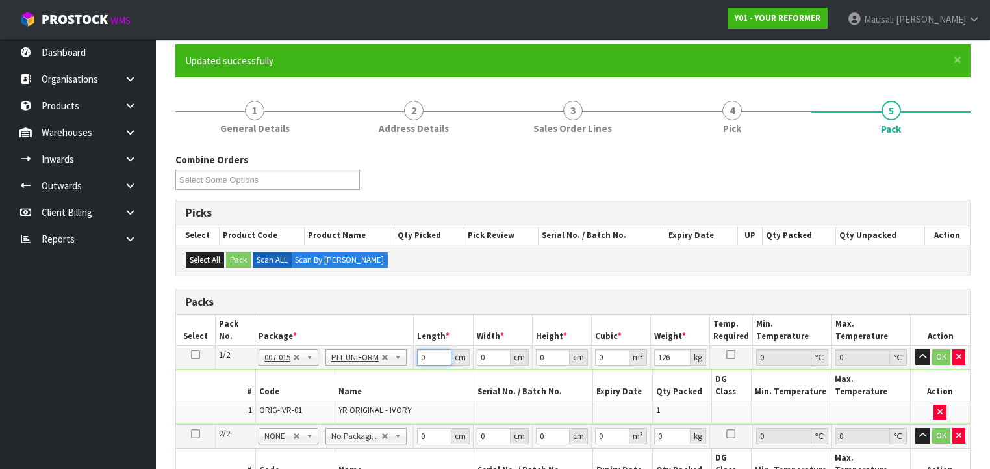
scroll to position [0, 0]
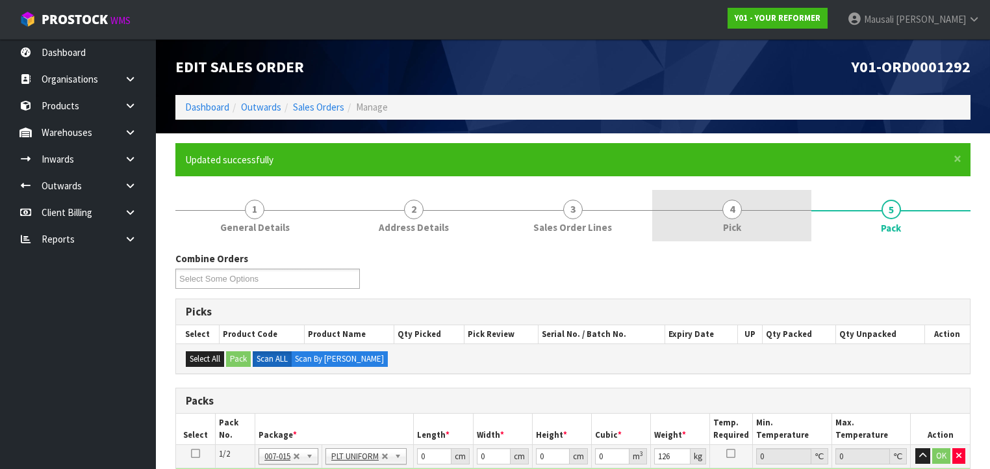
drag, startPoint x: 736, startPoint y: 220, endPoint x: 780, endPoint y: 233, distance: 46.7
click at [737, 220] on link "4 Pick" at bounding box center [731, 215] width 159 height 51
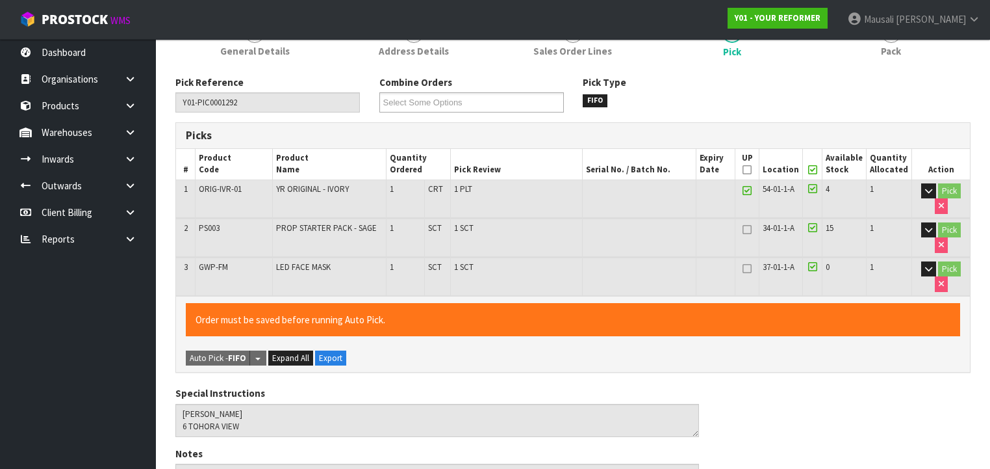
scroll to position [156, 0]
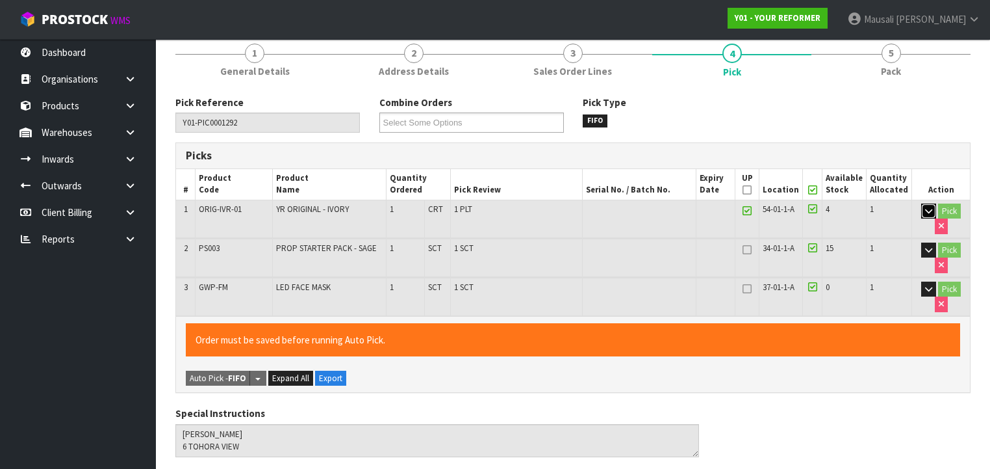
click at [928, 207] on icon "button" at bounding box center [928, 211] width 7 height 8
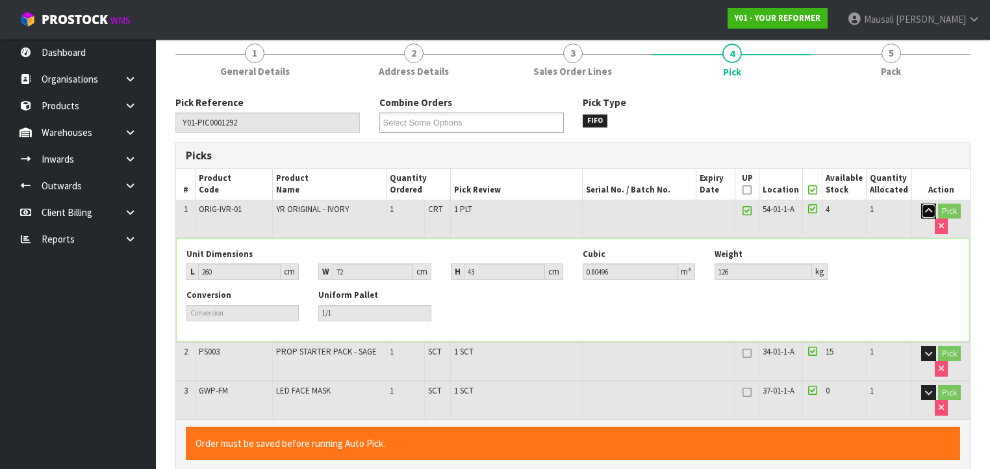
click at [923, 212] on button "button" at bounding box center [929, 211] width 15 height 16
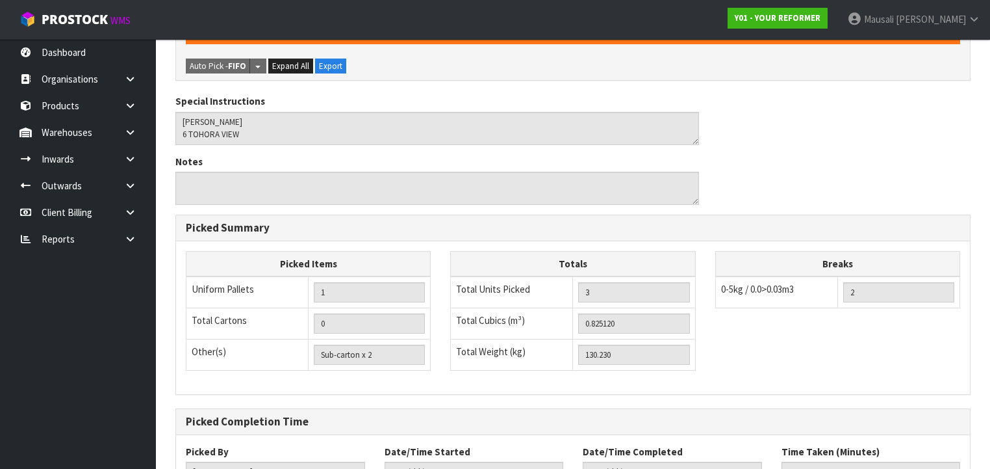
scroll to position [566, 0]
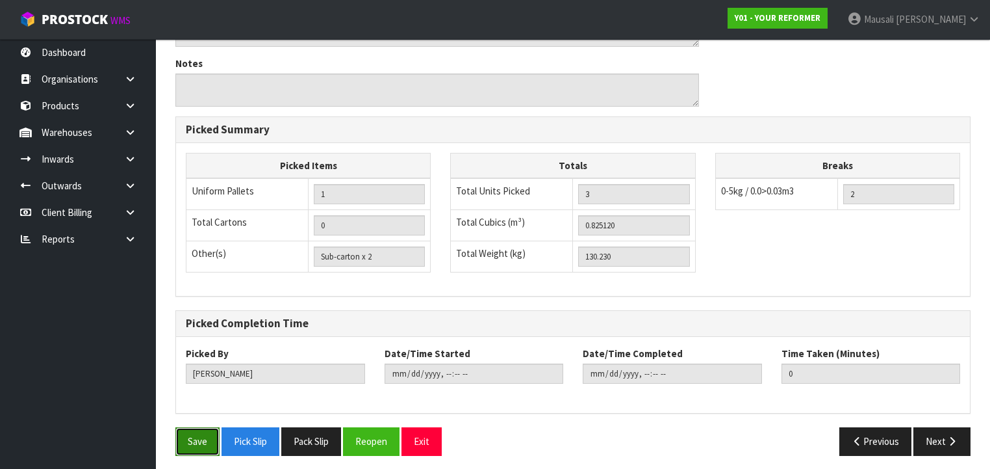
click at [187, 438] on button "Save" at bounding box center [197, 441] width 44 height 28
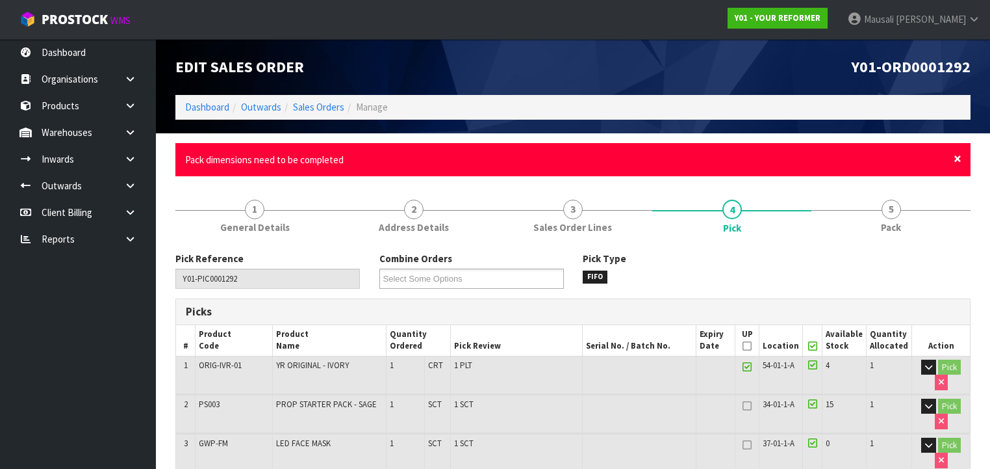
click at [956, 159] on span "×" at bounding box center [958, 158] width 8 height 18
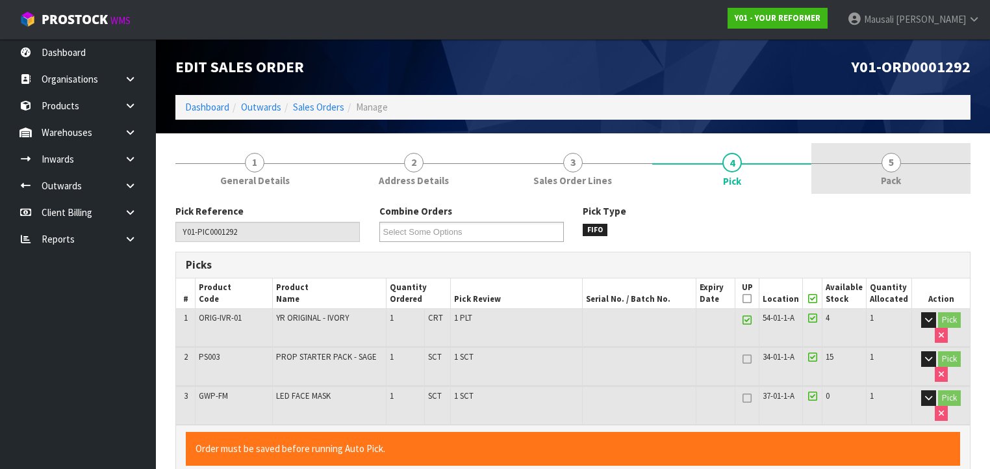
click at [894, 179] on span "Pack" at bounding box center [891, 181] width 20 height 14
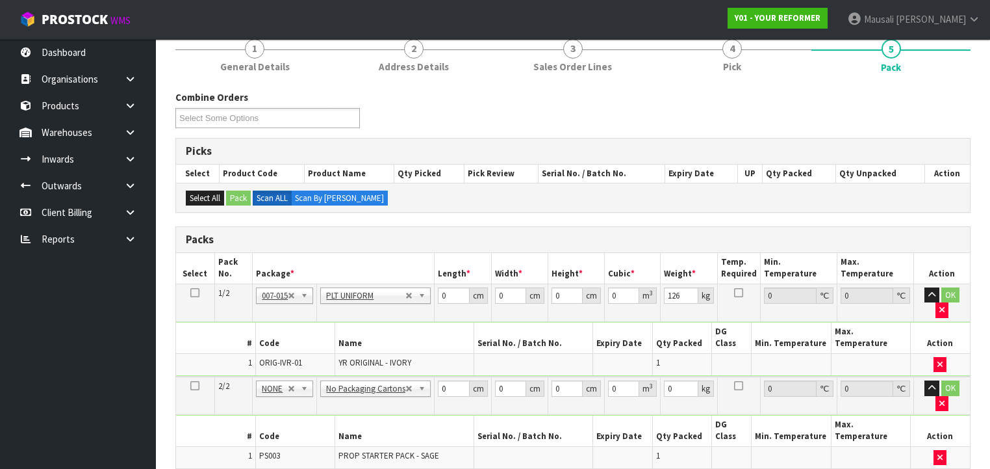
scroll to position [260, 0]
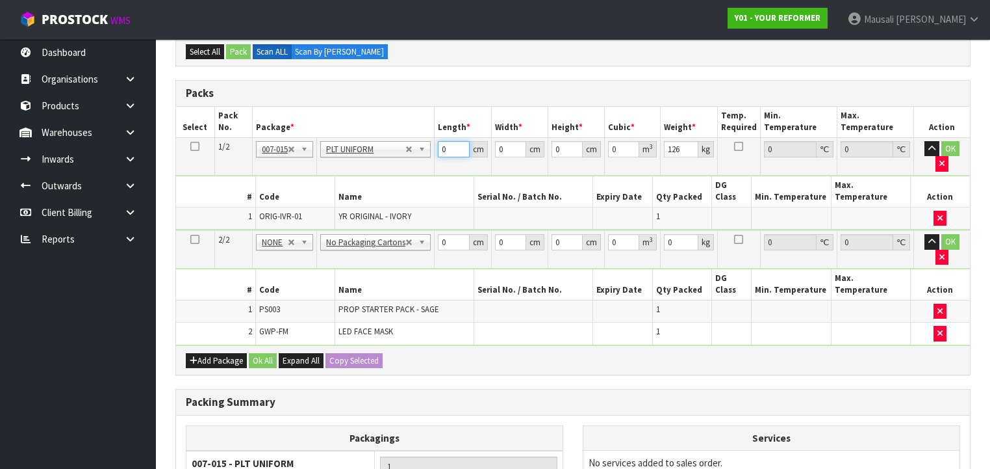
drag, startPoint x: 448, startPoint y: 146, endPoint x: 420, endPoint y: 165, distance: 34.2
click at [420, 165] on tbody "1/2 NONE 007-001 007-002 007-004 007-009 007-013 007-014 007-015 007-017 007-01…" at bounding box center [573, 183] width 794 height 93
drag, startPoint x: 448, startPoint y: 214, endPoint x: 437, endPoint y: 218, distance: 11.9
click at [438, 234] on input "0" at bounding box center [454, 242] width 32 height 16
click at [270, 353] on button "Ok All" at bounding box center [263, 361] width 28 height 16
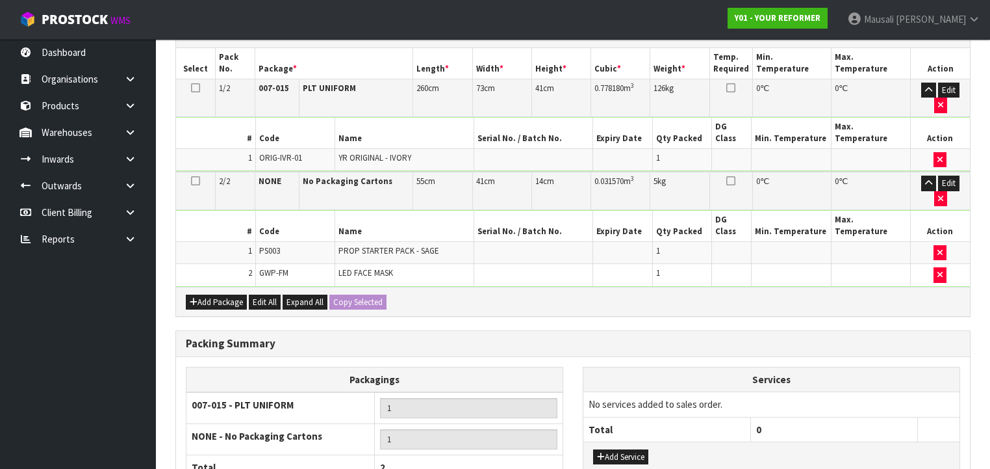
scroll to position [382, 0]
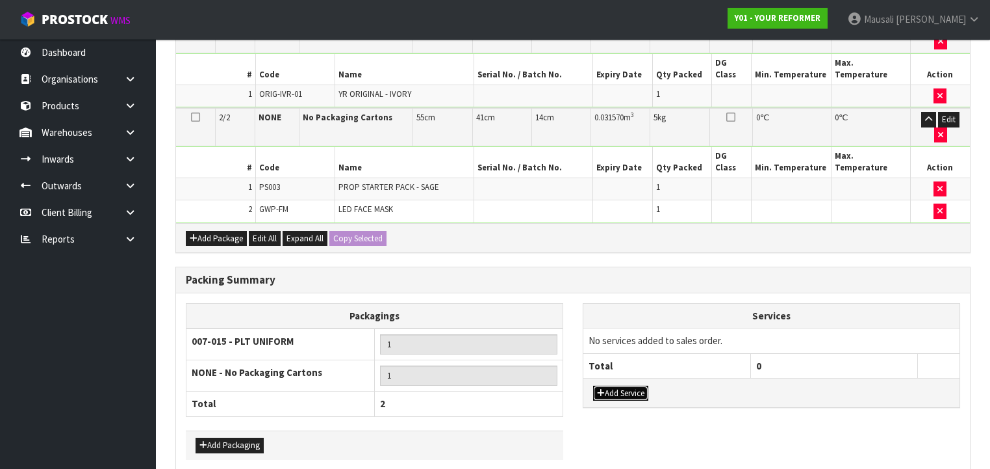
click at [616, 385] on button "Add Service" at bounding box center [620, 393] width 55 height 16
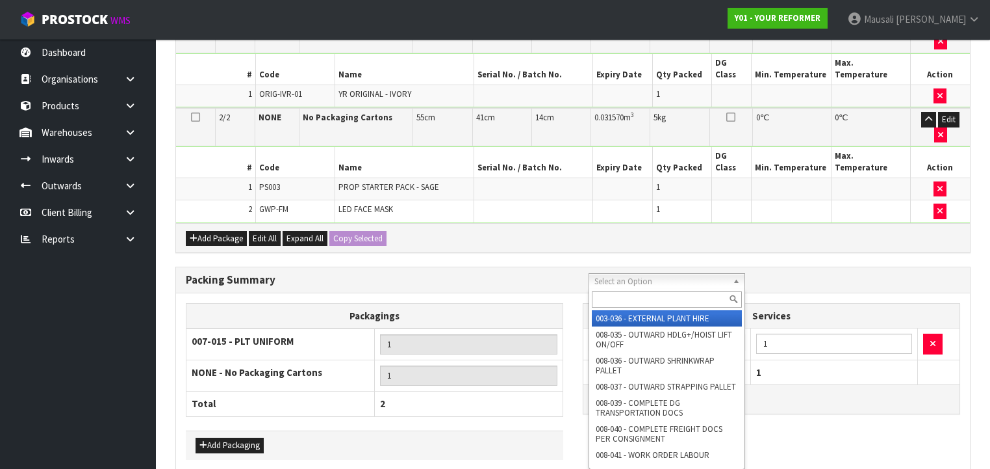
click at [620, 302] on input "text" at bounding box center [667, 299] width 150 height 16
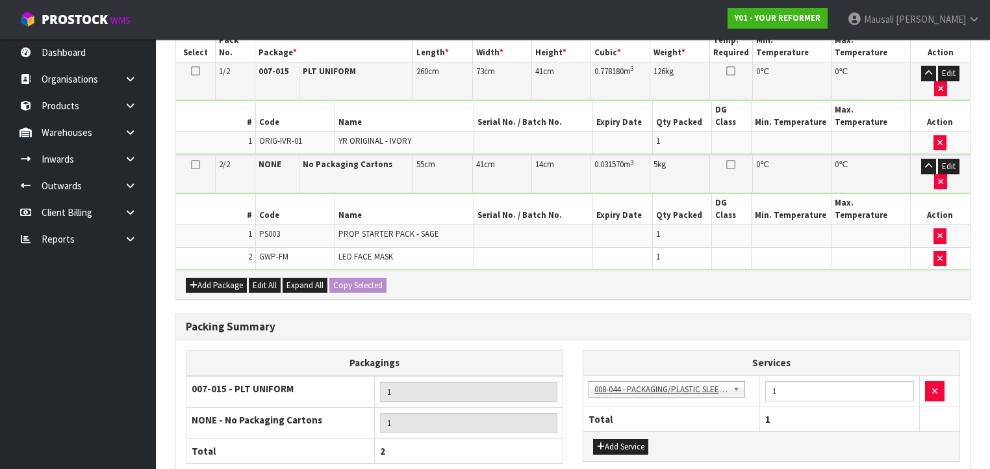
scroll to position [0, 0]
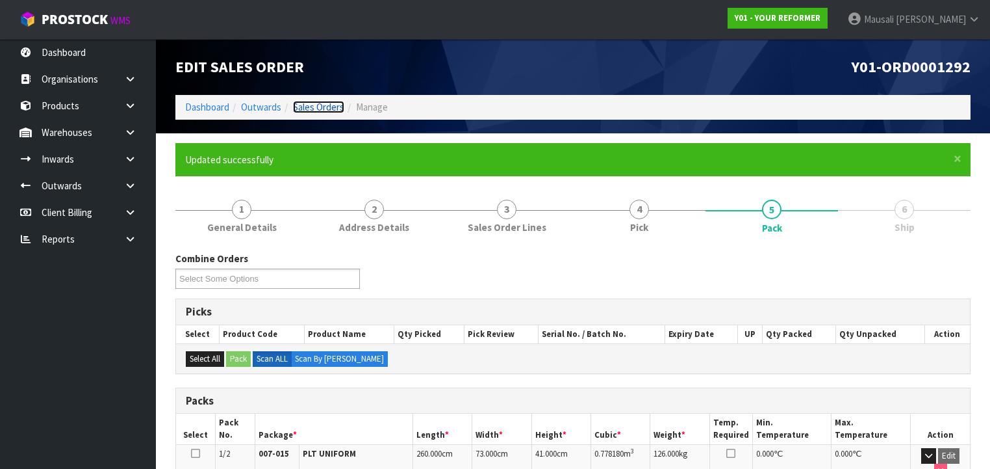
drag, startPoint x: 327, startPoint y: 109, endPoint x: 346, endPoint y: 105, distance: 19.2
click at [328, 109] on link "Sales Orders" at bounding box center [318, 107] width 51 height 12
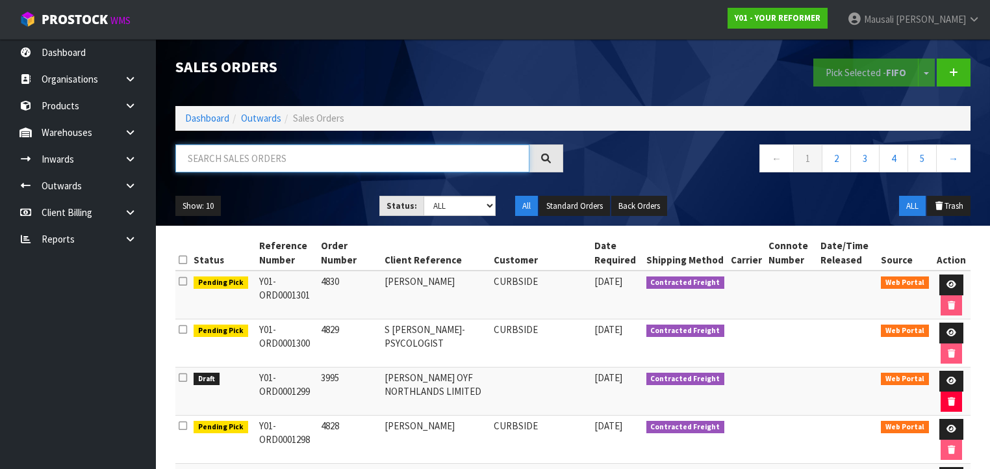
click at [189, 164] on input "text" at bounding box center [352, 158] width 354 height 28
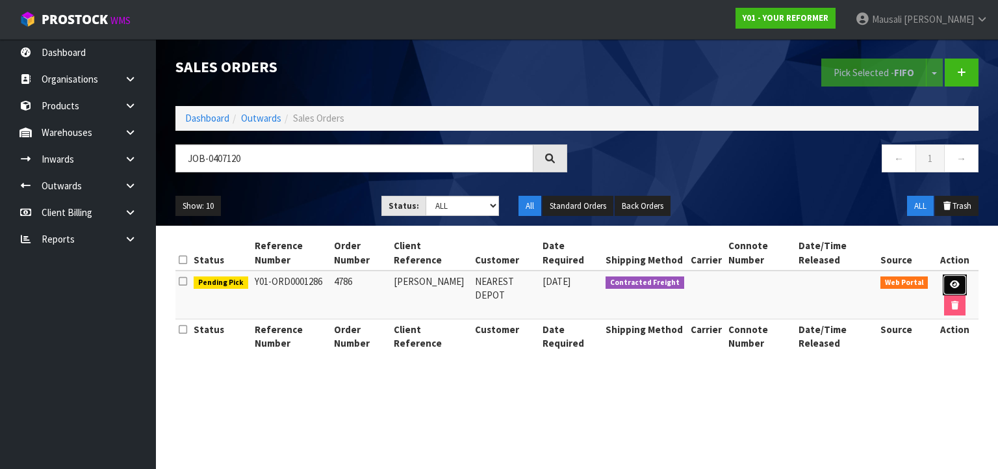
click at [945, 286] on link at bounding box center [955, 284] width 24 height 21
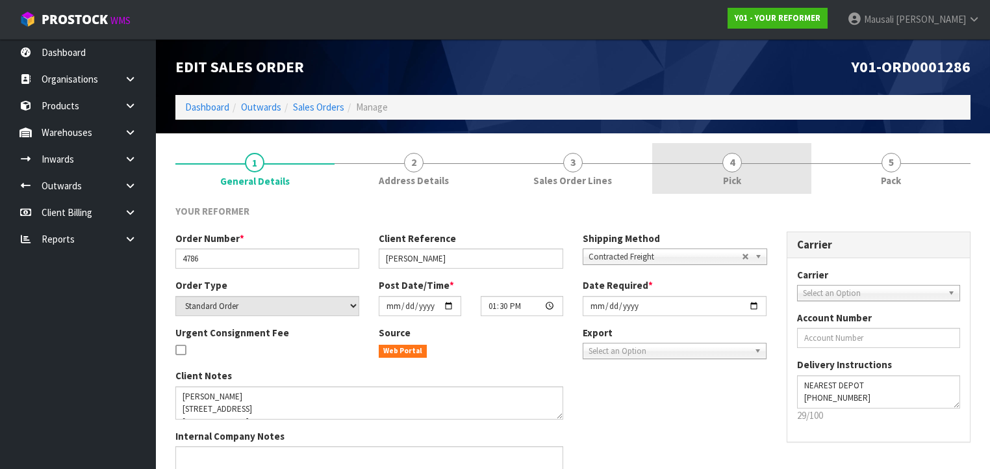
click at [717, 187] on link "4 Pick" at bounding box center [731, 168] width 159 height 51
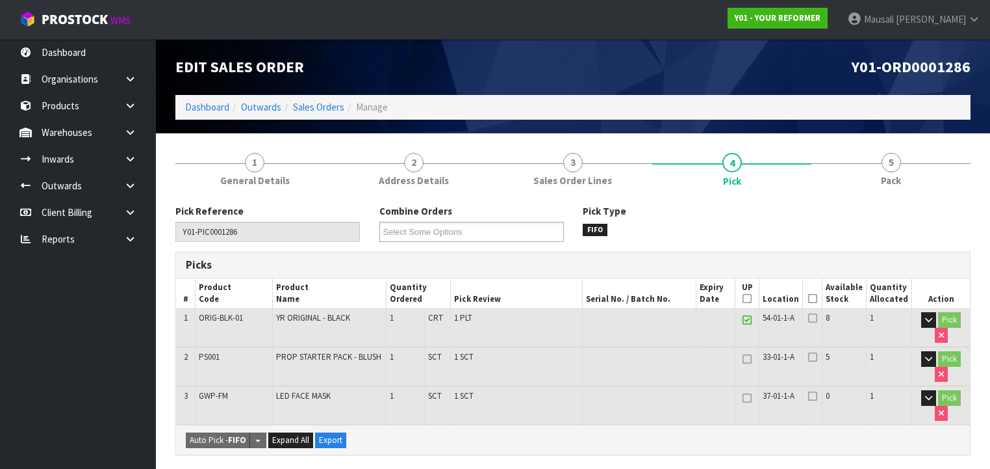
click at [818, 298] on icon at bounding box center [812, 298] width 9 height 1
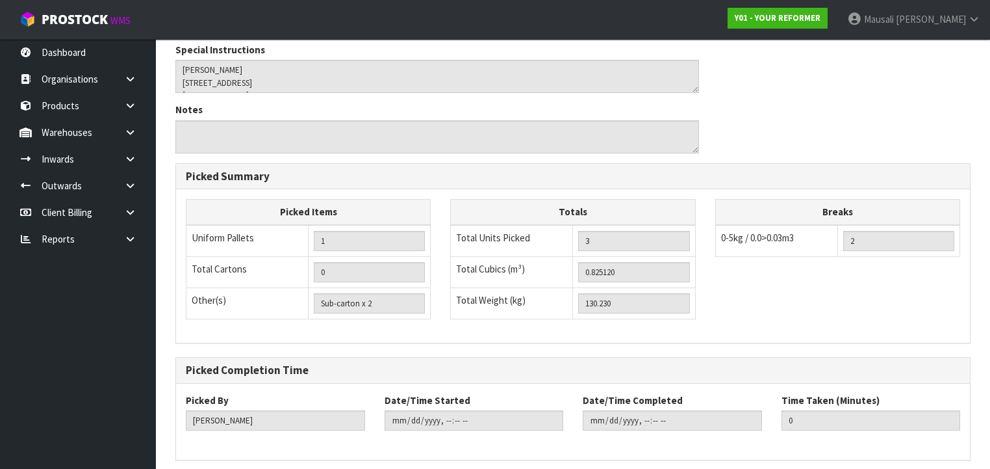
scroll to position [519, 0]
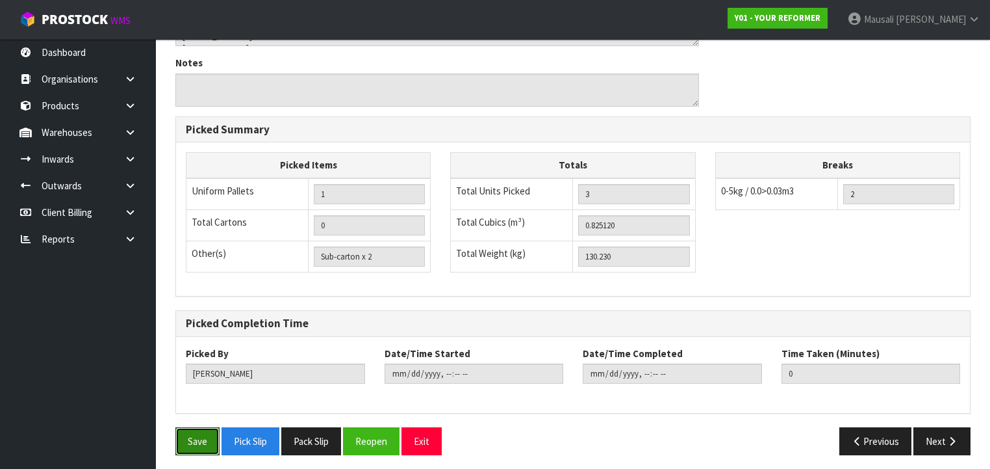
click at [201, 427] on button "Save" at bounding box center [197, 441] width 44 height 28
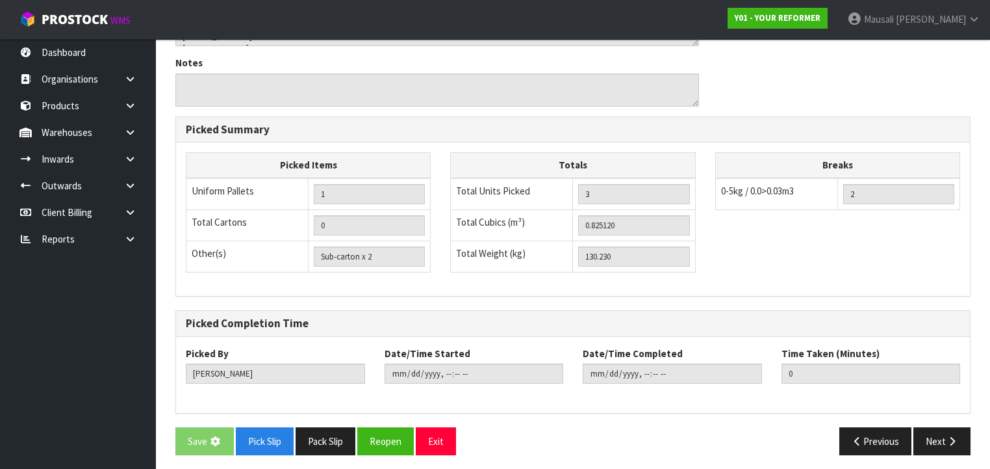
scroll to position [0, 0]
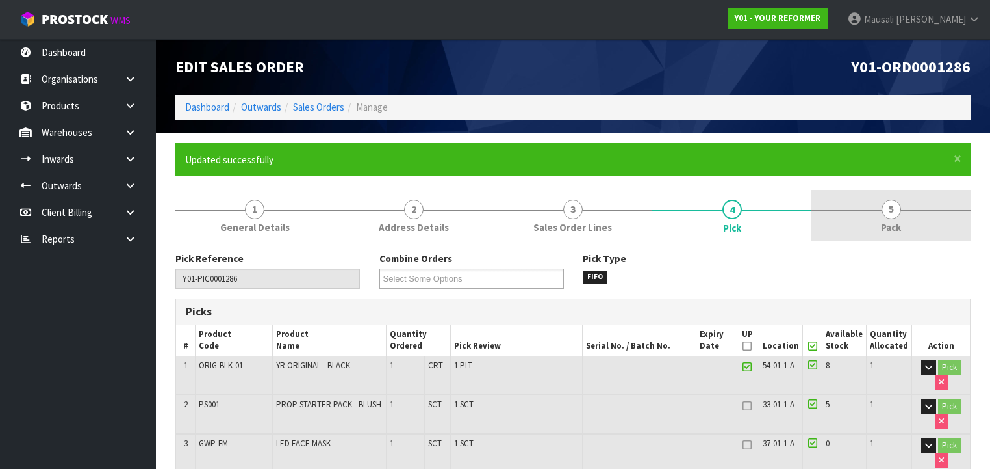
click at [871, 221] on link "5 Pack" at bounding box center [891, 215] width 159 height 51
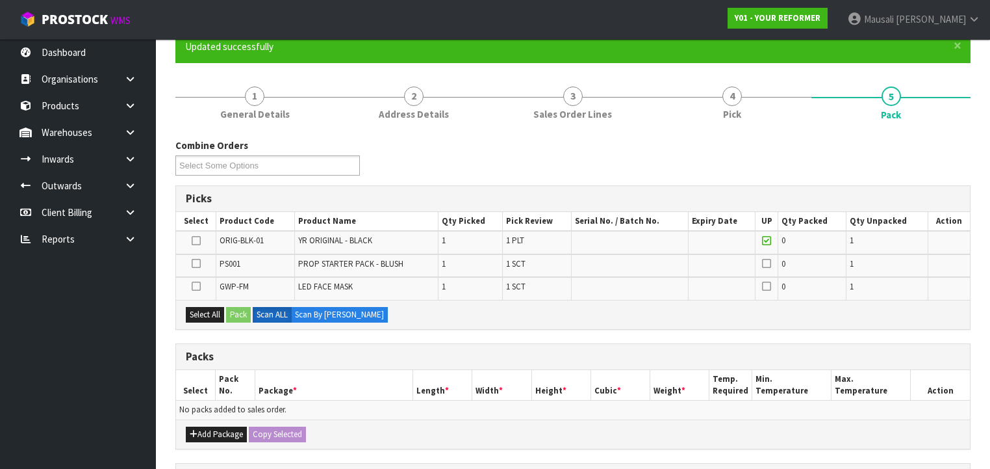
scroll to position [208, 0]
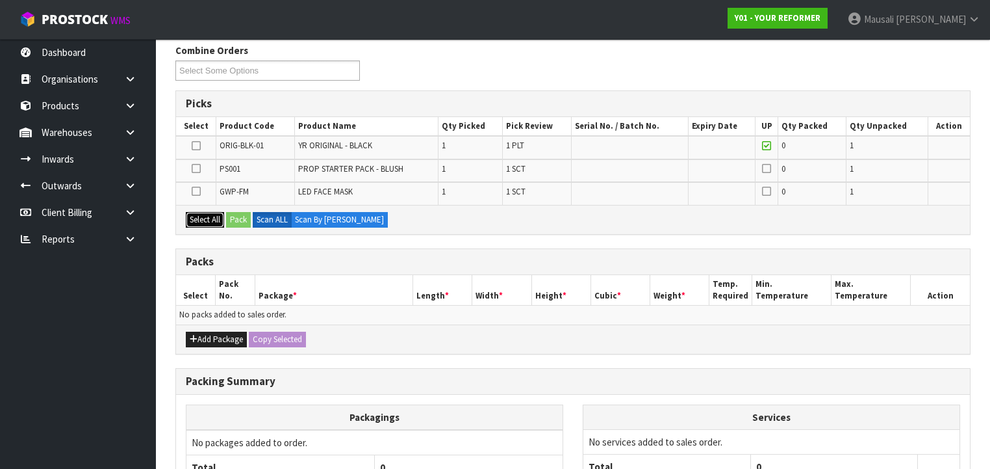
drag, startPoint x: 213, startPoint y: 217, endPoint x: 242, endPoint y: 221, distance: 28.9
click at [216, 218] on button "Select All" at bounding box center [205, 220] width 38 height 16
click at [242, 220] on button "Pack" at bounding box center [238, 220] width 25 height 16
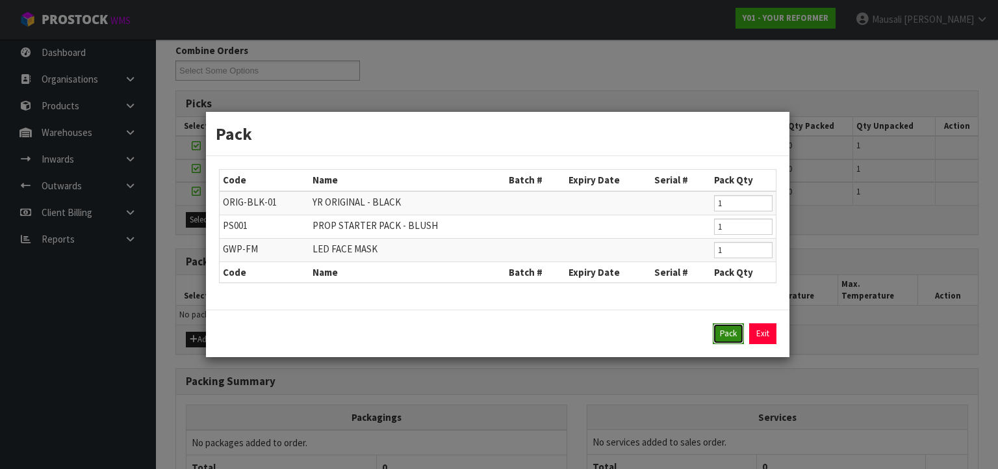
click at [725, 333] on button "Pack" at bounding box center [728, 333] width 31 height 21
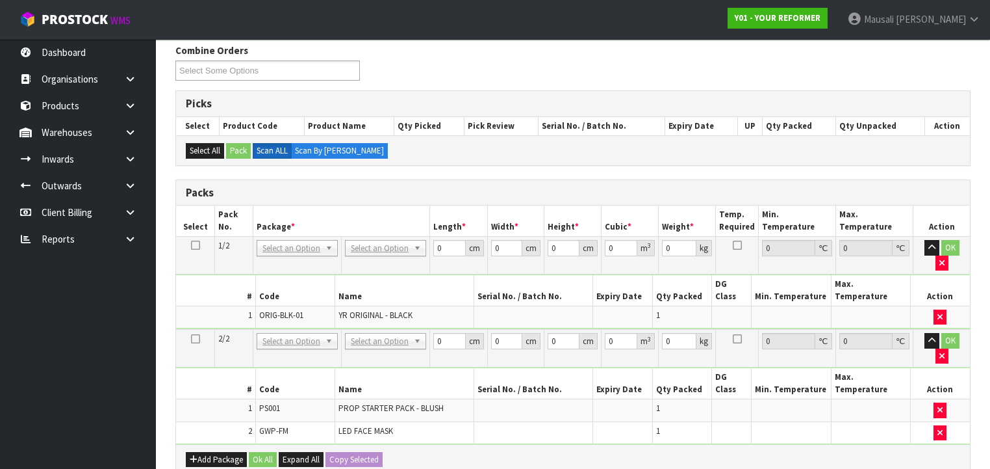
drag, startPoint x: 372, startPoint y: 245, endPoint x: 376, endPoint y: 255, distance: 10.5
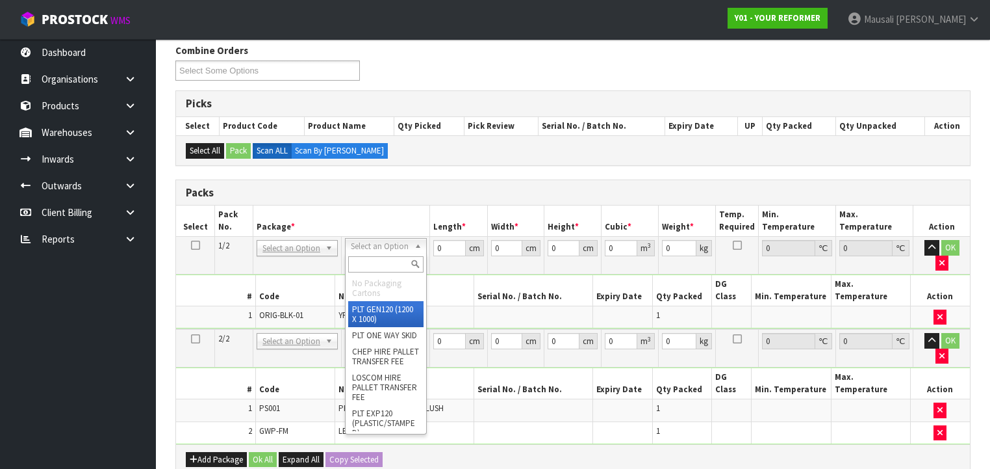
click at [380, 263] on input "text" at bounding box center [385, 264] width 75 height 16
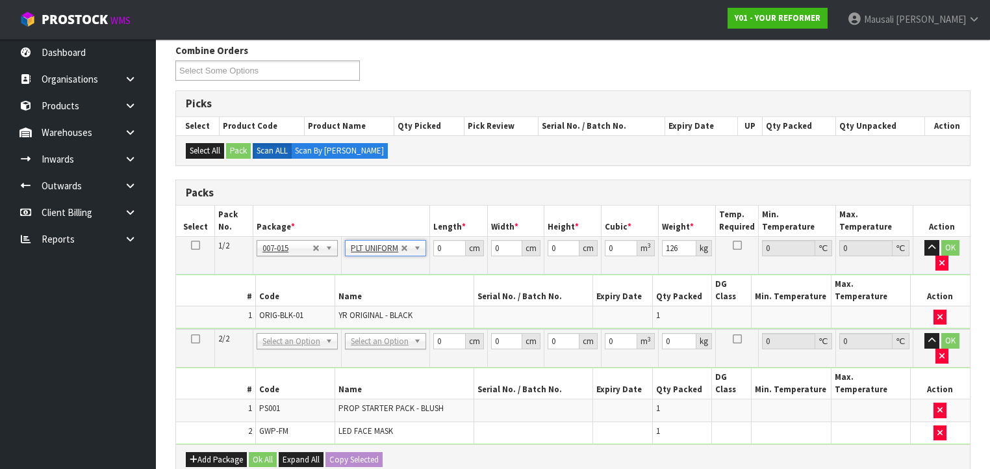
drag, startPoint x: 381, startPoint y: 309, endPoint x: 385, endPoint y: 331, distance: 23.1
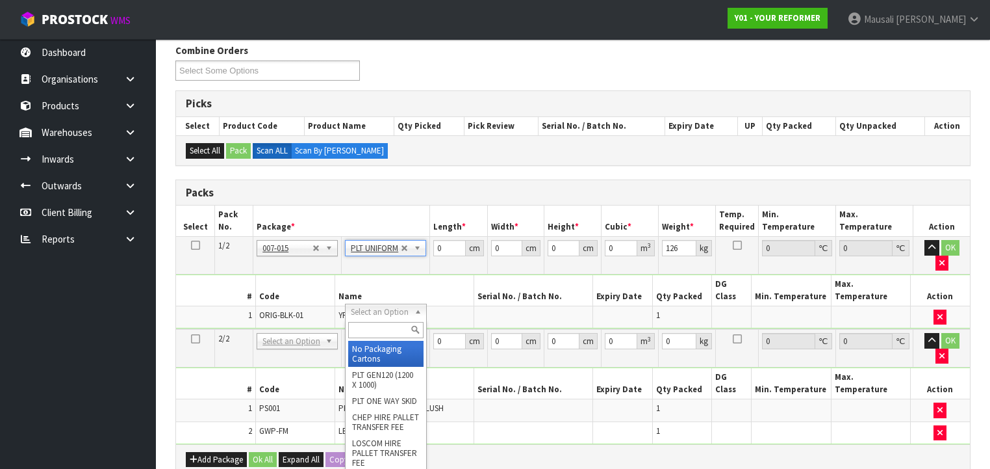
drag, startPoint x: 385, startPoint y: 350, endPoint x: 431, endPoint y: 329, distance: 50.3
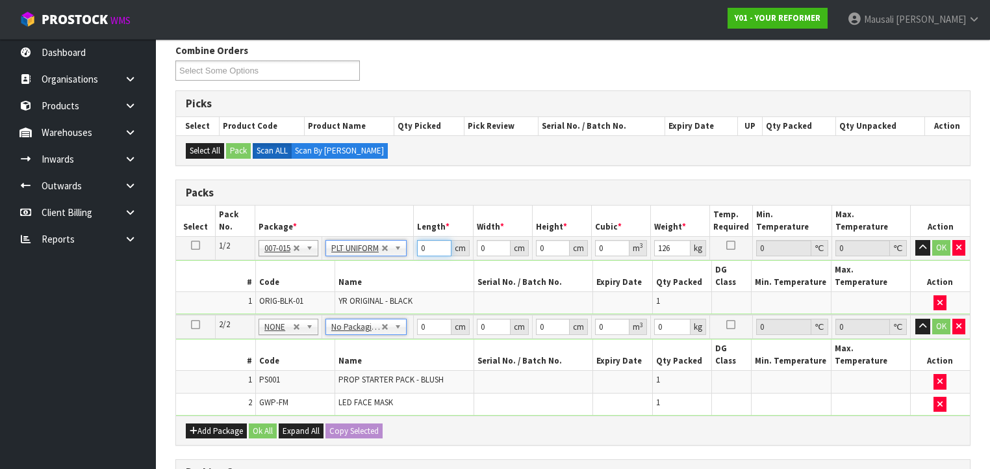
drag, startPoint x: 429, startPoint y: 248, endPoint x: 403, endPoint y: 263, distance: 29.7
click at [400, 263] on tbody "1/2 NONE 007-001 007-002 007-004 007-009 007-013 007-014 007-015 007-017 007-01…" at bounding box center [573, 276] width 794 height 79
click at [270, 423] on button "Ok All" at bounding box center [263, 431] width 28 height 16
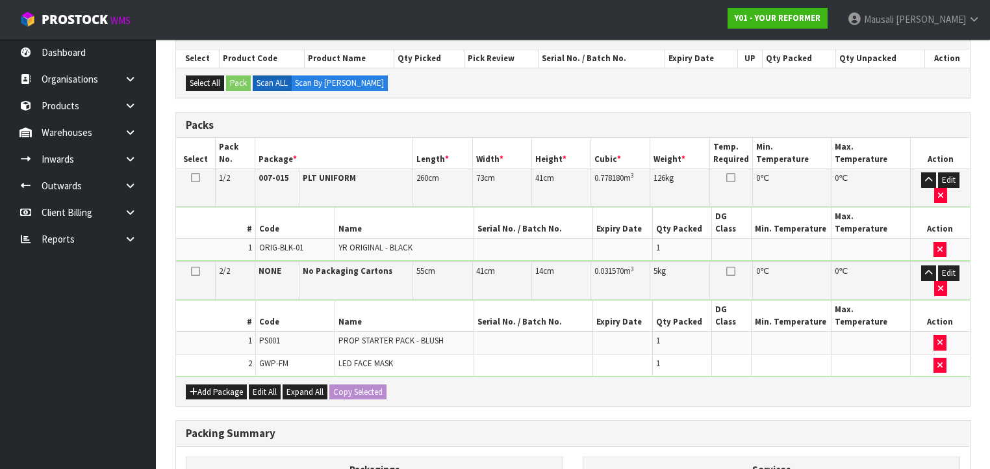
scroll to position [364, 0]
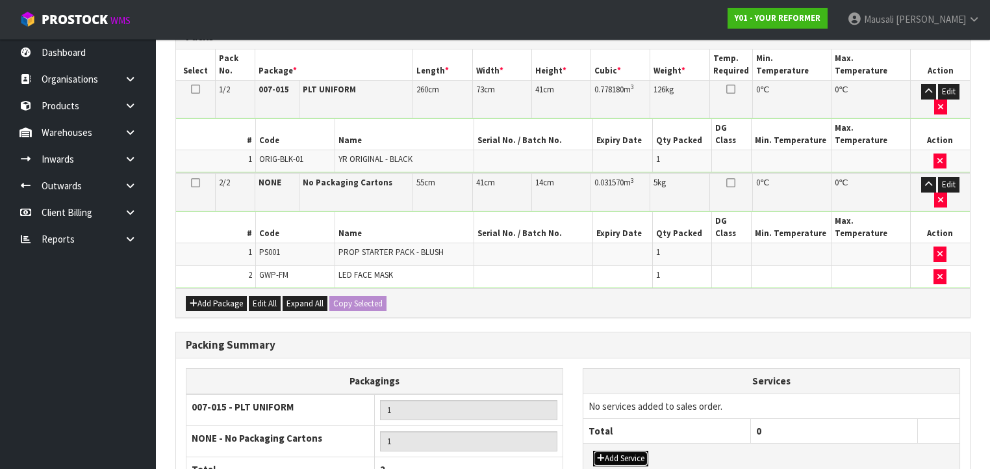
drag, startPoint x: 619, startPoint y: 395, endPoint x: 621, endPoint y: 385, distance: 10.7
click at [619, 450] on button "Add Service" at bounding box center [620, 458] width 55 height 16
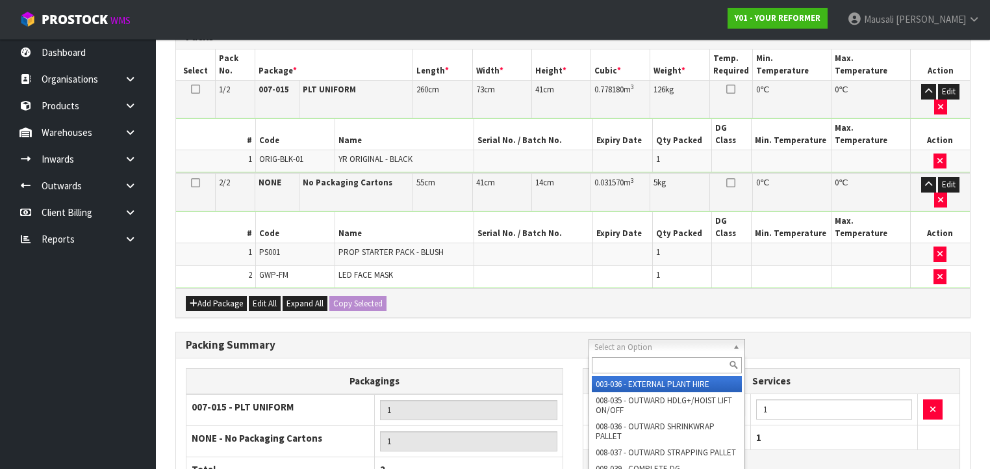
click at [613, 363] on input "text" at bounding box center [667, 365] width 150 height 16
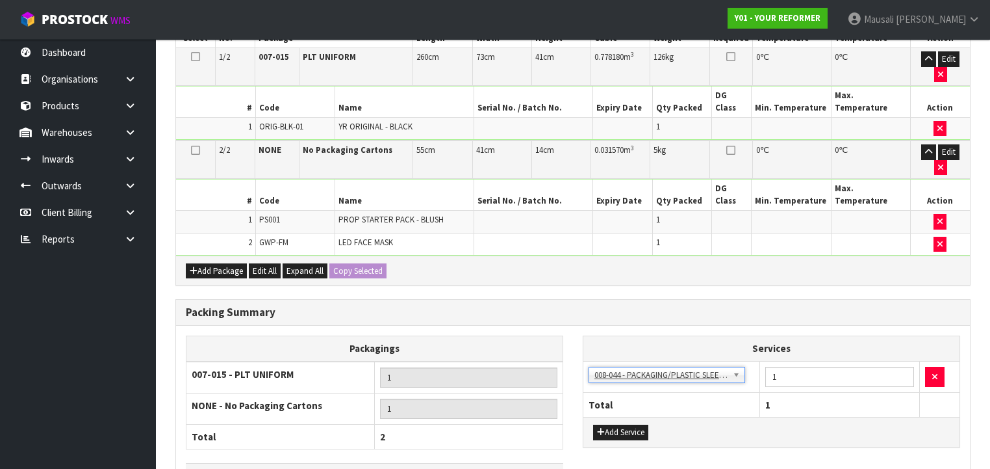
scroll to position [430, 0]
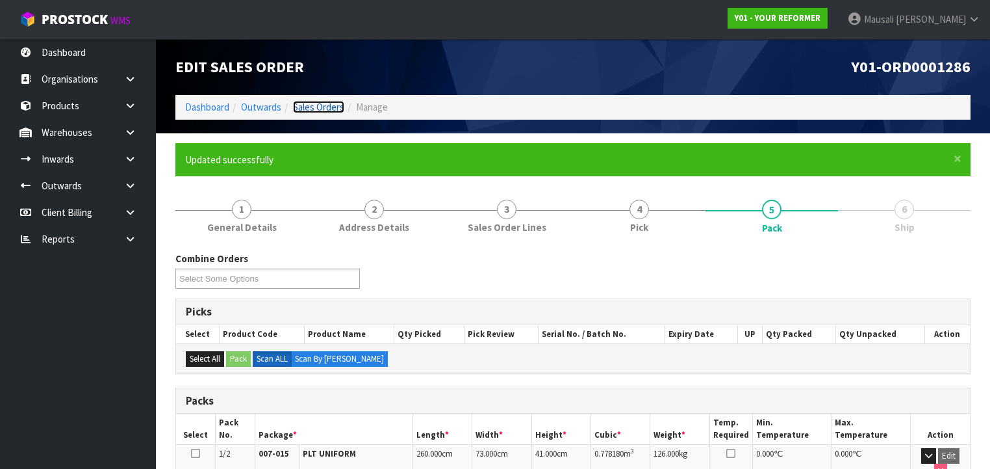
click at [324, 105] on link "Sales Orders" at bounding box center [318, 107] width 51 height 12
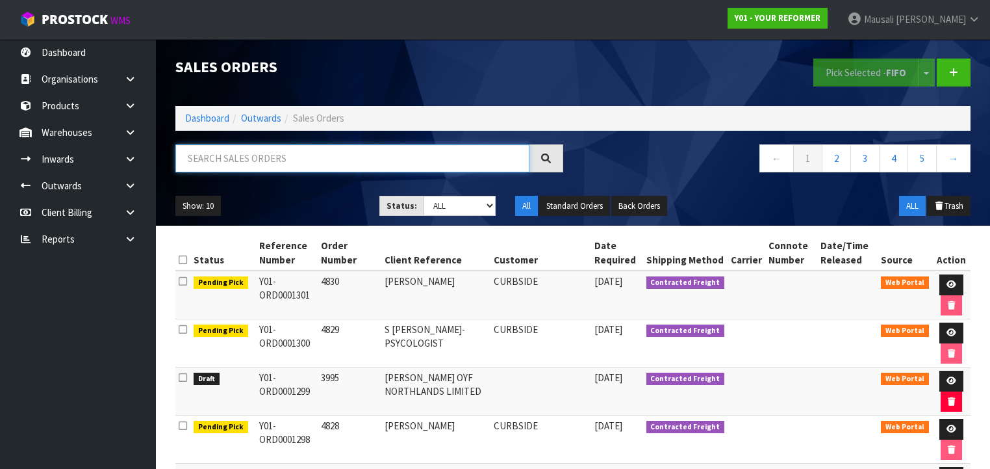
click at [198, 157] on input "text" at bounding box center [352, 158] width 354 height 28
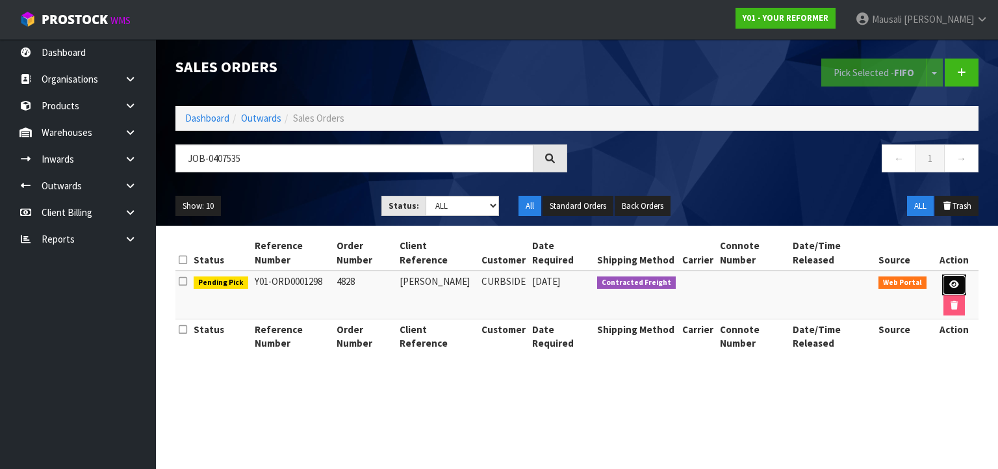
click at [945, 279] on link at bounding box center [954, 284] width 24 height 21
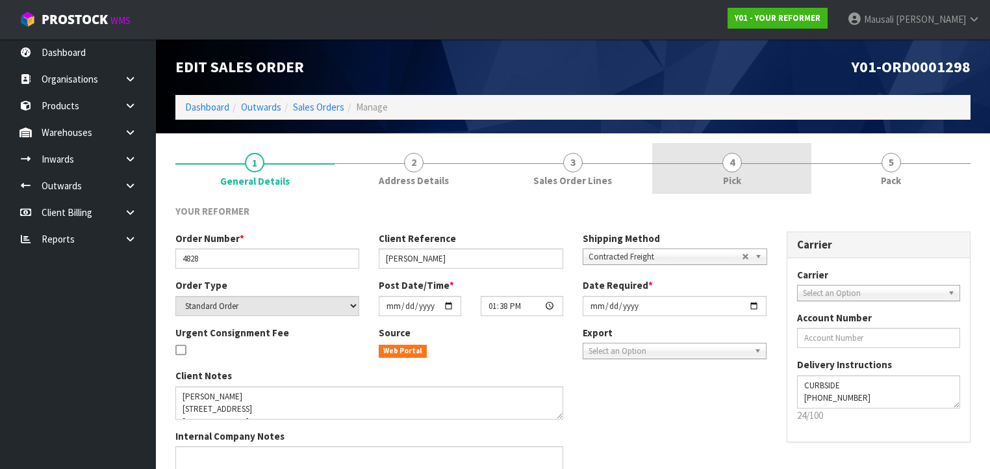
click at [737, 166] on span "4" at bounding box center [732, 162] width 19 height 19
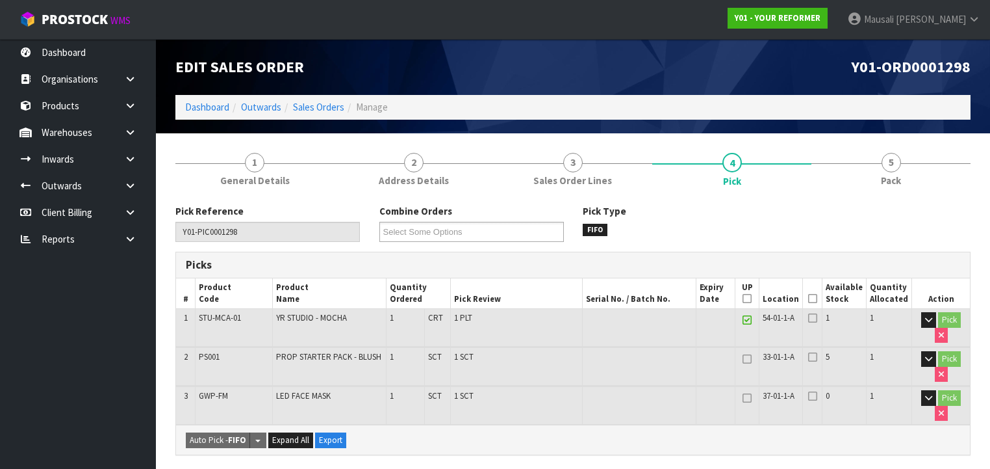
drag, startPoint x: 817, startPoint y: 296, endPoint x: 820, endPoint y: 311, distance: 15.9
click at [816, 298] on icon at bounding box center [812, 298] width 9 height 1
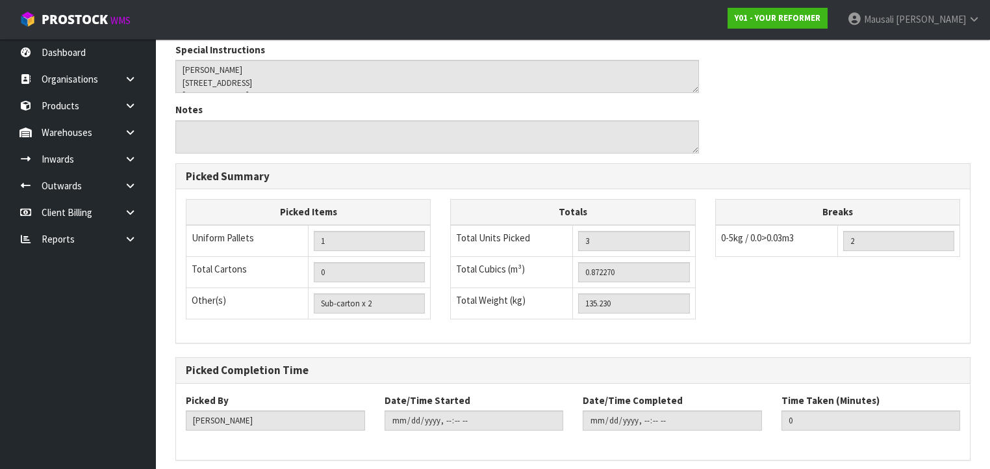
scroll to position [519, 0]
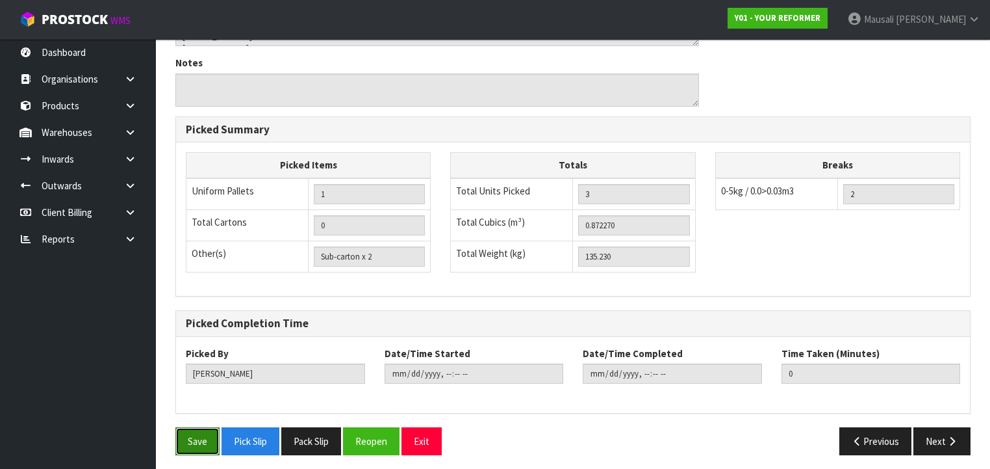
drag, startPoint x: 192, startPoint y: 426, endPoint x: 220, endPoint y: 420, distance: 28.5
click at [194, 427] on button "Save" at bounding box center [197, 441] width 44 height 28
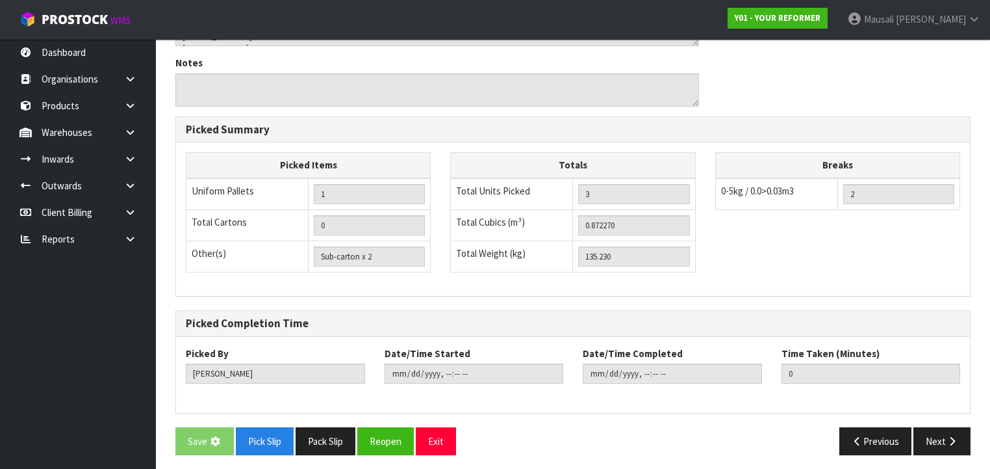
scroll to position [0, 0]
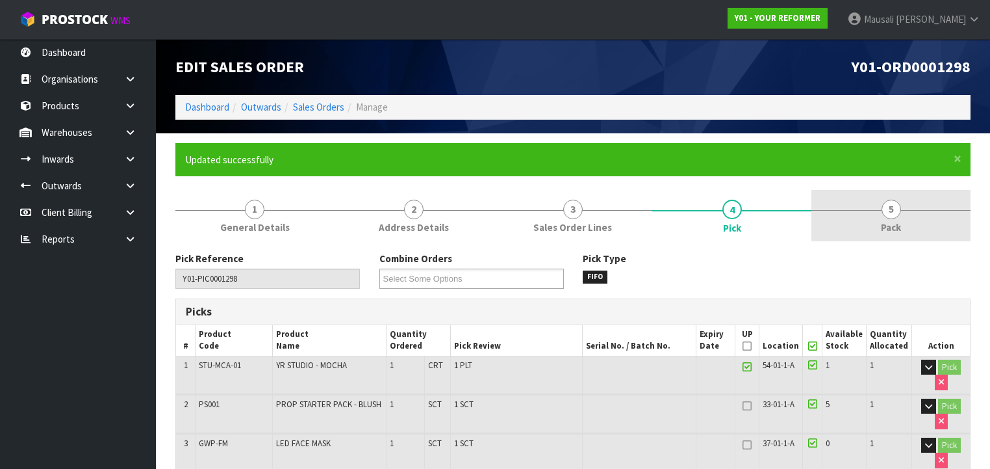
drag, startPoint x: 865, startPoint y: 210, endPoint x: 853, endPoint y: 218, distance: 15.0
click at [860, 213] on link "5 Pack" at bounding box center [891, 215] width 159 height 51
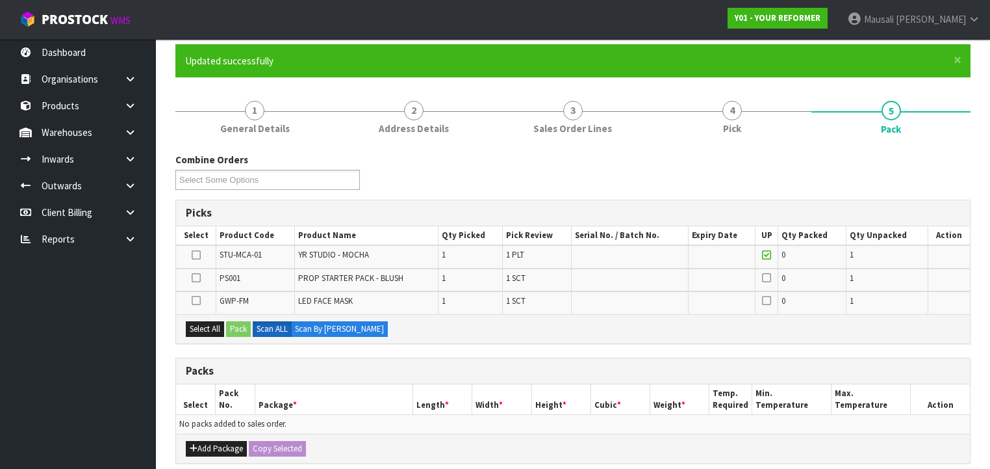
scroll to position [156, 0]
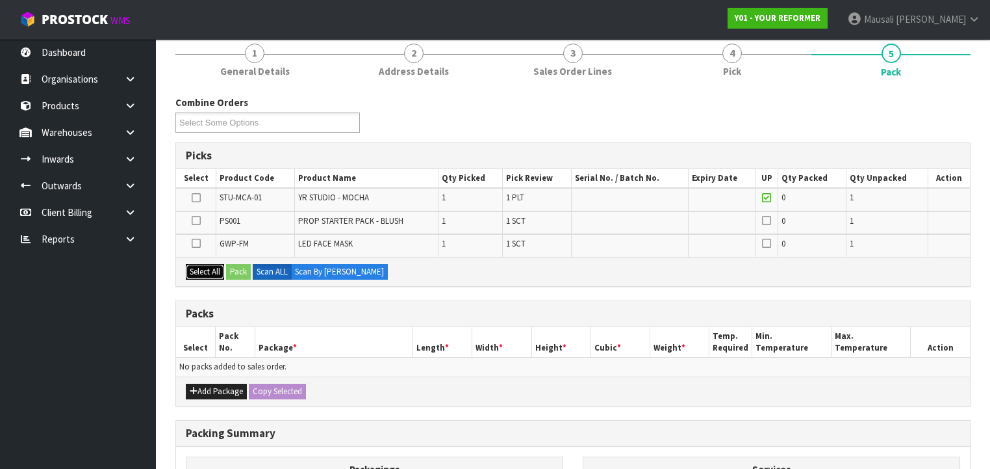
drag, startPoint x: 204, startPoint y: 270, endPoint x: 220, endPoint y: 270, distance: 16.2
click at [209, 270] on button "Select All" at bounding box center [205, 272] width 38 height 16
click at [237, 270] on button "Pack" at bounding box center [238, 272] width 25 height 16
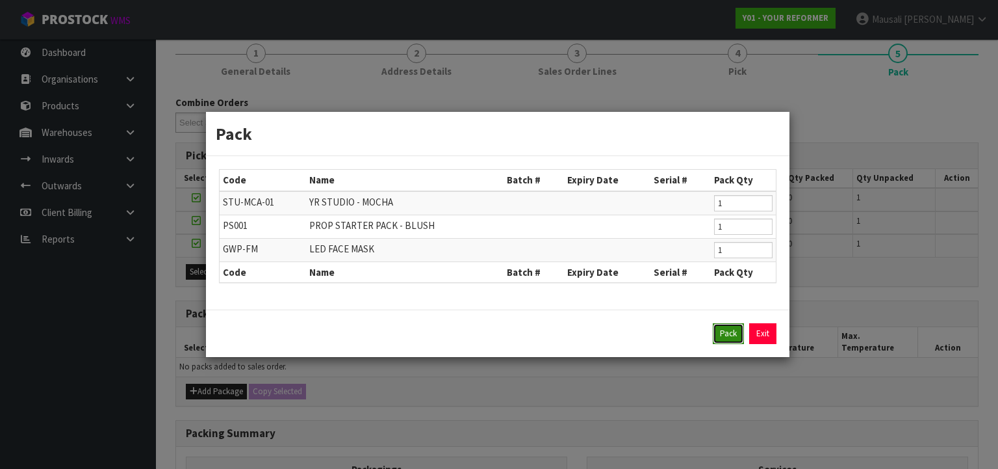
drag, startPoint x: 728, startPoint y: 335, endPoint x: 699, endPoint y: 336, distance: 28.6
click at [727, 335] on button "Pack" at bounding box center [728, 333] width 31 height 21
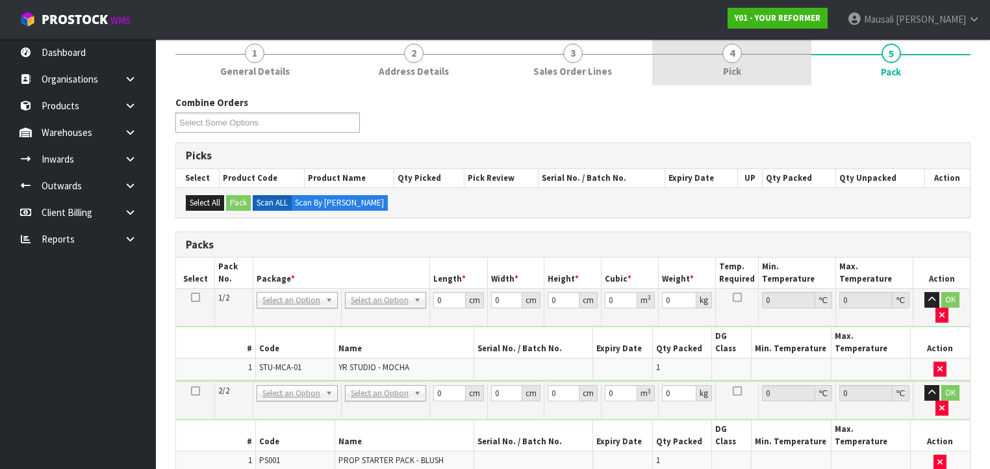
click at [740, 65] on span "Pick" at bounding box center [732, 71] width 18 height 14
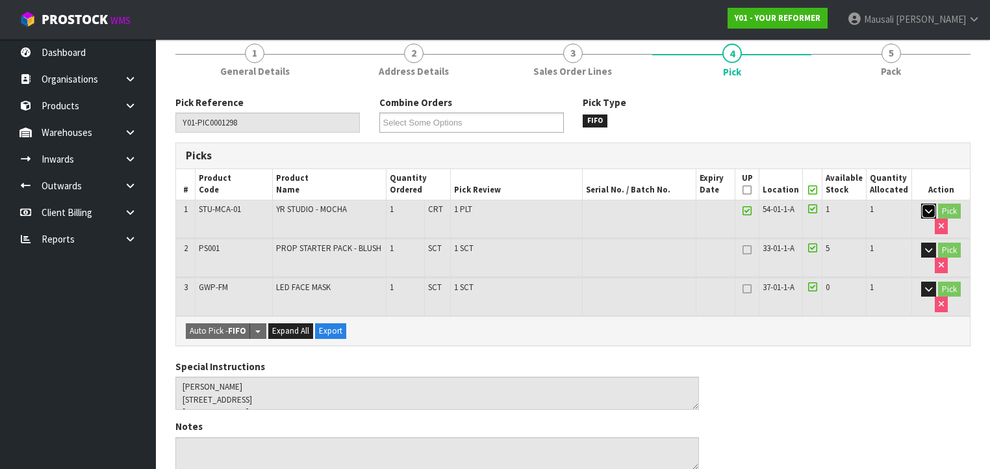
click at [928, 213] on icon "button" at bounding box center [928, 211] width 7 height 8
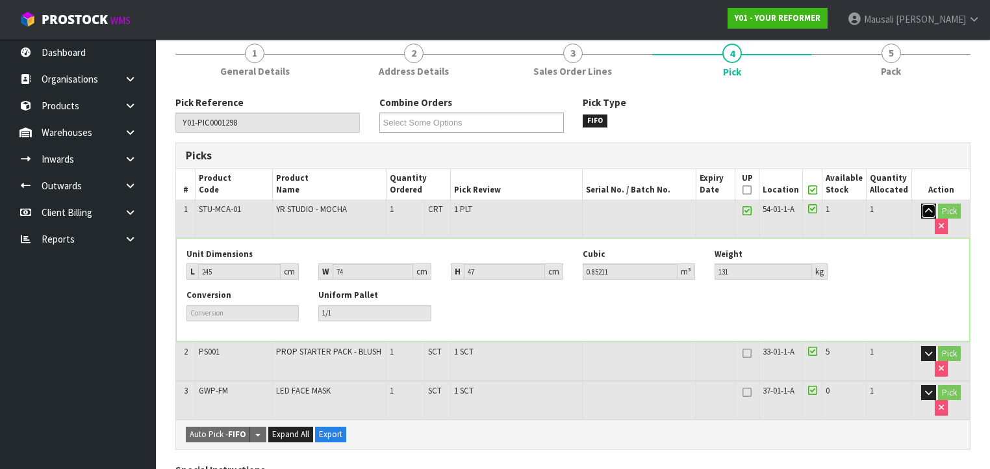
click at [924, 209] on button "button" at bounding box center [929, 211] width 15 height 16
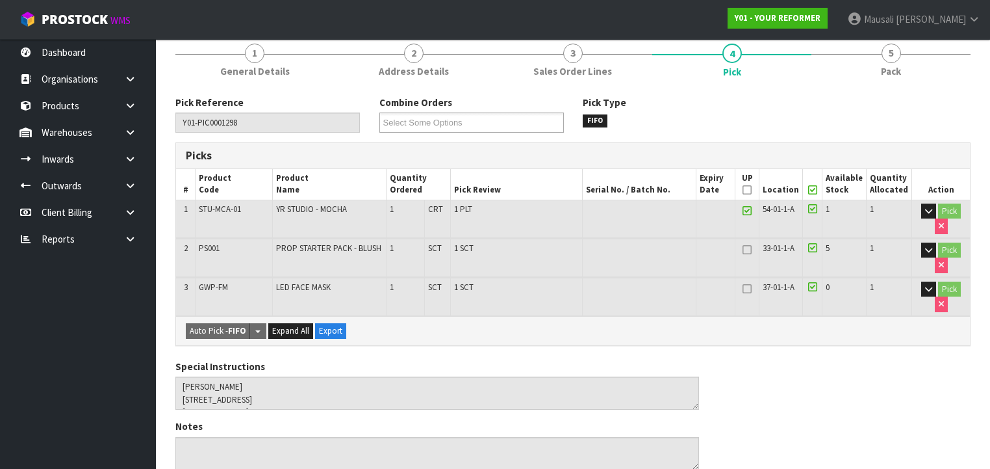
drag, startPoint x: 890, startPoint y: 63, endPoint x: 858, endPoint y: 86, distance: 39.1
click at [889, 63] on link "5 Pack" at bounding box center [891, 59] width 159 height 51
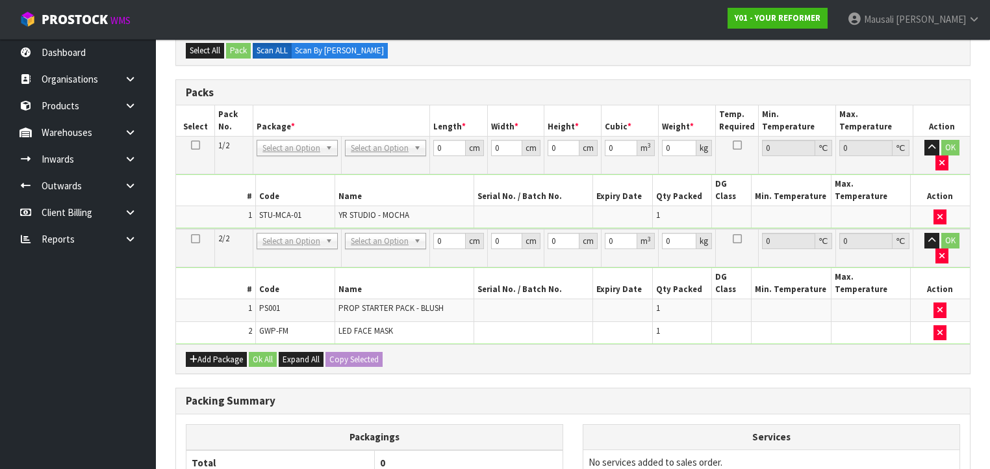
scroll to position [290, 0]
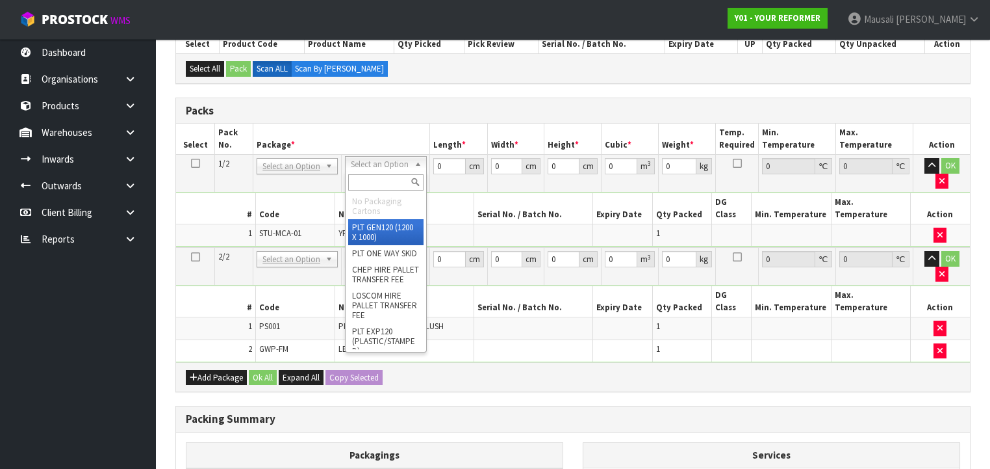
click at [370, 179] on input "text" at bounding box center [385, 182] width 75 height 16
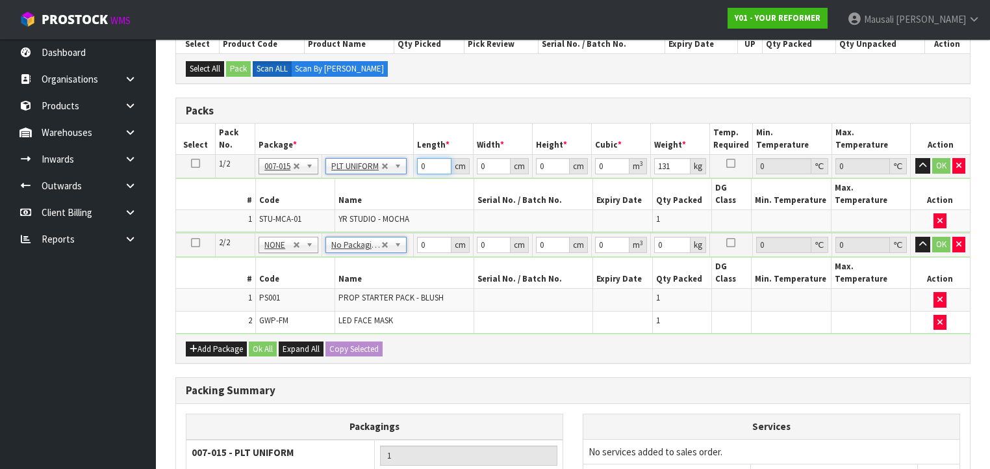
drag, startPoint x: 430, startPoint y: 166, endPoint x: 416, endPoint y: 192, distance: 29.4
click at [411, 187] on tbody "1/2 NONE 007-001 007-002 007-004 007-009 007-013 007-014 007-015 007-017 007-01…" at bounding box center [573, 194] width 794 height 79
click at [658, 164] on input "31" at bounding box center [672, 166] width 36 height 16
drag, startPoint x: 427, startPoint y: 229, endPoint x: 411, endPoint y: 242, distance: 20.8
click at [411, 242] on tbody "2/2 NONE 007-001 007-002 007-004 007-009 007-013 007-014 007-015 007-017 007-01…" at bounding box center [573, 283] width 794 height 101
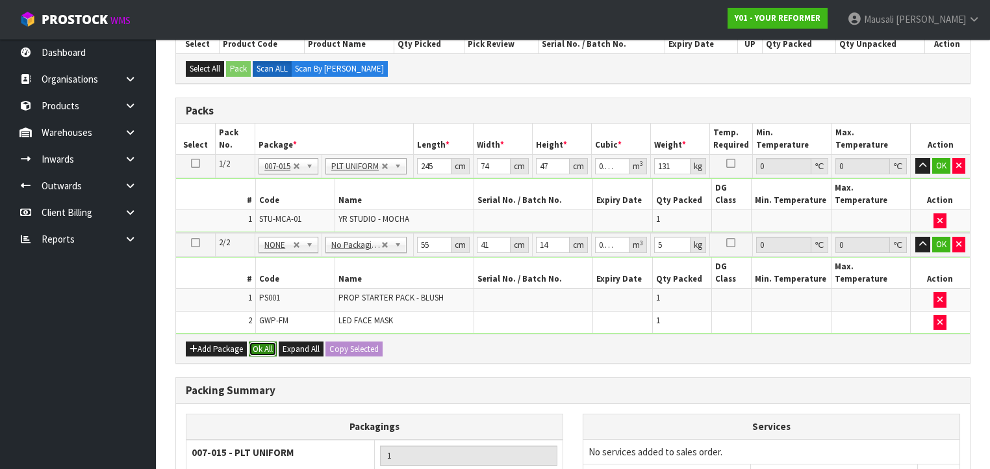
click at [268, 341] on button "Ok All" at bounding box center [263, 349] width 28 height 16
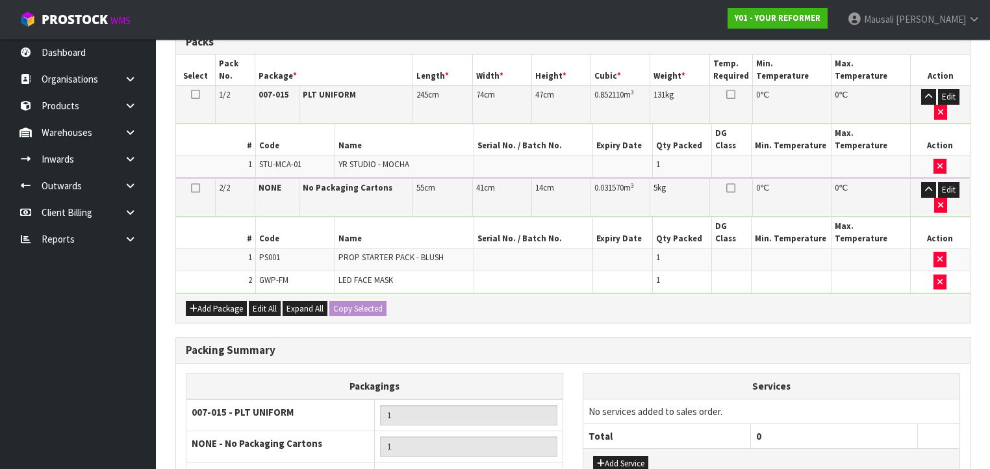
scroll to position [430, 0]
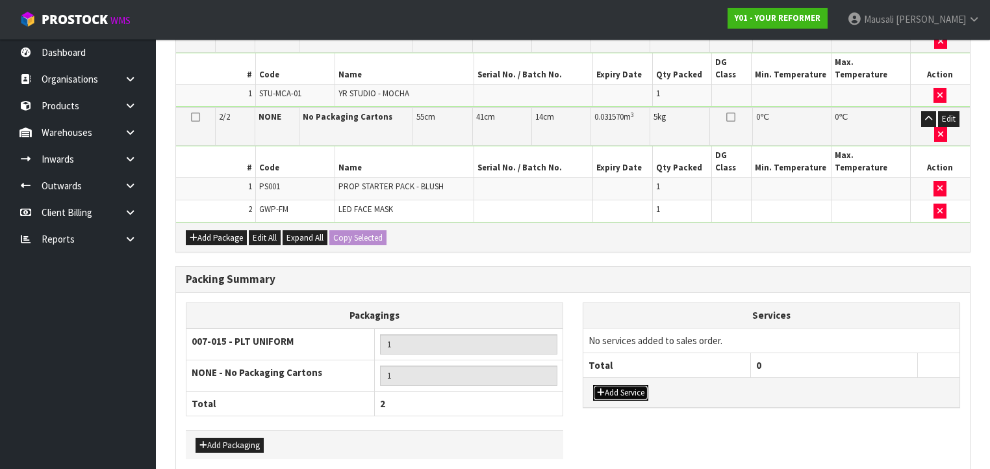
click at [621, 385] on button "Add Service" at bounding box center [620, 393] width 55 height 16
drag, startPoint x: 613, startPoint y: 283, endPoint x: 606, endPoint y: 298, distance: 16.6
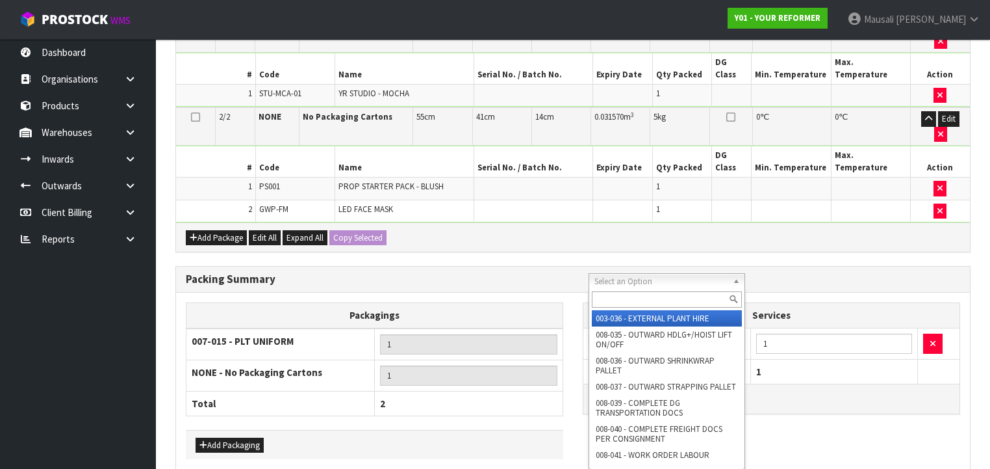
click at [606, 299] on input "text" at bounding box center [667, 299] width 150 height 16
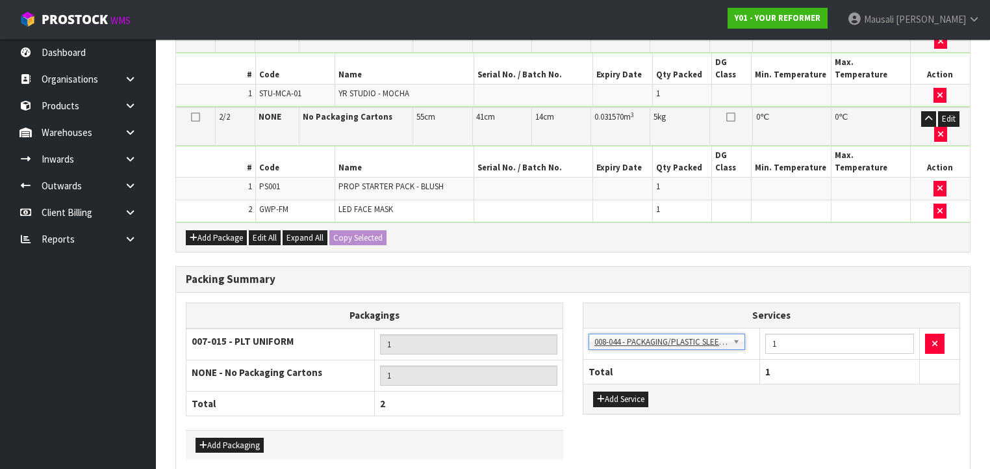
drag, startPoint x: 281, startPoint y: 429, endPoint x: 318, endPoint y: 413, distance: 41.0
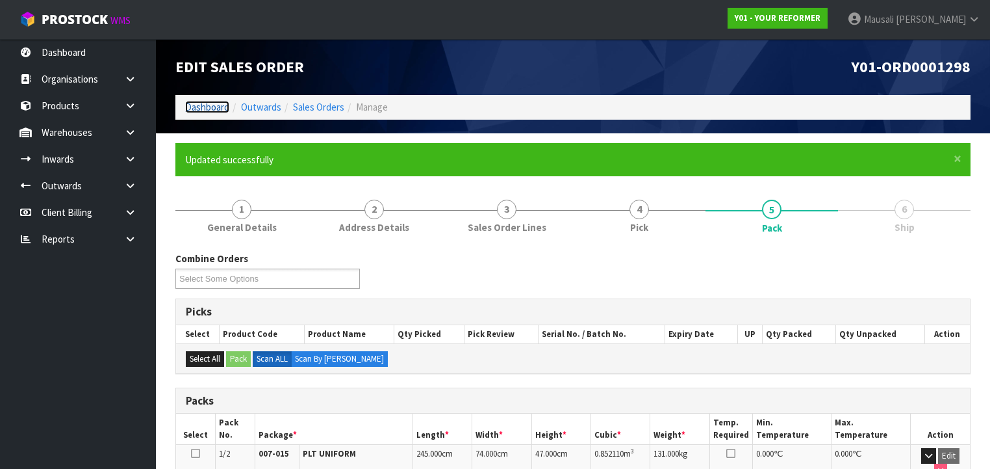
click at [192, 103] on link "Dashboard" at bounding box center [207, 107] width 44 height 12
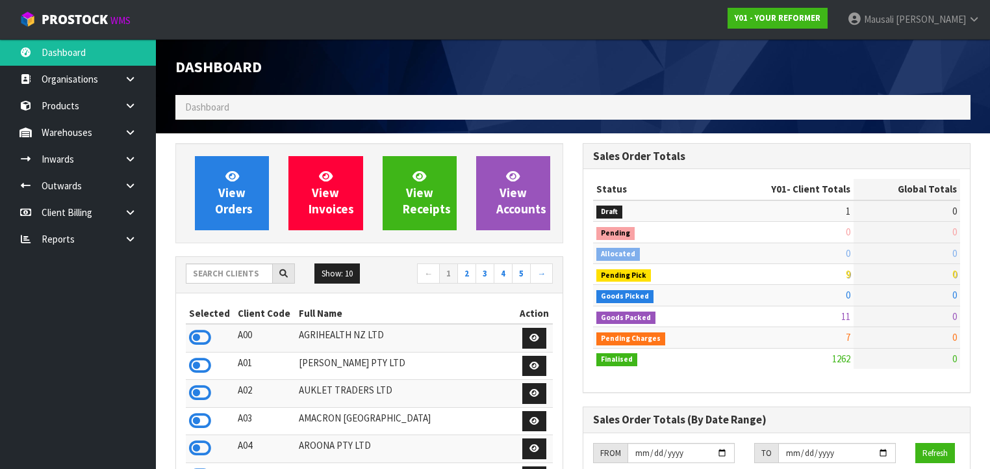
scroll to position [980, 407]
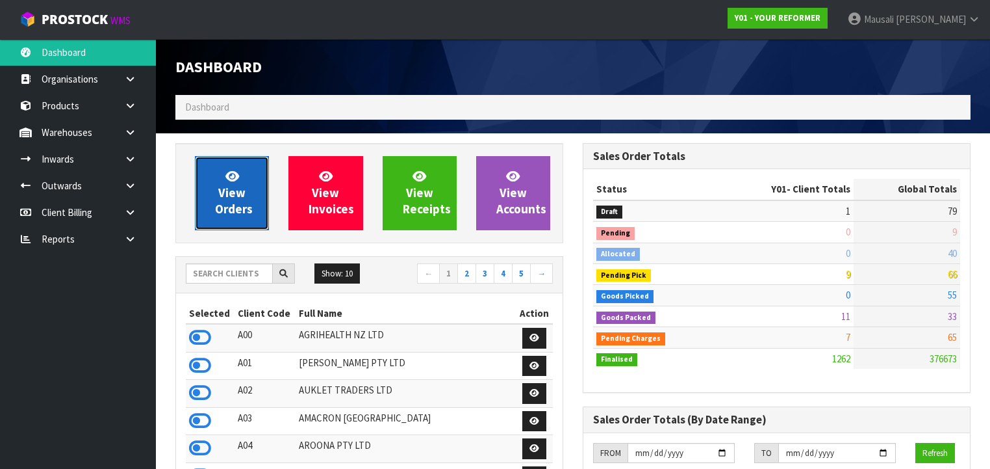
click at [236, 177] on icon at bounding box center [233, 176] width 14 height 12
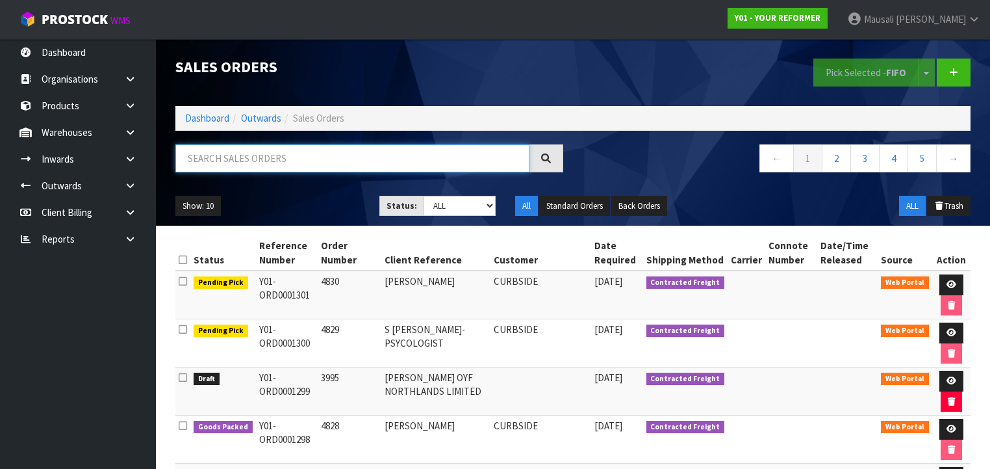
drag, startPoint x: 242, startPoint y: 155, endPoint x: 291, endPoint y: 136, distance: 52.3
click at [249, 153] on input "text" at bounding box center [352, 158] width 354 height 28
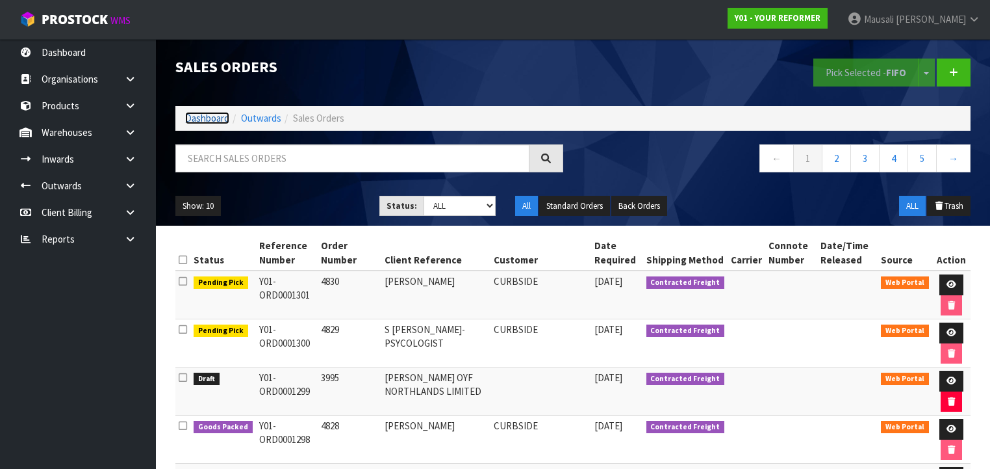
click at [201, 114] on link "Dashboard" at bounding box center [207, 118] width 44 height 12
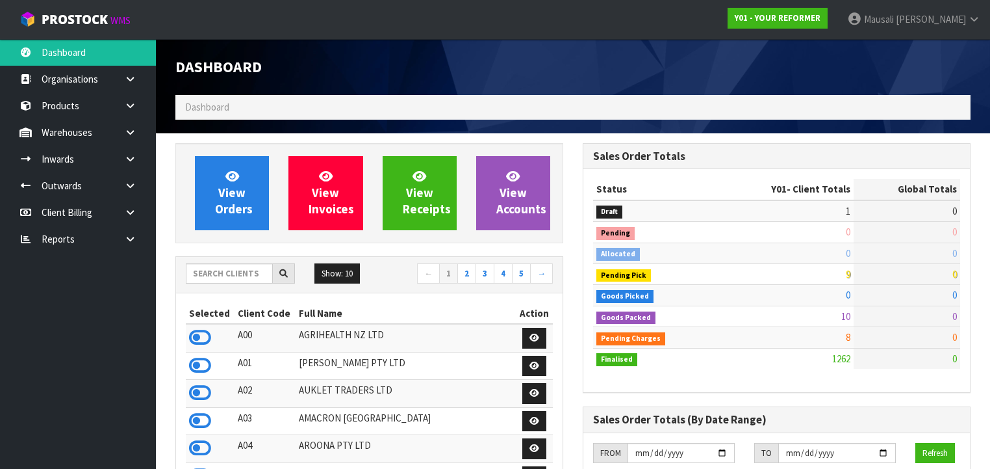
scroll to position [980, 407]
click at [213, 274] on input "text" at bounding box center [229, 273] width 87 height 20
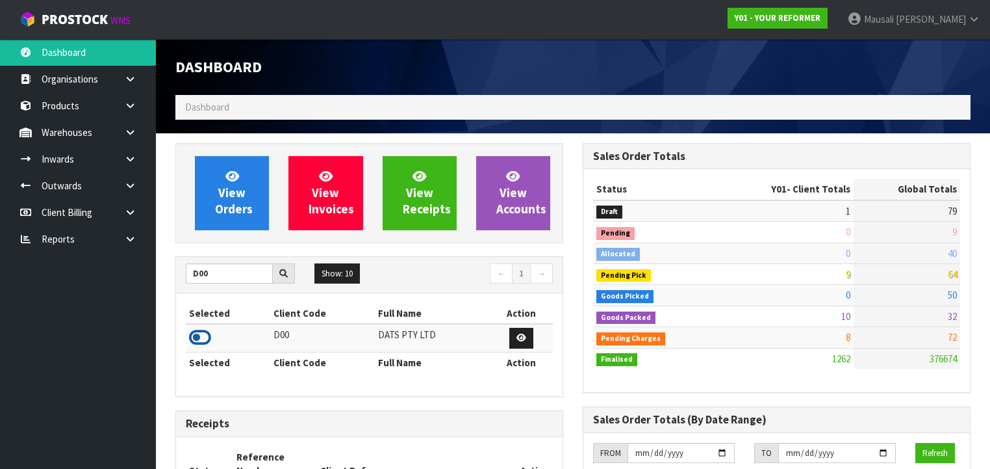
click at [204, 333] on icon at bounding box center [200, 337] width 22 height 19
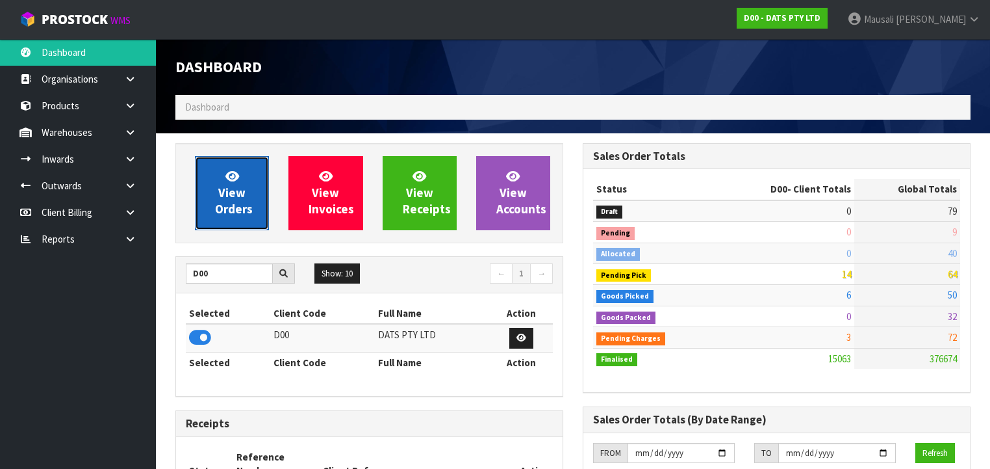
click at [229, 203] on span "View Orders" at bounding box center [234, 192] width 38 height 49
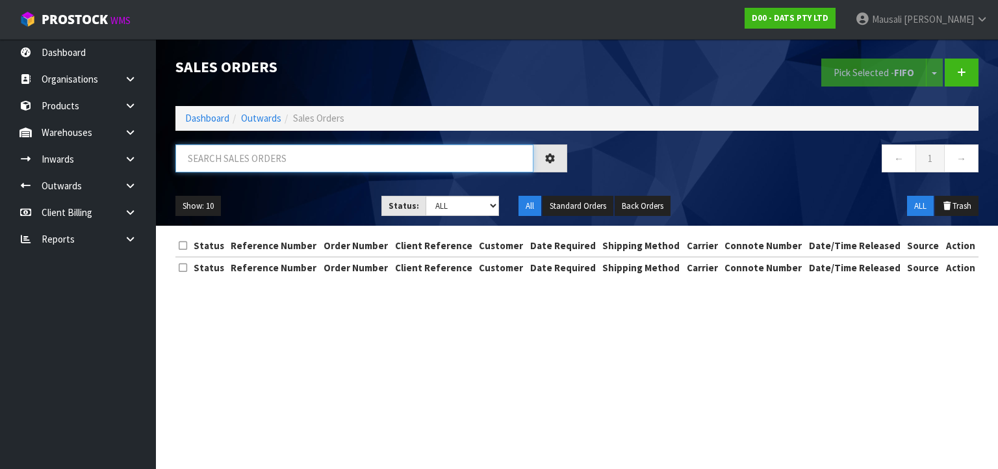
click at [211, 156] on input "text" at bounding box center [354, 158] width 358 height 28
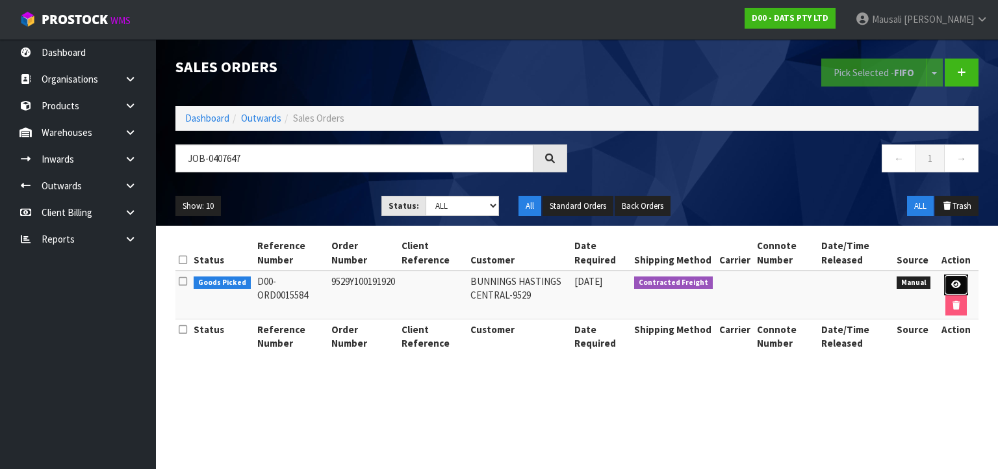
click at [959, 283] on icon at bounding box center [956, 284] width 10 height 8
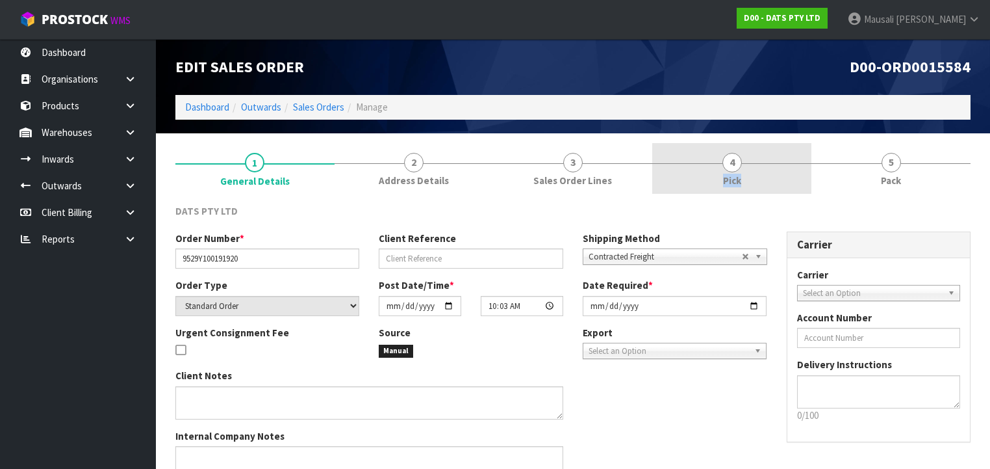
click at [766, 162] on link "4 Pick" at bounding box center [731, 168] width 159 height 51
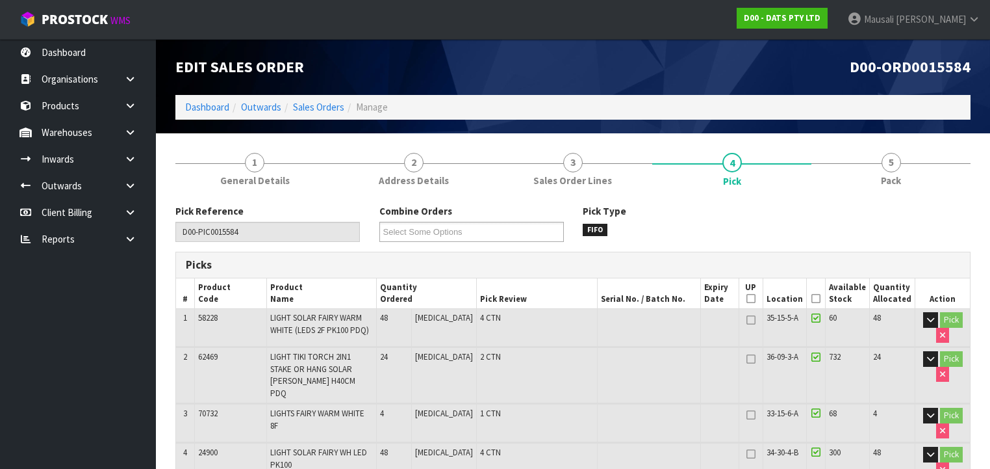
click at [816, 298] on icon at bounding box center [816, 298] width 9 height 1
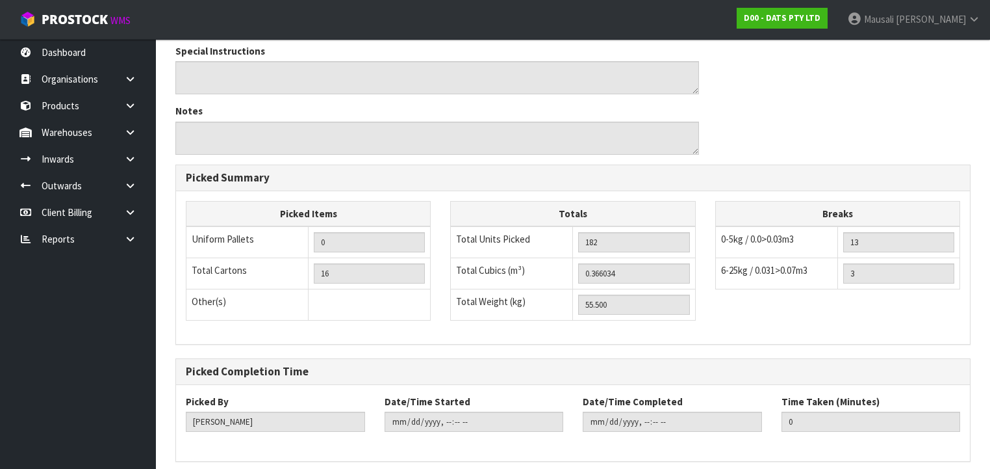
scroll to position [645, 0]
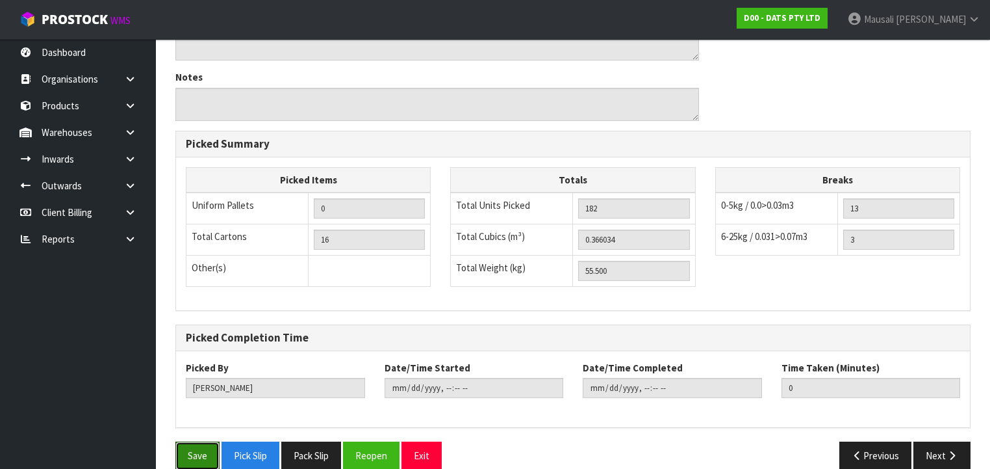
drag, startPoint x: 193, startPoint y: 434, endPoint x: 234, endPoint y: 419, distance: 43.8
click at [198, 441] on button "Save" at bounding box center [197, 455] width 44 height 28
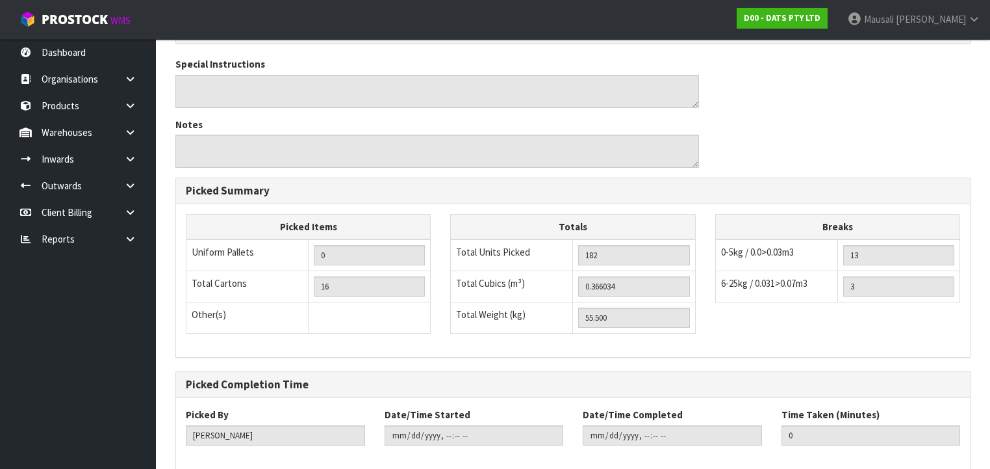
scroll to position [0, 0]
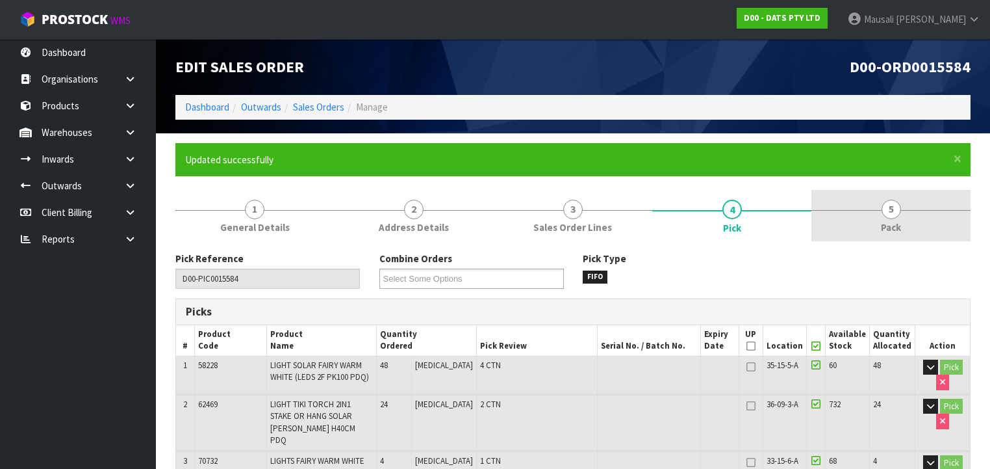
click at [879, 197] on link "5 Pack" at bounding box center [891, 215] width 159 height 51
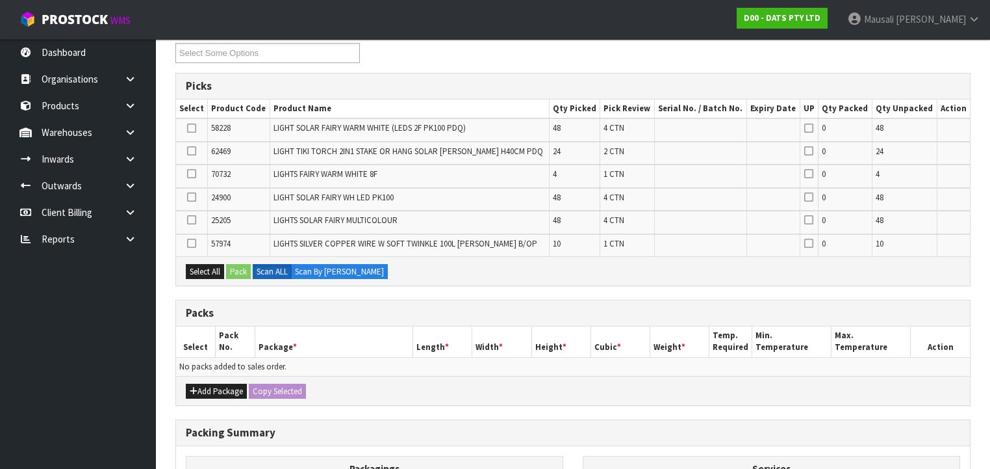
scroll to position [208, 0]
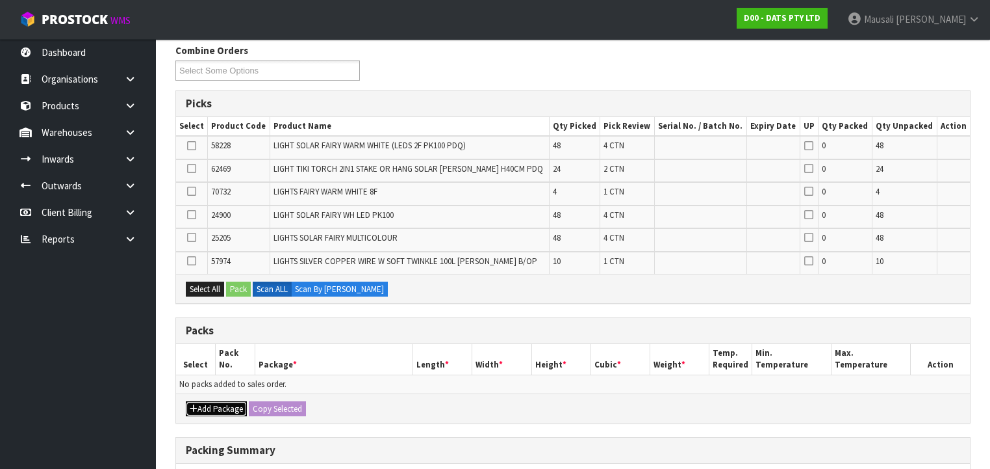
click at [208, 402] on button "Add Package" at bounding box center [216, 409] width 61 height 16
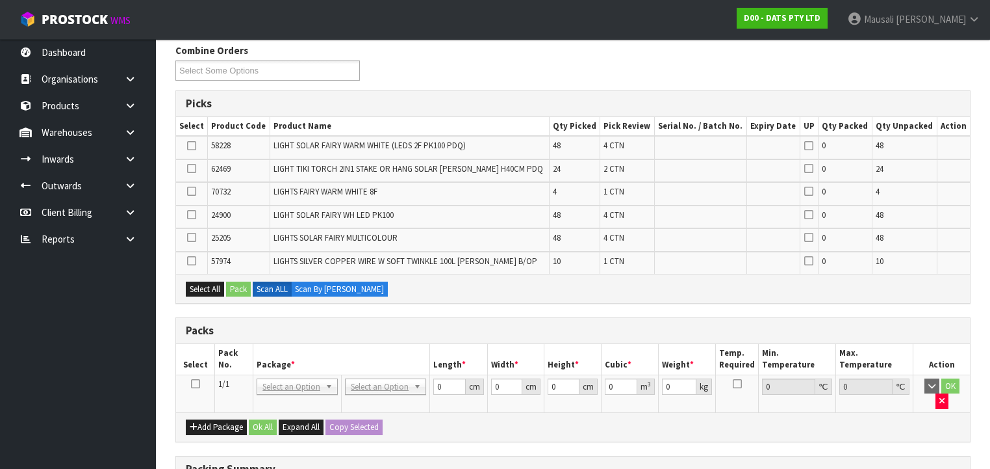
drag, startPoint x: 196, startPoint y: 381, endPoint x: 329, endPoint y: 352, distance: 136.4
click at [200, 381] on td at bounding box center [195, 393] width 39 height 38
drag, startPoint x: 193, startPoint y: 378, endPoint x: 255, endPoint y: 363, distance: 64.0
click at [196, 383] on icon at bounding box center [195, 383] width 9 height 1
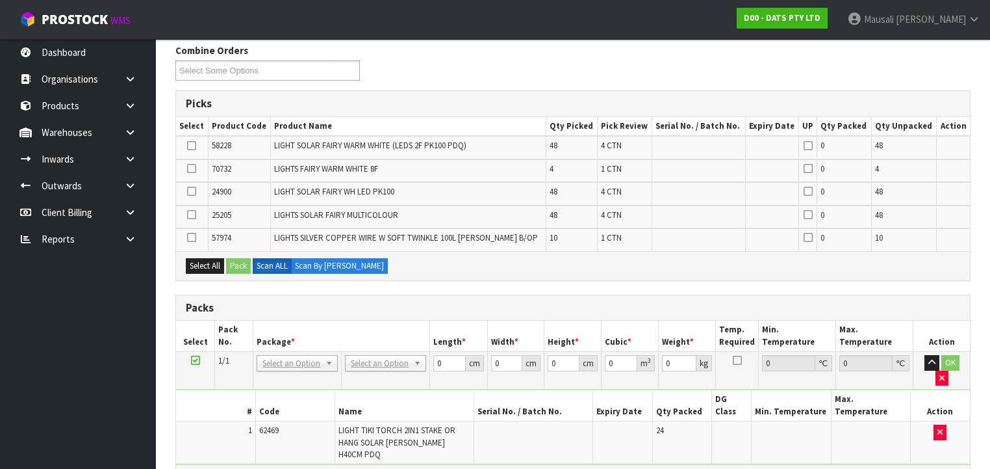
drag, startPoint x: 192, startPoint y: 429, endPoint x: 207, endPoint y: 426, distance: 14.5
click at [194, 468] on icon at bounding box center [195, 474] width 9 height 1
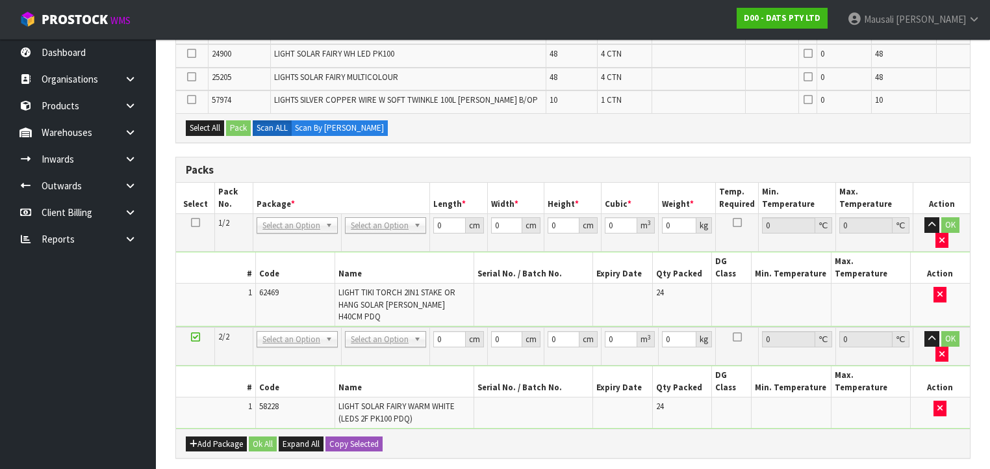
scroll to position [468, 0]
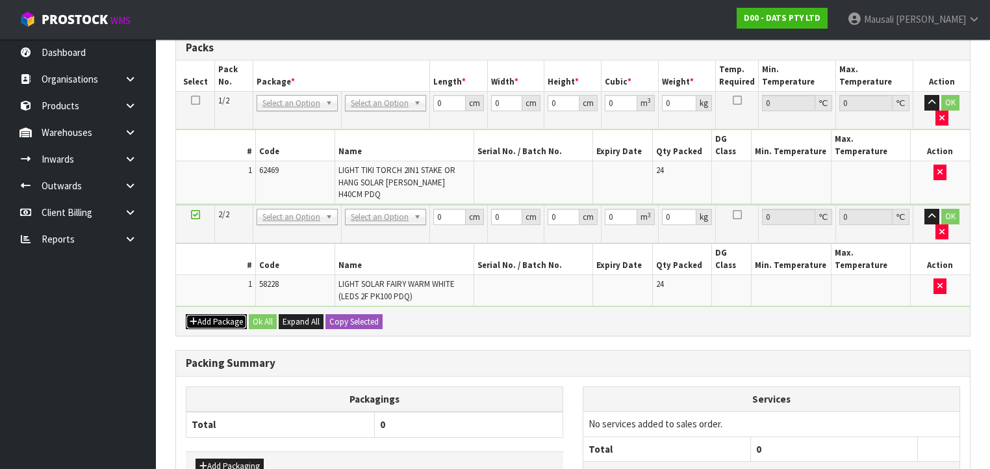
click at [218, 314] on button "Add Package" at bounding box center [216, 322] width 61 height 16
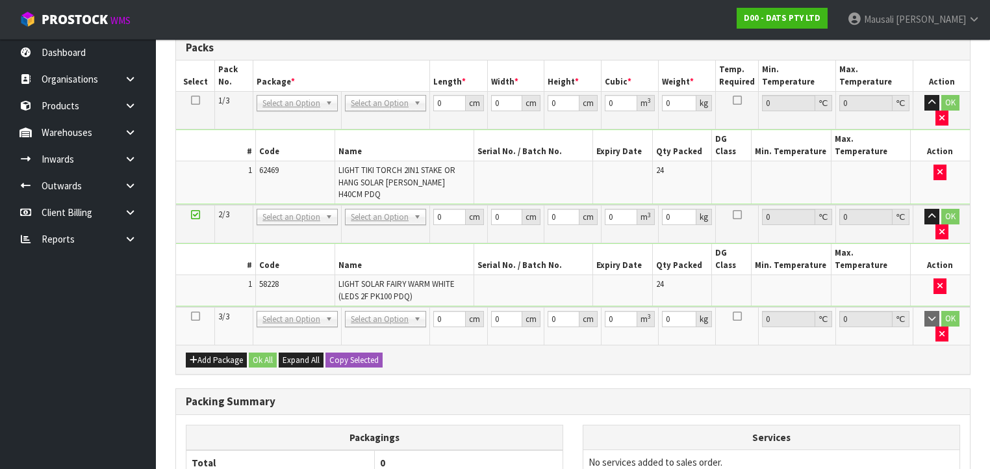
drag, startPoint x: 194, startPoint y: 247, endPoint x: 309, endPoint y: 237, distance: 116.1
click at [201, 307] on td at bounding box center [195, 326] width 39 height 38
click at [192, 316] on icon at bounding box center [195, 316] width 9 height 1
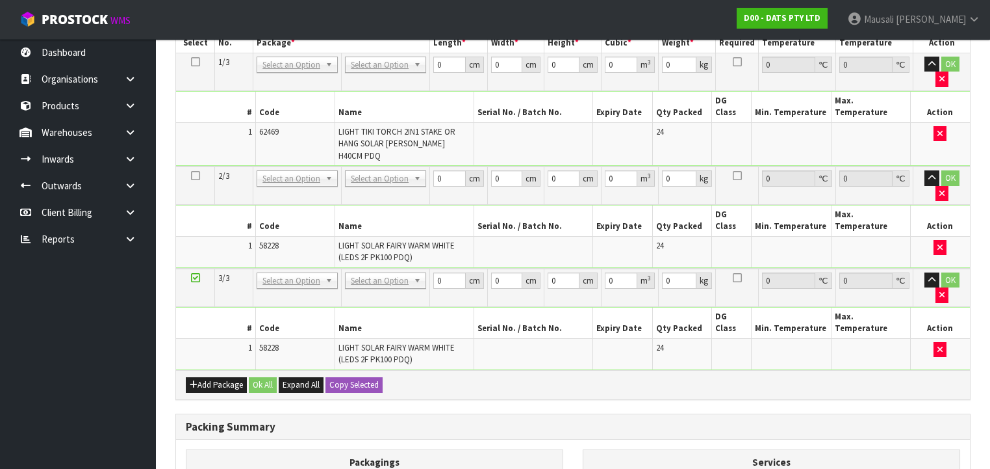
scroll to position [548, 0]
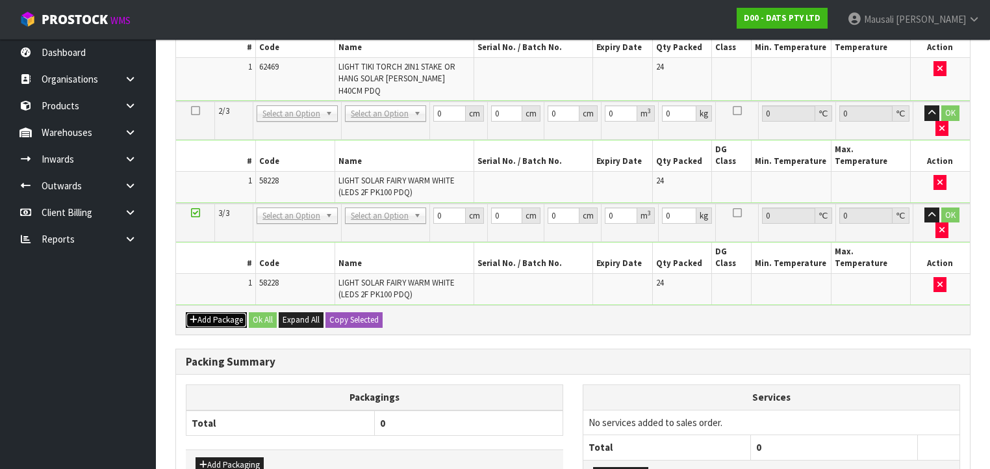
click at [209, 312] on button "Add Package" at bounding box center [216, 320] width 61 height 16
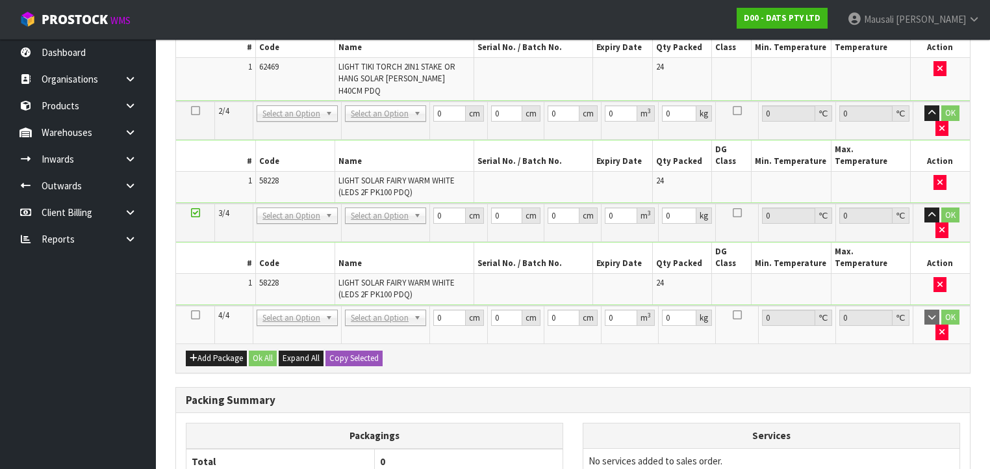
click at [194, 315] on icon at bounding box center [195, 315] width 9 height 1
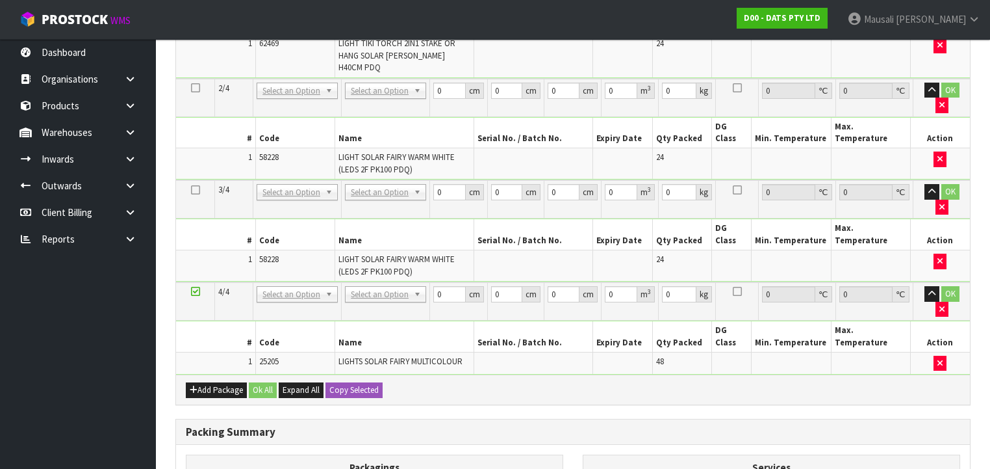
scroll to position [526, 0]
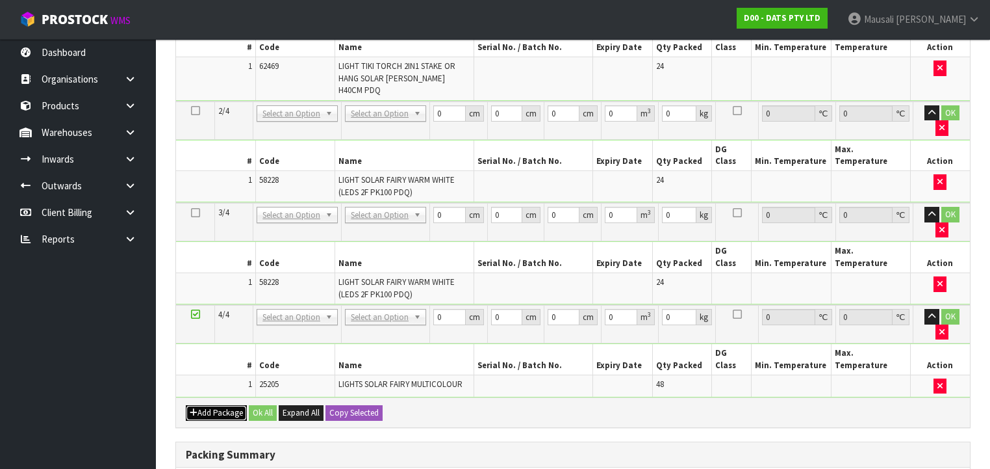
click at [193, 408] on icon "button" at bounding box center [194, 412] width 8 height 8
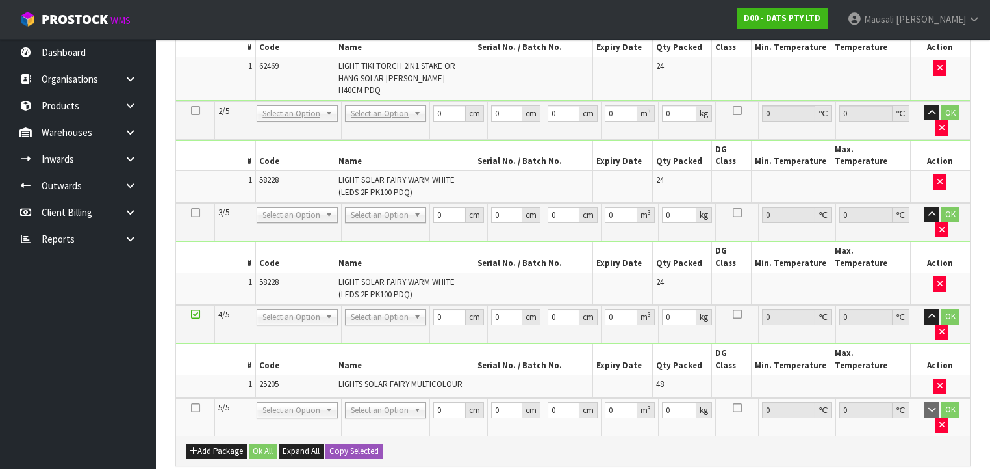
click at [192, 407] on icon at bounding box center [195, 407] width 9 height 1
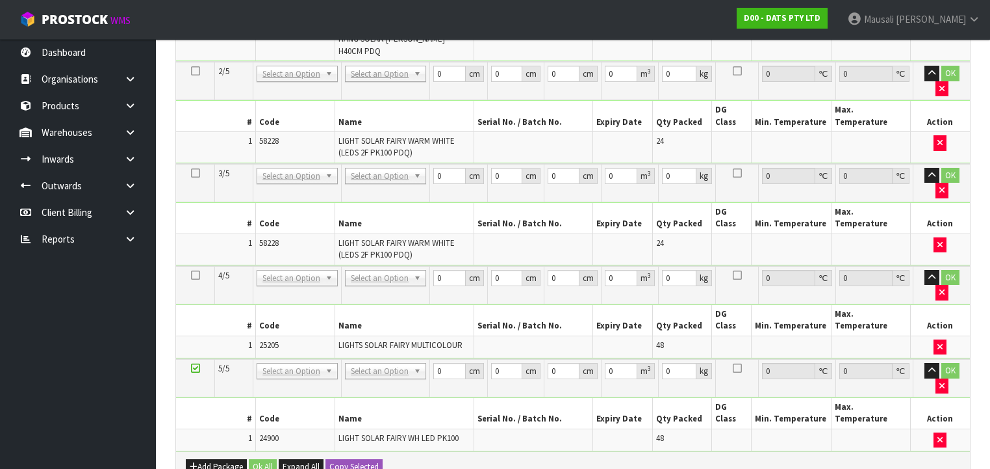
scroll to position [641, 0]
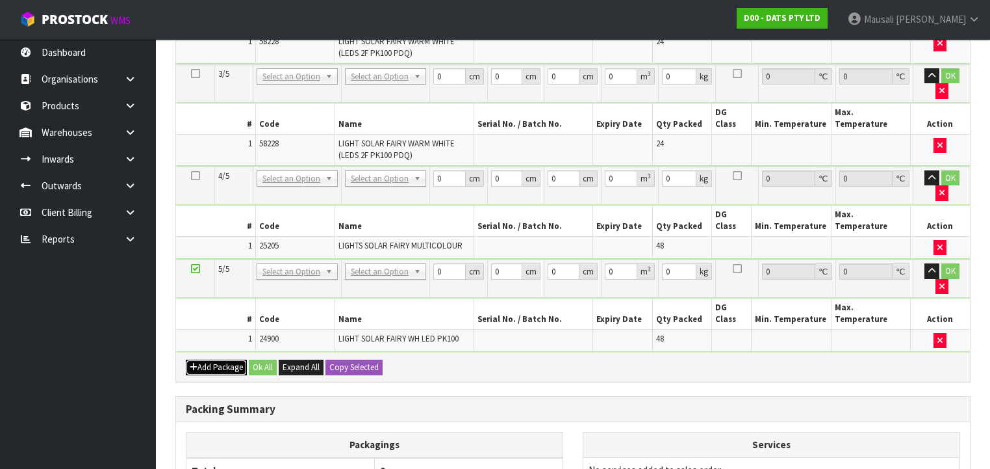
click at [210, 359] on button "Add Package" at bounding box center [216, 367] width 61 height 16
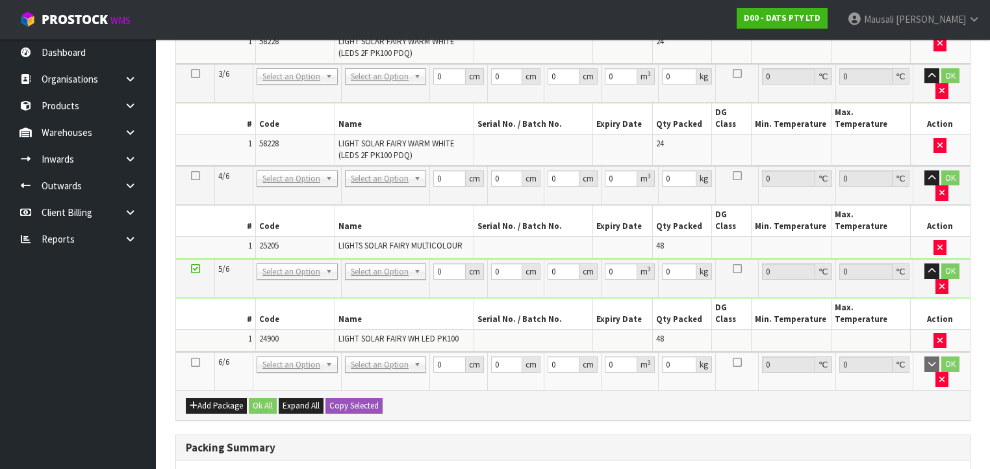
click at [192, 362] on icon at bounding box center [195, 362] width 9 height 1
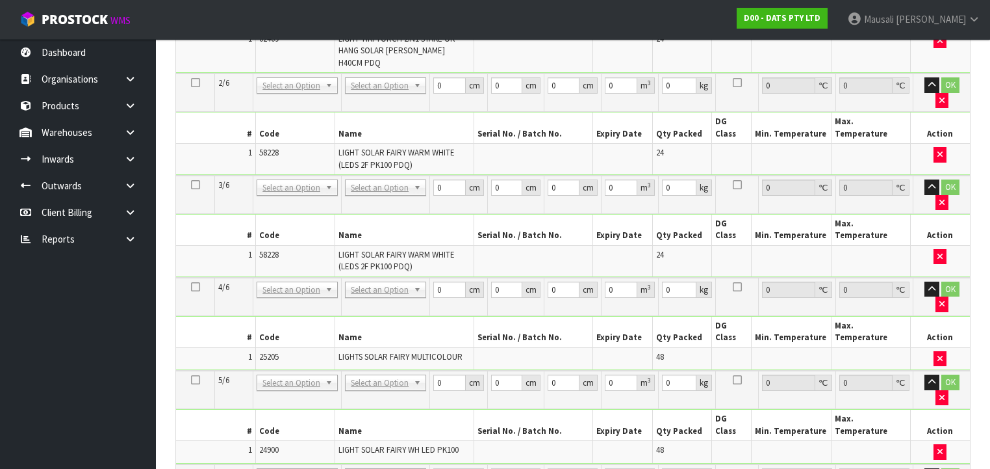
scroll to position [284, 0]
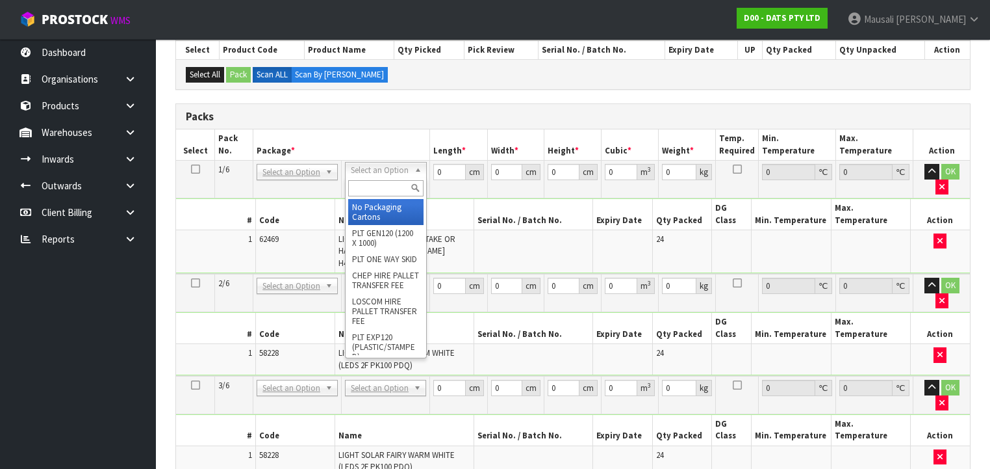
drag, startPoint x: 350, startPoint y: 169, endPoint x: 359, endPoint y: 190, distance: 22.7
drag, startPoint x: 376, startPoint y: 211, endPoint x: 385, endPoint y: 235, distance: 26.3
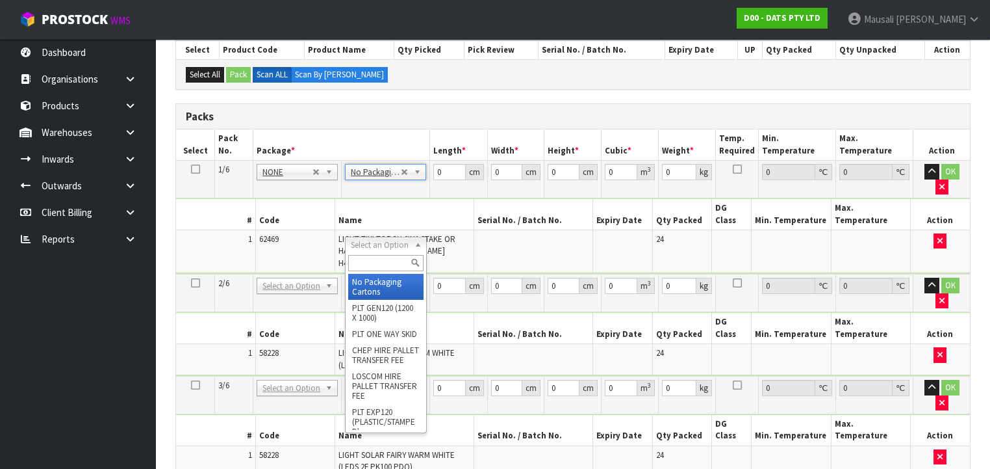
drag, startPoint x: 386, startPoint y: 237, endPoint x: 389, endPoint y: 270, distance: 33.3
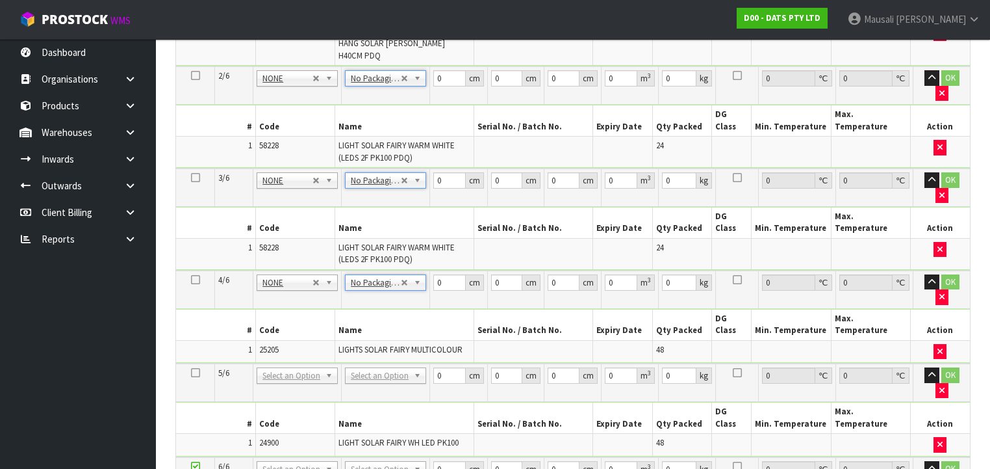
scroll to position [596, 0]
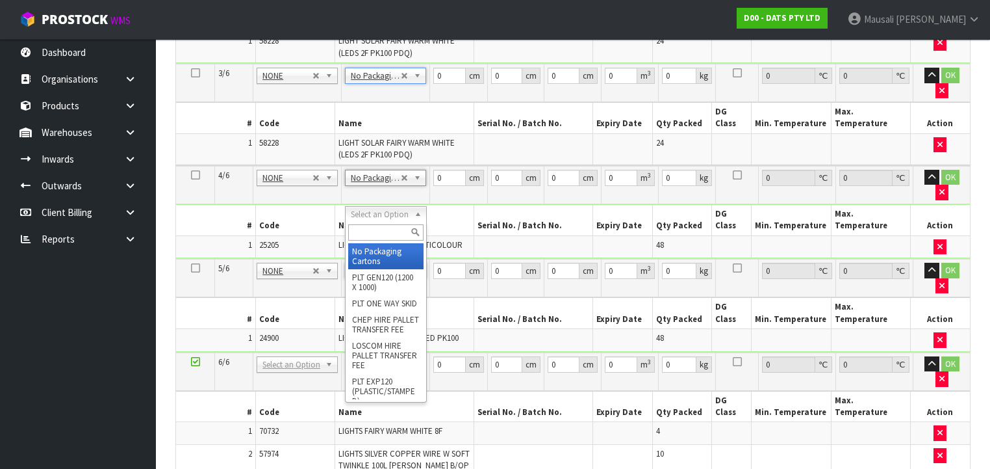
click at [383, 231] on input "text" at bounding box center [385, 232] width 75 height 16
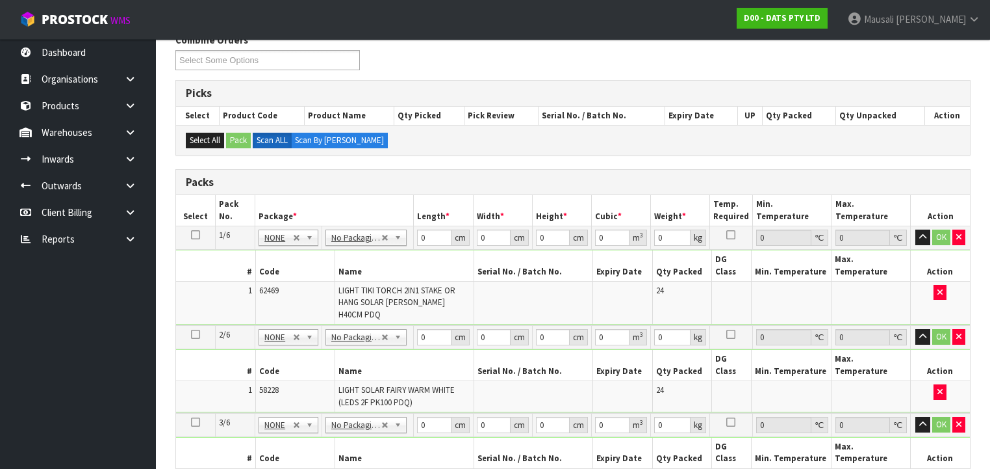
scroll to position [336, 0]
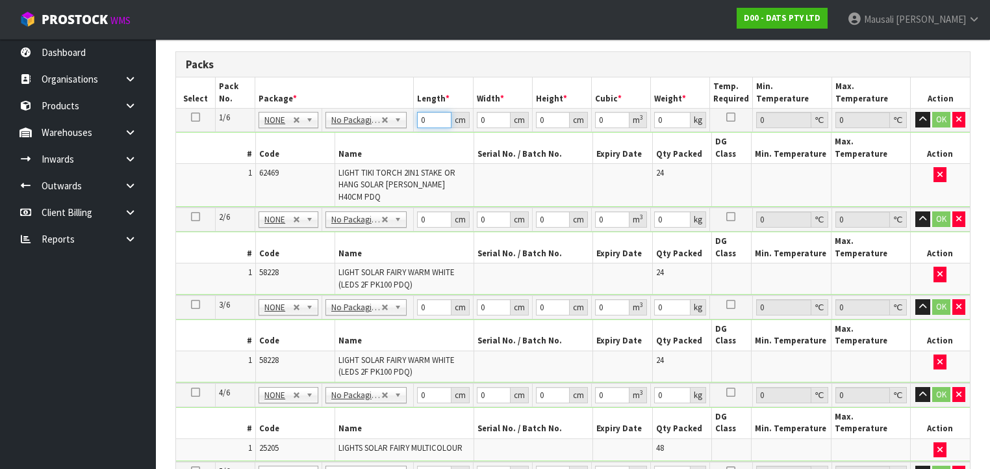
drag, startPoint x: 430, startPoint y: 120, endPoint x: 410, endPoint y: 131, distance: 22.7
click at [411, 130] on tbody "1/6 NONE 007-001 007-002 007-004 007-009 007-013 007-014 007-015 007-017 007-01…" at bounding box center [573, 158] width 794 height 99
click at [536, 387] on input "49" at bounding box center [553, 395] width 34 height 16
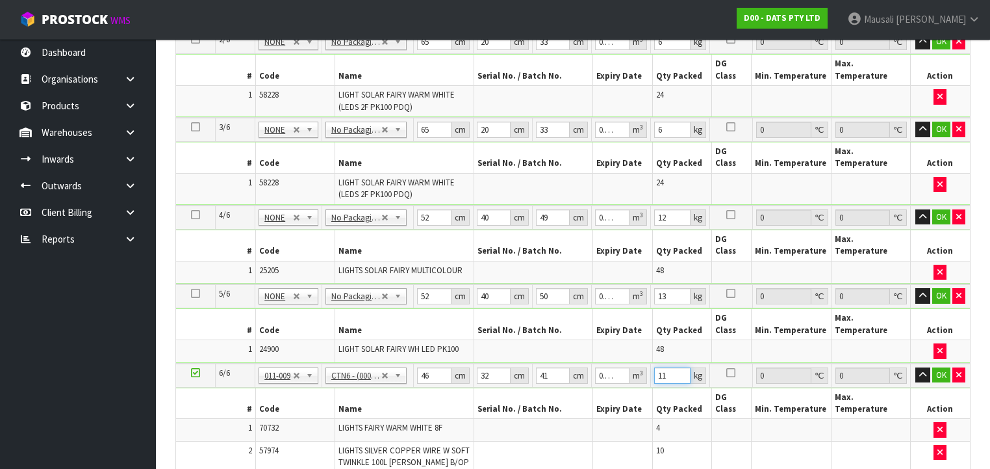
scroll to position [661, 0]
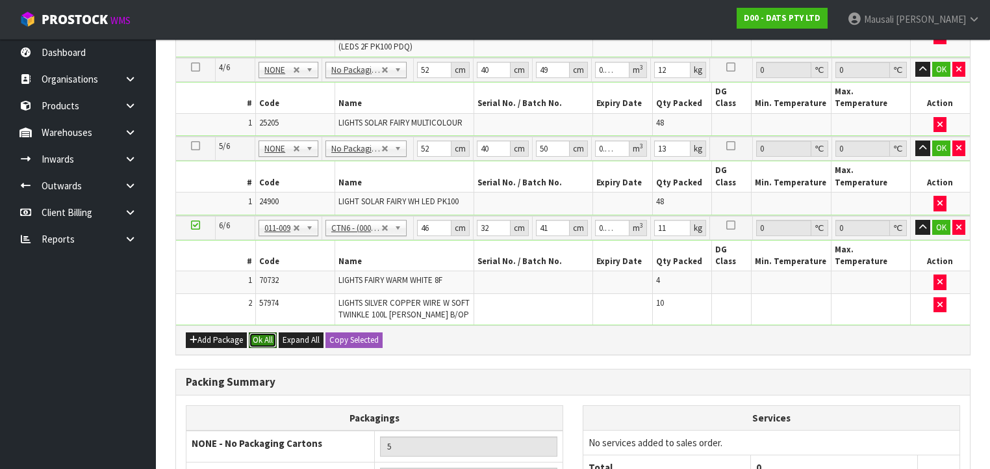
drag, startPoint x: 265, startPoint y: 244, endPoint x: 292, endPoint y: 283, distance: 47.6
click at [265, 332] on button "Ok All" at bounding box center [263, 340] width 28 height 16
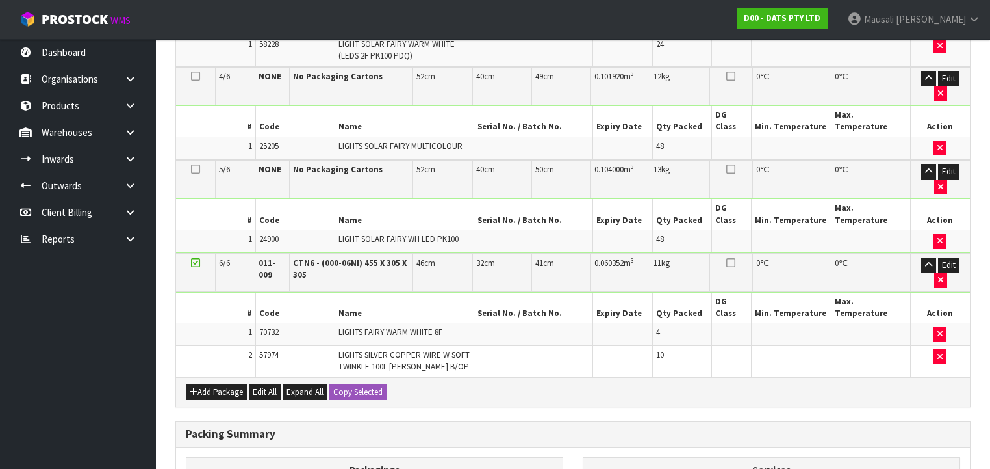
scroll to position [741, 0]
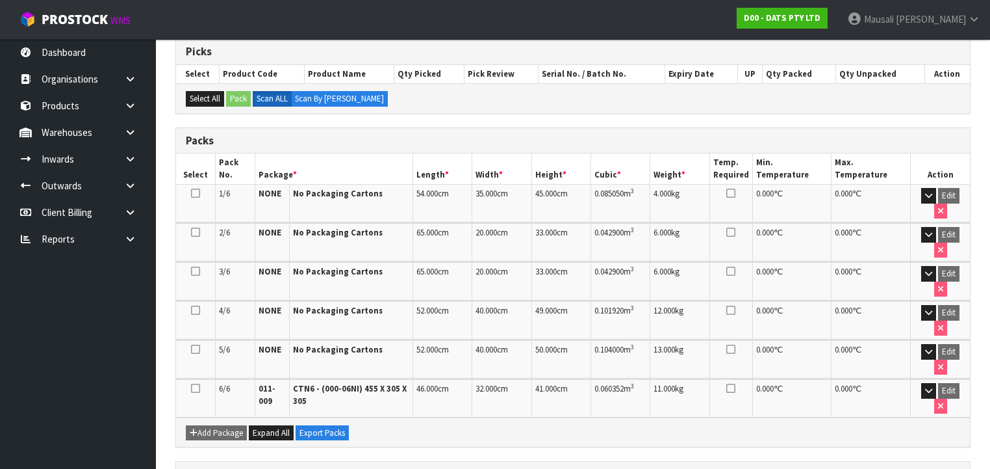
scroll to position [406, 0]
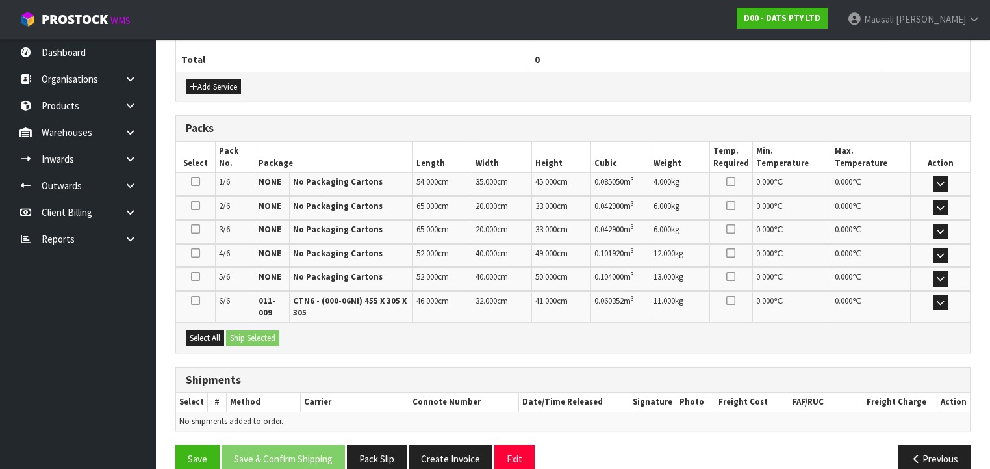
scroll to position [495, 0]
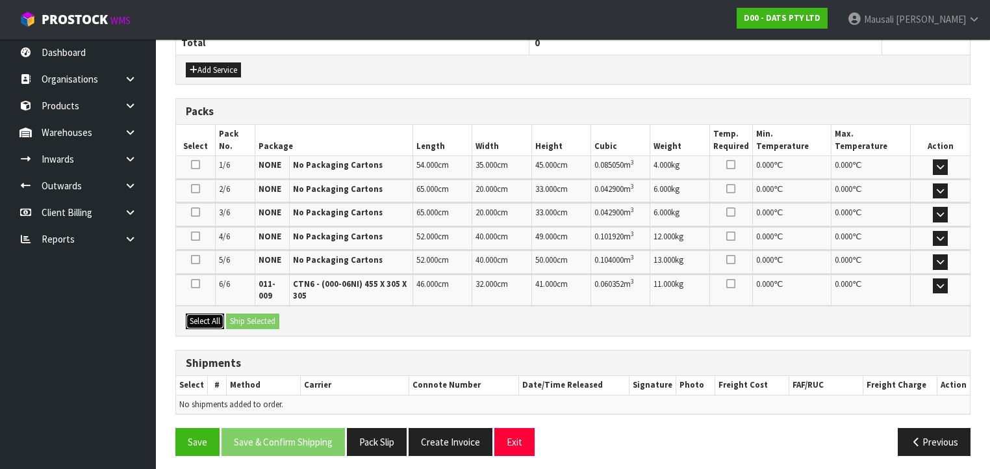
drag, startPoint x: 211, startPoint y: 315, endPoint x: 225, endPoint y: 318, distance: 14.2
click at [219, 317] on button "Select All" at bounding box center [205, 321] width 38 height 16
click at [236, 318] on button "Ship Selected" at bounding box center [252, 321] width 53 height 16
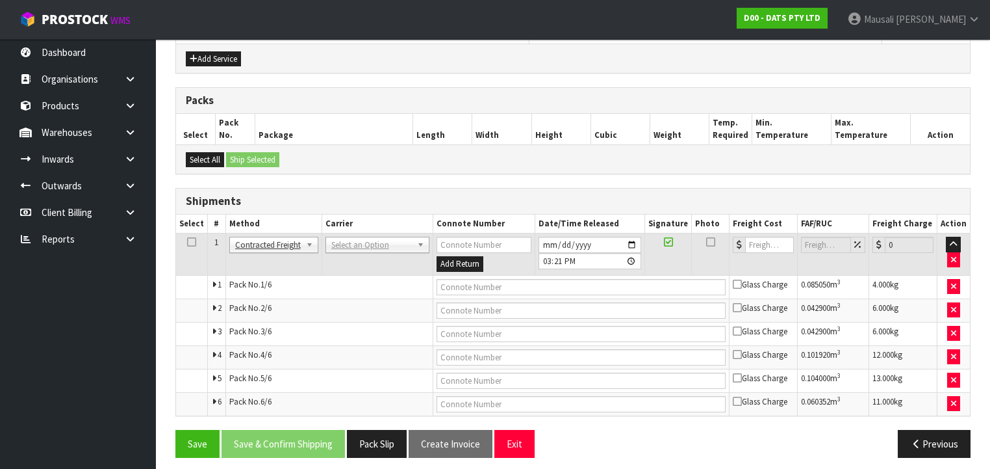
scroll to position [509, 0]
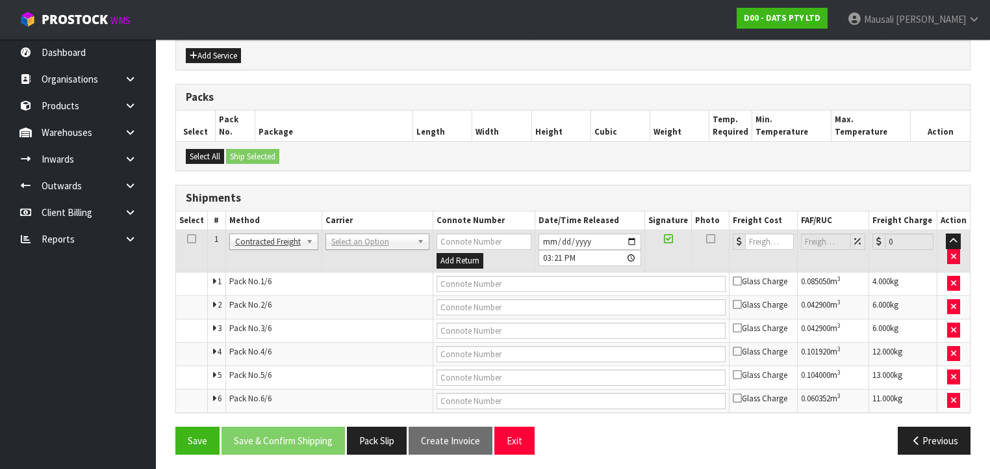
drag, startPoint x: 342, startPoint y: 239, endPoint x: 342, endPoint y: 263, distance: 24.0
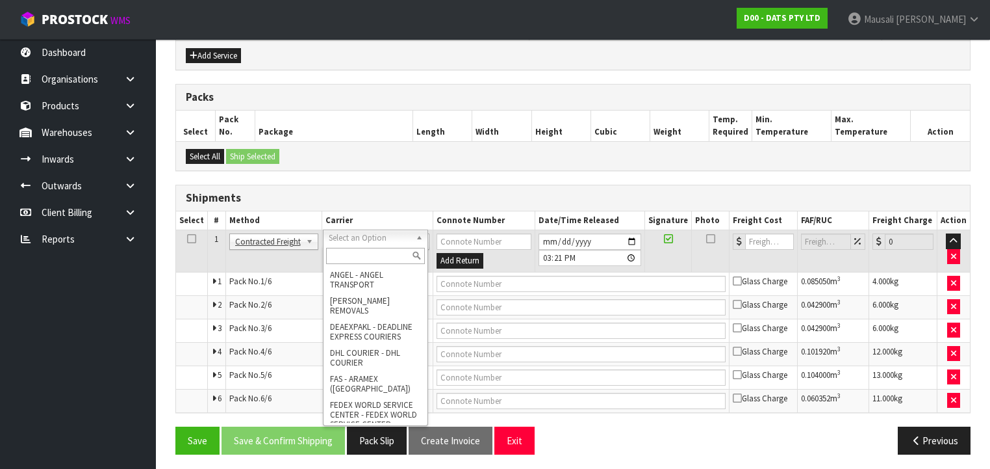
click at [342, 253] on input "text" at bounding box center [375, 256] width 99 height 16
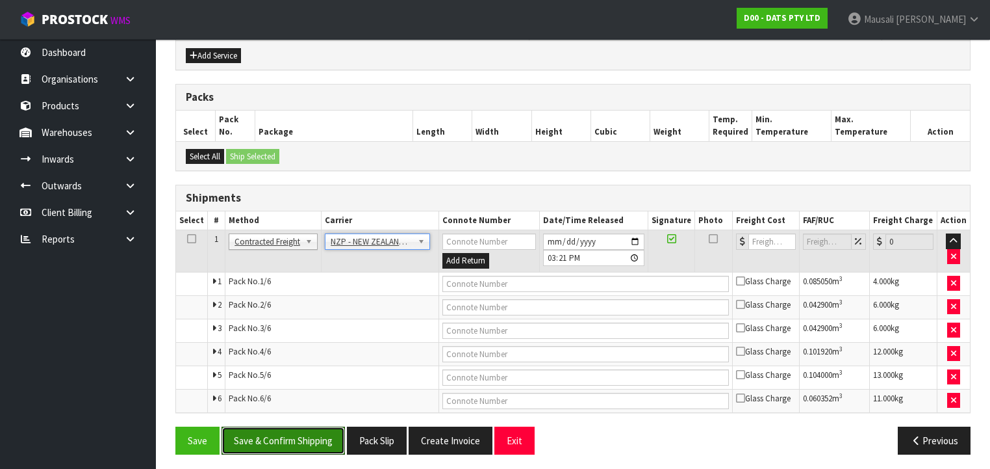
drag, startPoint x: 321, startPoint y: 422, endPoint x: 333, endPoint y: 415, distance: 13.7
click at [322, 426] on button "Save & Confirm Shipping" at bounding box center [283, 440] width 123 height 28
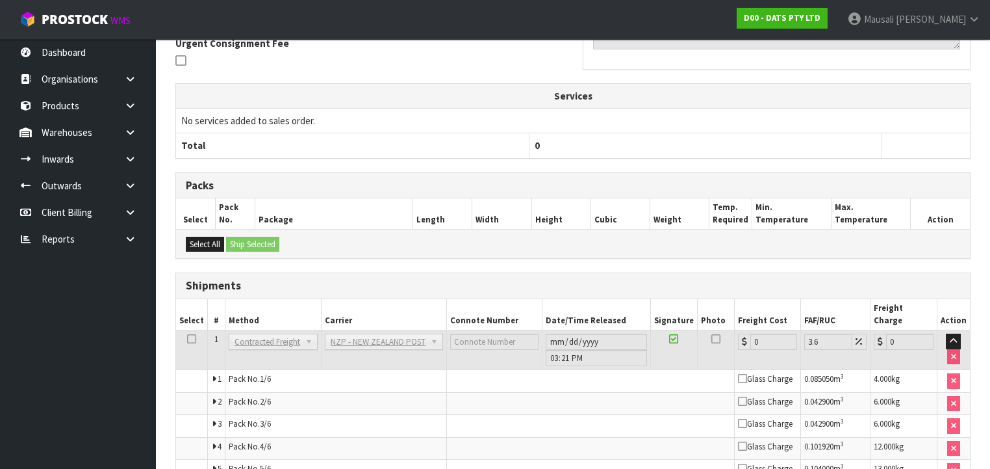
scroll to position [485, 0]
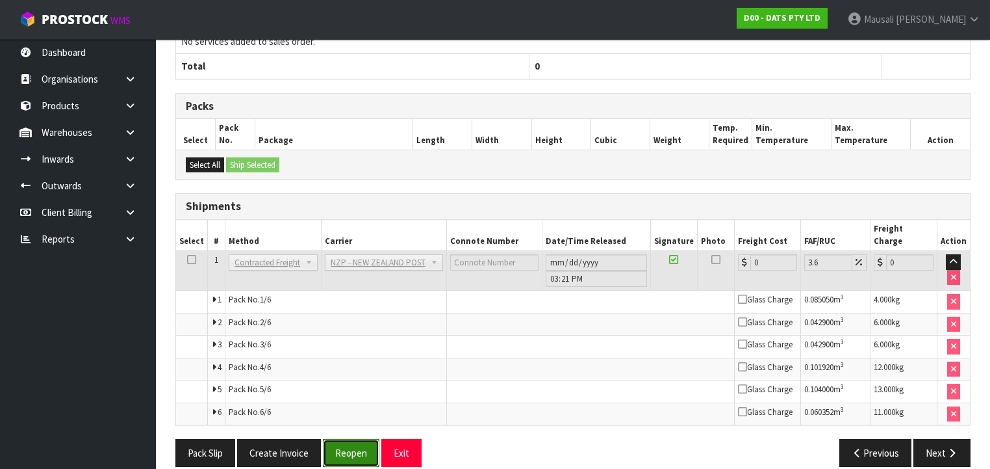
click at [342, 439] on button "Reopen" at bounding box center [351, 453] width 57 height 28
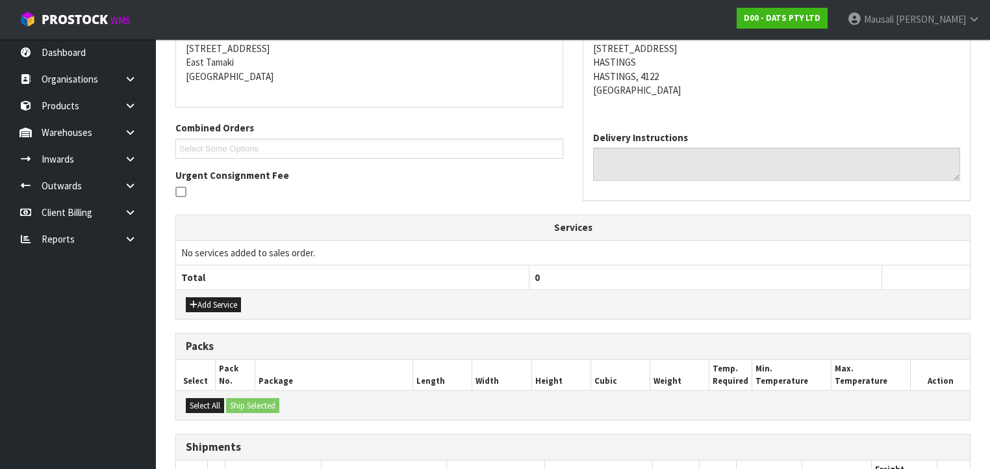
scroll to position [509, 0]
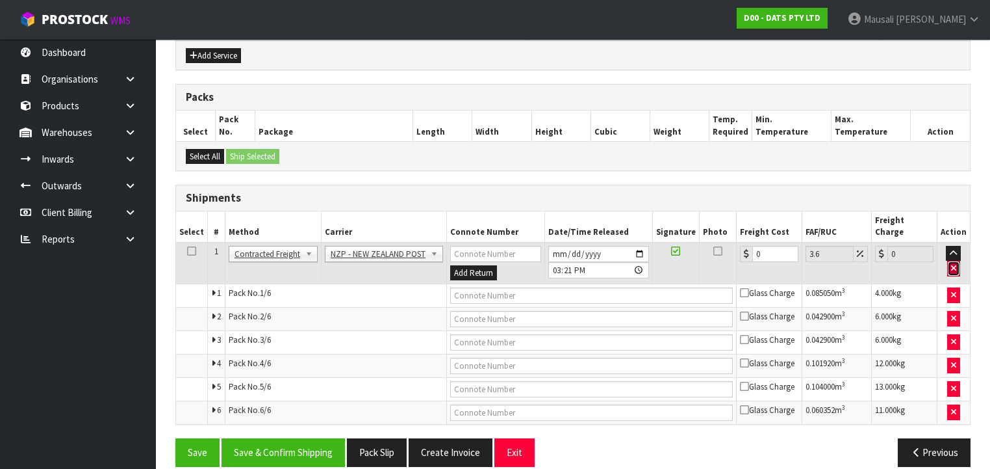
click at [957, 264] on icon "button" at bounding box center [953, 268] width 5 height 8
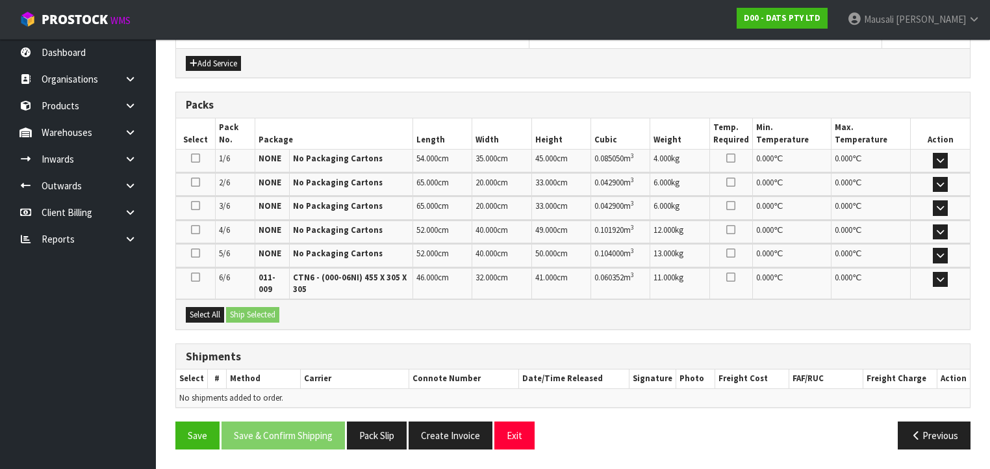
scroll to position [495, 0]
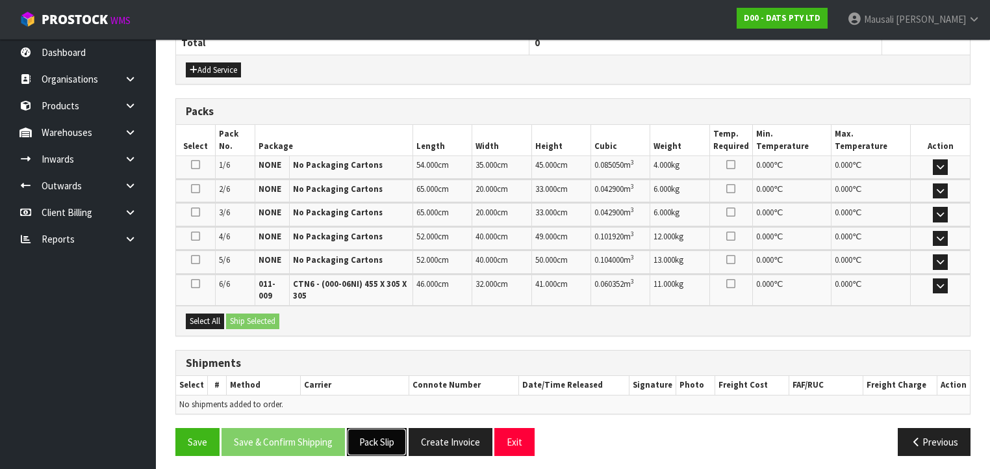
click at [374, 430] on button "Pack Slip" at bounding box center [377, 442] width 60 height 28
click at [919, 437] on icon "button" at bounding box center [916, 442] width 12 height 10
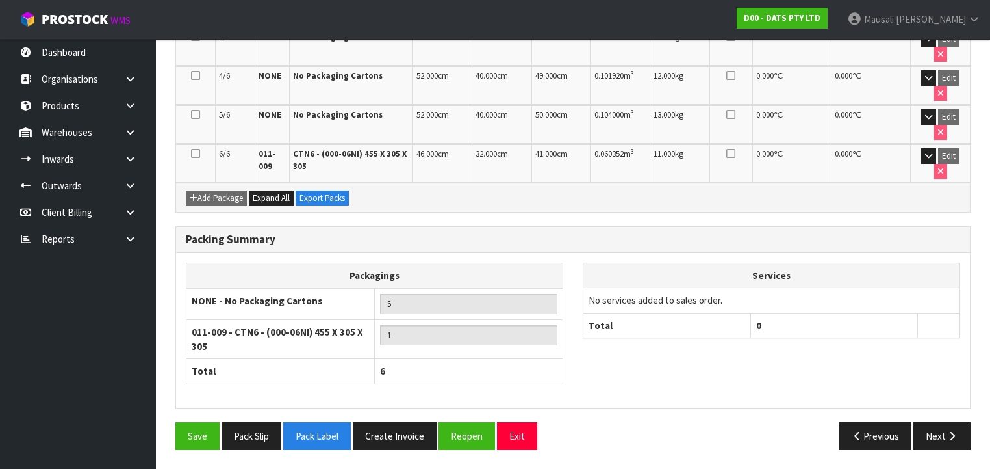
scroll to position [406, 0]
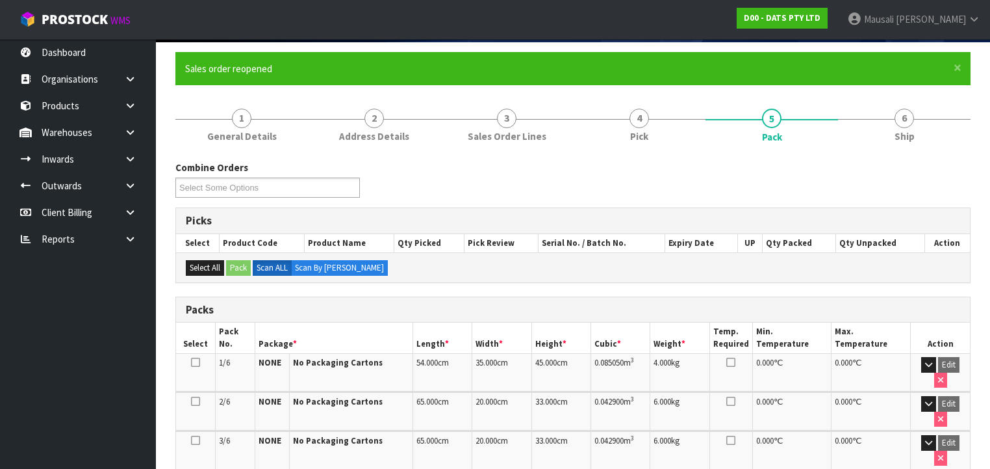
scroll to position [0, 0]
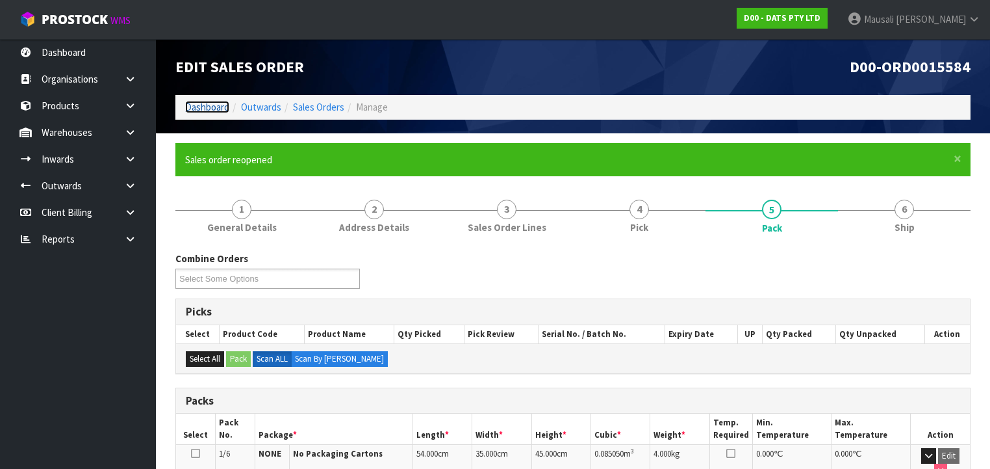
click at [209, 104] on link "Dashboard" at bounding box center [207, 107] width 44 height 12
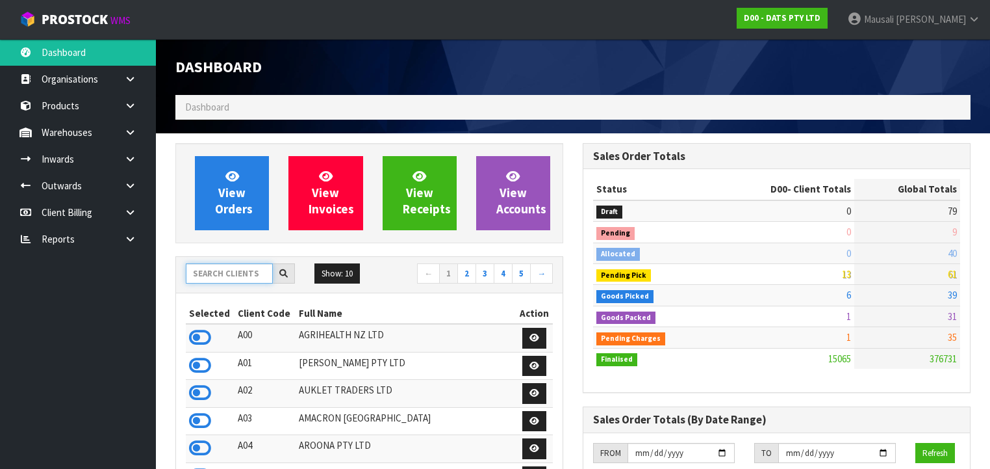
click at [196, 271] on input "text" at bounding box center [229, 273] width 87 height 20
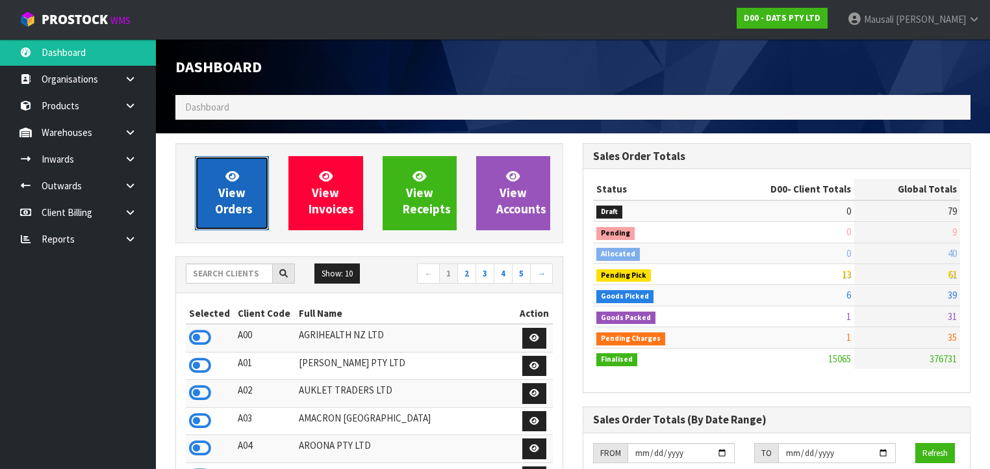
click at [221, 204] on span "View Orders" at bounding box center [234, 192] width 38 height 49
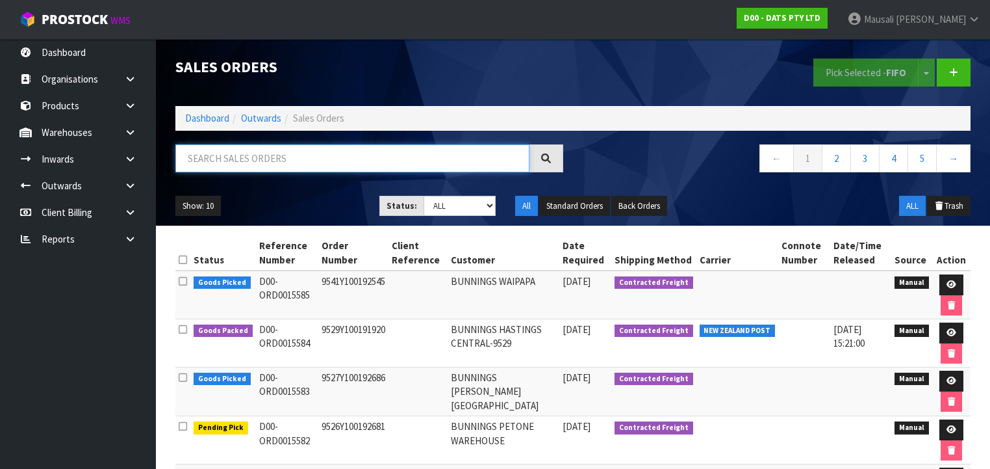
click at [220, 161] on input "text" at bounding box center [352, 158] width 354 height 28
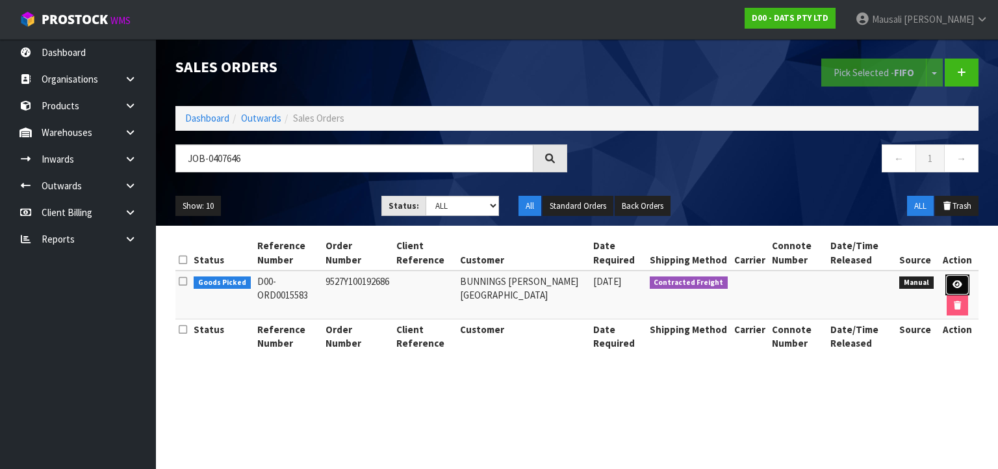
click at [956, 278] on link at bounding box center [958, 284] width 24 height 21
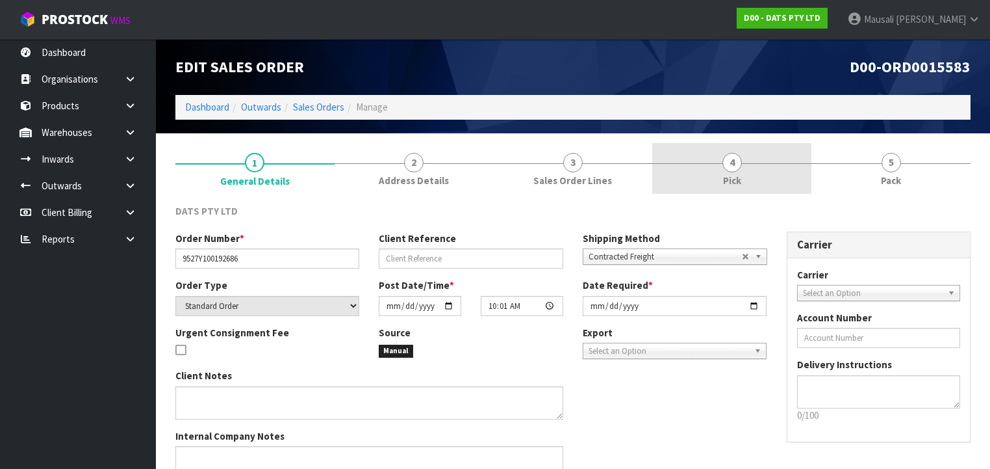
click at [729, 177] on span "Pick" at bounding box center [732, 181] width 18 height 14
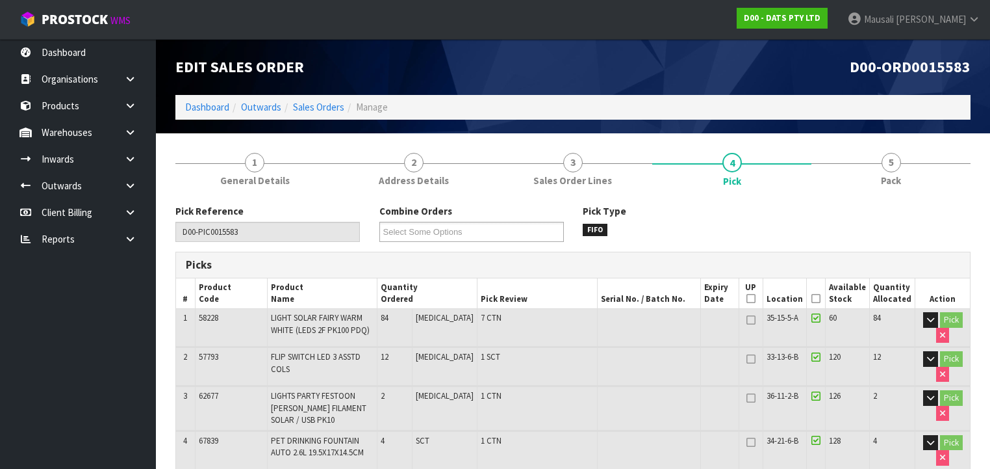
click at [819, 299] on icon at bounding box center [816, 298] width 9 height 1
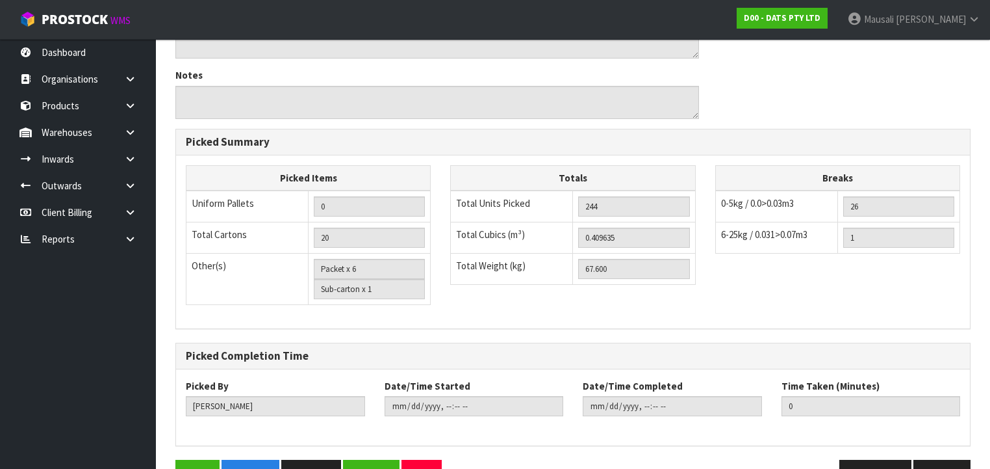
scroll to position [811, 0]
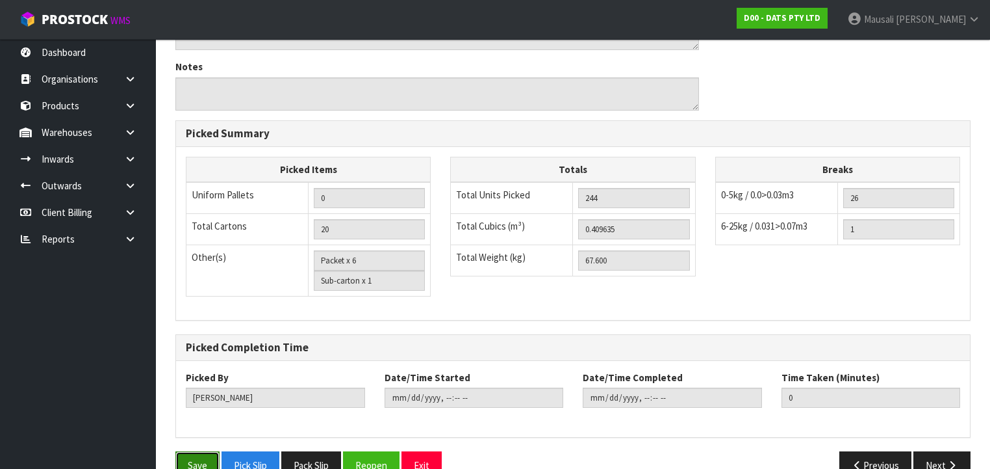
click at [194, 451] on button "Save" at bounding box center [197, 465] width 44 height 28
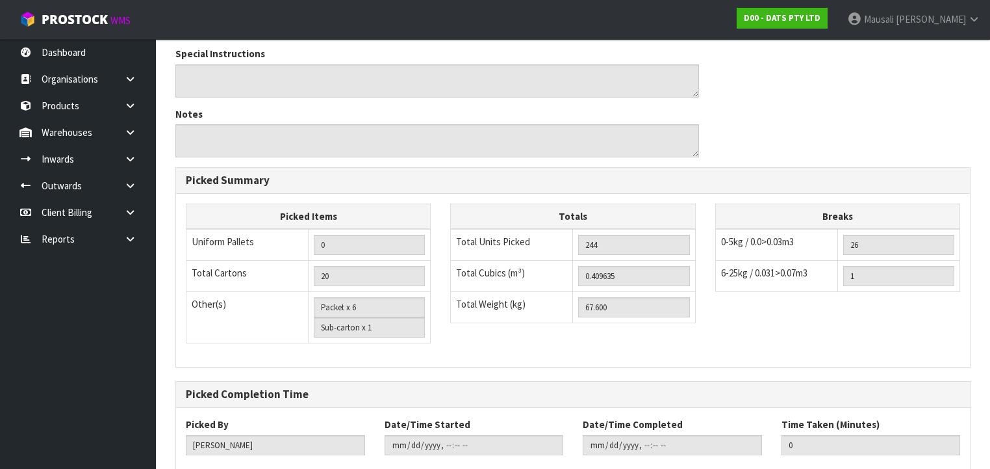
scroll to position [0, 0]
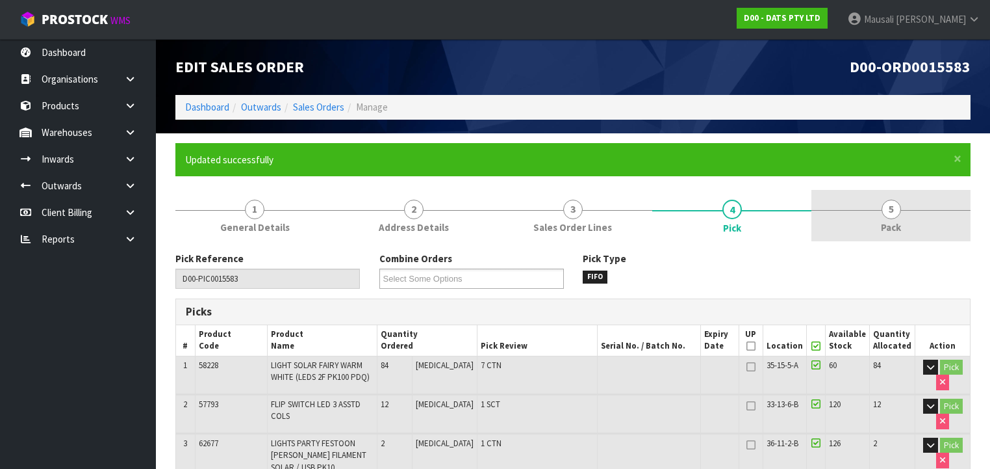
click at [888, 216] on span "5" at bounding box center [891, 209] width 19 height 19
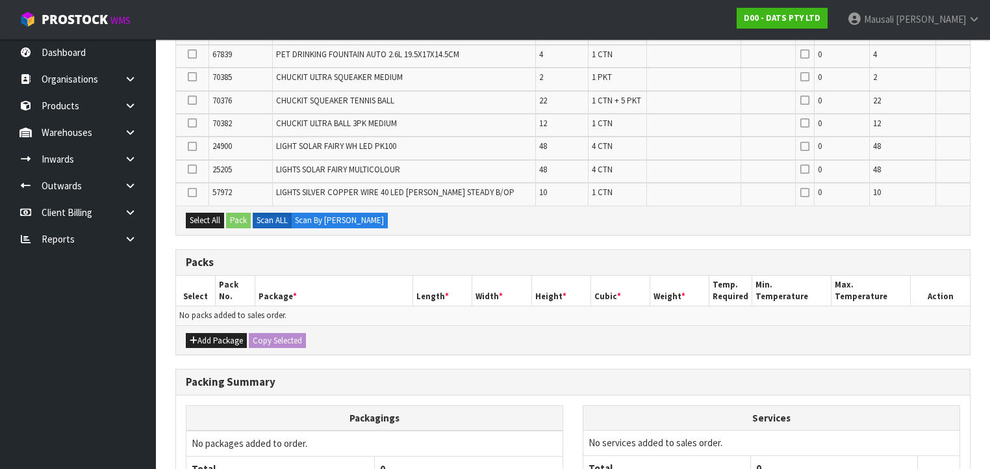
scroll to position [364, 0]
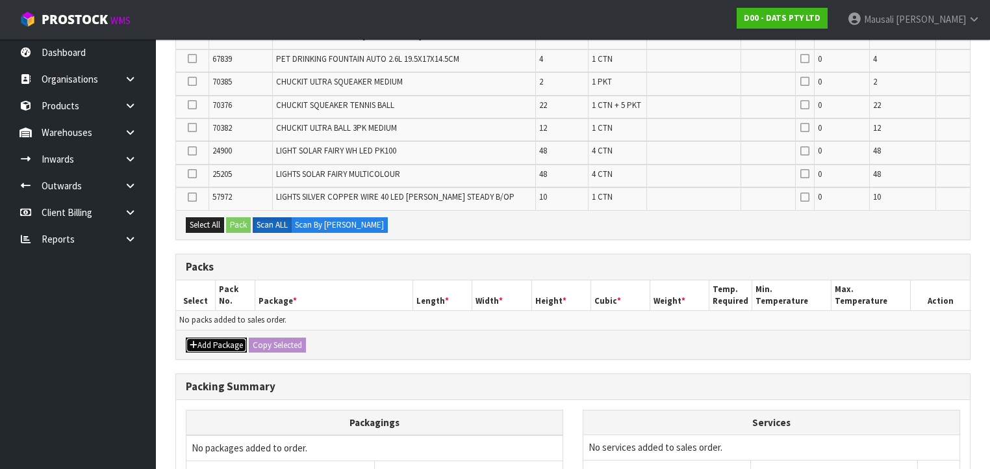
click at [220, 337] on button "Add Package" at bounding box center [216, 345] width 61 height 16
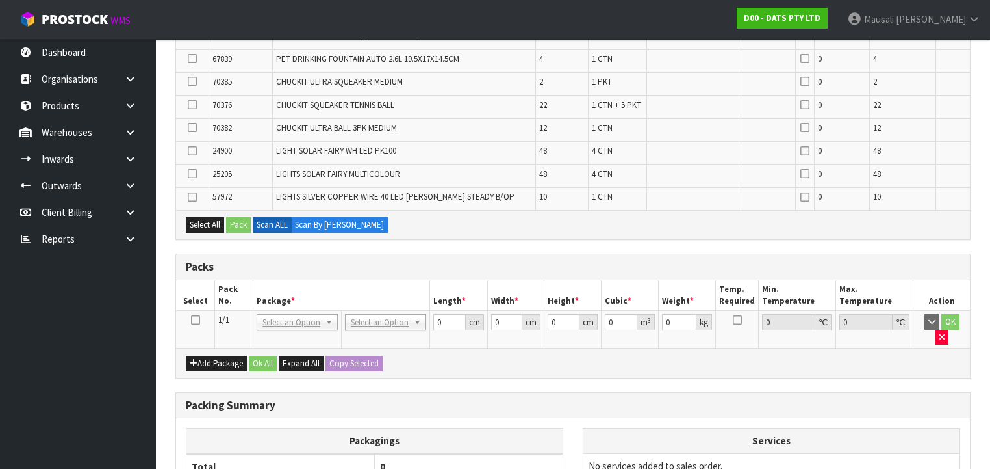
drag, startPoint x: 192, startPoint y: 316, endPoint x: 250, endPoint y: 300, distance: 59.5
click at [193, 320] on icon at bounding box center [195, 320] width 9 height 1
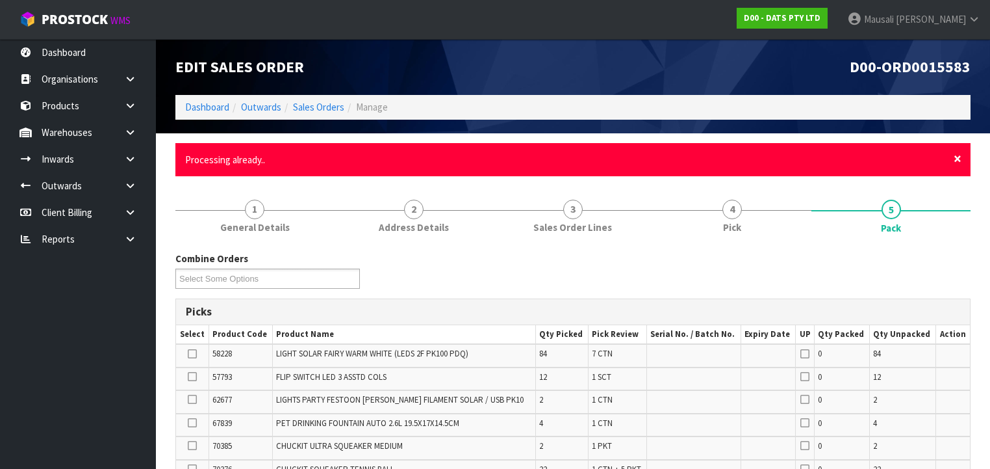
click at [957, 161] on span "×" at bounding box center [958, 158] width 8 height 18
drag, startPoint x: 955, startPoint y: 159, endPoint x: 949, endPoint y: 168, distance: 11.2
click at [949, 168] on div "× Close Scanned barcode not found" at bounding box center [572, 159] width 795 height 33
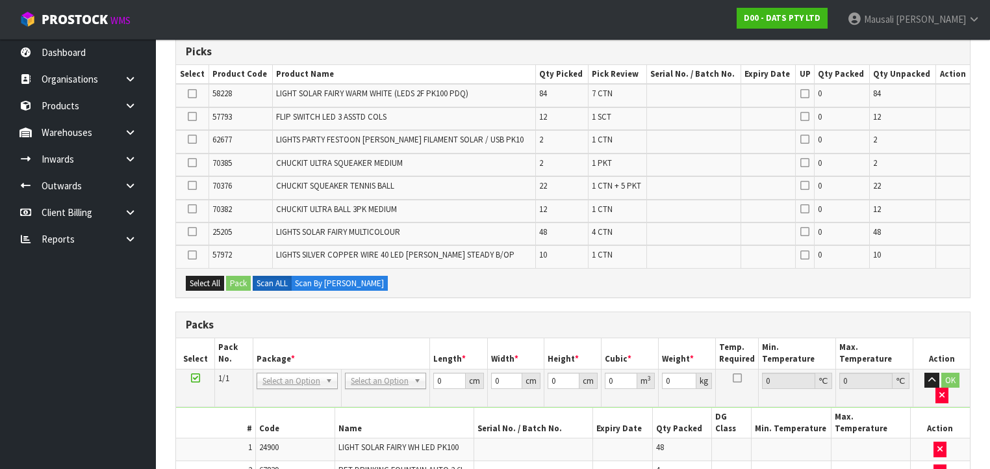
scroll to position [468, 0]
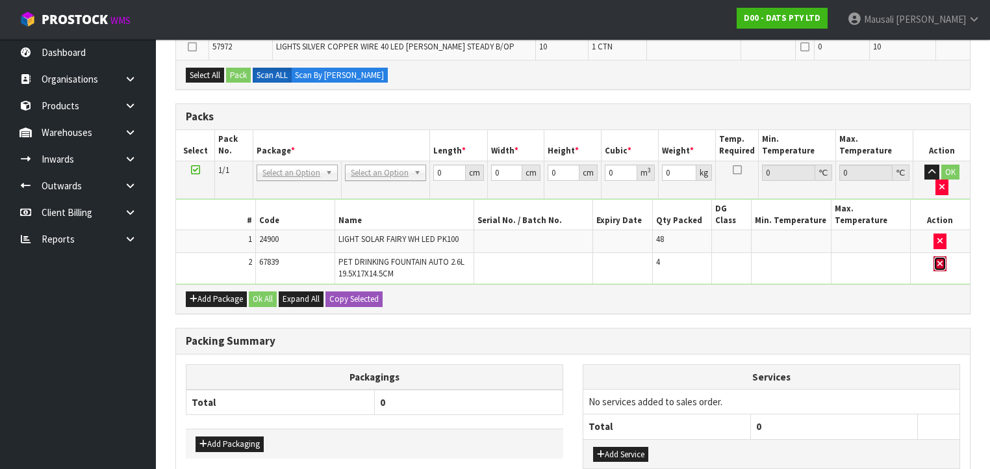
click at [941, 259] on icon "button" at bounding box center [940, 263] width 5 height 8
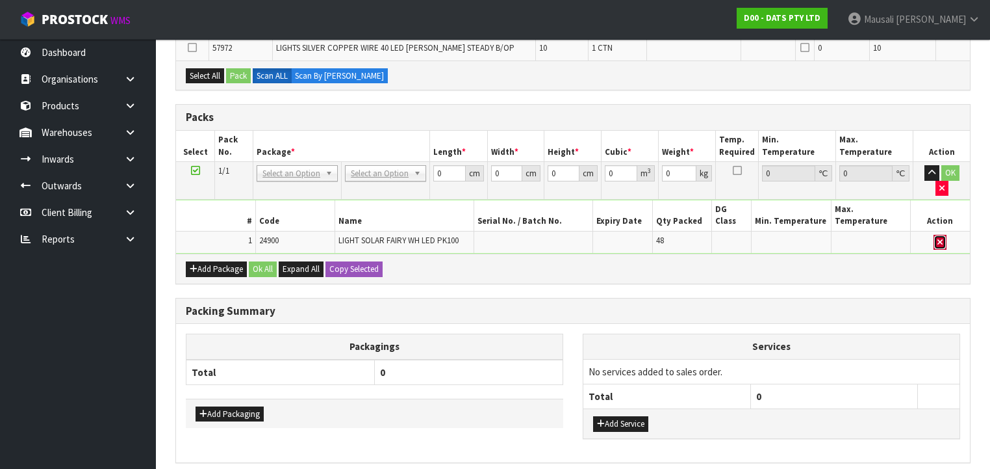
click at [940, 238] on icon "button" at bounding box center [940, 242] width 5 height 8
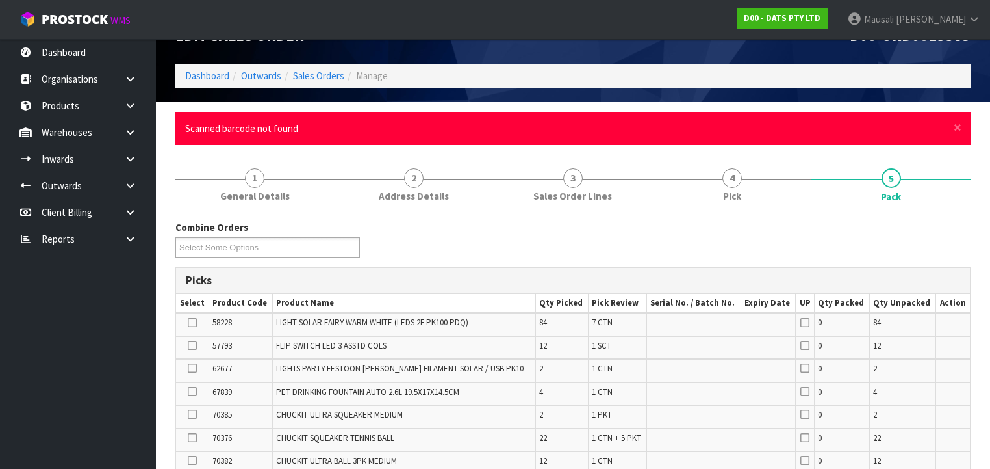
scroll to position [0, 0]
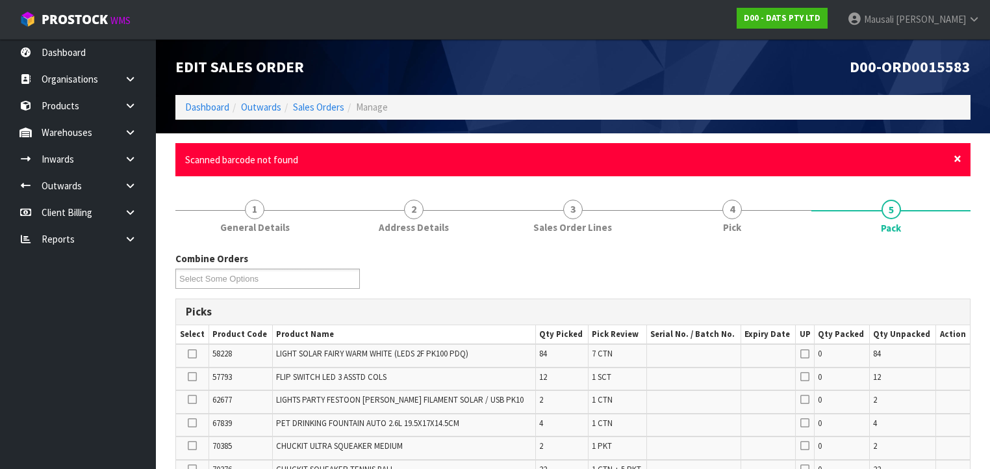
click at [957, 159] on span "×" at bounding box center [958, 158] width 8 height 18
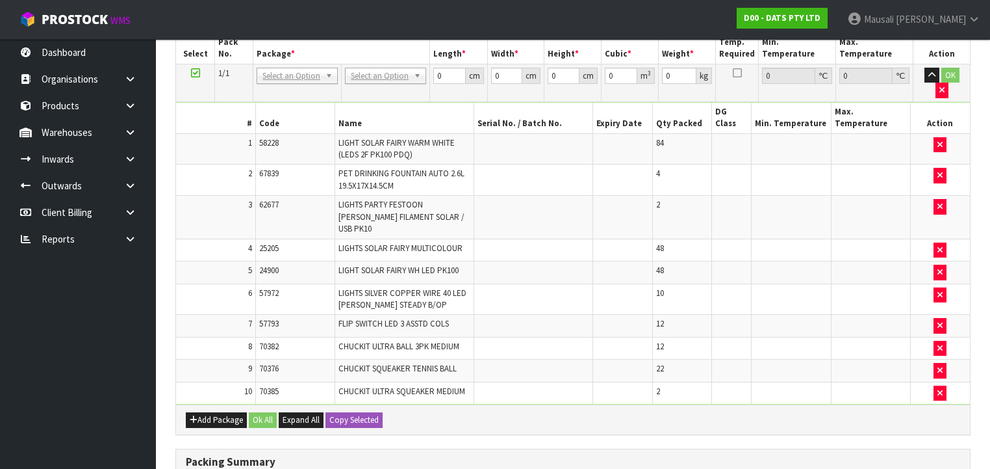
scroll to position [242, 0]
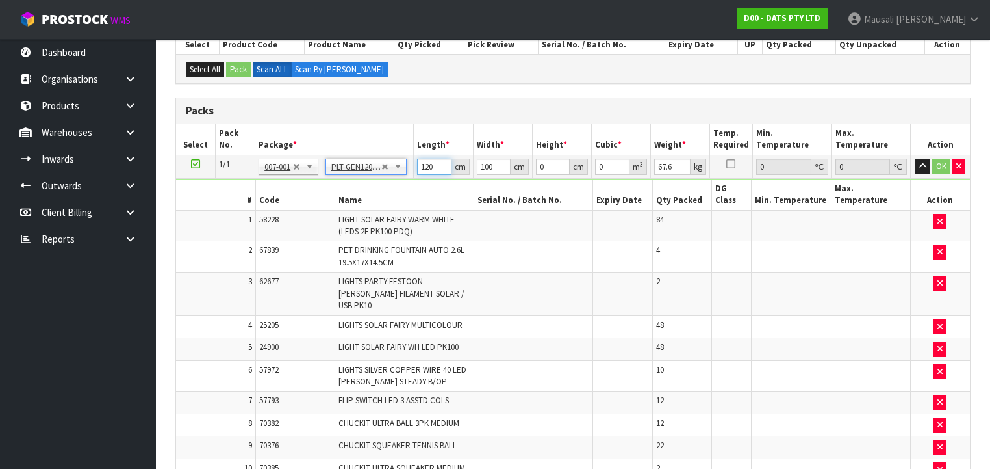
drag, startPoint x: 436, startPoint y: 164, endPoint x: 419, endPoint y: 172, distance: 18.6
click at [419, 172] on input "120" at bounding box center [434, 167] width 34 height 16
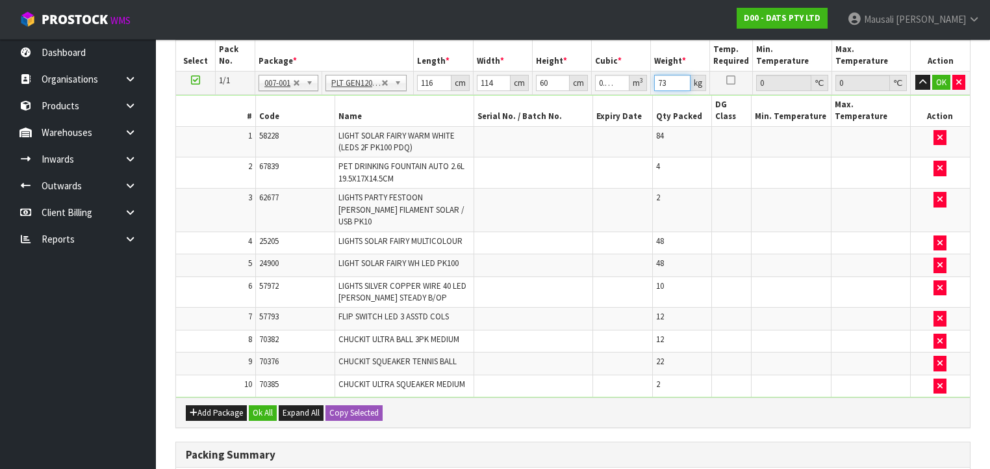
scroll to position [499, 0]
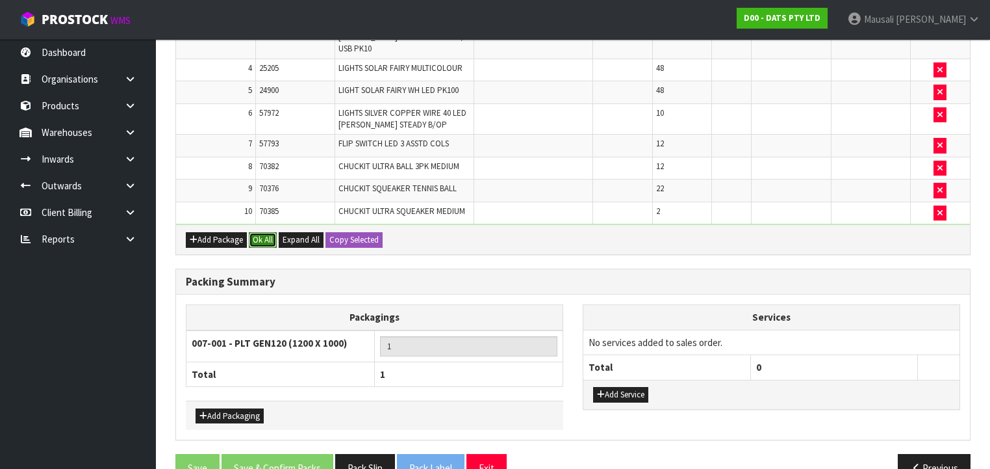
click at [266, 232] on button "Ok All" at bounding box center [263, 240] width 28 height 16
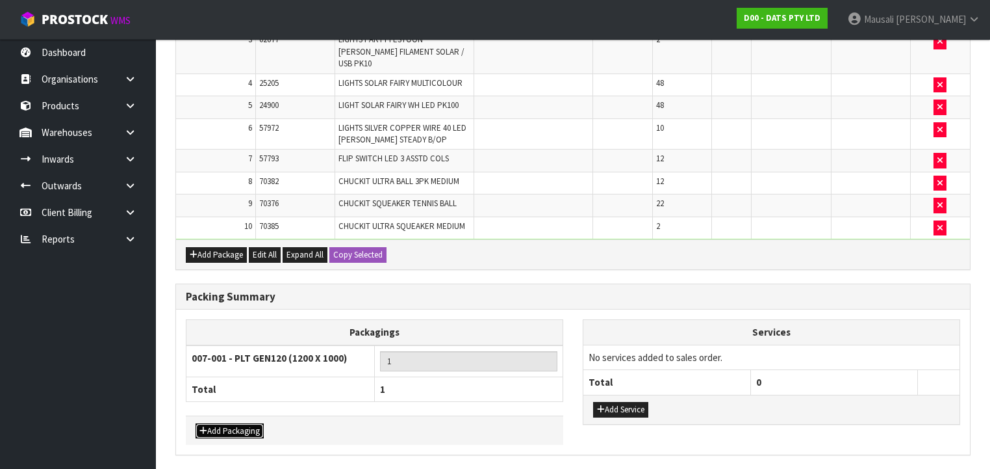
drag, startPoint x: 237, startPoint y: 378, endPoint x: 240, endPoint y: 365, distance: 13.4
click at [237, 423] on button "Add Packaging" at bounding box center [230, 431] width 68 height 16
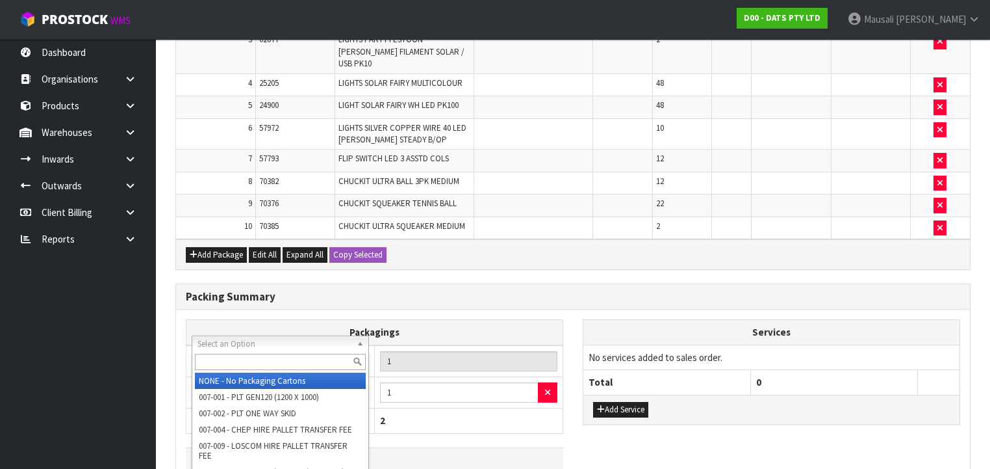
click at [239, 356] on input "text" at bounding box center [280, 362] width 171 height 16
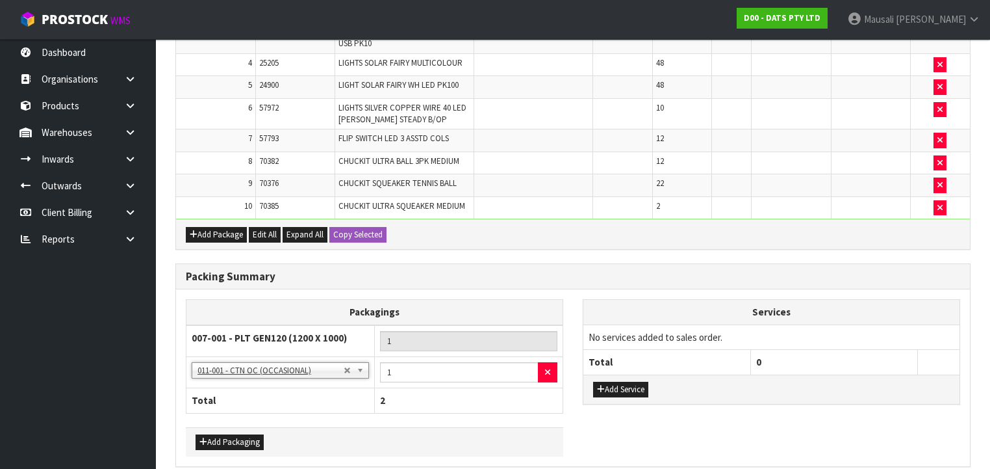
scroll to position [530, 0]
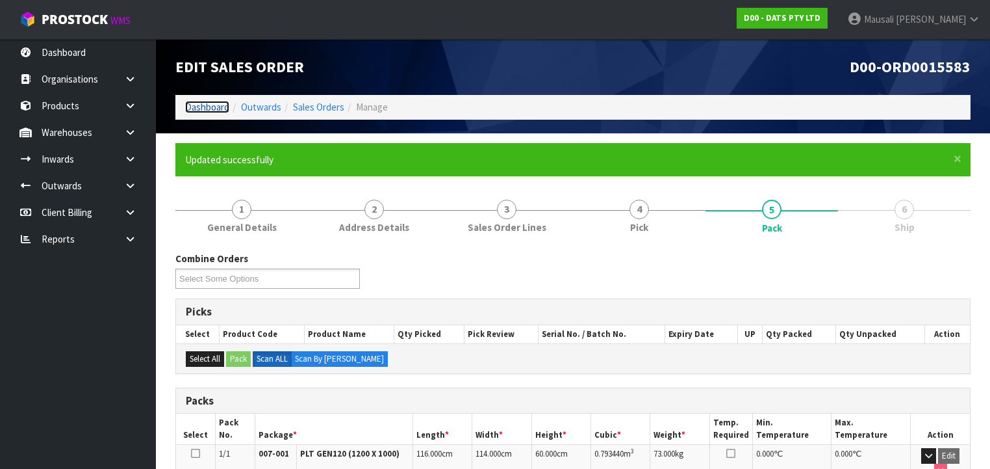
click at [205, 104] on link "Dashboard" at bounding box center [207, 107] width 44 height 12
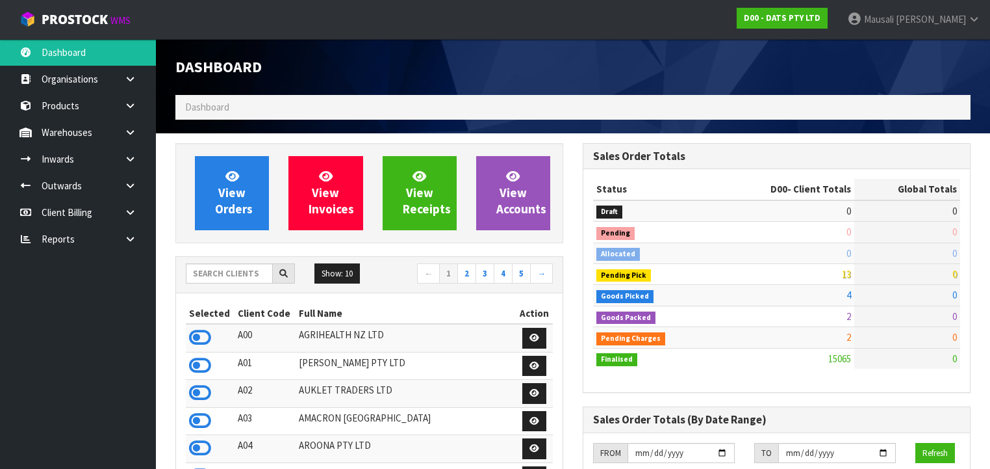
scroll to position [1037, 407]
drag, startPoint x: 213, startPoint y: 276, endPoint x: 226, endPoint y: 250, distance: 29.6
click at [213, 276] on input "text" at bounding box center [229, 273] width 87 height 20
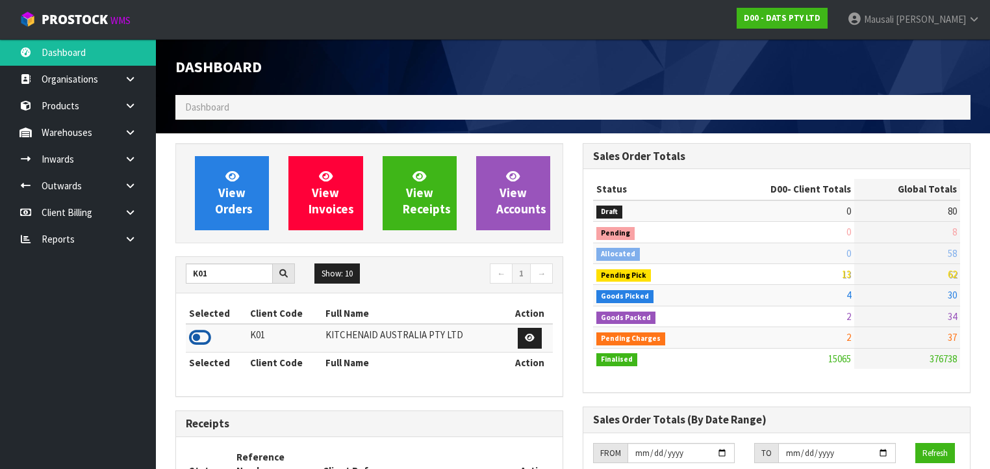
click at [204, 334] on icon at bounding box center [200, 337] width 22 height 19
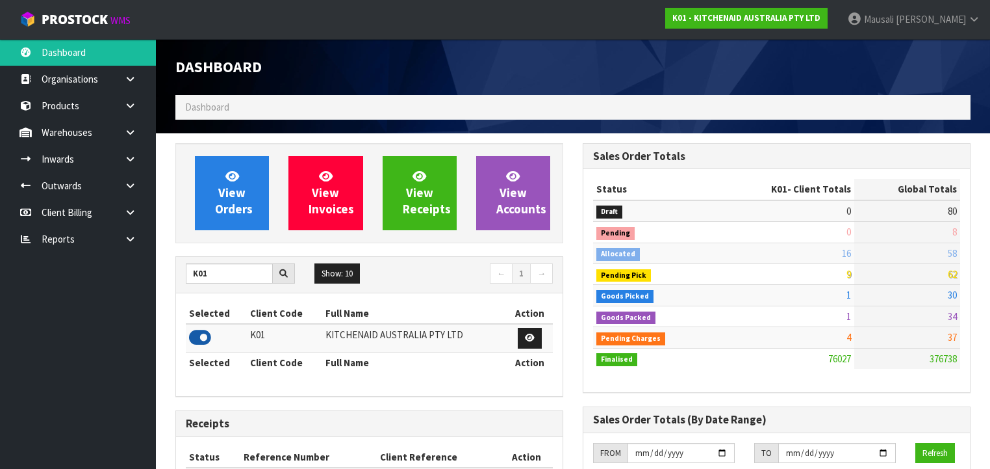
scroll to position [980, 407]
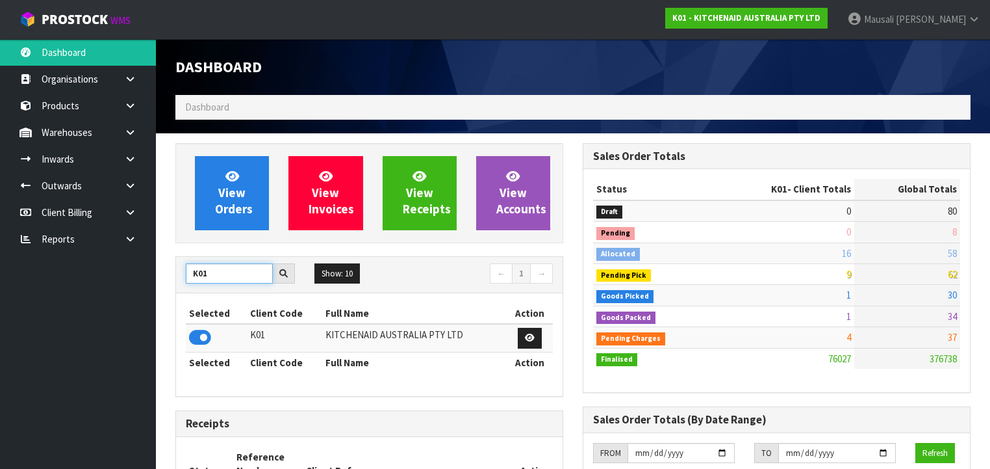
drag, startPoint x: 220, startPoint y: 274, endPoint x: 186, endPoint y: 276, distance: 34.5
click at [186, 276] on input "K01" at bounding box center [229, 273] width 87 height 20
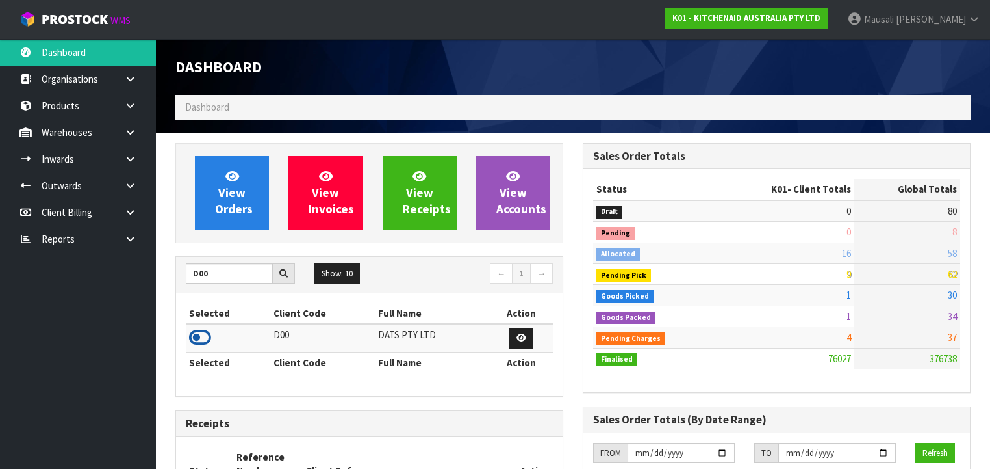
click at [206, 331] on icon at bounding box center [200, 337] width 22 height 19
drag, startPoint x: 217, startPoint y: 276, endPoint x: 180, endPoint y: 287, distance: 38.5
click at [180, 287] on div "D00 Show: 10 5 10 25 50 ← 1 →" at bounding box center [369, 275] width 387 height 36
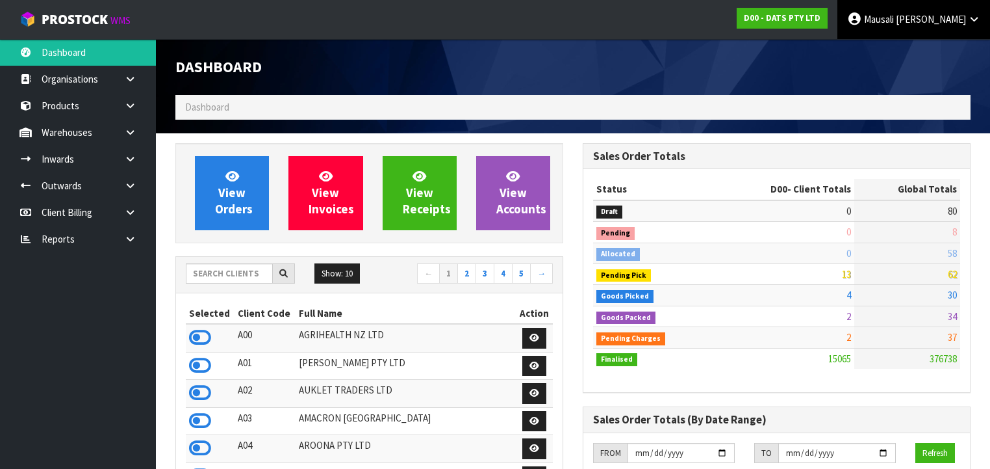
click at [957, 23] on span "Tito" at bounding box center [931, 19] width 70 height 12
click at [940, 52] on link "Logout" at bounding box center [938, 52] width 103 height 18
